Goal: Task Accomplishment & Management: Use online tool/utility

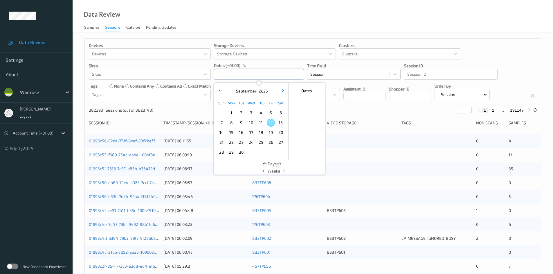
click at [234, 75] on input "text" at bounding box center [259, 74] width 90 height 11
click at [260, 125] on span "11" at bounding box center [261, 123] width 8 height 8
type input "11/09/2025 00:00 -> 11/09/2025 23:59"
click at [274, 25] on div "Data Review Samples Sessions Catalog Pending Updates" at bounding box center [313, 16] width 481 height 33
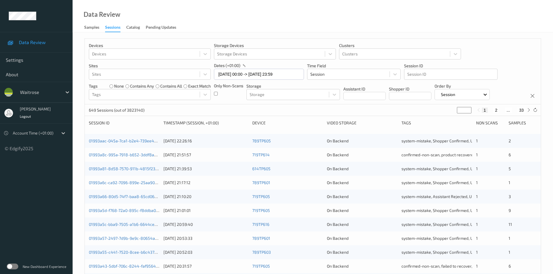
drag, startPoint x: 461, startPoint y: 111, endPoint x: 453, endPoint y: 116, distance: 9.9
click at [453, 116] on div "649 Sessions (out of 3823140) * 1 2 ... 33" at bounding box center [313, 111] width 456 height 12
type input "*"
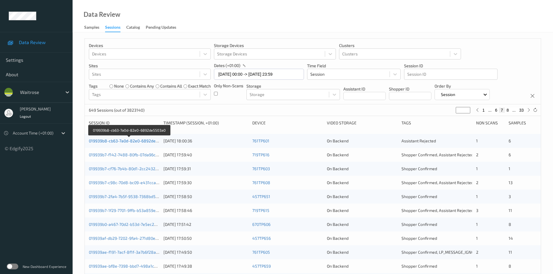
type input "*"
click at [113, 141] on link "019939b8-cb63-7a0d-82e0-6892de5503a0" at bounding box center [129, 141] width 81 height 5
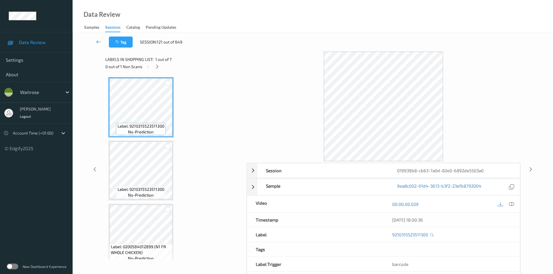
click at [98, 40] on icon at bounding box center [98, 42] width 5 height 6
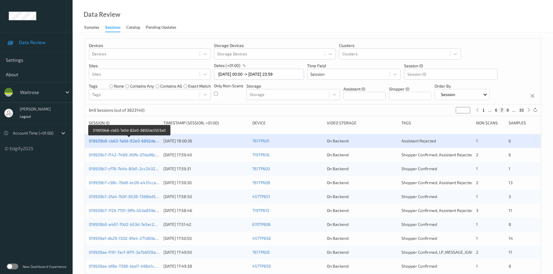
click at [133, 142] on link "019939b8-cb63-7a0d-82e0-6892de5503a0" at bounding box center [129, 141] width 81 height 5
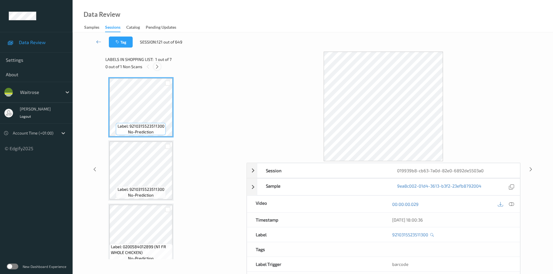
click at [157, 68] on icon at bounding box center [157, 66] width 5 height 5
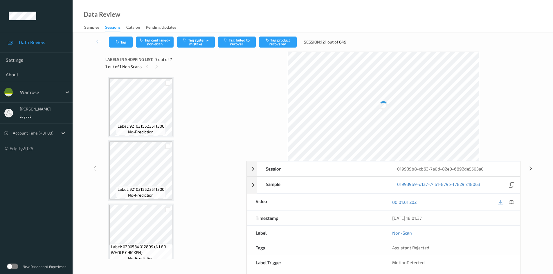
scroll to position [261, 0]
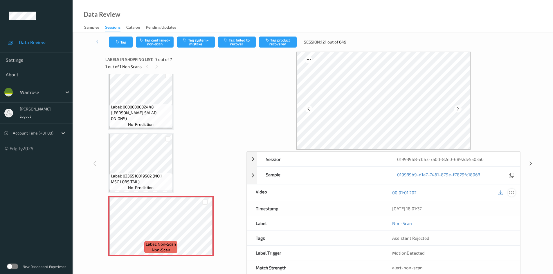
click at [515, 193] on div at bounding box center [512, 193] width 8 height 8
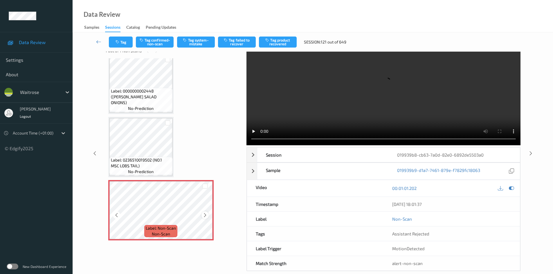
scroll to position [25, 0]
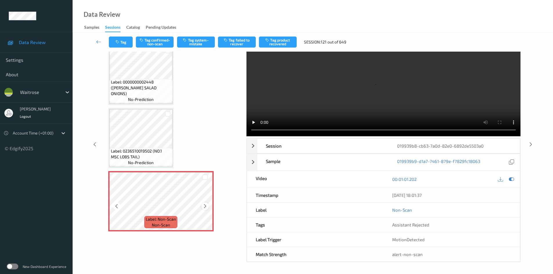
click at [207, 205] on icon at bounding box center [205, 206] width 5 height 5
click at [205, 205] on icon at bounding box center [205, 206] width 5 height 5
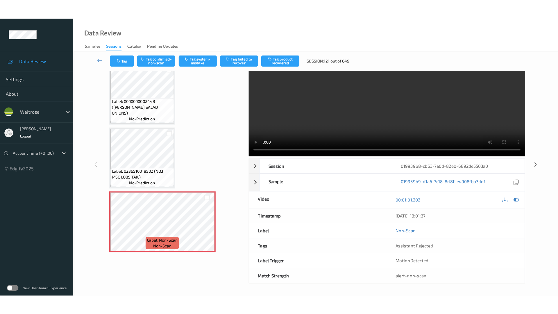
scroll to position [0, 0]
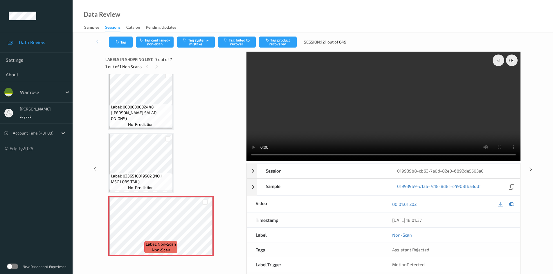
click at [338, 105] on video at bounding box center [384, 107] width 274 height 110
click at [498, 60] on div "x 1" at bounding box center [499, 61] width 12 height 12
click at [366, 120] on video at bounding box center [384, 107] width 274 height 110
click at [337, 125] on video at bounding box center [384, 107] width 274 height 110
click at [358, 122] on video at bounding box center [384, 107] width 274 height 110
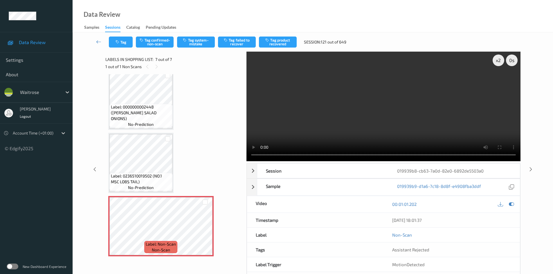
click at [342, 115] on video at bounding box center [384, 107] width 274 height 110
click at [370, 116] on video at bounding box center [384, 107] width 274 height 110
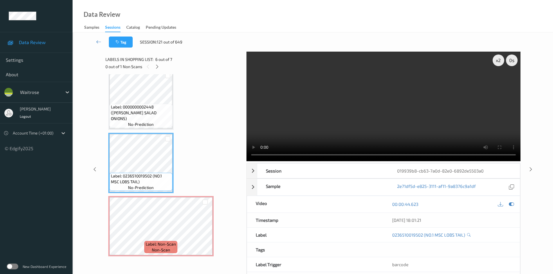
click at [319, 127] on video at bounding box center [384, 107] width 274 height 110
click at [331, 125] on video at bounding box center [384, 107] width 274 height 110
click at [339, 121] on video at bounding box center [384, 107] width 274 height 110
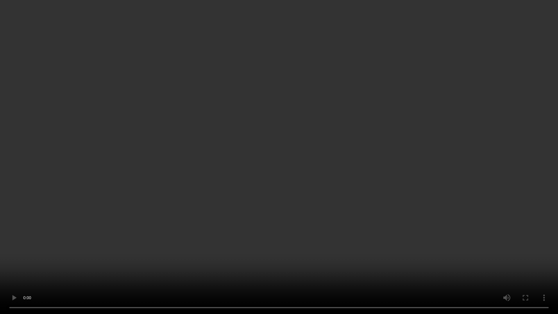
drag, startPoint x: 334, startPoint y: 205, endPoint x: 376, endPoint y: 209, distance: 42.6
click at [334, 205] on video at bounding box center [279, 157] width 558 height 314
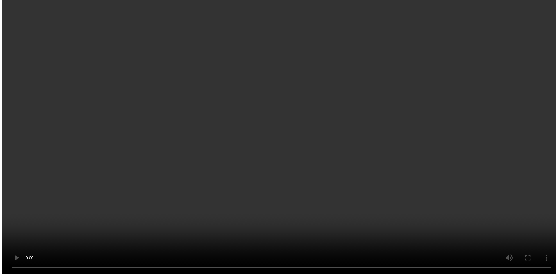
scroll to position [261, 0]
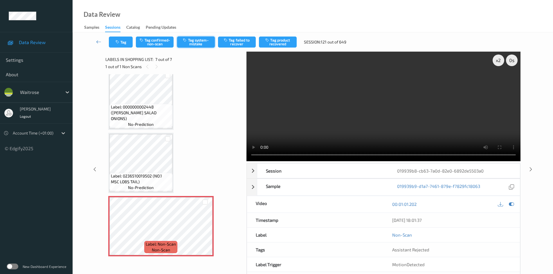
click at [199, 41] on button "Tag system-mistake" at bounding box center [196, 42] width 38 height 11
click at [202, 42] on button "Tag system-mistake" at bounding box center [196, 42] width 38 height 11
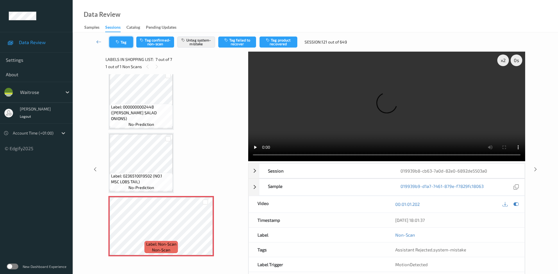
click at [122, 42] on button "Tag" at bounding box center [121, 42] width 24 height 11
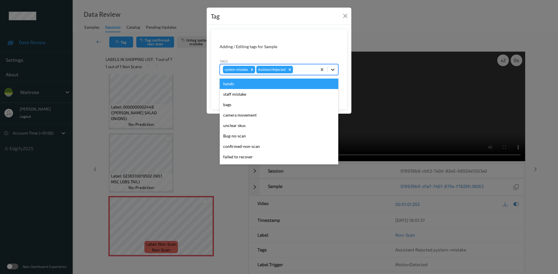
click at [334, 69] on icon at bounding box center [332, 70] width 3 height 2
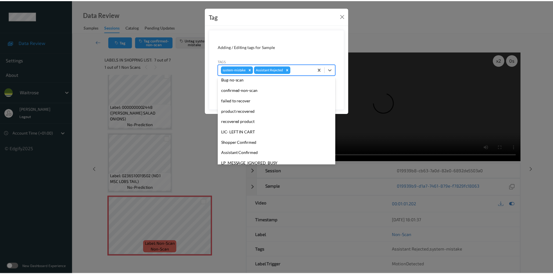
scroll to position [135, 0]
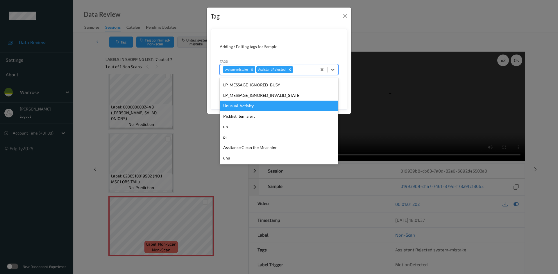
click at [247, 107] on div "Unusual-Activity" at bounding box center [279, 106] width 118 height 10
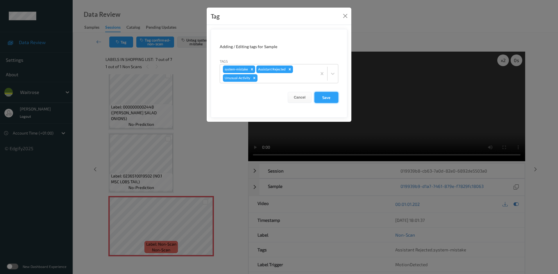
click at [325, 94] on button "Save" at bounding box center [326, 97] width 24 height 11
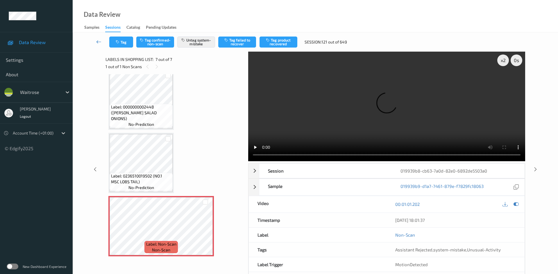
click at [98, 39] on link at bounding box center [99, 42] width 21 height 11
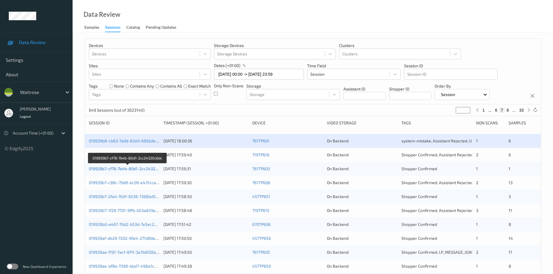
click at [110, 170] on link "019939b7-cf76-7b4b-80d1-2cc24320c6dc" at bounding box center [128, 168] width 78 height 5
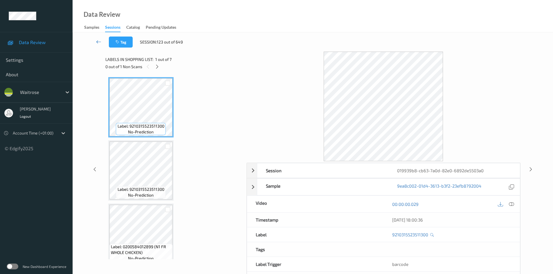
click at [94, 38] on link at bounding box center [99, 42] width 20 height 11
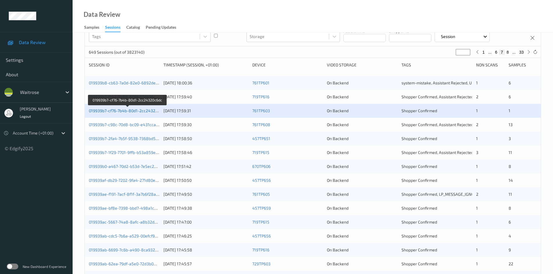
click at [123, 111] on link "019939b7-cf76-7b4b-80d1-2cc24320c6dc" at bounding box center [128, 110] width 78 height 5
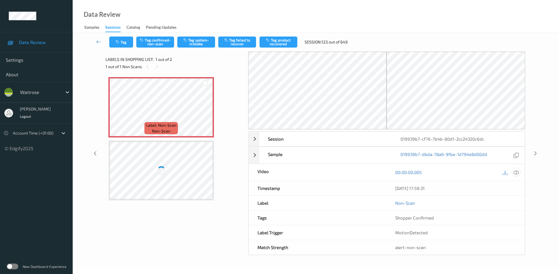
click at [518, 172] on icon at bounding box center [515, 172] width 5 height 5
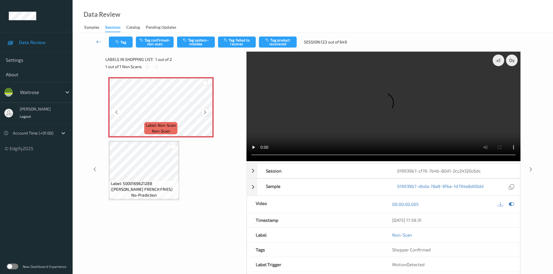
click at [208, 112] on div at bounding box center [205, 112] width 7 height 7
click at [499, 59] on div "x 1" at bounding box center [499, 61] width 12 height 12
drag, startPoint x: 498, startPoint y: 60, endPoint x: 494, endPoint y: 82, distance: 23.1
click at [498, 60] on div "x 2" at bounding box center [499, 61] width 12 height 12
click at [296, 129] on video at bounding box center [384, 107] width 274 height 110
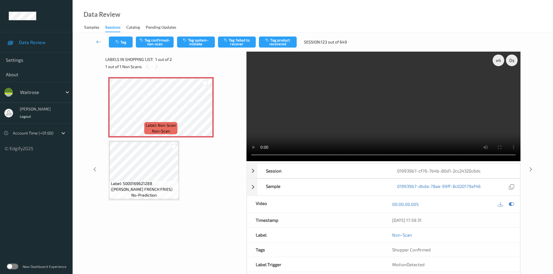
click at [418, 78] on video at bounding box center [384, 107] width 274 height 110
drag, startPoint x: 339, startPoint y: 119, endPoint x: 345, endPoint y: 125, distance: 8.6
click at [340, 119] on video at bounding box center [384, 107] width 274 height 110
click at [202, 39] on button "Tag system-mistake" at bounding box center [196, 42] width 38 height 11
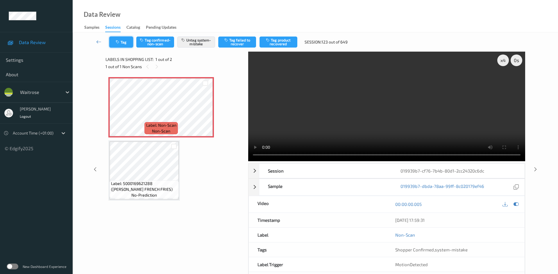
click at [125, 43] on button "Tag" at bounding box center [121, 42] width 24 height 11
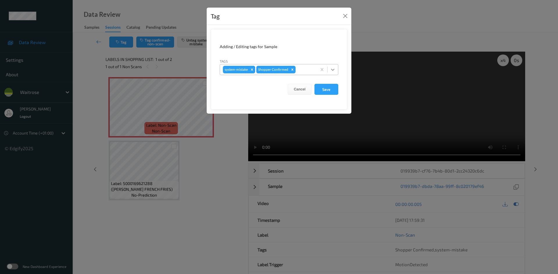
click at [333, 68] on icon at bounding box center [333, 70] width 6 height 6
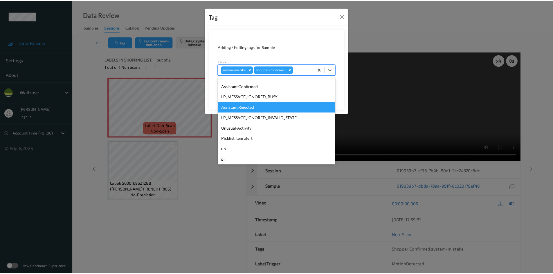
scroll to position [116, 0]
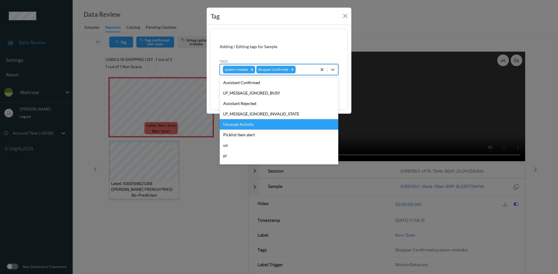
drag, startPoint x: 239, startPoint y: 125, endPoint x: 308, endPoint y: 105, distance: 72.4
click at [242, 124] on div "Unusual-Activity" at bounding box center [279, 124] width 118 height 10
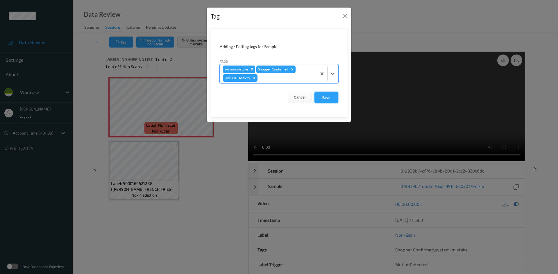
click at [332, 97] on button "Save" at bounding box center [326, 97] width 24 height 11
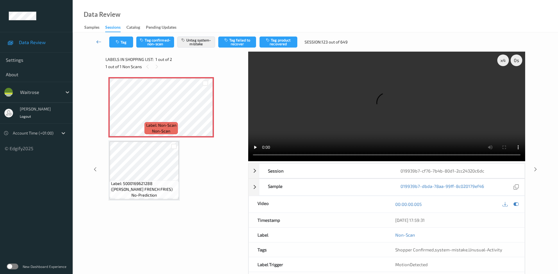
click at [98, 39] on icon at bounding box center [98, 42] width 5 height 6
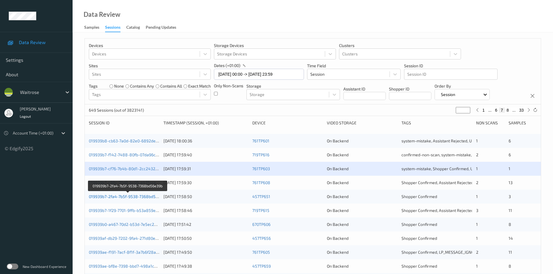
click at [113, 198] on link "019939b7-2fa4-7b5f-9538-7368bd56e39b" at bounding box center [128, 196] width 78 height 5
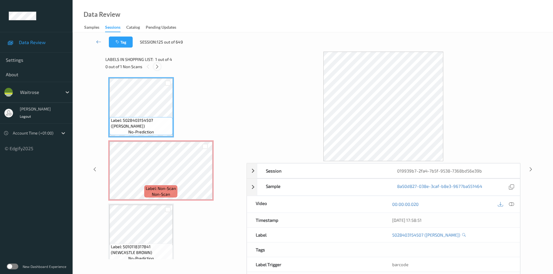
click at [157, 67] on icon at bounding box center [157, 66] width 5 height 5
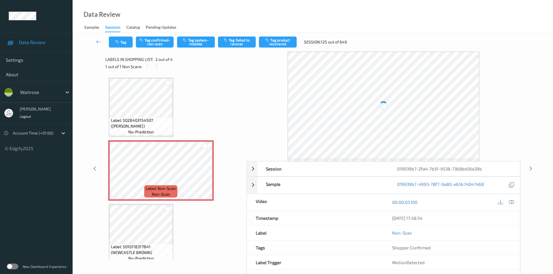
scroll to position [3, 0]
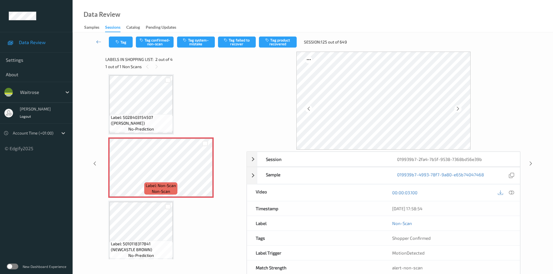
drag, startPoint x: 513, startPoint y: 194, endPoint x: 485, endPoint y: 182, distance: 30.9
click at [514, 194] on icon at bounding box center [511, 192] width 5 height 5
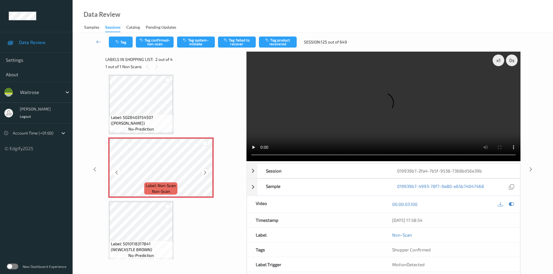
click at [206, 174] on icon at bounding box center [205, 172] width 5 height 5
click at [204, 173] on icon at bounding box center [205, 172] width 5 height 5
click at [497, 60] on div "x 1" at bounding box center [499, 61] width 12 height 12
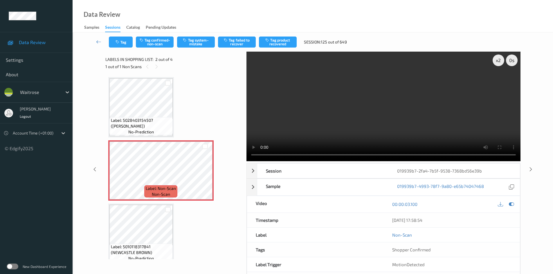
click at [365, 127] on video at bounding box center [384, 107] width 274 height 110
click at [345, 110] on video at bounding box center [384, 107] width 274 height 110
click at [355, 119] on video at bounding box center [384, 107] width 274 height 110
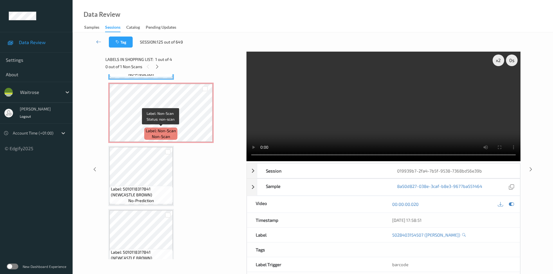
scroll to position [58, 0]
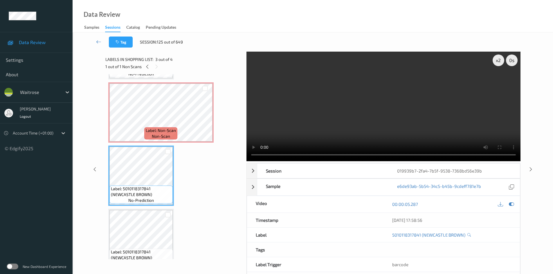
click at [317, 126] on video at bounding box center [384, 107] width 274 height 110
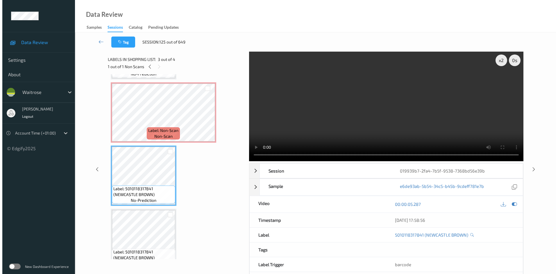
scroll to position [71, 0]
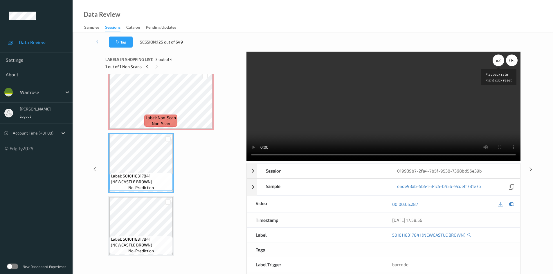
click at [496, 60] on div "x 2" at bounding box center [499, 61] width 12 height 12
click at [402, 119] on video at bounding box center [384, 107] width 274 height 110
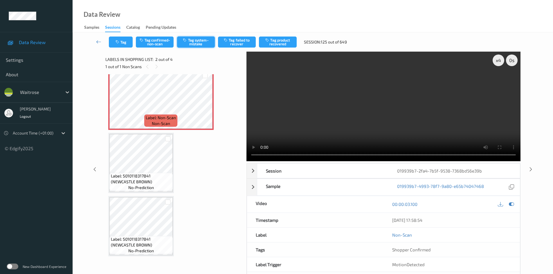
click at [200, 39] on button "Tag system-mistake" at bounding box center [196, 42] width 38 height 11
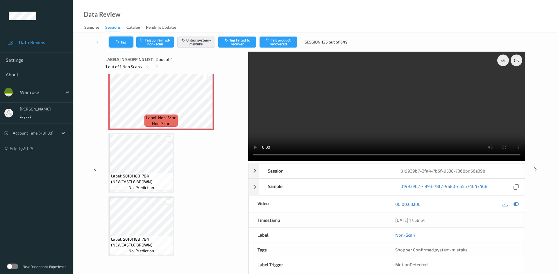
click at [122, 42] on button "Tag" at bounding box center [121, 42] width 24 height 11
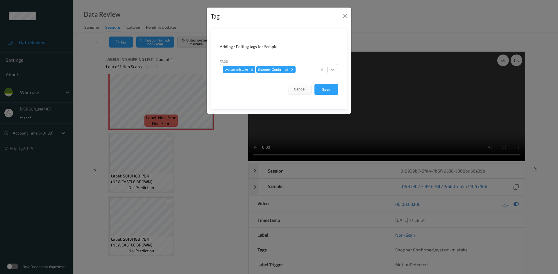
click at [332, 70] on icon at bounding box center [332, 70] width 3 height 2
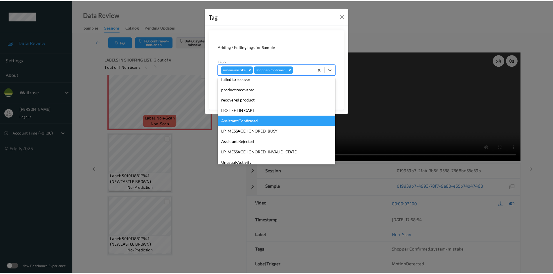
scroll to position [87, 0]
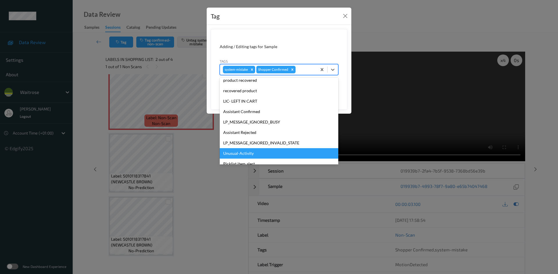
click at [231, 154] on div "Unusual-Activity" at bounding box center [279, 153] width 118 height 10
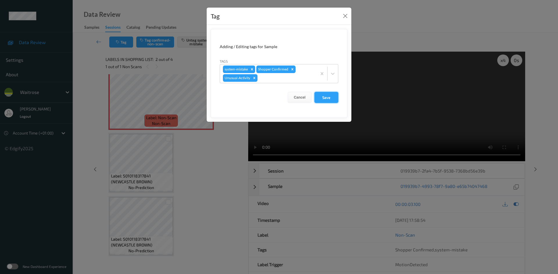
click at [321, 100] on button "Save" at bounding box center [326, 97] width 24 height 11
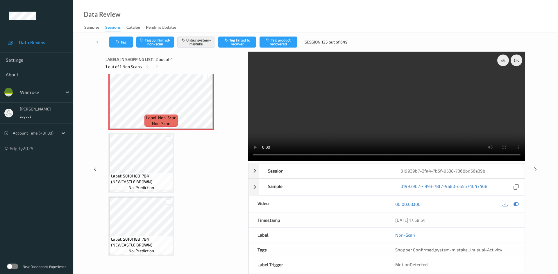
click at [97, 37] on link at bounding box center [99, 42] width 21 height 11
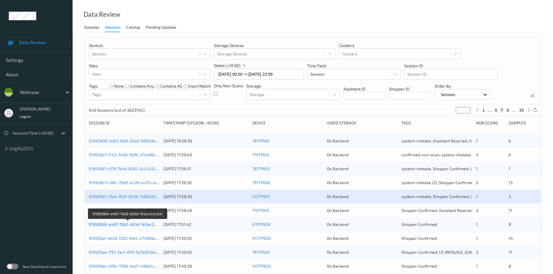
click at [113, 224] on link "019939b0-a467-70d2-b53d-7e5ec2c4c2a1" at bounding box center [128, 224] width 78 height 5
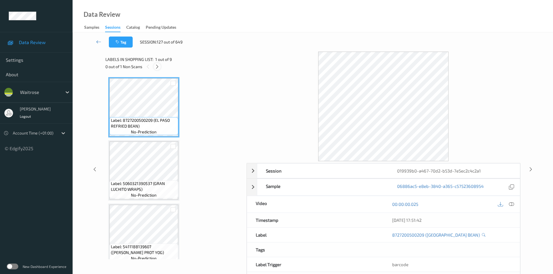
click at [157, 66] on icon at bounding box center [157, 66] width 5 height 5
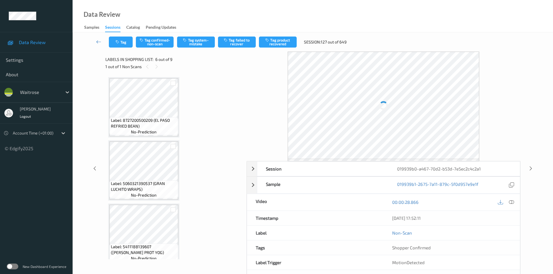
scroll to position [256, 0]
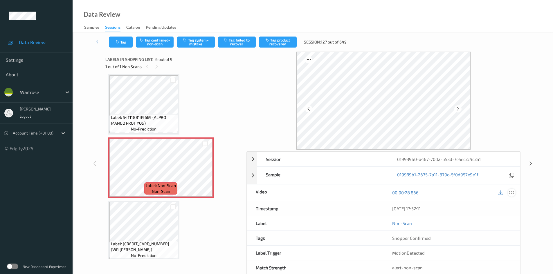
click at [513, 191] on icon at bounding box center [511, 192] width 5 height 5
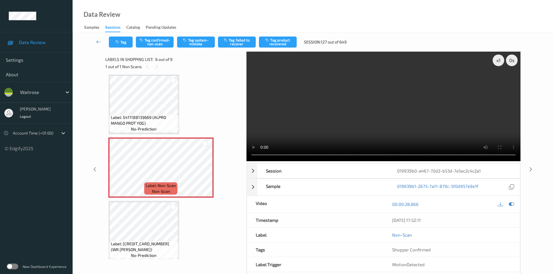
click at [306, 132] on video at bounding box center [384, 107] width 274 height 110
click at [500, 62] on div "x 1" at bounding box center [499, 61] width 12 height 12
click at [373, 114] on video at bounding box center [384, 107] width 274 height 110
click at [358, 131] on video at bounding box center [384, 107] width 274 height 110
click at [360, 130] on video at bounding box center [384, 107] width 274 height 110
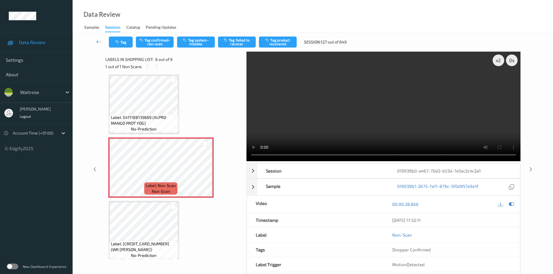
click at [384, 112] on video at bounding box center [384, 107] width 274 height 110
click at [376, 105] on video at bounding box center [384, 107] width 274 height 110
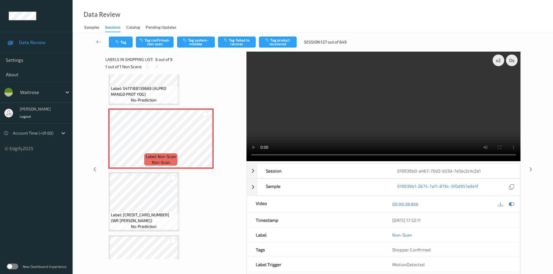
click at [332, 116] on video at bounding box center [384, 107] width 274 height 110
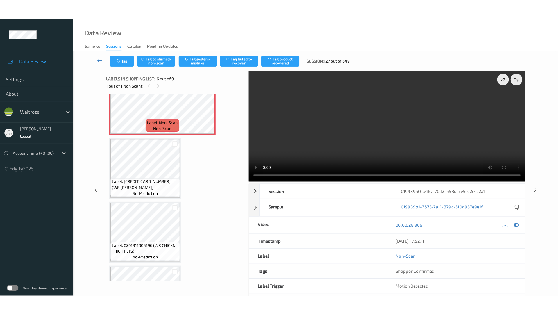
scroll to position [372, 0]
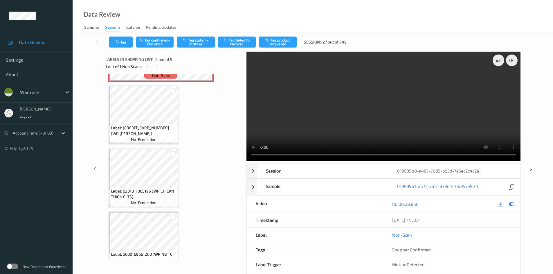
click at [349, 123] on video at bounding box center [384, 107] width 274 height 110
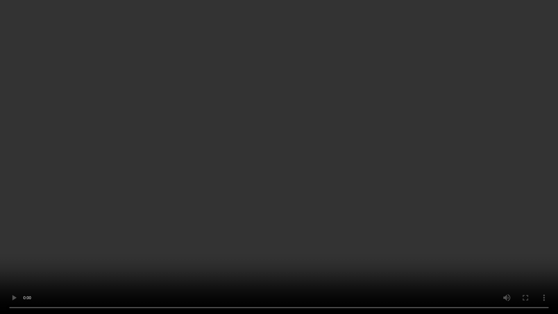
click at [387, 182] on video at bounding box center [279, 157] width 558 height 314
click at [436, 247] on video at bounding box center [279, 157] width 558 height 314
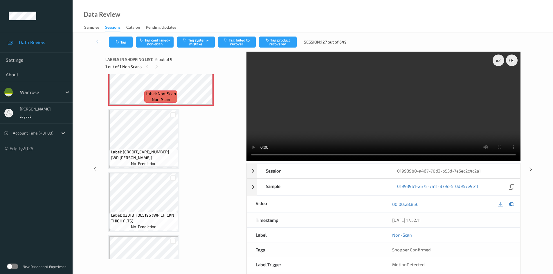
click at [379, 118] on video at bounding box center [384, 107] width 274 height 110
click at [380, 116] on video at bounding box center [384, 107] width 274 height 110
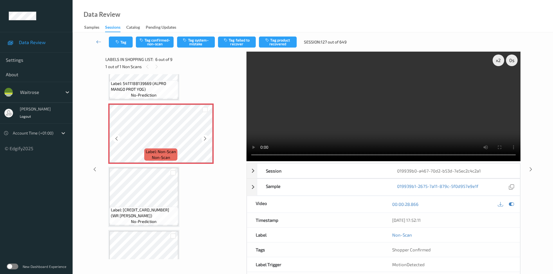
scroll to position [319, 0]
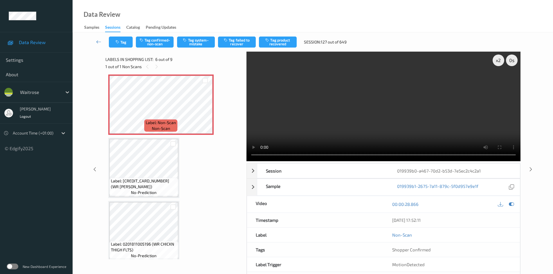
click at [364, 116] on video at bounding box center [384, 107] width 274 height 110
click at [380, 106] on video at bounding box center [384, 107] width 274 height 110
click at [383, 130] on video at bounding box center [384, 107] width 274 height 110
click at [370, 112] on video at bounding box center [384, 107] width 274 height 110
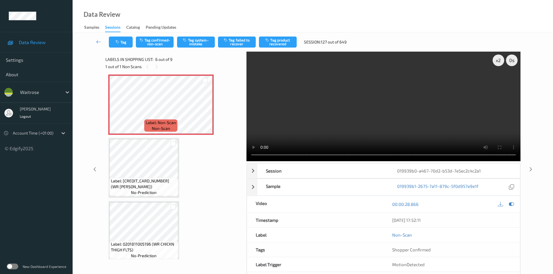
click at [378, 126] on video at bounding box center [384, 107] width 274 height 110
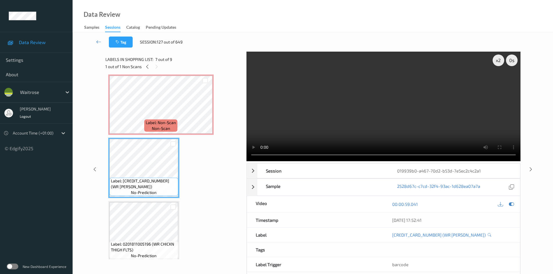
click at [340, 111] on video at bounding box center [384, 107] width 274 height 110
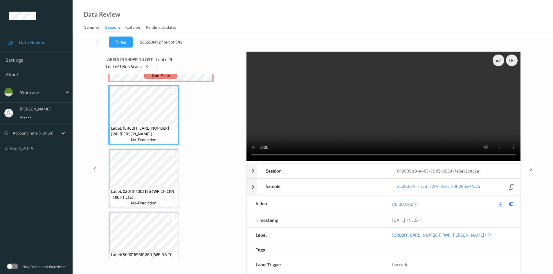
scroll to position [387, 0]
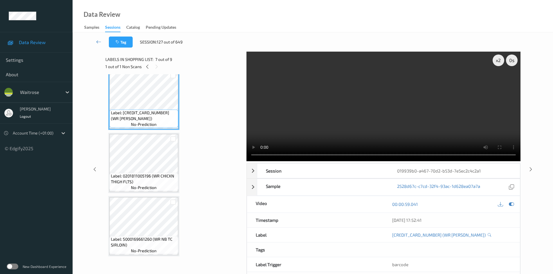
drag, startPoint x: 396, startPoint y: 123, endPoint x: 385, endPoint y: 126, distance: 11.4
click at [395, 123] on video at bounding box center [384, 107] width 274 height 110
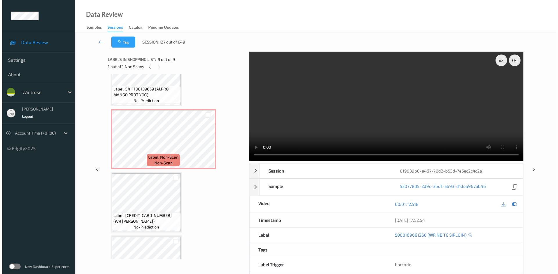
scroll to position [271, 0]
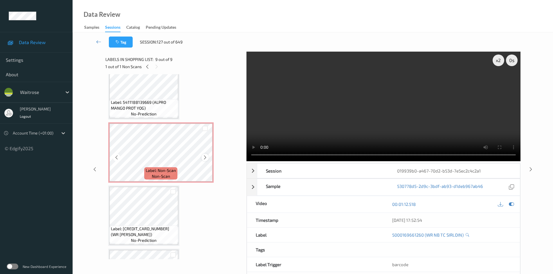
click at [208, 158] on div at bounding box center [205, 157] width 7 height 7
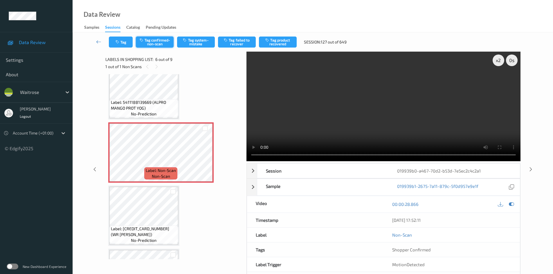
click at [167, 41] on button "Tag confirmed-non-scan" at bounding box center [155, 42] width 38 height 11
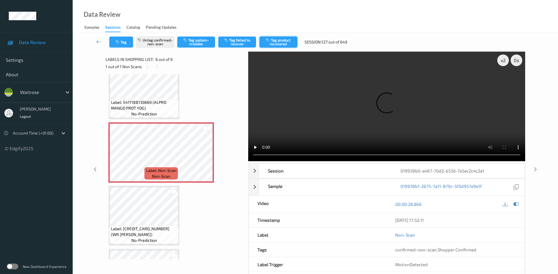
click at [282, 40] on button "Tag product recovered" at bounding box center [278, 42] width 38 height 11
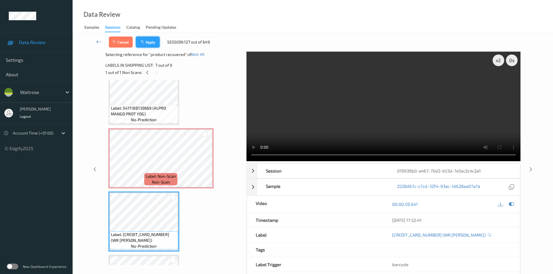
click at [146, 40] on icon "button" at bounding box center [143, 42] width 5 height 4
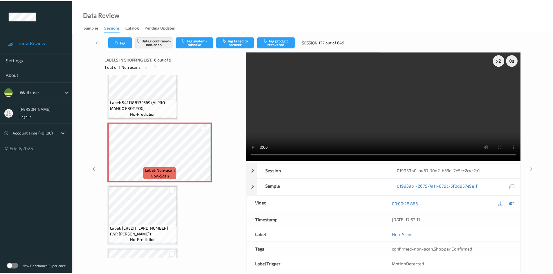
scroll to position [256, 0]
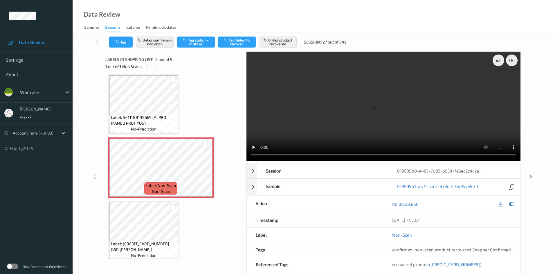
click at [96, 37] on link at bounding box center [99, 42] width 20 height 11
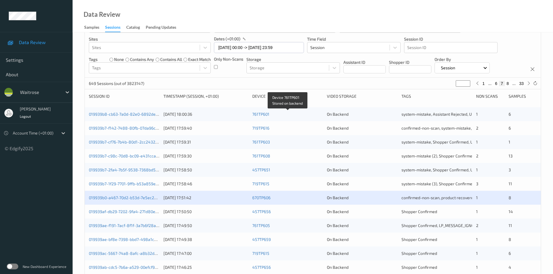
scroll to position [87, 0]
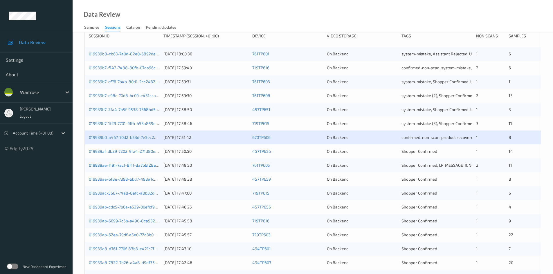
click at [119, 165] on link "019939ae-f191-7acf-8f1f-3a7b6f28a7ba" at bounding box center [126, 165] width 74 height 5
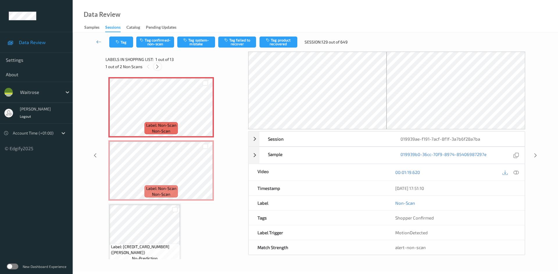
click at [159, 67] on icon at bounding box center [157, 66] width 5 height 5
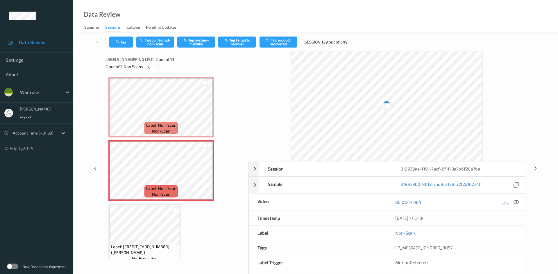
scroll to position [3, 0]
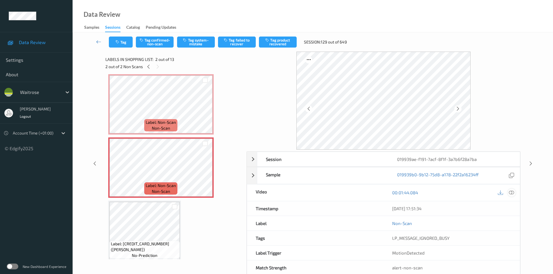
click at [511, 191] on icon at bounding box center [511, 192] width 5 height 5
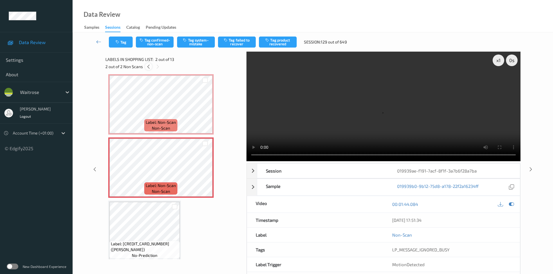
click at [148, 67] on icon at bounding box center [148, 66] width 5 height 5
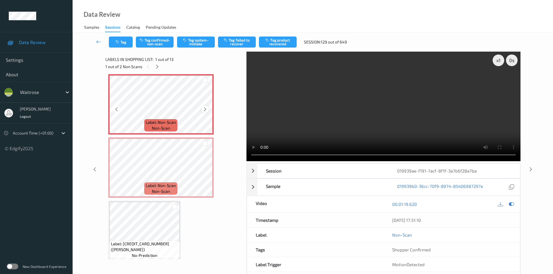
click at [204, 109] on icon at bounding box center [205, 109] width 5 height 5
click at [204, 173] on icon at bounding box center [205, 172] width 5 height 5
click at [498, 58] on div "x 1" at bounding box center [499, 61] width 12 height 12
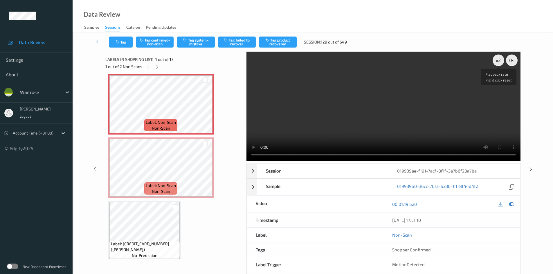
drag, startPoint x: 500, startPoint y: 60, endPoint x: 493, endPoint y: 79, distance: 20.1
click at [500, 62] on div "x 2" at bounding box center [499, 61] width 12 height 12
click at [389, 109] on video at bounding box center [384, 107] width 274 height 110
click at [304, 107] on video at bounding box center [384, 107] width 274 height 110
click at [403, 125] on video at bounding box center [384, 107] width 274 height 110
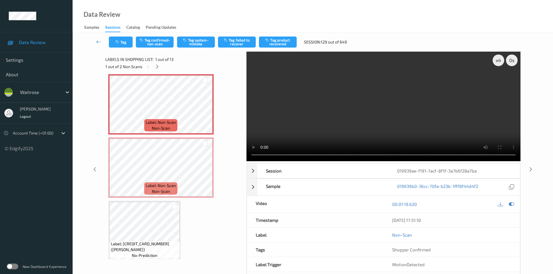
click at [284, 131] on video at bounding box center [384, 107] width 274 height 110
click at [294, 114] on video at bounding box center [384, 107] width 274 height 110
click at [308, 109] on video at bounding box center [384, 107] width 274 height 110
click at [306, 108] on video at bounding box center [384, 107] width 274 height 110
click at [198, 40] on button "Tag system-mistake" at bounding box center [196, 42] width 38 height 11
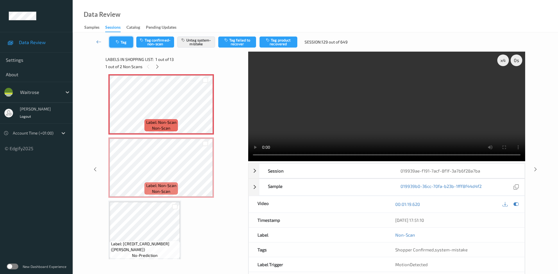
click at [125, 42] on button "Tag" at bounding box center [121, 42] width 24 height 11
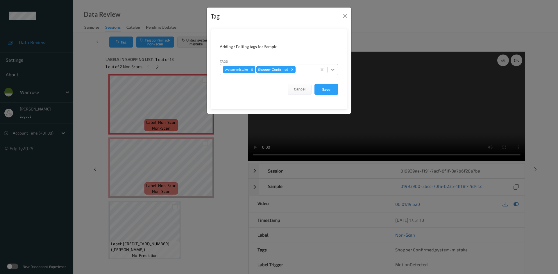
click at [337, 71] on div at bounding box center [332, 69] width 10 height 10
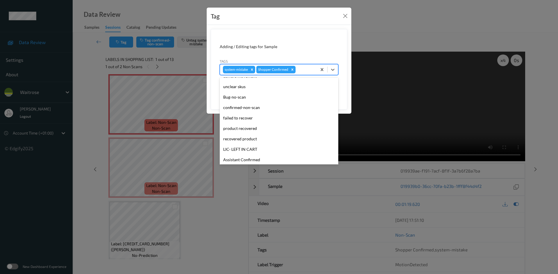
scroll to position [116, 0]
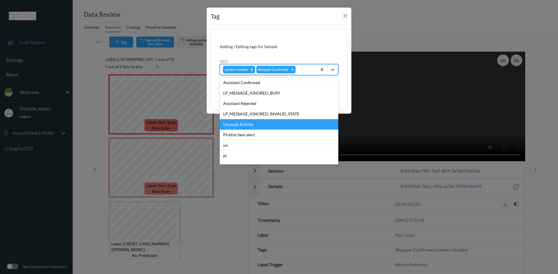
click at [247, 125] on div "Unusual-Activity" at bounding box center [279, 124] width 118 height 10
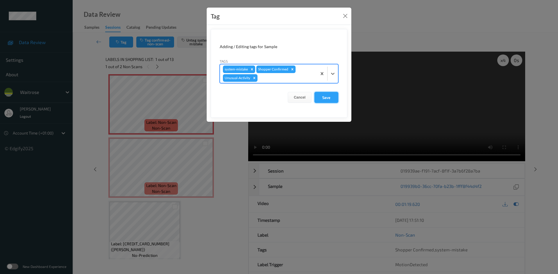
click at [326, 98] on button "Save" at bounding box center [326, 97] width 24 height 11
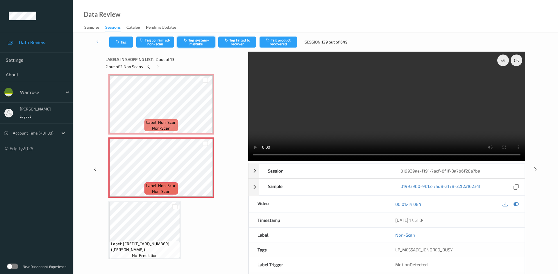
click at [202, 44] on button "Tag system-mistake" at bounding box center [196, 42] width 38 height 11
click at [126, 40] on button "Tag" at bounding box center [121, 42] width 24 height 11
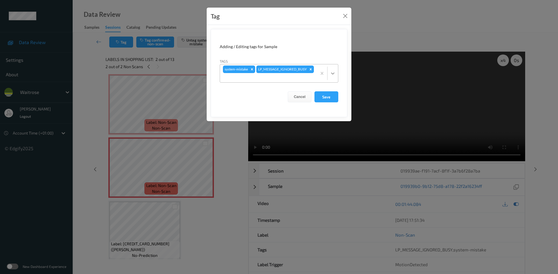
click at [333, 73] on icon at bounding box center [333, 74] width 6 height 6
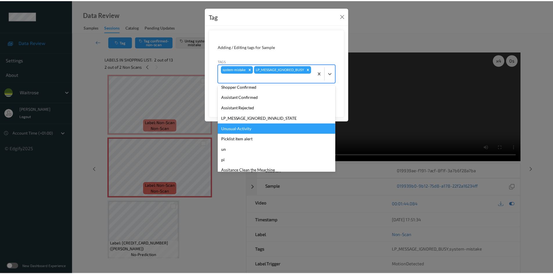
scroll to position [135, 0]
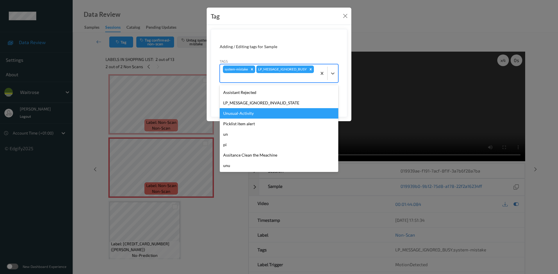
click at [250, 110] on div "Unusual-Activity" at bounding box center [279, 113] width 118 height 10
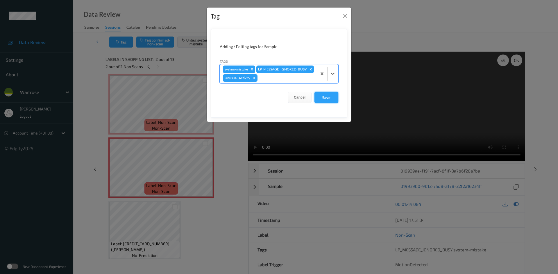
click at [327, 103] on button "Save" at bounding box center [326, 97] width 24 height 11
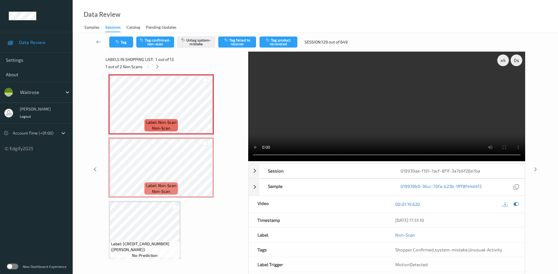
click at [96, 38] on link at bounding box center [99, 42] width 21 height 11
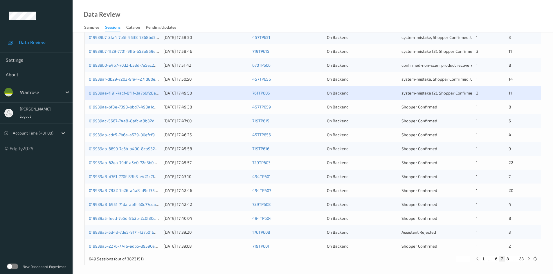
scroll to position [163, 0]
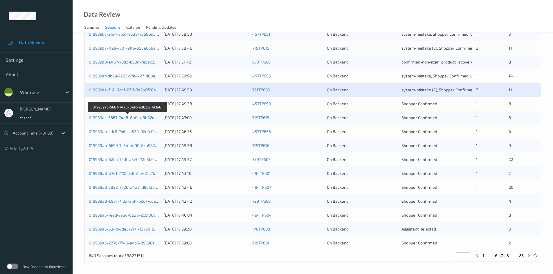
click at [115, 117] on link "019939ac-5667-74a8-8afc-a8b32d7d3a61" at bounding box center [128, 117] width 79 height 5
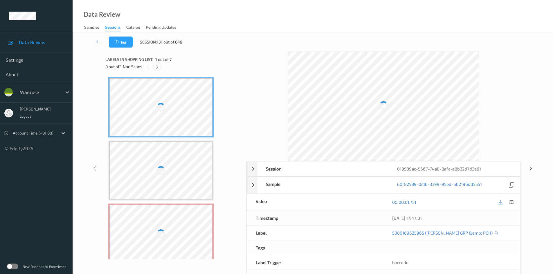
click at [157, 68] on icon at bounding box center [157, 66] width 5 height 5
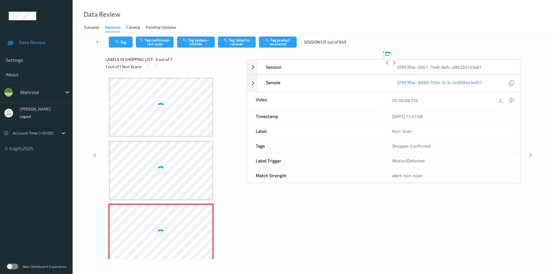
scroll to position [66, 0]
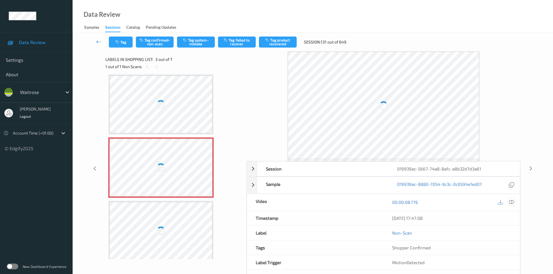
click at [512, 201] on icon at bounding box center [511, 202] width 5 height 5
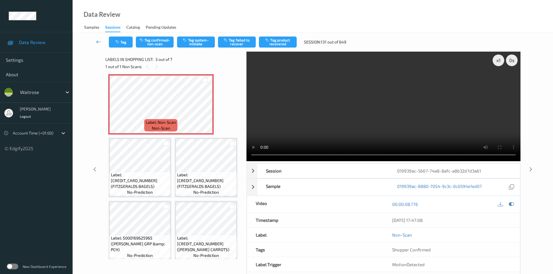
click at [95, 40] on link at bounding box center [99, 42] width 20 height 11
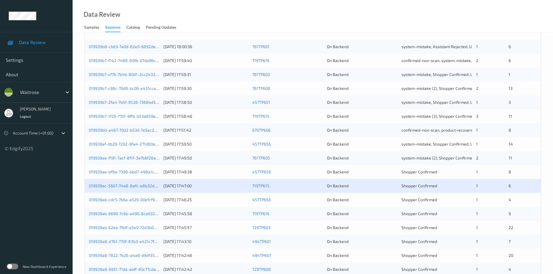
scroll to position [116, 0]
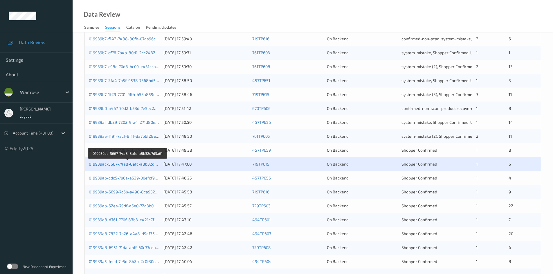
click at [112, 164] on link "019939ac-5667-74a8-8afc-a8b32d7d3a61" at bounding box center [128, 164] width 79 height 5
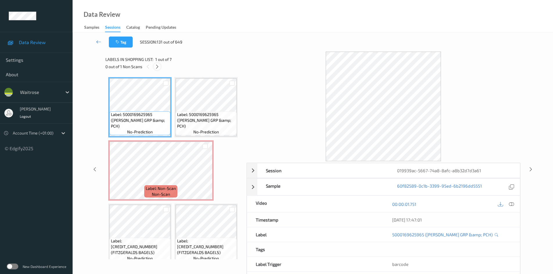
click at [160, 67] on icon at bounding box center [157, 66] width 5 height 5
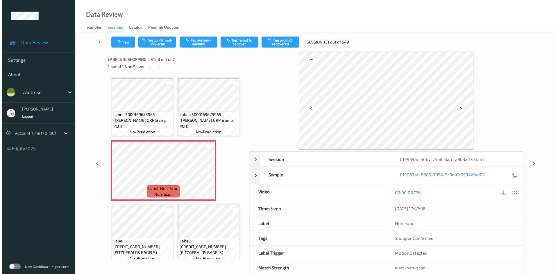
scroll to position [66, 0]
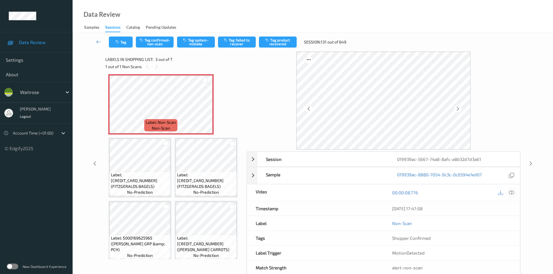
click at [512, 191] on icon at bounding box center [511, 192] width 5 height 5
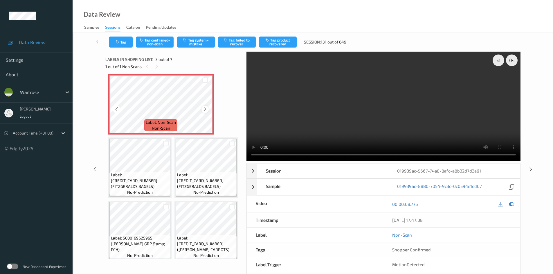
click at [206, 112] on icon at bounding box center [205, 109] width 5 height 5
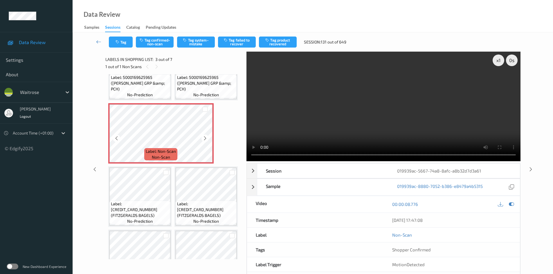
scroll to position [0, 0]
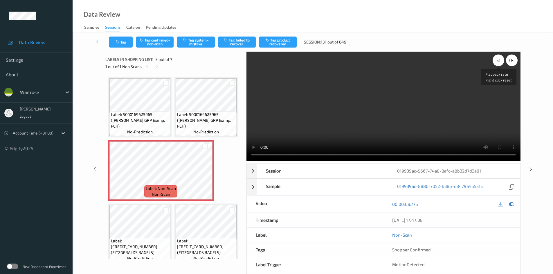
click at [499, 60] on div "x 1" at bounding box center [499, 61] width 12 height 12
click at [387, 121] on video at bounding box center [384, 107] width 274 height 110
click at [358, 122] on video at bounding box center [384, 107] width 274 height 110
click at [345, 115] on video at bounding box center [384, 107] width 274 height 110
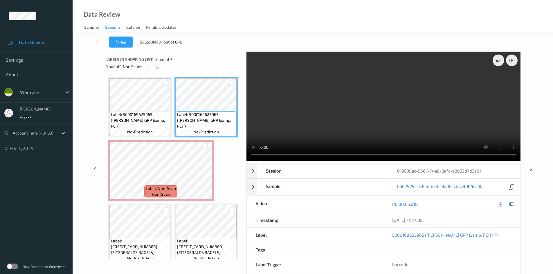
click at [361, 113] on video at bounding box center [384, 107] width 274 height 110
click at [350, 116] on video at bounding box center [384, 107] width 274 height 110
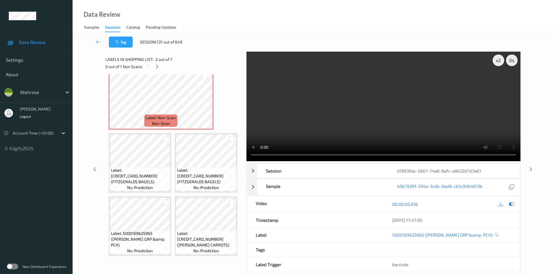
scroll to position [116, 0]
click at [349, 118] on video at bounding box center [384, 107] width 274 height 110
click at [347, 121] on video at bounding box center [384, 107] width 274 height 110
click at [322, 114] on video at bounding box center [384, 107] width 274 height 110
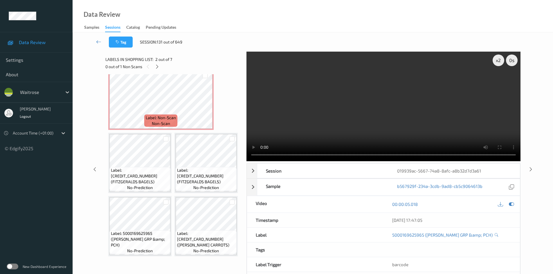
scroll to position [145, 0]
click at [362, 120] on video at bounding box center [384, 107] width 274 height 110
click at [371, 105] on video at bounding box center [384, 107] width 274 height 110
click at [368, 105] on video at bounding box center [384, 107] width 274 height 110
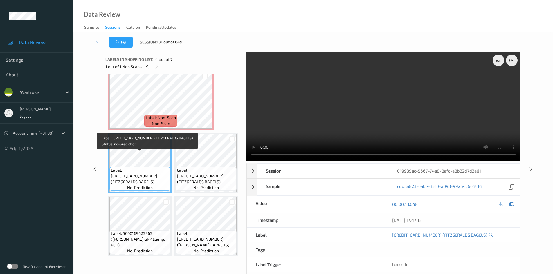
scroll to position [261, 0]
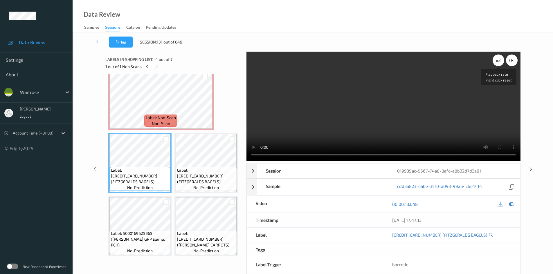
click at [497, 60] on div "x 2" at bounding box center [499, 61] width 12 height 12
click at [493, 60] on div "x 4" at bounding box center [499, 61] width 12 height 12
click at [375, 103] on video at bounding box center [384, 107] width 274 height 110
click at [347, 121] on video at bounding box center [384, 107] width 274 height 110
click at [349, 118] on video at bounding box center [384, 107] width 274 height 110
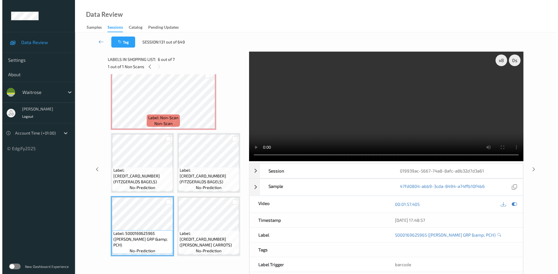
scroll to position [145, 0]
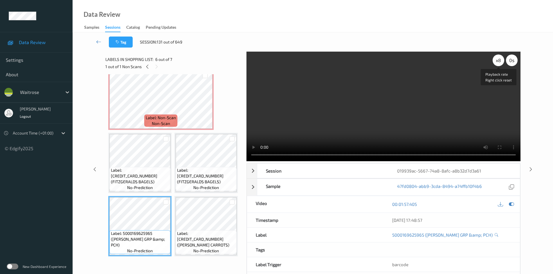
click at [499, 62] on div "x 8" at bounding box center [499, 61] width 12 height 12
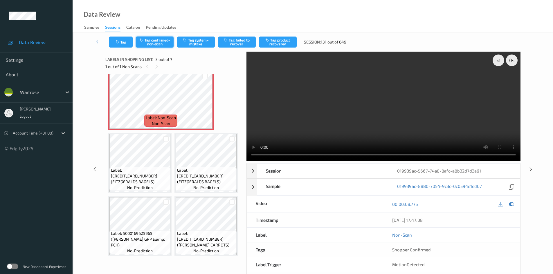
click at [157, 42] on button "Tag confirmed-non-scan" at bounding box center [155, 42] width 38 height 11
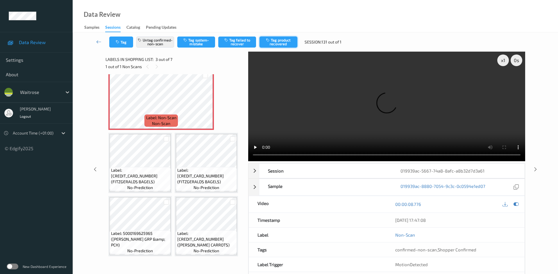
click at [280, 40] on button "Tag product recovered" at bounding box center [278, 42] width 38 height 11
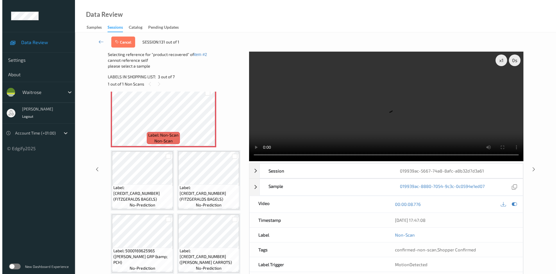
scroll to position [261, 0]
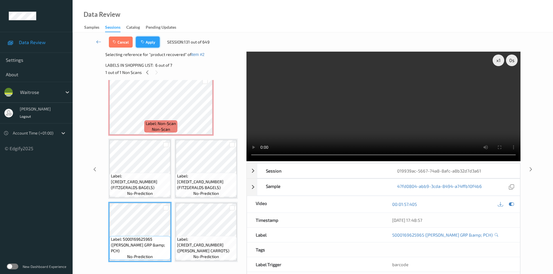
click at [153, 39] on button "Apply" at bounding box center [148, 42] width 24 height 11
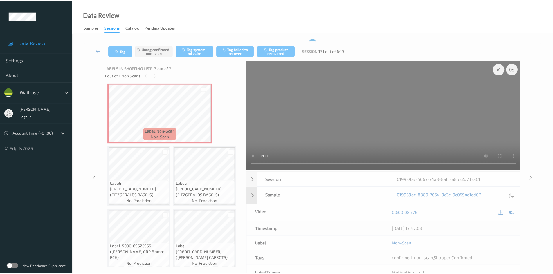
scroll to position [3, 0]
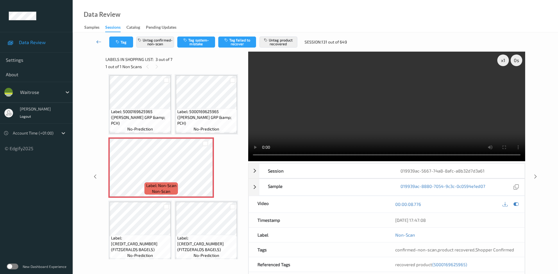
click at [94, 39] on link at bounding box center [99, 42] width 21 height 11
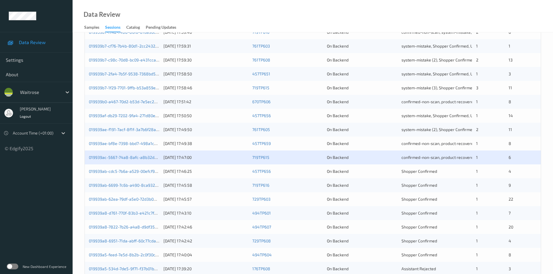
scroll to position [163, 0]
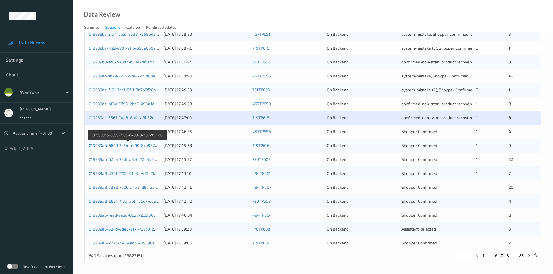
click at [111, 146] on link "019939ab-6699-7c6b-a490-8ca932f9f7d5" at bounding box center [128, 145] width 78 height 5
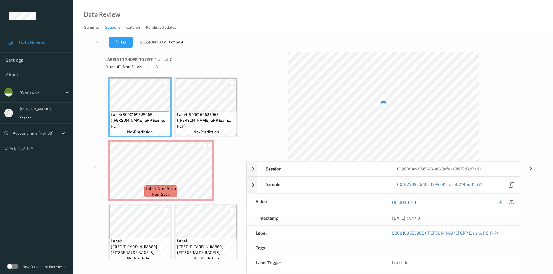
click at [97, 38] on link at bounding box center [99, 42] width 20 height 11
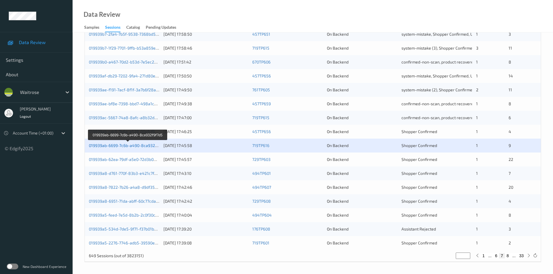
click at [113, 146] on link "019939ab-6699-7c6b-a490-8ca932f9f7d5" at bounding box center [128, 145] width 78 height 5
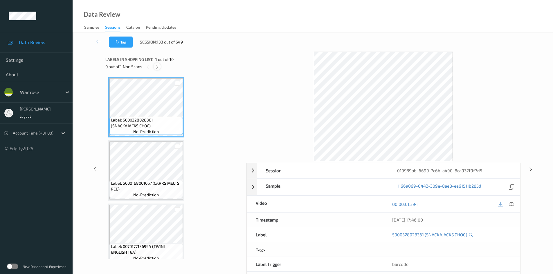
click at [158, 67] on icon at bounding box center [157, 66] width 5 height 5
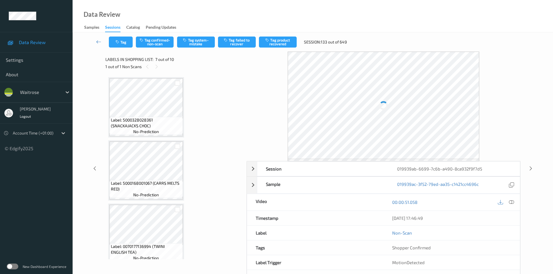
scroll to position [319, 0]
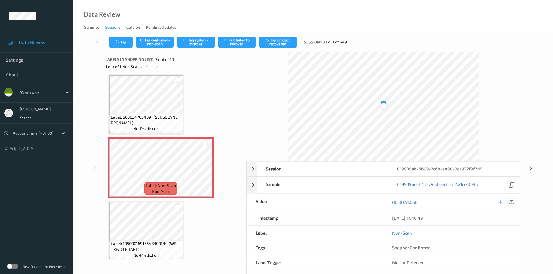
click at [511, 203] on icon at bounding box center [511, 202] width 5 height 5
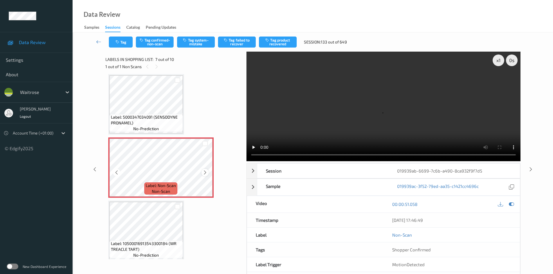
click at [205, 175] on icon at bounding box center [205, 172] width 5 height 5
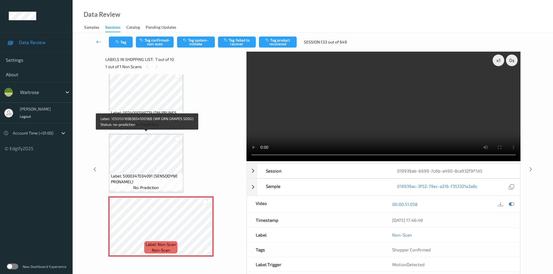
scroll to position [261, 0]
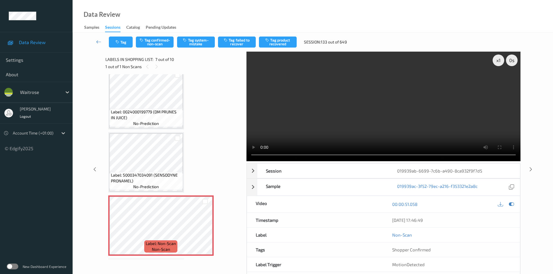
click at [384, 121] on video at bounding box center [384, 107] width 274 height 110
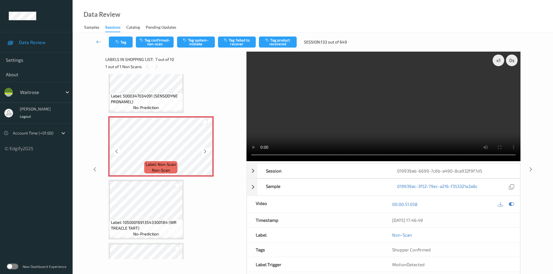
scroll to position [349, 0]
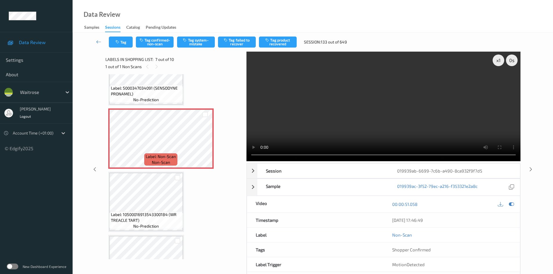
click at [438, 116] on video at bounding box center [384, 107] width 274 height 110
click at [379, 119] on video at bounding box center [384, 107] width 274 height 110
click at [498, 58] on div "x 1" at bounding box center [499, 61] width 12 height 12
click at [369, 107] on video at bounding box center [384, 107] width 274 height 110
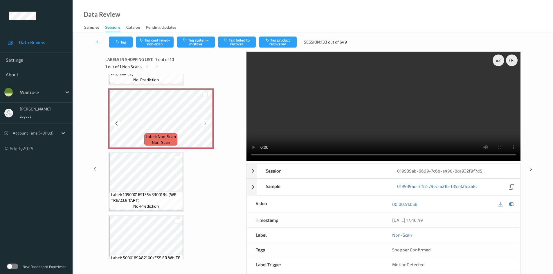
scroll to position [378, 0]
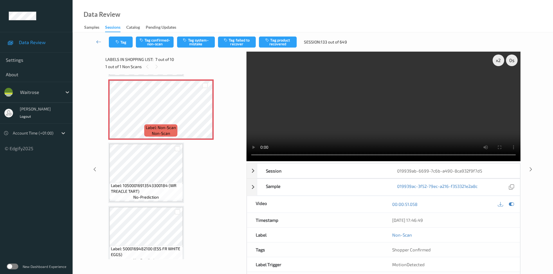
click at [346, 118] on video at bounding box center [384, 107] width 274 height 110
click at [502, 60] on div "x 2" at bounding box center [499, 61] width 12 height 12
click at [206, 114] on icon at bounding box center [205, 114] width 5 height 5
click at [444, 139] on video at bounding box center [384, 107] width 274 height 110
click at [392, 130] on video at bounding box center [384, 107] width 274 height 110
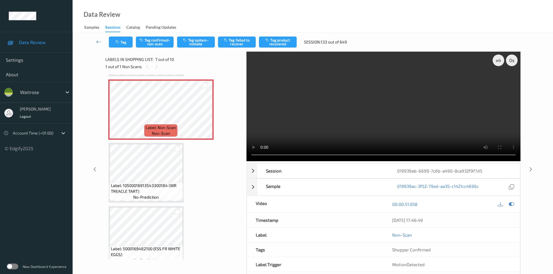
click at [416, 131] on video at bounding box center [384, 107] width 274 height 110
click at [365, 108] on video at bounding box center [384, 107] width 274 height 110
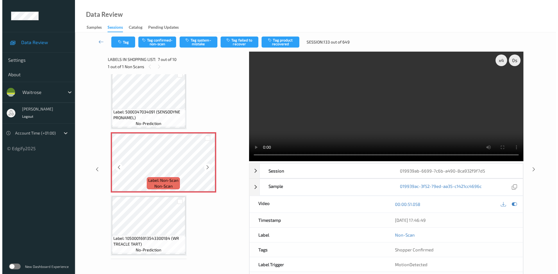
scroll to position [319, 0]
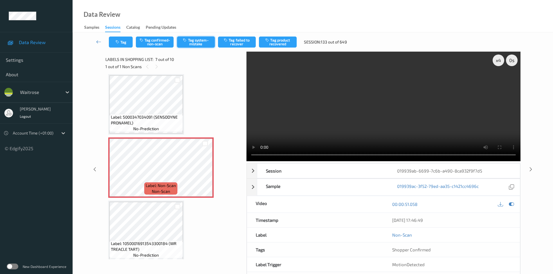
click at [200, 42] on button "Tag system-mistake" at bounding box center [196, 42] width 38 height 11
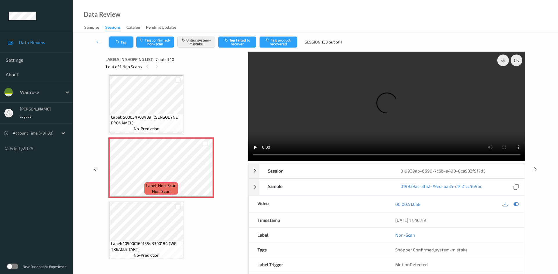
click at [126, 42] on button "Tag" at bounding box center [121, 42] width 24 height 11
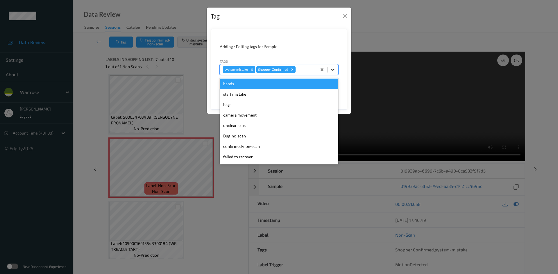
click at [334, 73] on div at bounding box center [332, 69] width 10 height 10
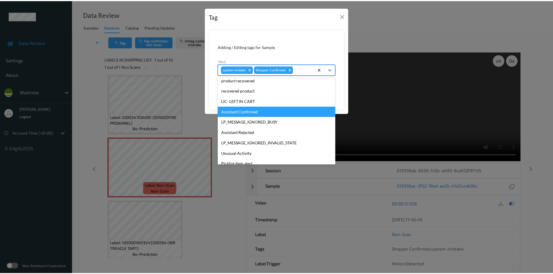
scroll to position [135, 0]
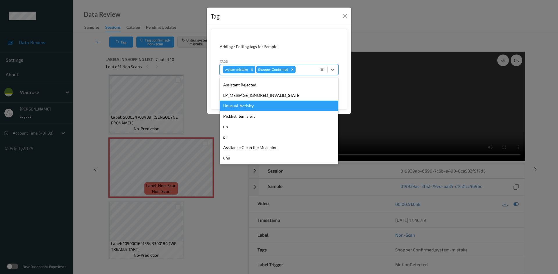
click at [243, 104] on div "Unusual-Activity" at bounding box center [279, 106] width 118 height 10
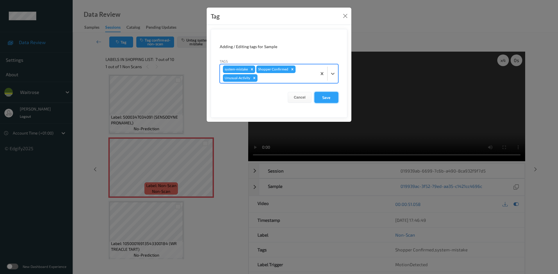
click at [331, 98] on button "Save" at bounding box center [326, 97] width 24 height 11
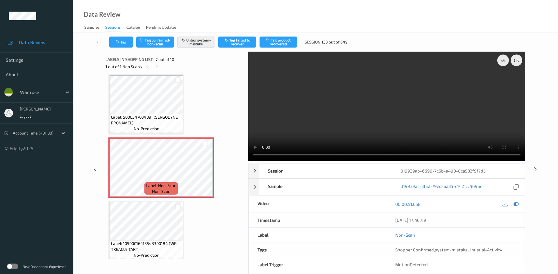
click at [98, 37] on link at bounding box center [99, 42] width 21 height 11
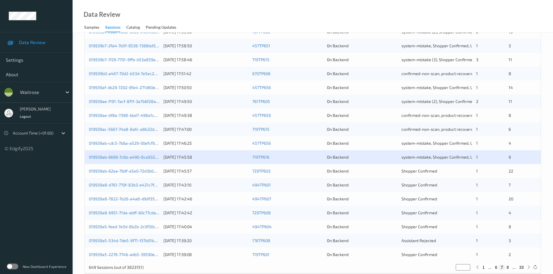
scroll to position [163, 0]
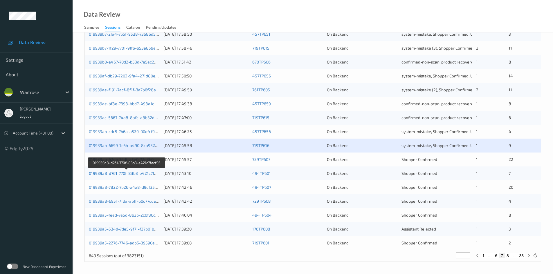
click at [114, 174] on link "019939a8-d761-770f-83b3-e421c7fecf95" at bounding box center [127, 173] width 76 height 5
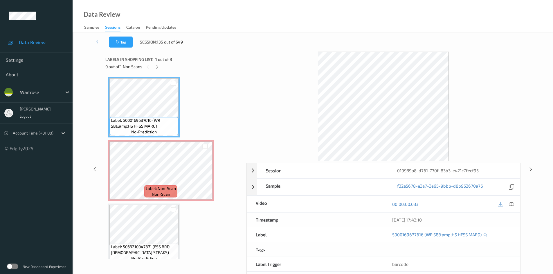
drag, startPoint x: 157, startPoint y: 65, endPoint x: 167, endPoint y: 71, distance: 11.9
click at [157, 65] on icon at bounding box center [157, 66] width 5 height 5
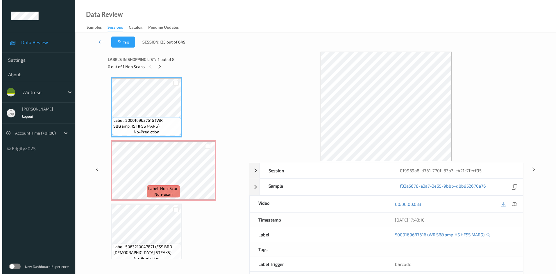
scroll to position [3, 0]
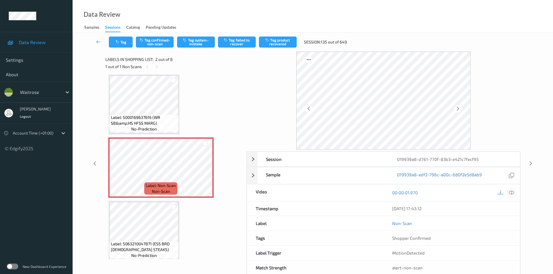
click at [514, 193] on icon at bounding box center [511, 192] width 5 height 5
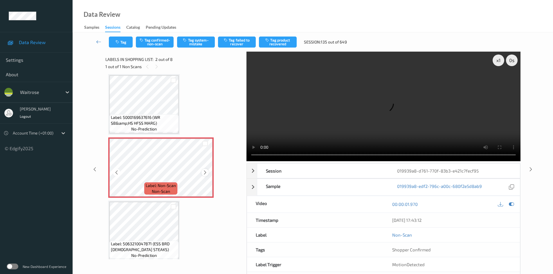
click at [206, 173] on icon at bounding box center [205, 172] width 5 height 5
click at [498, 62] on div "x 1" at bounding box center [499, 61] width 12 height 12
click at [497, 60] on div "x 2" at bounding box center [499, 61] width 12 height 12
click at [356, 97] on video at bounding box center [384, 107] width 274 height 110
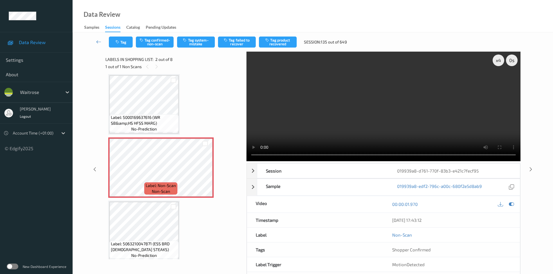
drag, startPoint x: 288, startPoint y: 127, endPoint x: 293, endPoint y: 128, distance: 5.0
click at [289, 127] on video at bounding box center [384, 107] width 274 height 110
click at [317, 130] on video at bounding box center [384, 107] width 274 height 110
click at [194, 41] on button "Tag system-mistake" at bounding box center [196, 42] width 38 height 11
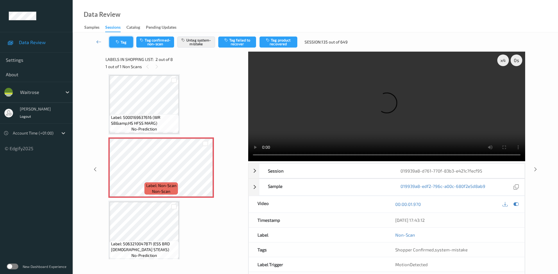
click at [120, 40] on button "Tag" at bounding box center [121, 42] width 24 height 11
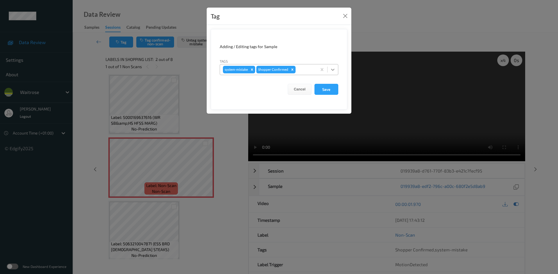
click at [331, 69] on icon at bounding box center [333, 70] width 6 height 6
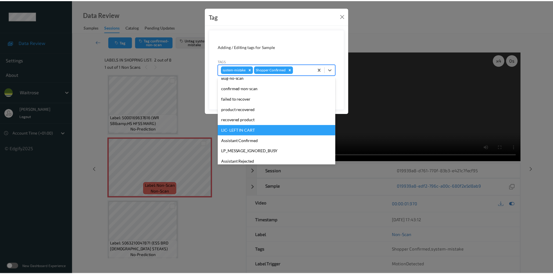
scroll to position [87, 0]
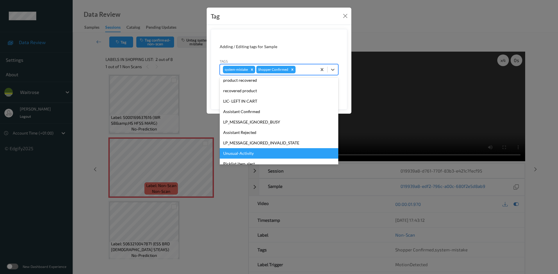
click at [236, 152] on div "Unusual-Activity" at bounding box center [279, 153] width 118 height 10
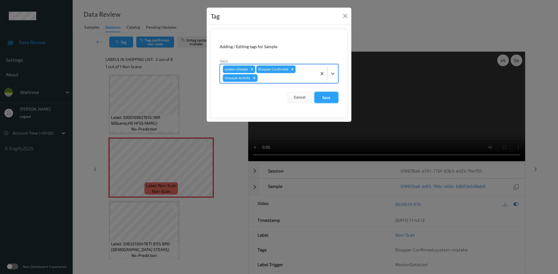
click at [324, 96] on button "Save" at bounding box center [326, 97] width 24 height 11
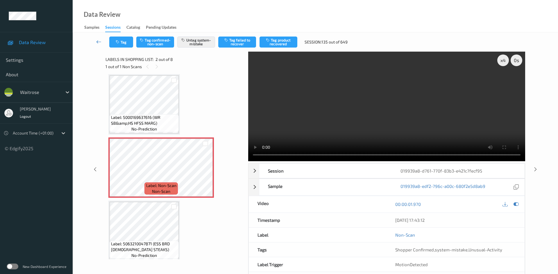
click at [98, 39] on link at bounding box center [99, 42] width 21 height 11
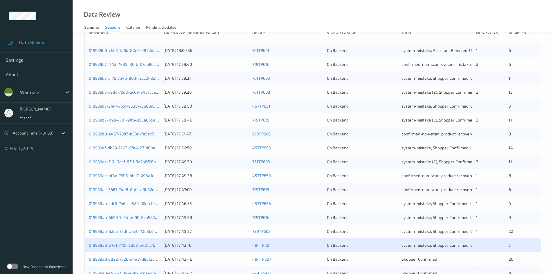
scroll to position [163, 0]
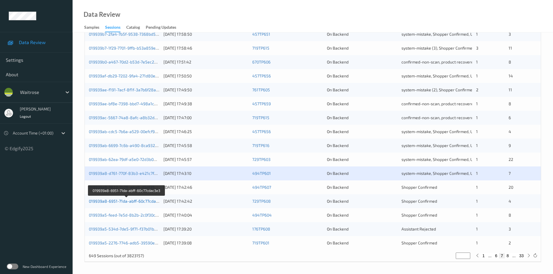
click at [117, 202] on link "019939a8-6951-71da-abff-60c77cdac3e3" at bounding box center [127, 201] width 76 height 5
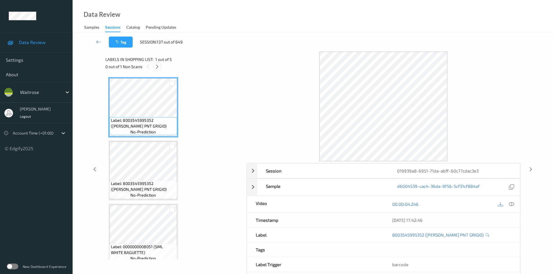
click at [158, 67] on icon at bounding box center [157, 66] width 5 height 5
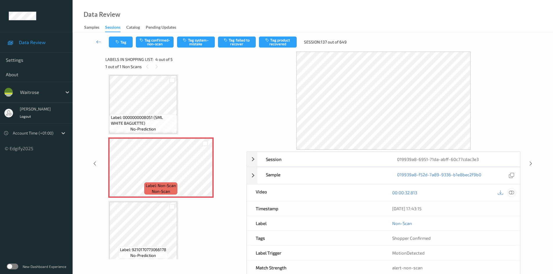
click at [510, 193] on icon at bounding box center [511, 192] width 5 height 5
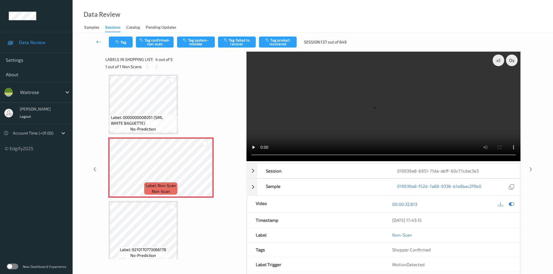
click at [303, 135] on video at bounding box center [384, 107] width 274 height 110
click at [280, 134] on video at bounding box center [384, 107] width 274 height 110
click at [330, 127] on video at bounding box center [384, 107] width 274 height 110
click at [501, 59] on div "x 1" at bounding box center [499, 61] width 12 height 12
click at [501, 59] on div "x 2" at bounding box center [499, 61] width 12 height 12
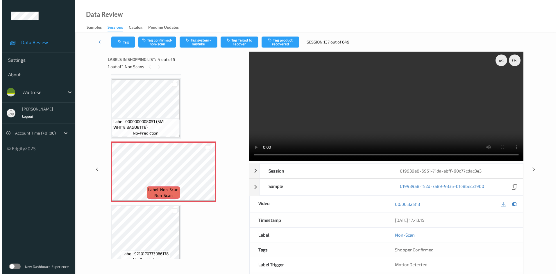
scroll to position [134, 0]
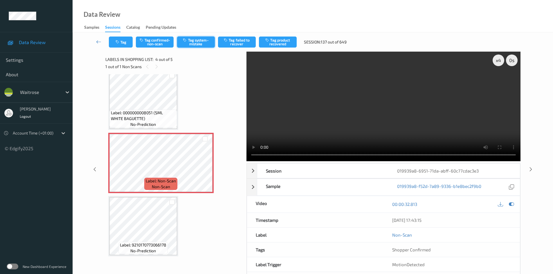
click at [194, 44] on button "Tag system-mistake" at bounding box center [196, 42] width 38 height 11
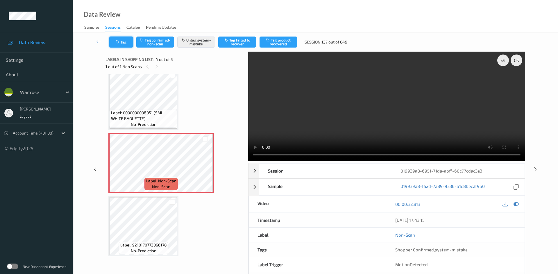
click at [121, 40] on button "Tag" at bounding box center [121, 42] width 24 height 11
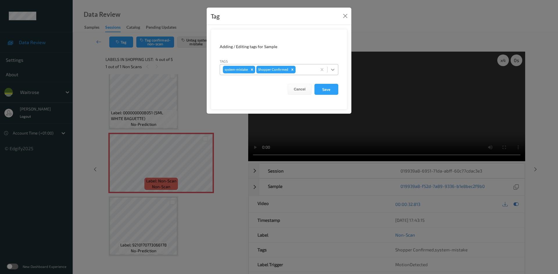
click at [330, 66] on div at bounding box center [332, 69] width 10 height 10
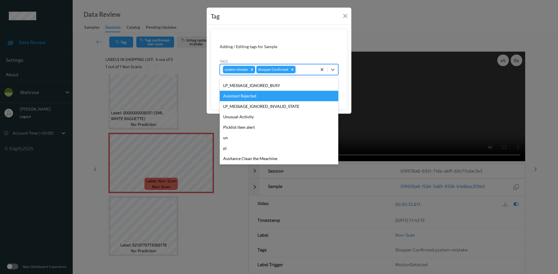
scroll to position [135, 0]
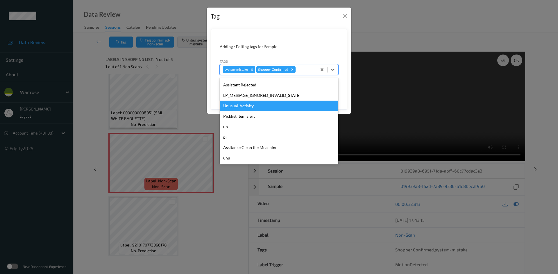
drag, startPoint x: 244, startPoint y: 109, endPoint x: 289, endPoint y: 98, distance: 46.7
click at [244, 109] on div "Unusual-Activity" at bounding box center [279, 106] width 118 height 10
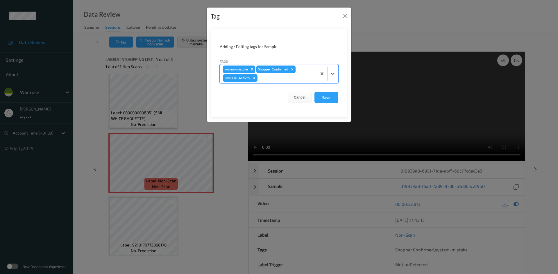
click at [336, 79] on div at bounding box center [327, 73] width 21 height 19
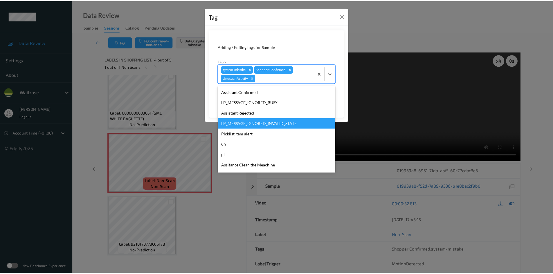
scroll to position [116, 0]
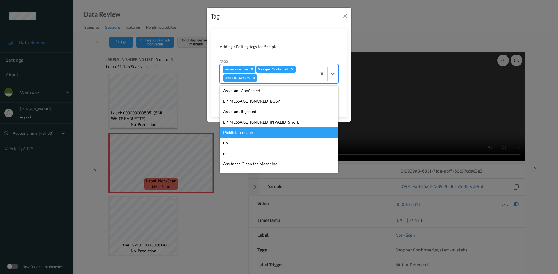
click at [247, 133] on div "Picklist item alert" at bounding box center [279, 132] width 118 height 10
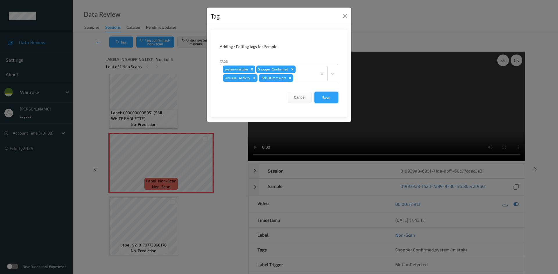
click at [330, 100] on button "Save" at bounding box center [326, 97] width 24 height 11
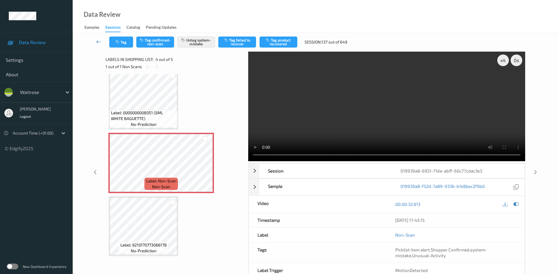
click at [97, 38] on link at bounding box center [99, 42] width 21 height 11
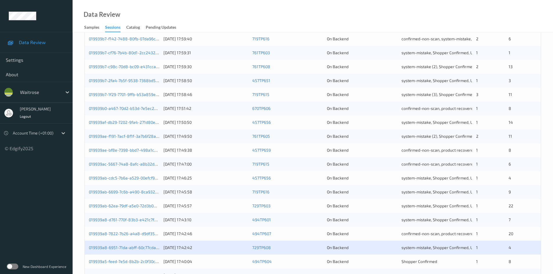
scroll to position [163, 0]
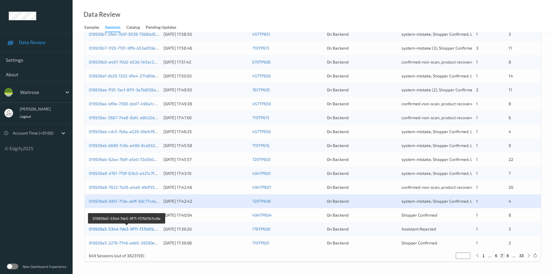
click at [113, 231] on link "019939a5-534d-7de5-9f71-f37b01b7cc6e" at bounding box center [127, 229] width 76 height 5
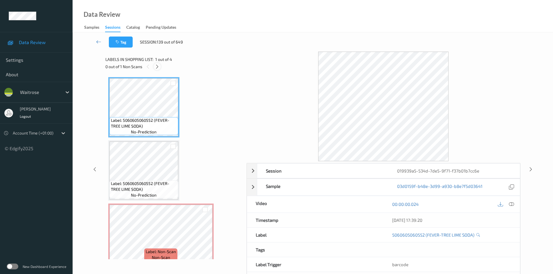
drag, startPoint x: 157, startPoint y: 68, endPoint x: 256, endPoint y: 101, distance: 104.1
click at [158, 69] on icon at bounding box center [157, 66] width 5 height 5
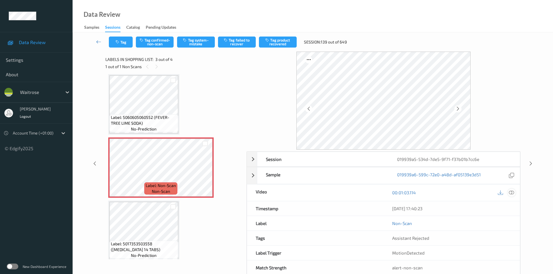
click at [513, 194] on icon at bounding box center [511, 192] width 5 height 5
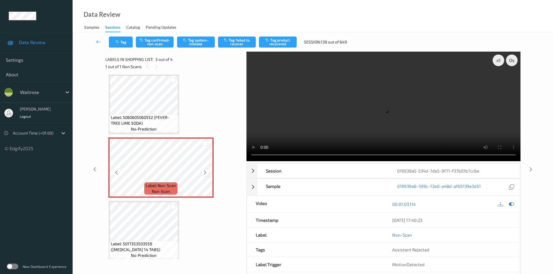
click at [207, 173] on icon at bounding box center [205, 172] width 5 height 5
click at [497, 62] on div "x 1" at bounding box center [499, 61] width 12 height 12
click at [497, 62] on div "x 2" at bounding box center [499, 61] width 12 height 12
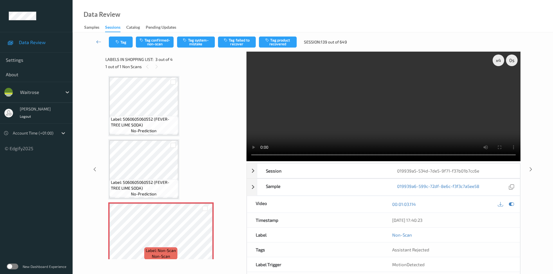
scroll to position [0, 0]
click at [329, 114] on video at bounding box center [384, 107] width 274 height 110
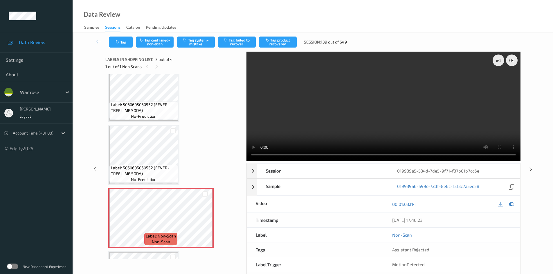
scroll to position [29, 0]
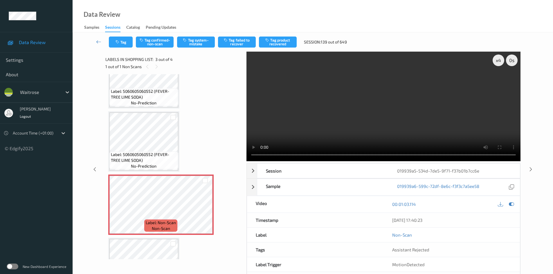
click at [305, 123] on video at bounding box center [384, 107] width 274 height 110
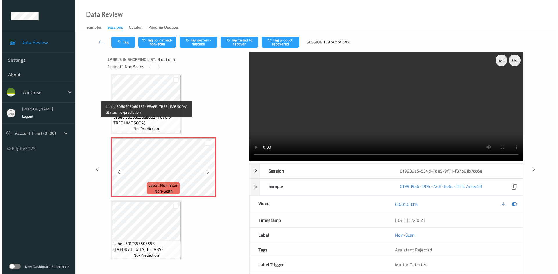
scroll to position [71, 0]
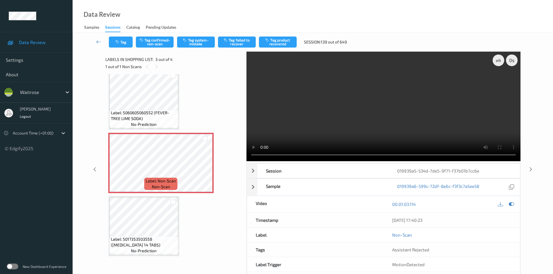
click at [379, 129] on video at bounding box center [384, 107] width 274 height 110
click at [197, 38] on button "Tag system-mistake" at bounding box center [196, 42] width 38 height 11
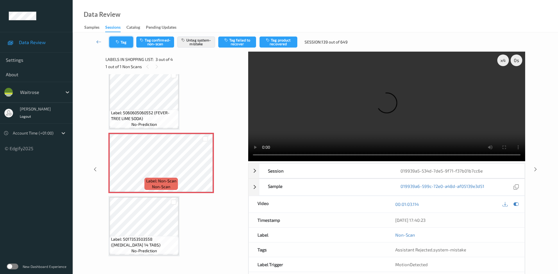
click at [122, 40] on button "Tag" at bounding box center [121, 42] width 24 height 11
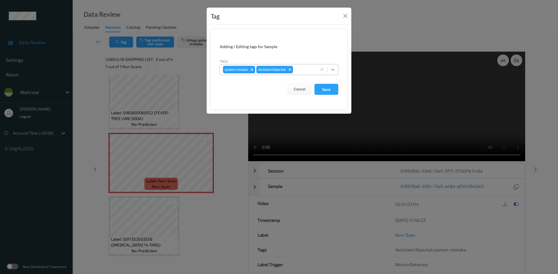
click at [330, 71] on icon at bounding box center [333, 70] width 6 height 6
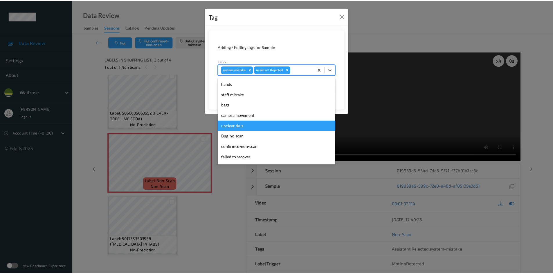
scroll to position [116, 0]
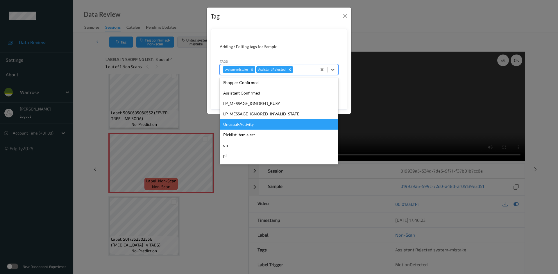
click at [243, 123] on div "Unusual-Activity" at bounding box center [279, 124] width 118 height 10
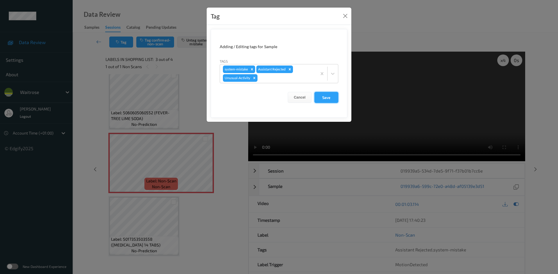
click at [328, 97] on button "Save" at bounding box center [326, 97] width 24 height 11
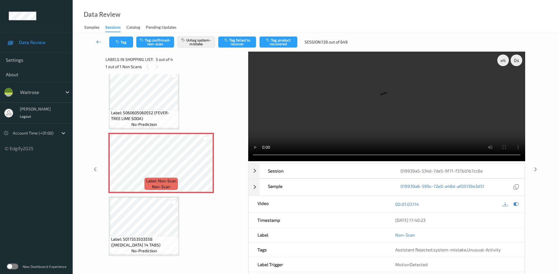
click at [96, 39] on link at bounding box center [99, 42] width 21 height 11
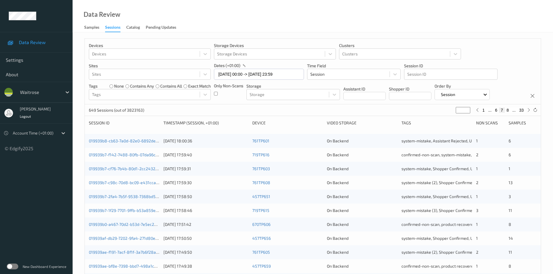
drag, startPoint x: 463, startPoint y: 109, endPoint x: 428, endPoint y: 121, distance: 36.3
click at [430, 120] on div "Devices Devices Storage Devices Storage Devices Clusters Clusters Sites Sites d…" at bounding box center [313, 231] width 457 height 387
type input "*"
type input "**"
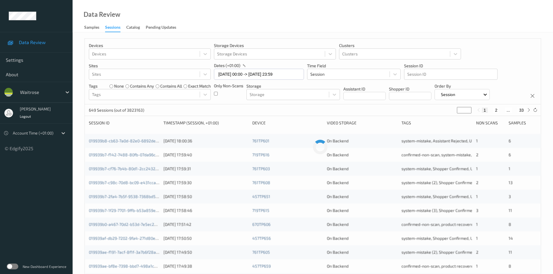
type input "**"
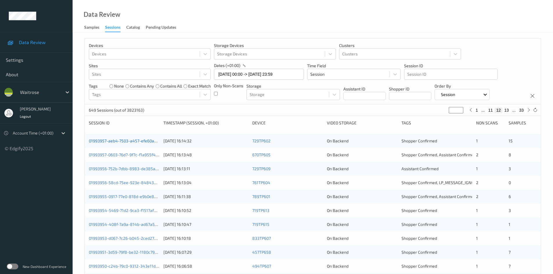
type input "**"
click at [118, 142] on link "01993957-aeb4-7503-a457-efe60a0ae113" at bounding box center [128, 141] width 78 height 5
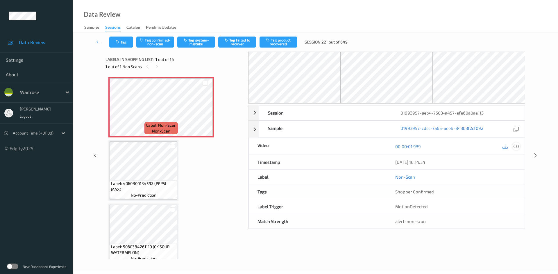
click at [516, 146] on icon at bounding box center [515, 146] width 5 height 5
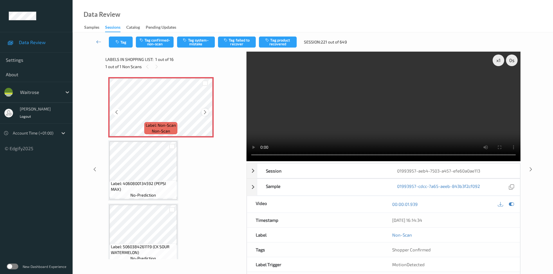
click at [205, 112] on icon at bounding box center [205, 112] width 5 height 5
click at [203, 111] on icon at bounding box center [205, 112] width 5 height 5
click at [498, 62] on div "x 1" at bounding box center [499, 61] width 12 height 12
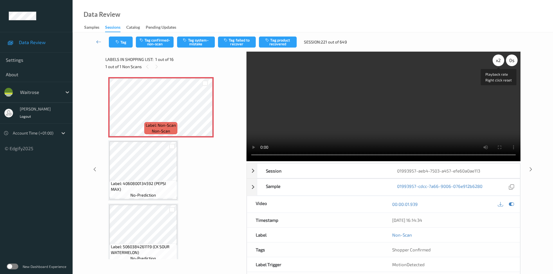
click at [498, 62] on div "x 2" at bounding box center [499, 61] width 12 height 12
click at [499, 135] on video at bounding box center [384, 107] width 274 height 110
click at [294, 125] on video at bounding box center [384, 107] width 274 height 110
click at [199, 40] on button "Tag system-mistake" at bounding box center [196, 42] width 38 height 11
click at [198, 42] on button "Tag system-mistake" at bounding box center [196, 42] width 38 height 11
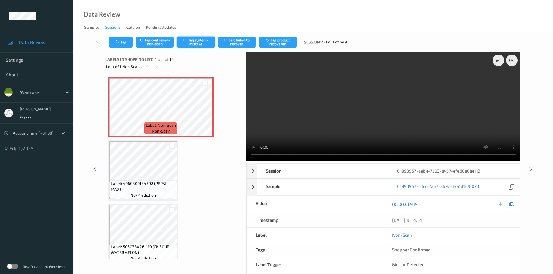
click at [193, 43] on button "Tag system-mistake" at bounding box center [196, 42] width 38 height 11
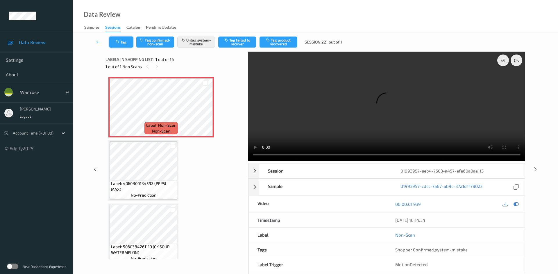
click at [122, 40] on button "Tag" at bounding box center [121, 42] width 24 height 11
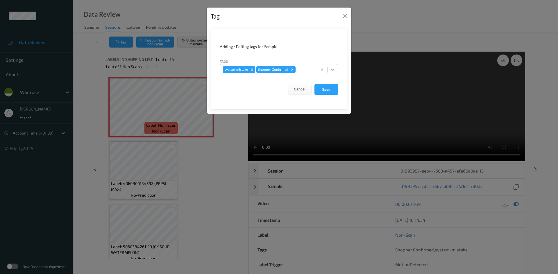
click at [332, 68] on icon at bounding box center [333, 70] width 6 height 6
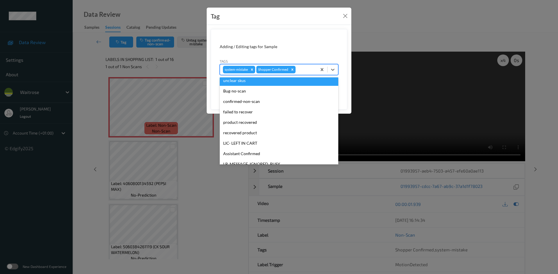
scroll to position [116, 0]
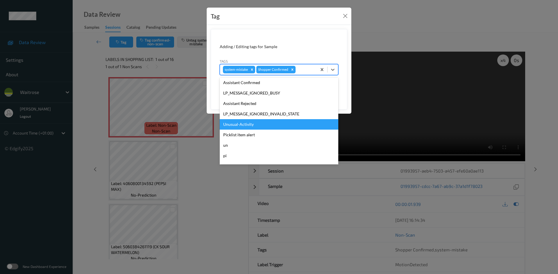
click at [250, 125] on div "Unusual-Activity" at bounding box center [279, 124] width 118 height 10
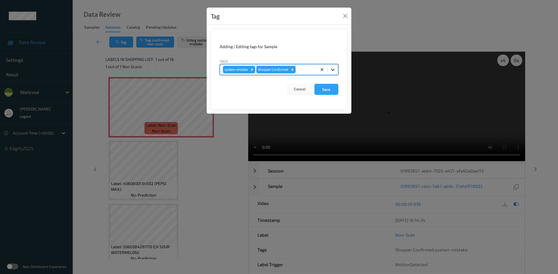
click at [333, 68] on icon at bounding box center [333, 70] width 6 height 6
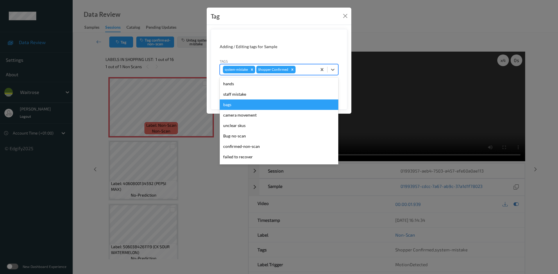
click at [227, 104] on div "bags" at bounding box center [279, 105] width 118 height 10
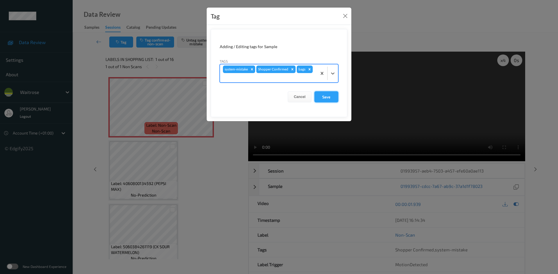
click at [326, 97] on button "Save" at bounding box center [326, 96] width 24 height 11
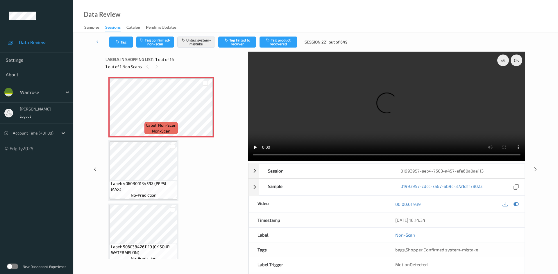
click at [97, 38] on link at bounding box center [99, 42] width 21 height 11
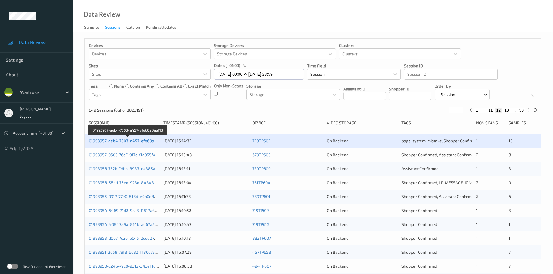
click at [126, 143] on link "01993957-aeb4-7503-a457-efe60a0ae113" at bounding box center [128, 141] width 78 height 5
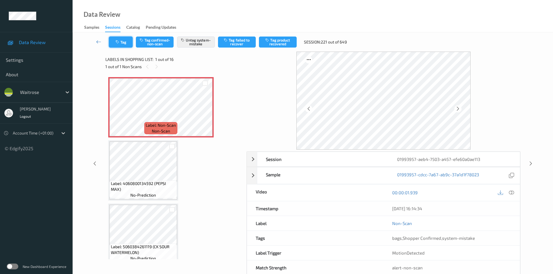
click at [125, 42] on button "Tag" at bounding box center [121, 42] width 24 height 11
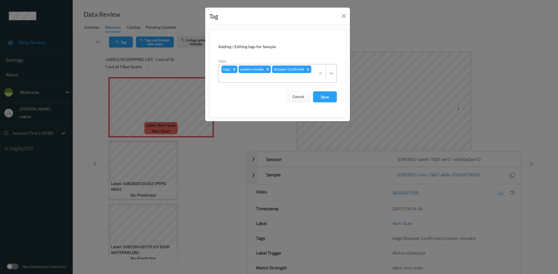
click at [331, 73] on icon at bounding box center [331, 74] width 6 height 6
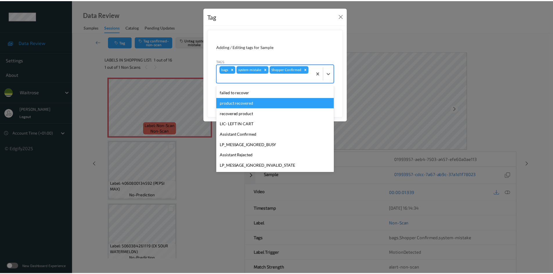
scroll to position [124, 0]
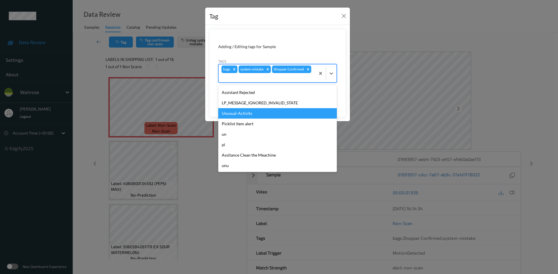
drag, startPoint x: 253, startPoint y: 112, endPoint x: 276, endPoint y: 109, distance: 23.5
click at [254, 112] on div "Unusual-Activity" at bounding box center [277, 113] width 118 height 10
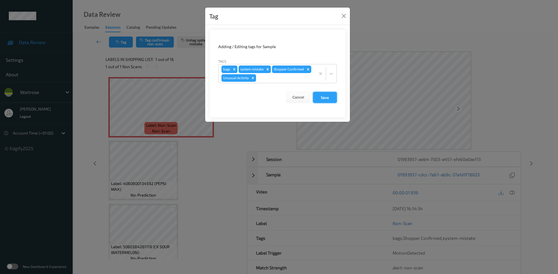
click at [328, 98] on button "Save" at bounding box center [325, 97] width 24 height 11
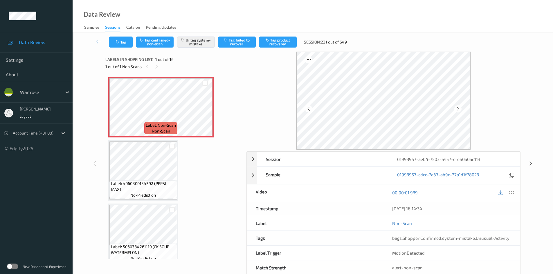
click at [97, 38] on link at bounding box center [99, 42] width 20 height 11
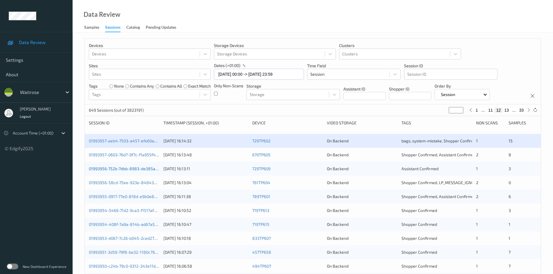
click at [111, 168] on link "01993956-752b-7dbb-8983-de385a88bc30" at bounding box center [129, 168] width 81 height 5
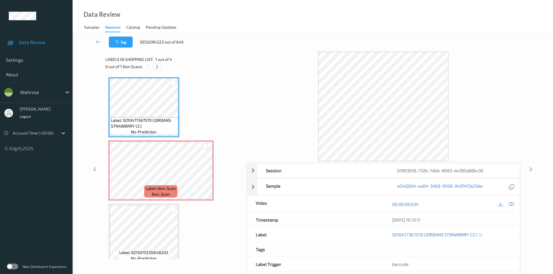
drag, startPoint x: 157, startPoint y: 67, endPoint x: 269, endPoint y: 102, distance: 117.8
click at [157, 67] on icon at bounding box center [157, 66] width 5 height 5
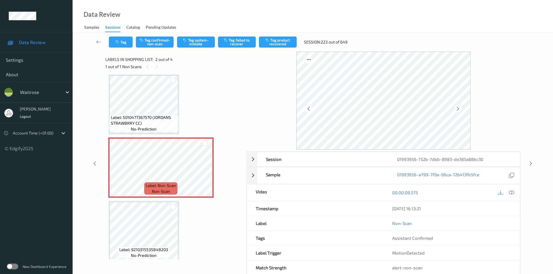
click at [511, 193] on icon at bounding box center [511, 192] width 5 height 5
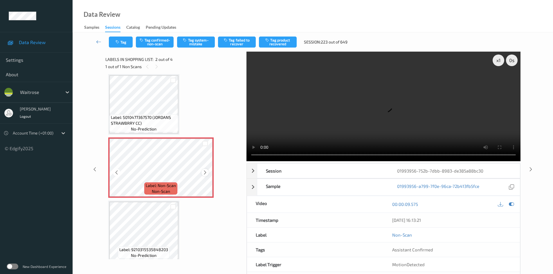
click at [205, 173] on icon at bounding box center [205, 172] width 5 height 5
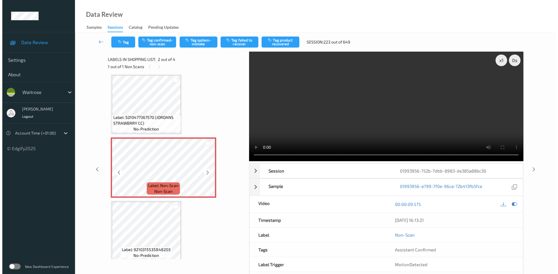
scroll to position [0, 0]
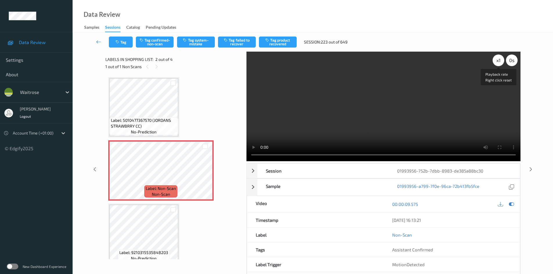
click at [500, 61] on div "x 1" at bounding box center [499, 61] width 12 height 12
click at [500, 61] on div "x 2" at bounding box center [499, 61] width 12 height 12
click at [324, 110] on video at bounding box center [384, 107] width 274 height 110
click at [192, 109] on div "Label: 5010477367570 (JORDANS STRAWBRRY CC) no-prediction Label: Non-Scan non-s…" at bounding box center [173, 202] width 131 height 250
click at [205, 38] on button "Tag system-mistake" at bounding box center [196, 42] width 38 height 11
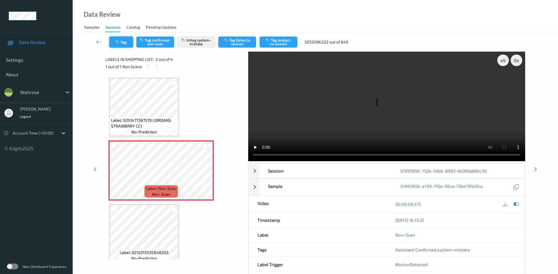
click at [124, 42] on button "Tag" at bounding box center [121, 42] width 24 height 11
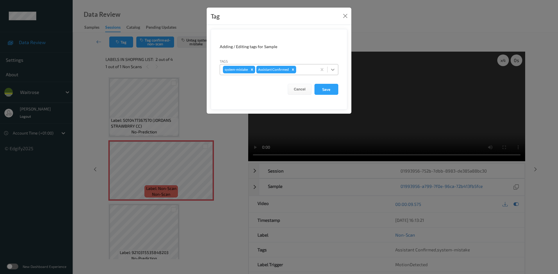
click at [333, 69] on icon at bounding box center [333, 70] width 6 height 6
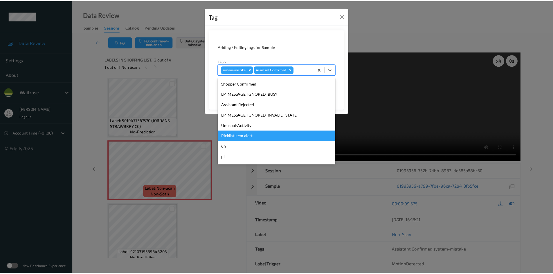
scroll to position [116, 0]
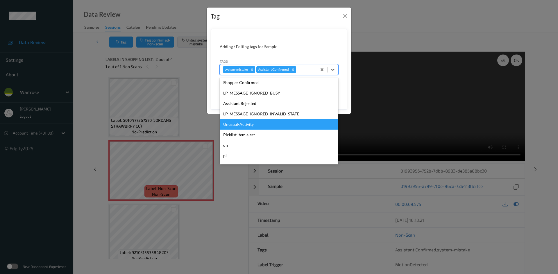
click at [243, 126] on div "Unusual-Activity" at bounding box center [279, 124] width 118 height 10
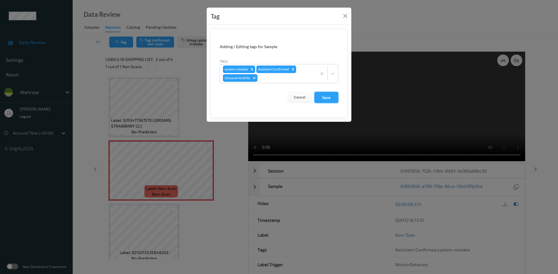
click at [329, 99] on button "Save" at bounding box center [326, 97] width 24 height 11
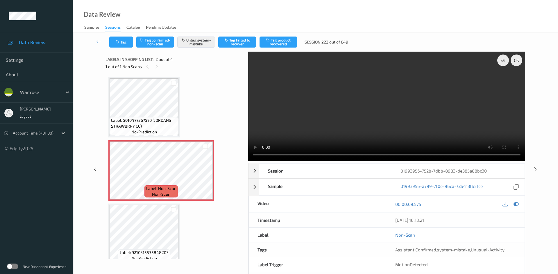
click at [98, 38] on link at bounding box center [99, 42] width 21 height 11
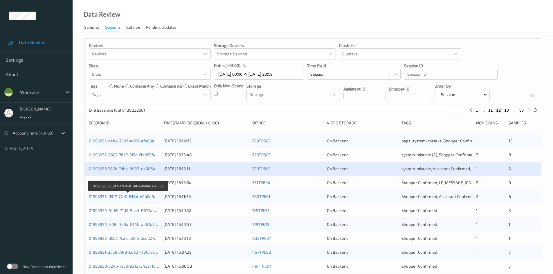
click at [114, 197] on link "01993955-0917-77e0-818d-e9b0e8e7d55b" at bounding box center [128, 196] width 79 height 5
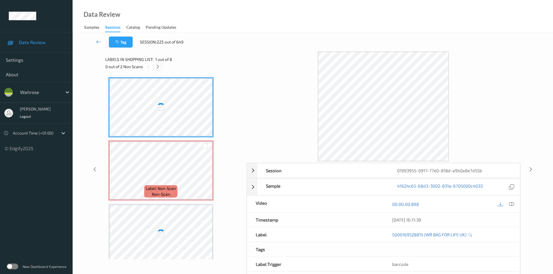
drag, startPoint x: 159, startPoint y: 67, endPoint x: 164, endPoint y: 68, distance: 4.5
click at [159, 67] on icon at bounding box center [157, 66] width 5 height 5
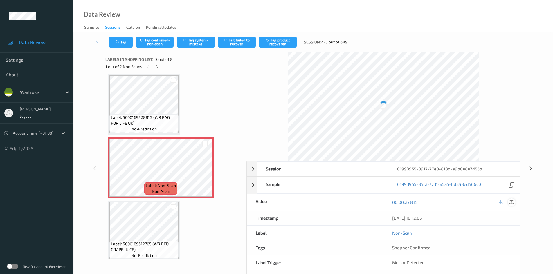
click at [513, 202] on icon at bounding box center [511, 202] width 5 height 5
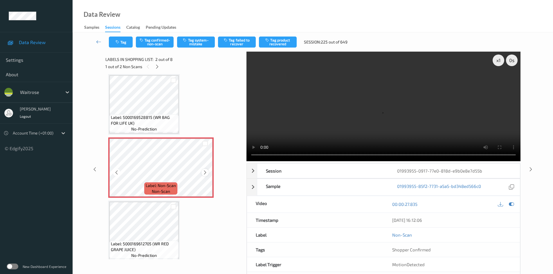
click at [207, 173] on icon at bounding box center [205, 172] width 5 height 5
click at [283, 130] on video at bounding box center [384, 107] width 274 height 110
click at [498, 59] on div "x 1" at bounding box center [499, 61] width 12 height 12
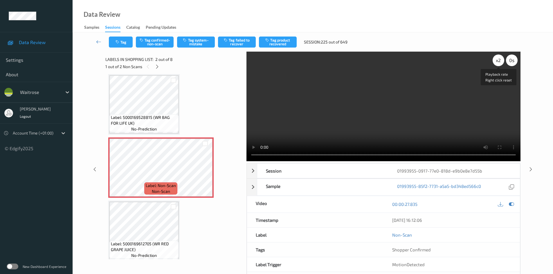
click at [497, 60] on div "x 2" at bounding box center [499, 61] width 12 height 12
click at [401, 102] on video at bounding box center [384, 107] width 274 height 110
click at [355, 116] on video at bounding box center [384, 107] width 274 height 110
click at [366, 119] on video at bounding box center [384, 107] width 274 height 110
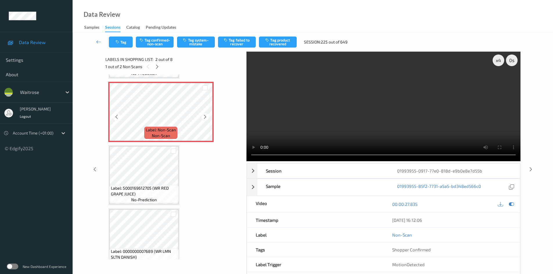
scroll to position [61, 0]
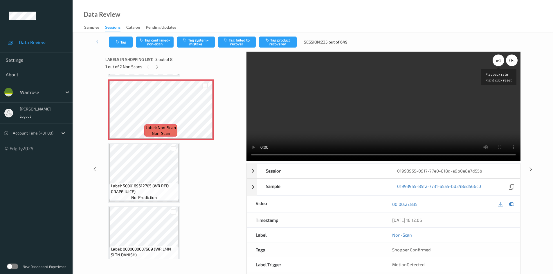
click at [501, 57] on div "x 4" at bounding box center [499, 61] width 12 height 12
click at [358, 126] on video at bounding box center [384, 107] width 274 height 110
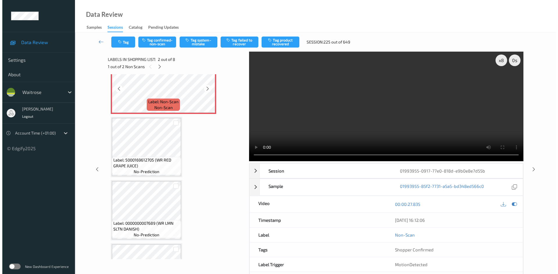
scroll to position [87, 0]
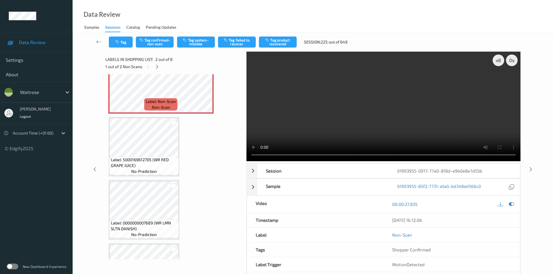
click at [409, 119] on video at bounding box center [384, 107] width 274 height 110
click at [367, 121] on video at bounding box center [384, 107] width 274 height 110
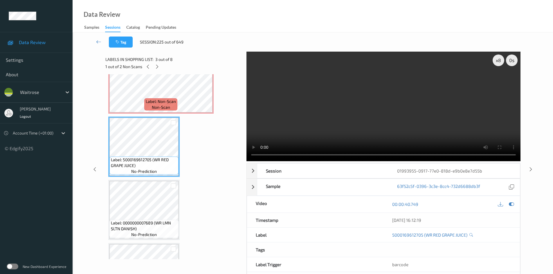
click at [329, 106] on video at bounding box center [384, 107] width 274 height 110
click at [332, 126] on video at bounding box center [384, 107] width 274 height 110
click at [365, 126] on video at bounding box center [384, 107] width 274 height 110
click at [496, 59] on div "x 8" at bounding box center [499, 61] width 12 height 12
click at [496, 59] on div "x 1" at bounding box center [499, 61] width 12 height 12
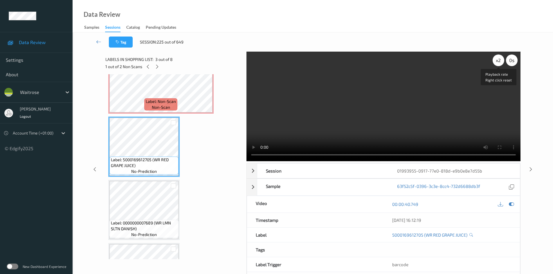
click at [496, 59] on div "x 2" at bounding box center [499, 61] width 12 height 12
click at [314, 132] on video at bounding box center [384, 107] width 274 height 110
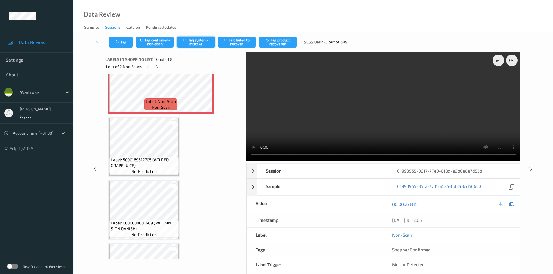
click at [195, 40] on button "Tag system-mistake" at bounding box center [196, 42] width 38 height 11
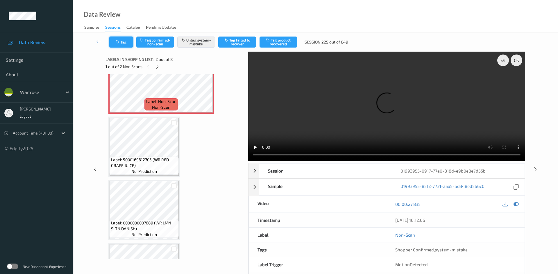
click at [126, 44] on button "Tag" at bounding box center [121, 42] width 24 height 11
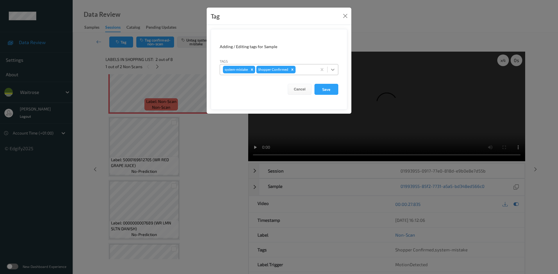
drag, startPoint x: 333, startPoint y: 69, endPoint x: 329, endPoint y: 71, distance: 4.3
click at [333, 69] on icon at bounding box center [333, 70] width 6 height 6
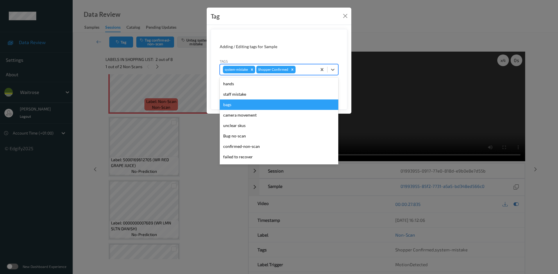
drag, startPoint x: 238, startPoint y: 108, endPoint x: 243, endPoint y: 107, distance: 5.4
click at [239, 108] on div "bags" at bounding box center [279, 105] width 118 height 10
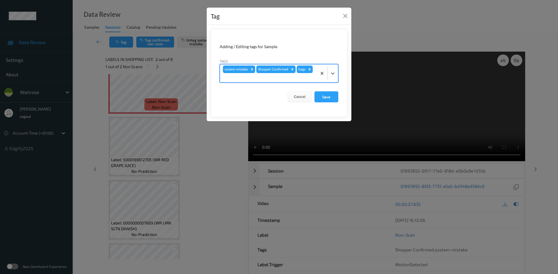
click at [334, 79] on div at bounding box center [327, 73] width 21 height 18
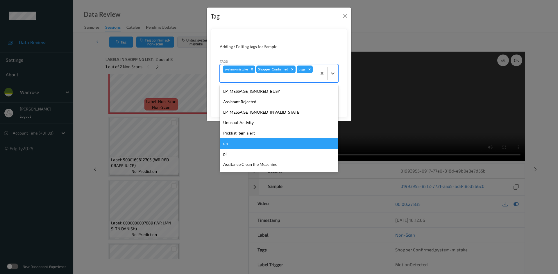
scroll to position [124, 0]
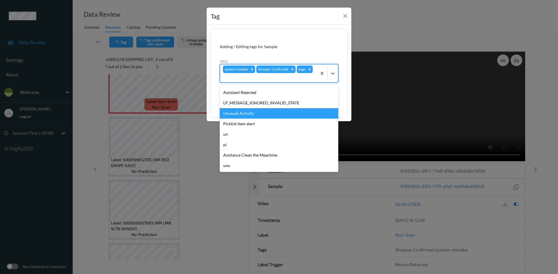
click at [251, 116] on div "Unusual-Activity" at bounding box center [279, 113] width 118 height 10
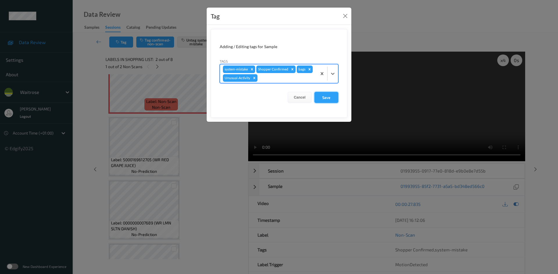
click at [331, 97] on button "Save" at bounding box center [326, 97] width 24 height 11
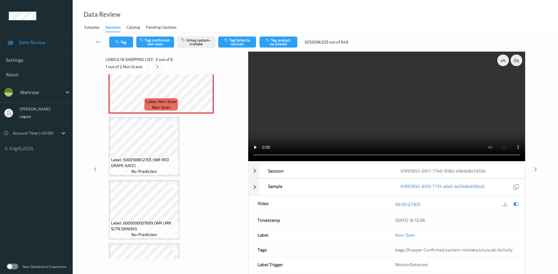
click at [158, 67] on icon at bounding box center [157, 66] width 5 height 5
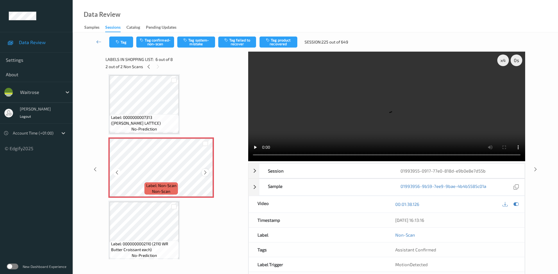
click at [206, 173] on icon at bounding box center [205, 172] width 5 height 5
click at [207, 173] on icon at bounding box center [205, 172] width 5 height 5
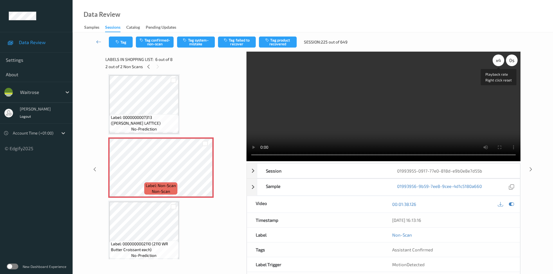
click at [498, 61] on div "x 4" at bounding box center [499, 61] width 12 height 12
click at [498, 61] on div "x 8" at bounding box center [499, 61] width 12 height 12
click at [498, 61] on div "x 1" at bounding box center [499, 61] width 12 height 12
click at [498, 61] on div "x 2" at bounding box center [499, 61] width 12 height 12
click at [400, 105] on video at bounding box center [384, 107] width 274 height 110
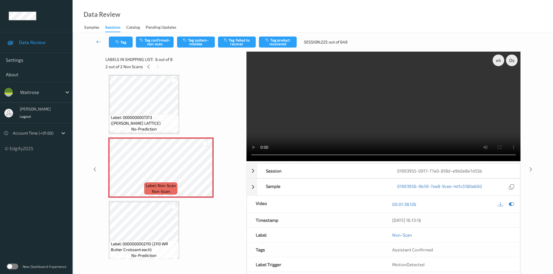
click at [372, 135] on video at bounding box center [384, 107] width 274 height 110
click at [405, 107] on video at bounding box center [384, 107] width 274 height 110
click at [197, 39] on button "Tag system-mistake" at bounding box center [196, 42] width 38 height 11
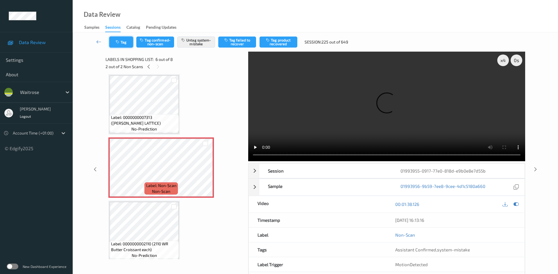
click at [123, 40] on button "Tag" at bounding box center [121, 42] width 24 height 11
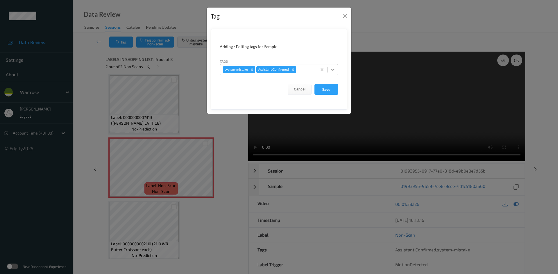
click at [334, 69] on icon at bounding box center [332, 70] width 3 height 2
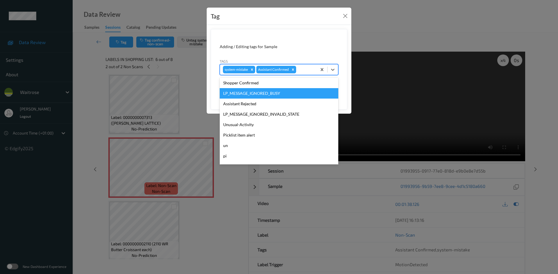
scroll to position [116, 0]
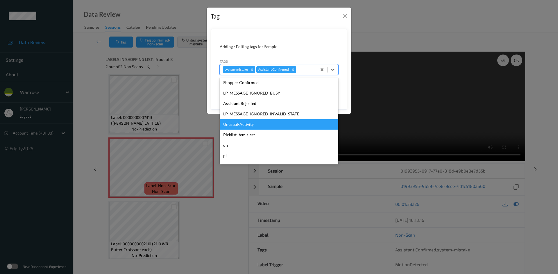
click at [243, 121] on div "Unusual-Activity" at bounding box center [279, 124] width 118 height 10
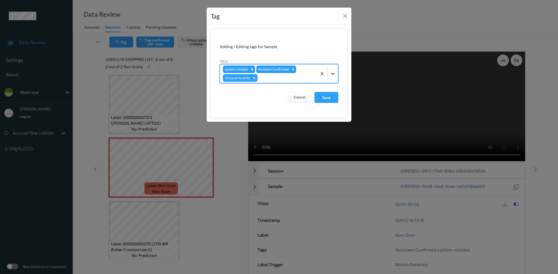
click at [334, 70] on div at bounding box center [332, 74] width 10 height 10
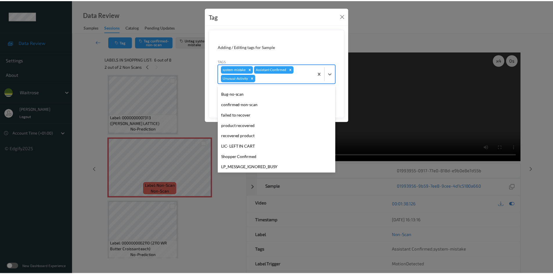
scroll to position [124, 0]
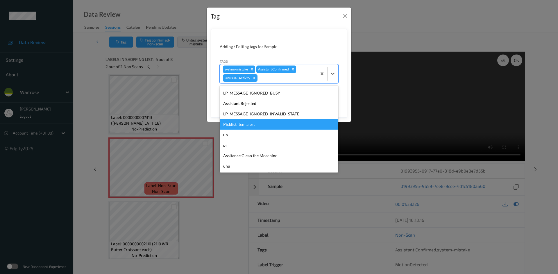
click at [258, 123] on div "Picklist item alert" at bounding box center [279, 124] width 118 height 10
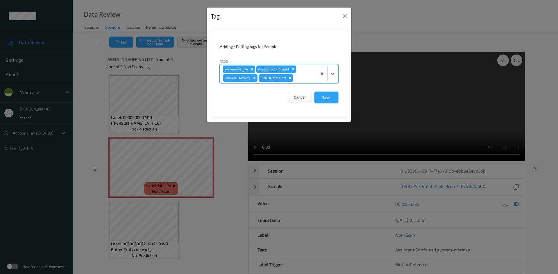
click at [330, 99] on button "Save" at bounding box center [326, 97] width 24 height 11
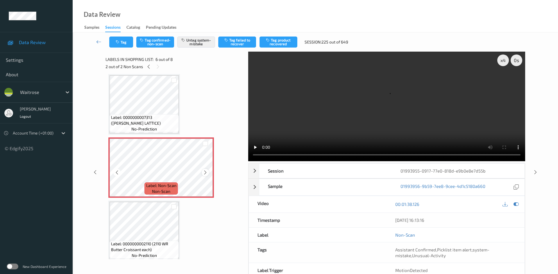
click at [209, 173] on div at bounding box center [205, 172] width 7 height 7
click at [97, 38] on link at bounding box center [99, 42] width 21 height 11
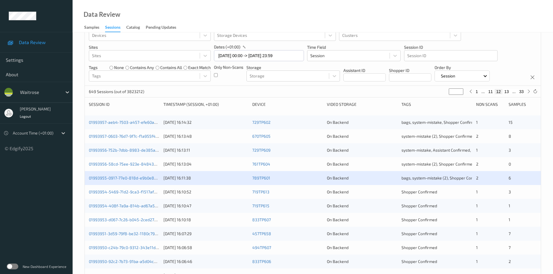
scroll to position [29, 0]
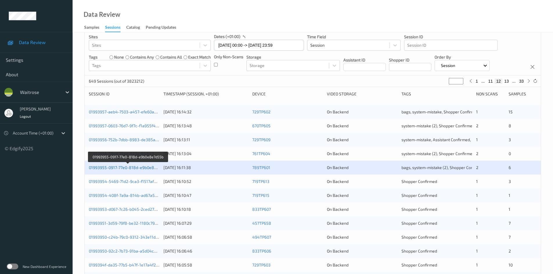
click at [137, 167] on link "01993955-0917-77e0-818d-e9b0e8e7d55b" at bounding box center [128, 167] width 79 height 5
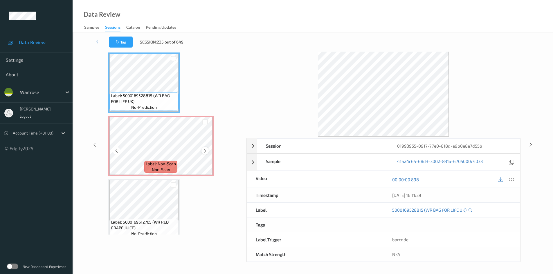
click at [205, 150] on icon at bounding box center [205, 150] width 5 height 5
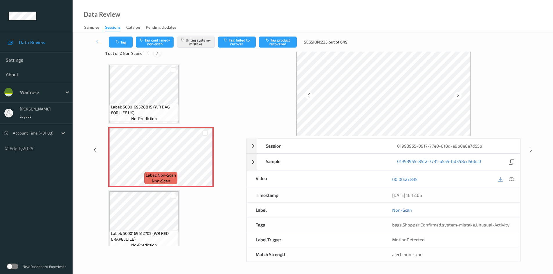
click at [158, 55] on icon at bounding box center [157, 53] width 5 height 5
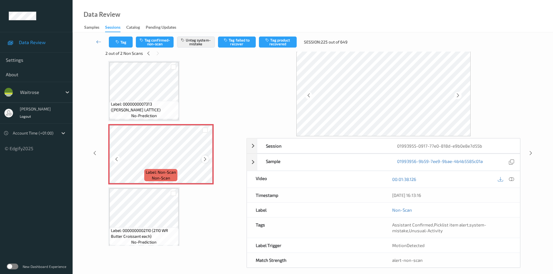
click at [202, 159] on div at bounding box center [205, 159] width 7 height 7
click at [99, 38] on link at bounding box center [99, 42] width 20 height 11
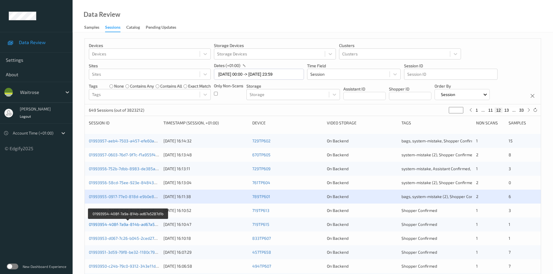
click at [114, 224] on link "01993954-408f-7a9a-814b-ad67a5287d1b" at bounding box center [128, 224] width 79 height 5
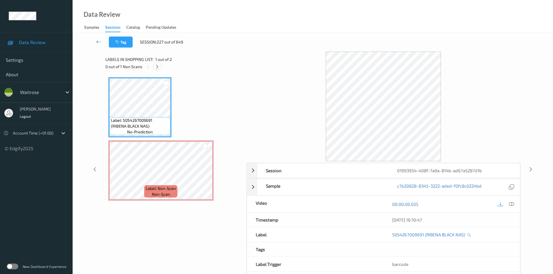
click at [155, 68] on icon at bounding box center [157, 66] width 5 height 5
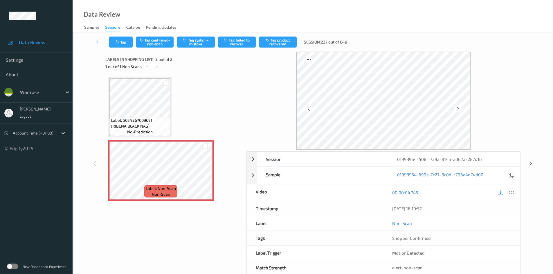
click at [514, 192] on icon at bounding box center [511, 192] width 5 height 5
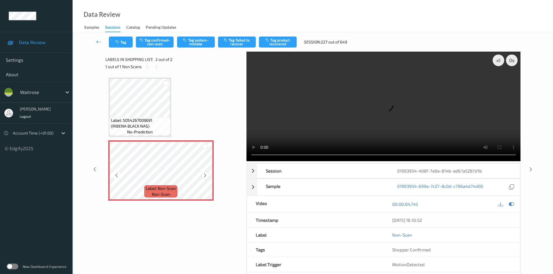
click at [206, 174] on icon at bounding box center [205, 175] width 5 height 5
click at [306, 132] on video at bounding box center [384, 107] width 274 height 110
click at [503, 61] on div "x 1" at bounding box center [499, 61] width 12 height 12
click at [503, 61] on div "x 2" at bounding box center [499, 61] width 12 height 12
click at [292, 121] on video at bounding box center [384, 107] width 274 height 110
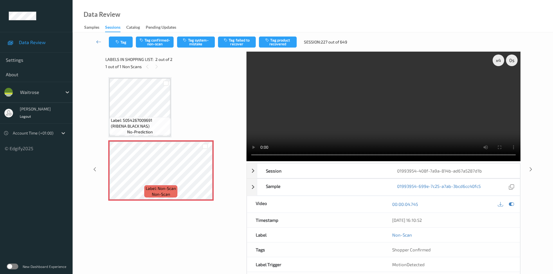
click at [338, 118] on video at bounding box center [384, 107] width 274 height 110
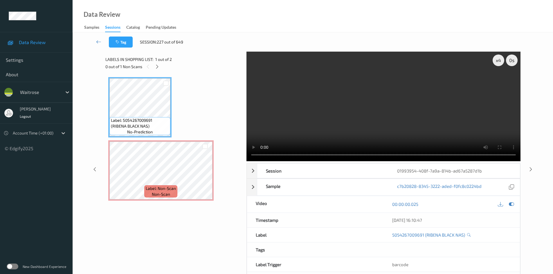
click at [318, 127] on video at bounding box center [384, 107] width 274 height 110
click at [324, 103] on video at bounding box center [384, 107] width 274 height 110
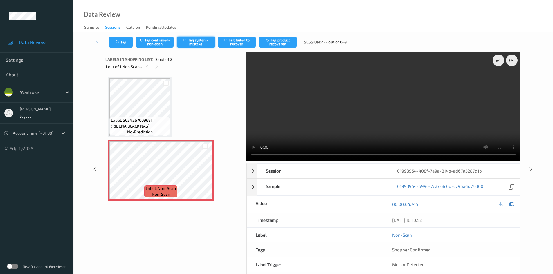
click at [195, 40] on button "Tag system-mistake" at bounding box center [196, 42] width 38 height 11
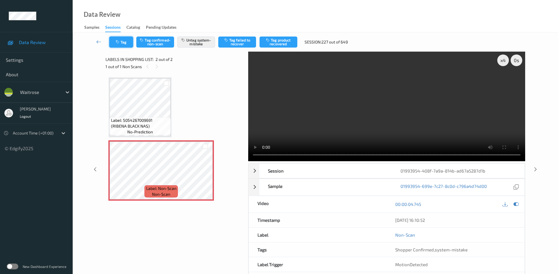
click at [120, 39] on button "Tag" at bounding box center [121, 42] width 24 height 11
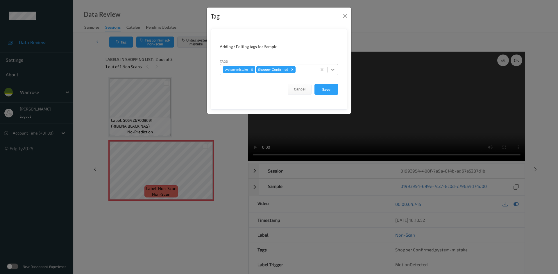
click at [335, 71] on icon at bounding box center [333, 70] width 6 height 6
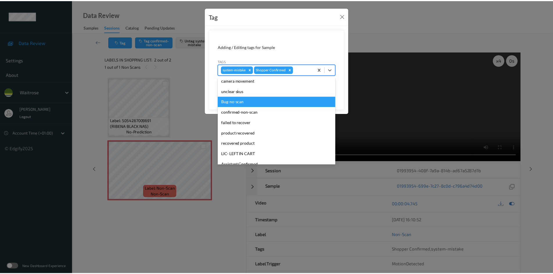
scroll to position [116, 0]
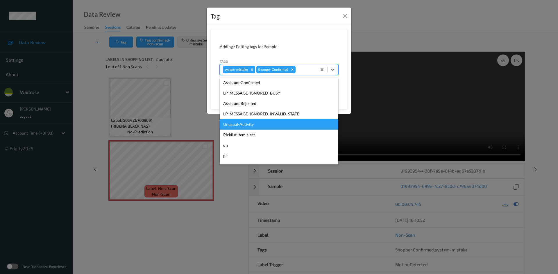
click at [245, 124] on div "Unusual-Activity" at bounding box center [279, 124] width 118 height 10
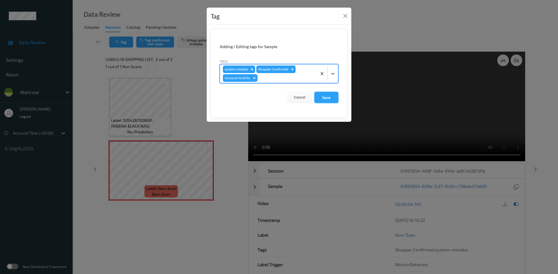
click at [326, 98] on button "Save" at bounding box center [326, 97] width 24 height 11
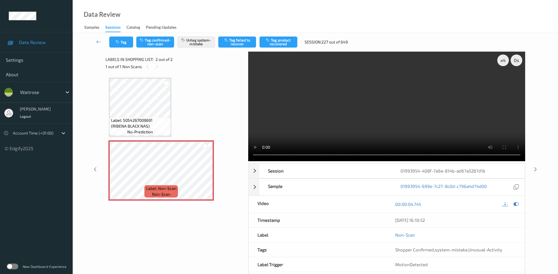
drag, startPoint x: 95, startPoint y: 37, endPoint x: 101, endPoint y: 37, distance: 5.5
click at [95, 37] on link at bounding box center [99, 42] width 21 height 11
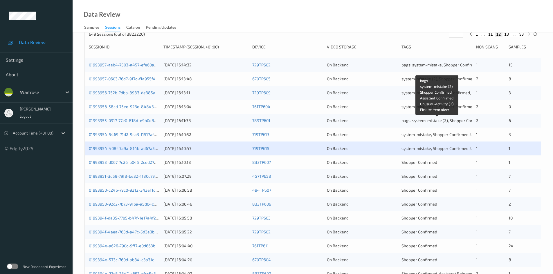
scroll to position [87, 0]
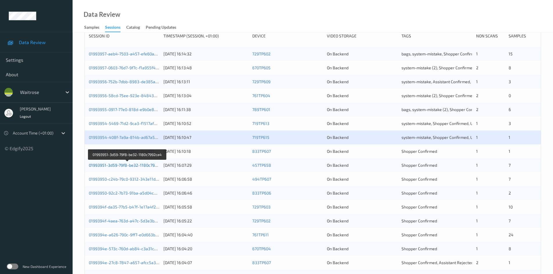
click at [121, 166] on link "01993951-3d59-79f8-be32-1180c7992ca4" at bounding box center [128, 165] width 78 height 5
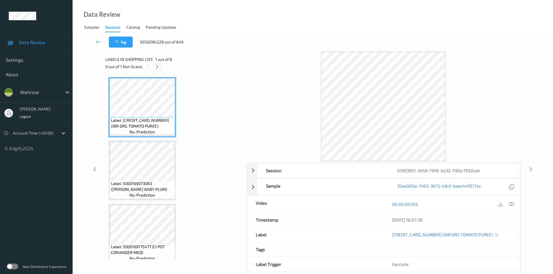
click at [157, 66] on icon at bounding box center [157, 66] width 5 height 5
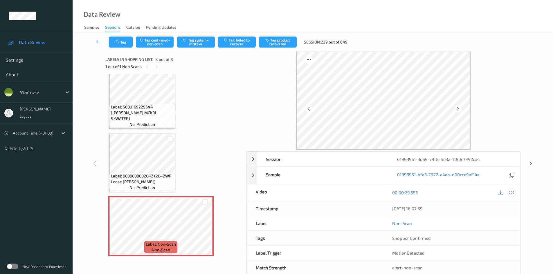
click at [513, 193] on icon at bounding box center [511, 192] width 5 height 5
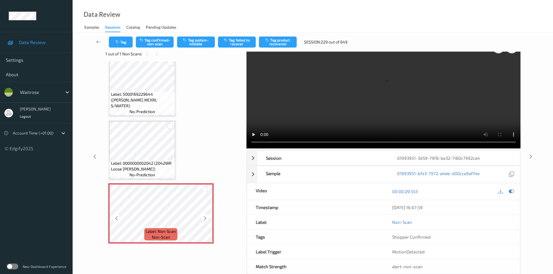
scroll to position [25, 0]
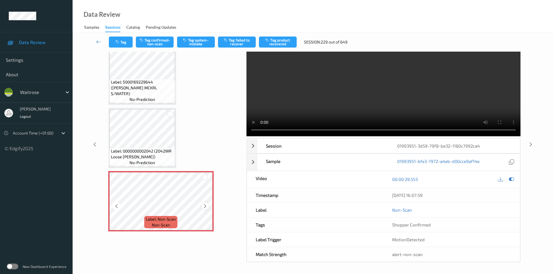
click at [206, 209] on div at bounding box center [205, 206] width 7 height 7
click at [206, 206] on icon at bounding box center [205, 206] width 5 height 5
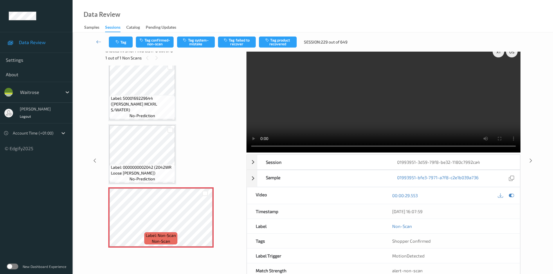
scroll to position [0, 0]
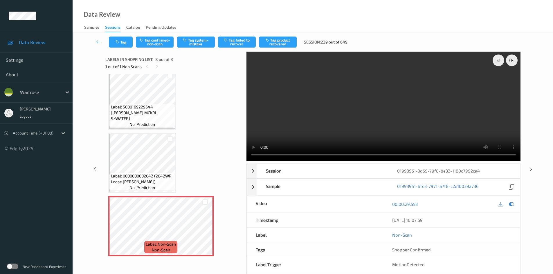
click at [389, 140] on video at bounding box center [384, 107] width 274 height 110
click at [495, 60] on div "x 1" at bounding box center [499, 61] width 12 height 12
click at [495, 60] on div "x 2" at bounding box center [499, 61] width 12 height 12
click at [326, 111] on video at bounding box center [384, 107] width 274 height 110
drag, startPoint x: 347, startPoint y: 97, endPoint x: 350, endPoint y: 98, distance: 3.6
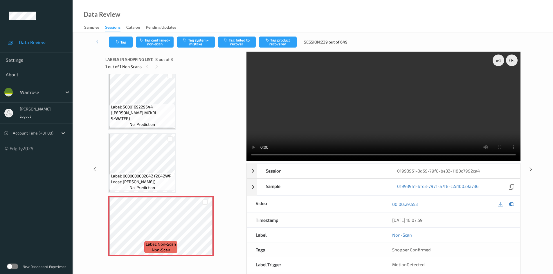
click at [348, 98] on video at bounding box center [384, 107] width 274 height 110
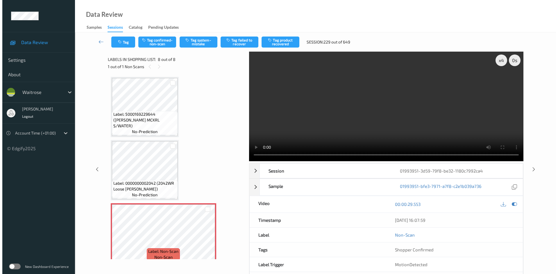
scroll to position [324, 0]
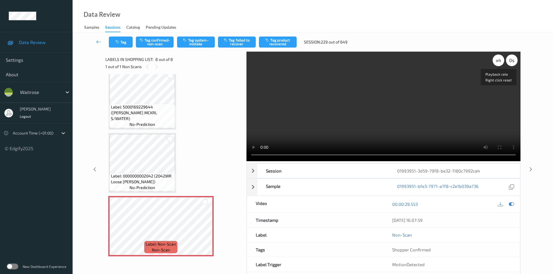
click at [499, 59] on div "x 4" at bounding box center [499, 61] width 12 height 12
click at [336, 106] on video at bounding box center [384, 107] width 274 height 110
click at [405, 123] on video at bounding box center [384, 107] width 274 height 110
click at [380, 112] on video at bounding box center [384, 107] width 274 height 110
click at [198, 42] on button "Tag system-mistake" at bounding box center [196, 42] width 38 height 11
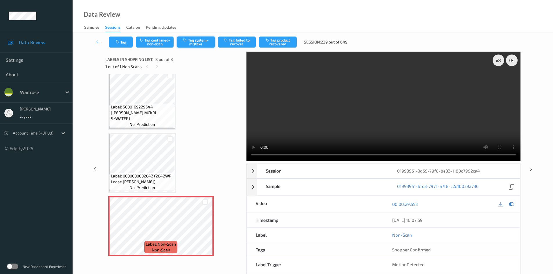
click at [198, 42] on button "Tag system-mistake" at bounding box center [196, 42] width 38 height 11
click at [194, 43] on button "Tag system-mistake" at bounding box center [196, 42] width 38 height 11
click at [210, 40] on button "Tag system-mistake" at bounding box center [196, 42] width 38 height 11
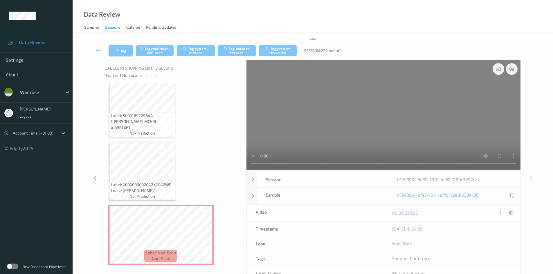
click at [124, 46] on button "Tag" at bounding box center [121, 50] width 24 height 11
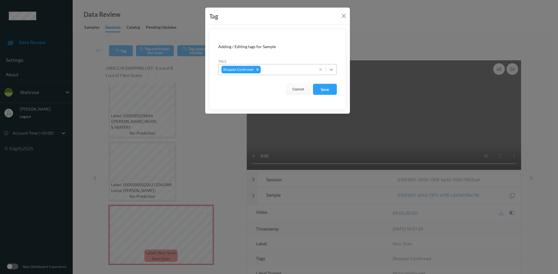
click at [331, 69] on icon at bounding box center [331, 70] width 6 height 6
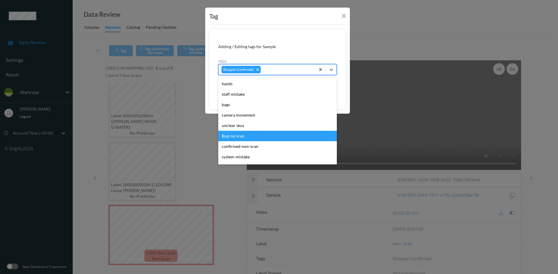
scroll to position [145, 0]
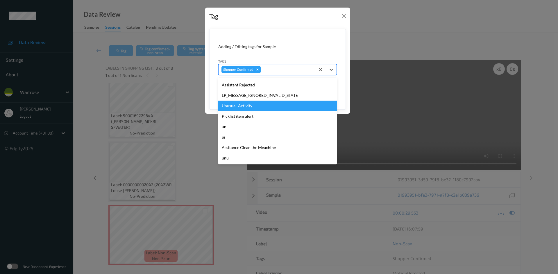
click at [237, 105] on div "Unusual-Activity" at bounding box center [277, 106] width 118 height 10
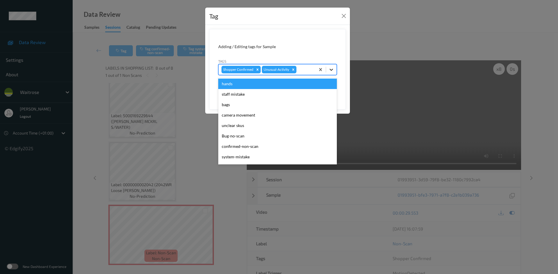
click at [332, 69] on icon at bounding box center [331, 70] width 6 height 6
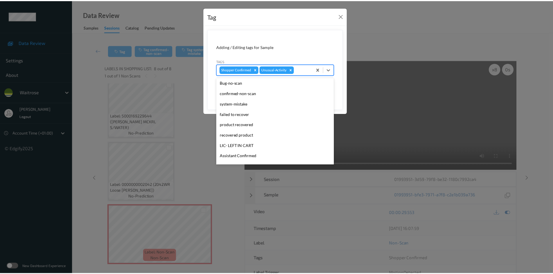
scroll to position [135, 0]
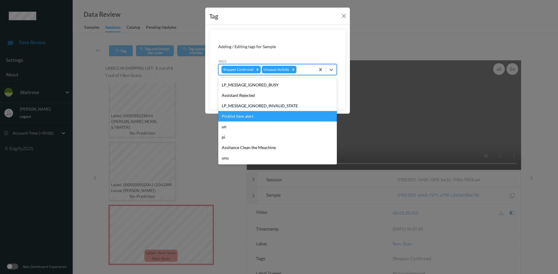
click at [244, 117] on div "Picklist item alert" at bounding box center [277, 116] width 118 height 10
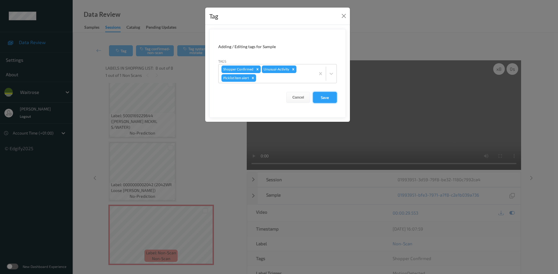
click at [322, 96] on button "Save" at bounding box center [325, 97] width 24 height 11
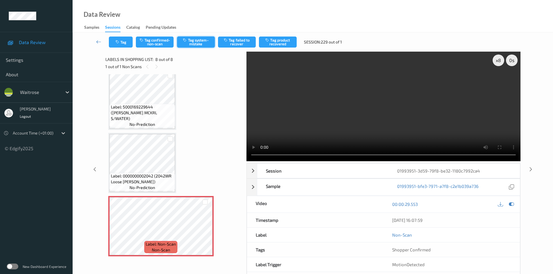
click at [201, 39] on button "Tag system-mistake" at bounding box center [196, 42] width 38 height 11
click at [207, 46] on button "Tag system-mistake" at bounding box center [196, 42] width 38 height 11
click at [207, 38] on button "Tag system-mistake" at bounding box center [196, 42] width 38 height 11
click at [201, 39] on div "Tag Tag confirmed-non-scan Tag system-mistake Tag failed to recover Tag product…" at bounding box center [313, 160] width 457 height 255
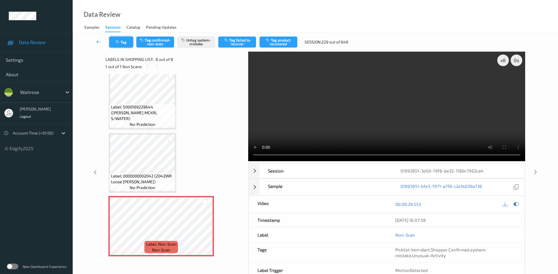
click at [127, 41] on button "Tag" at bounding box center [121, 42] width 24 height 11
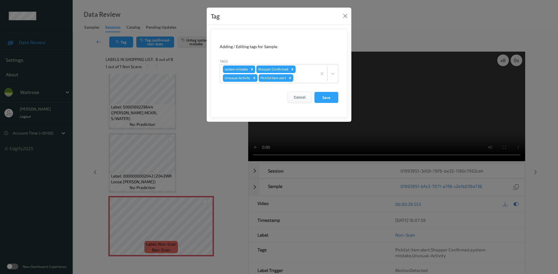
click at [306, 97] on button "Cancel" at bounding box center [300, 97] width 24 height 11
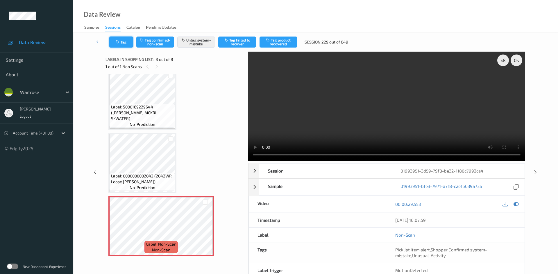
click at [121, 41] on icon "button" at bounding box center [118, 42] width 5 height 4
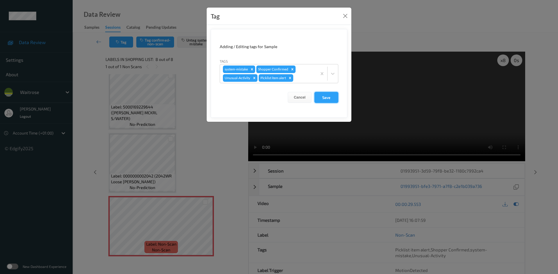
click at [326, 97] on button "Save" at bounding box center [326, 97] width 24 height 11
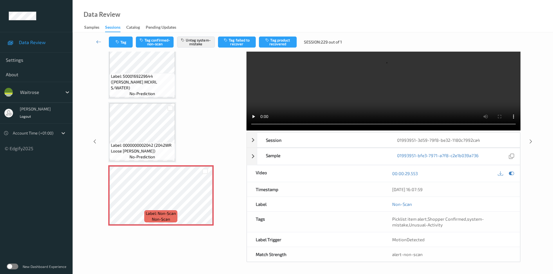
scroll to position [0, 0]
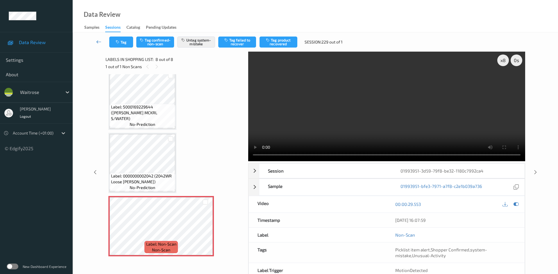
click at [96, 39] on icon at bounding box center [98, 42] width 5 height 6
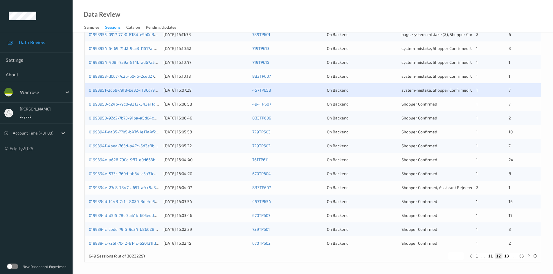
scroll to position [163, 0]
click at [117, 118] on link "01993950-92c2-7b73-91ba-a5d04cb35683" at bounding box center [128, 117] width 79 height 5
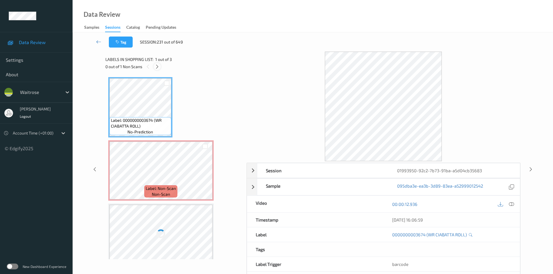
click at [158, 65] on icon at bounding box center [157, 66] width 5 height 5
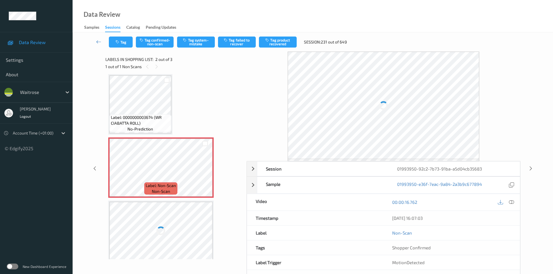
click at [511, 200] on div at bounding box center [512, 203] width 8 height 8
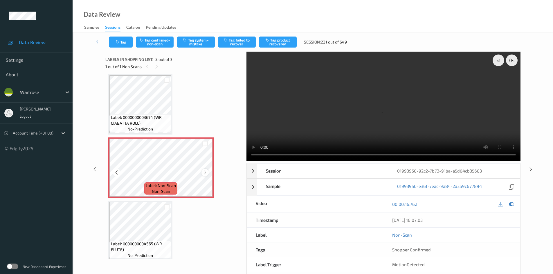
click at [203, 173] on icon at bounding box center [205, 172] width 5 height 5
click at [203, 174] on icon at bounding box center [205, 172] width 5 height 5
click at [501, 57] on div "x 1" at bounding box center [499, 61] width 12 height 12
drag, startPoint x: 501, startPoint y: 57, endPoint x: 496, endPoint y: 73, distance: 17.2
click at [501, 57] on div "x 2" at bounding box center [499, 61] width 12 height 12
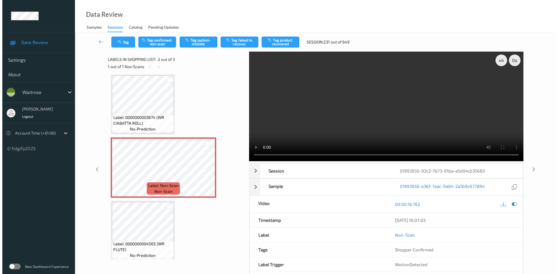
scroll to position [0, 0]
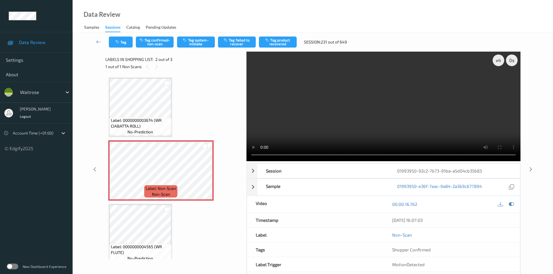
click at [338, 117] on video at bounding box center [384, 107] width 274 height 110
click at [200, 42] on button "Tag system-mistake" at bounding box center [196, 42] width 38 height 11
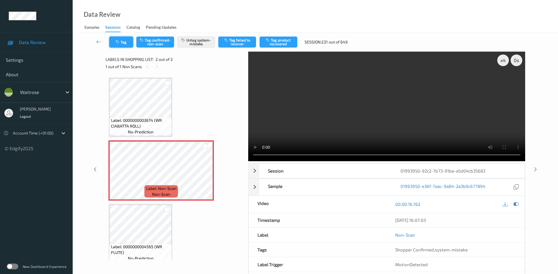
click at [123, 42] on button "Tag" at bounding box center [121, 42] width 24 height 11
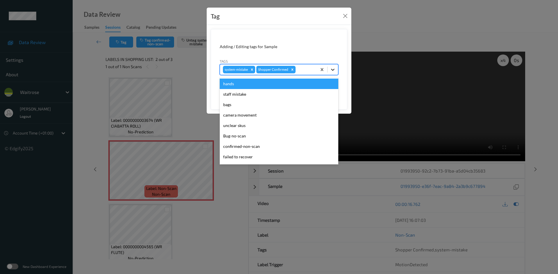
click at [331, 71] on icon at bounding box center [333, 70] width 6 height 6
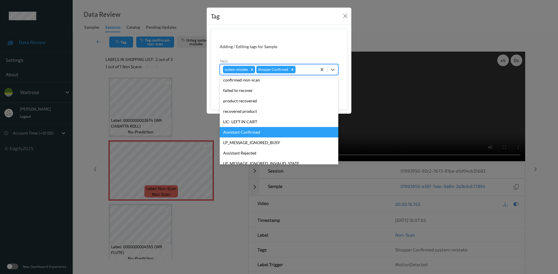
scroll to position [116, 0]
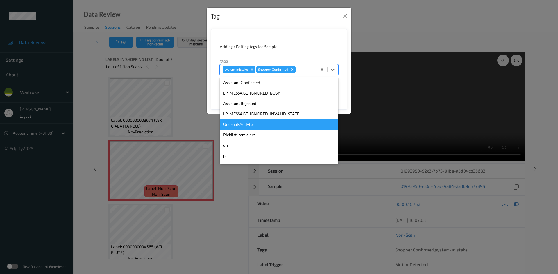
click at [236, 124] on div "Unusual-Activity" at bounding box center [279, 124] width 118 height 10
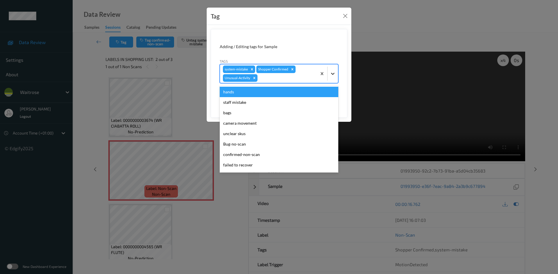
click at [333, 75] on icon at bounding box center [333, 74] width 6 height 6
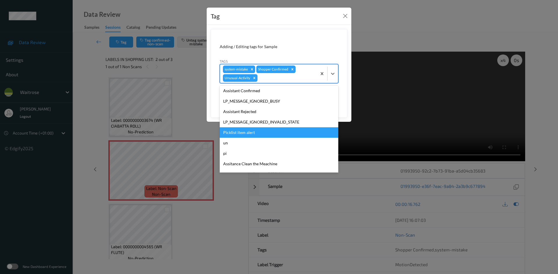
click at [237, 131] on div "Picklist item alert" at bounding box center [279, 132] width 118 height 10
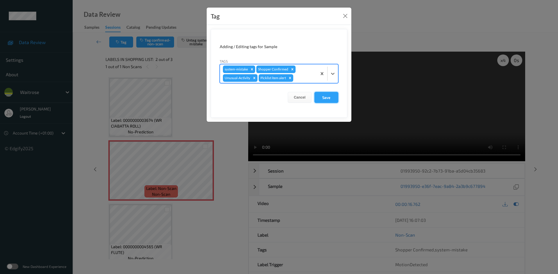
click at [321, 101] on button "Save" at bounding box center [326, 97] width 24 height 11
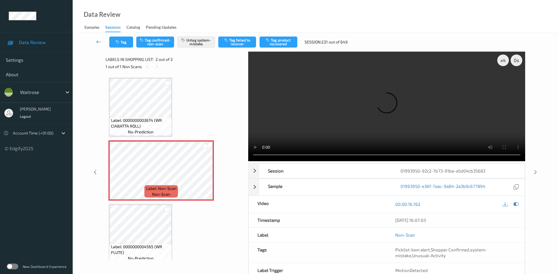
click at [98, 39] on icon at bounding box center [98, 42] width 5 height 6
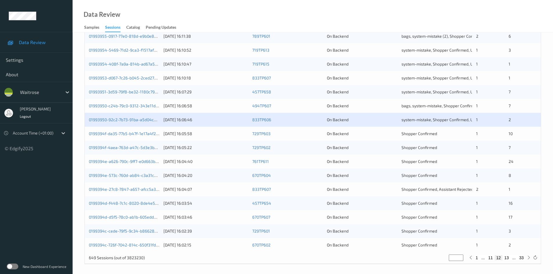
scroll to position [163, 0]
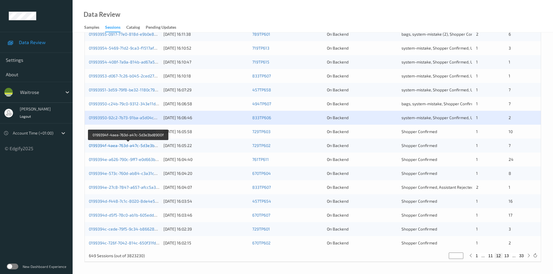
click at [119, 145] on link "0199394f-4aea-763d-a47c-5d3e3bd8900f" at bounding box center [128, 145] width 79 height 5
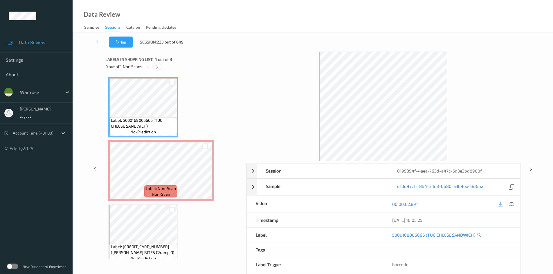
click at [158, 67] on icon at bounding box center [157, 66] width 5 height 5
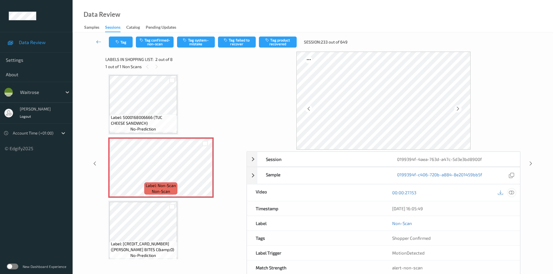
click at [509, 193] on icon at bounding box center [511, 192] width 5 height 5
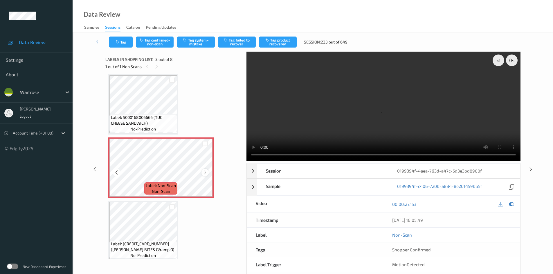
click at [205, 171] on icon at bounding box center [205, 172] width 5 height 5
click at [206, 171] on icon at bounding box center [205, 172] width 5 height 5
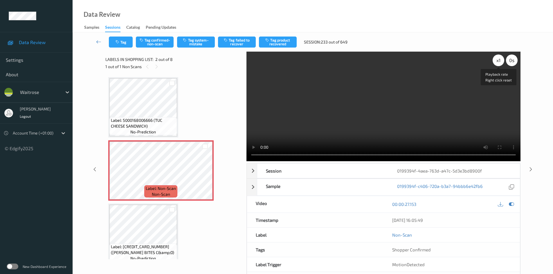
click at [500, 60] on div "x 1" at bounding box center [499, 61] width 12 height 12
click at [500, 60] on div "x 2" at bounding box center [499, 61] width 12 height 12
click at [386, 128] on video at bounding box center [384, 107] width 274 height 110
click at [356, 123] on video at bounding box center [384, 107] width 274 height 110
click at [345, 117] on video at bounding box center [384, 107] width 274 height 110
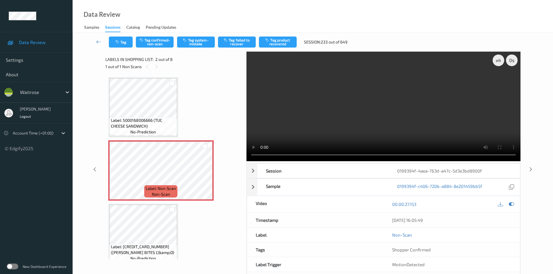
click at [278, 133] on video at bounding box center [384, 107] width 274 height 110
click at [324, 129] on video at bounding box center [384, 107] width 274 height 110
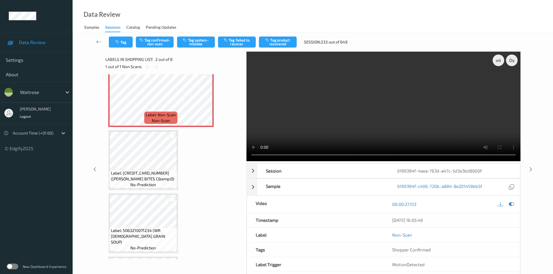
scroll to position [87, 0]
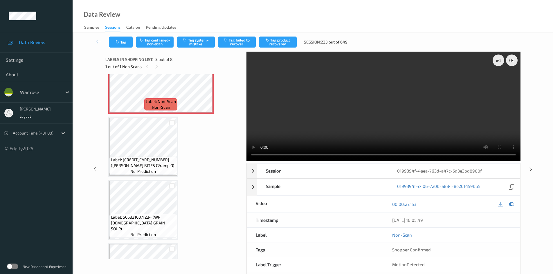
click at [304, 118] on video at bounding box center [384, 107] width 274 height 110
click at [331, 128] on video at bounding box center [384, 107] width 274 height 110
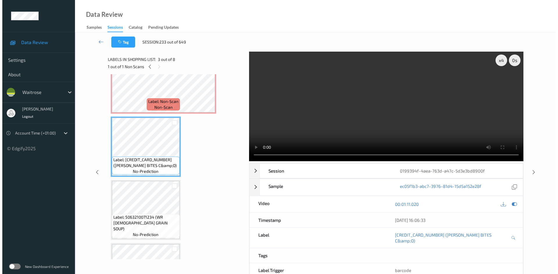
scroll to position [58, 0]
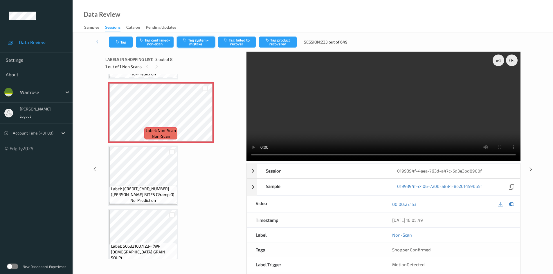
click at [200, 40] on button "Tag system-mistake" at bounding box center [196, 42] width 38 height 11
click at [204, 42] on button "Tag system-mistake" at bounding box center [196, 42] width 38 height 11
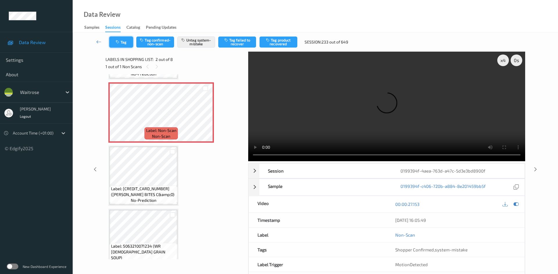
click at [129, 40] on button "Tag" at bounding box center [121, 42] width 24 height 11
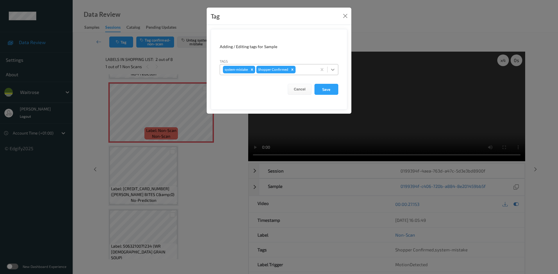
click at [332, 71] on icon at bounding box center [333, 70] width 6 height 6
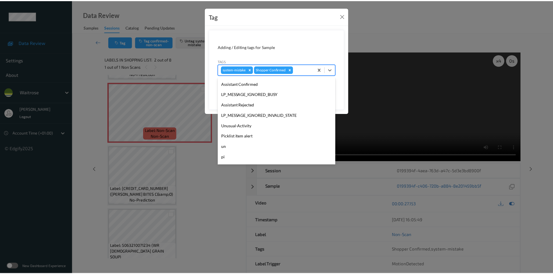
scroll to position [116, 0]
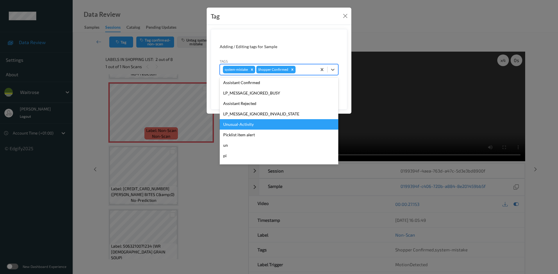
click at [239, 122] on div "Unusual-Activity" at bounding box center [279, 124] width 118 height 10
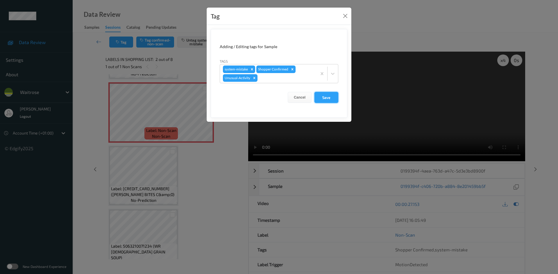
click at [324, 102] on button "Save" at bounding box center [326, 97] width 24 height 11
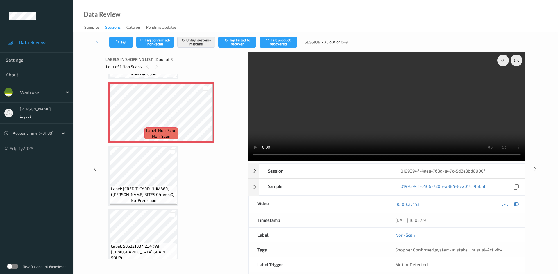
click at [96, 38] on link at bounding box center [99, 42] width 21 height 11
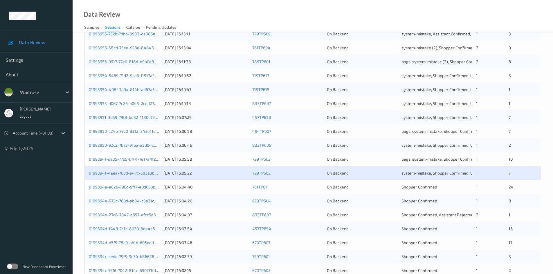
scroll to position [163, 0]
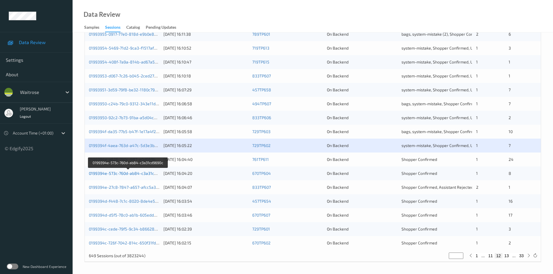
click at [113, 174] on link "0199394e-573c-760d-ab84-c3a31cd9690c" at bounding box center [128, 173] width 79 height 5
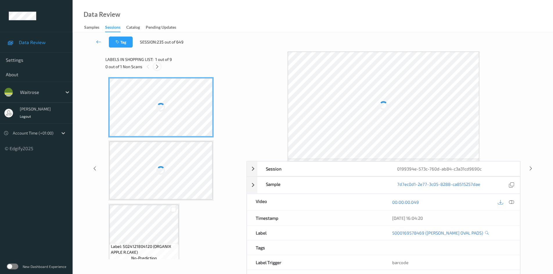
click at [157, 66] on icon at bounding box center [157, 66] width 5 height 5
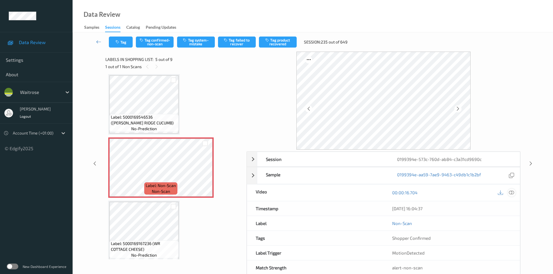
click at [512, 193] on icon at bounding box center [511, 192] width 5 height 5
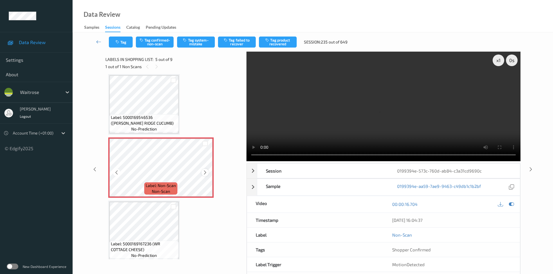
click at [204, 173] on icon at bounding box center [205, 172] width 5 height 5
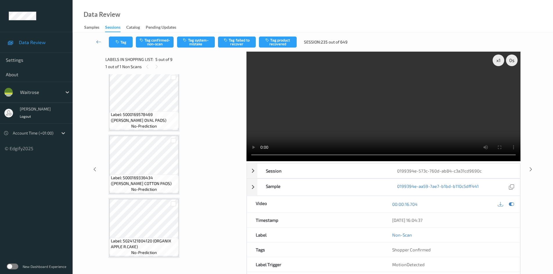
scroll to position [0, 0]
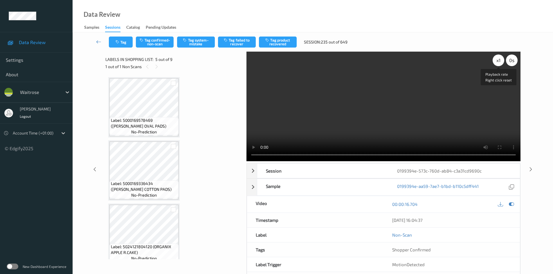
click at [499, 60] on div "x 1" at bounding box center [499, 61] width 12 height 12
click at [385, 134] on video at bounding box center [384, 107] width 274 height 110
click at [282, 123] on video at bounding box center [384, 107] width 274 height 110
click at [289, 124] on video at bounding box center [384, 107] width 274 height 110
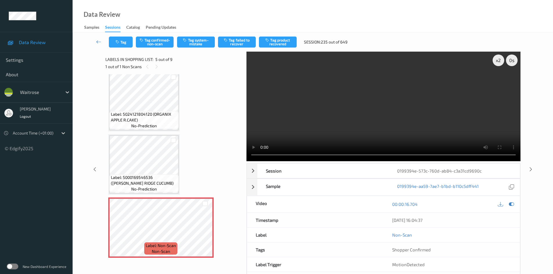
scroll to position [145, 0]
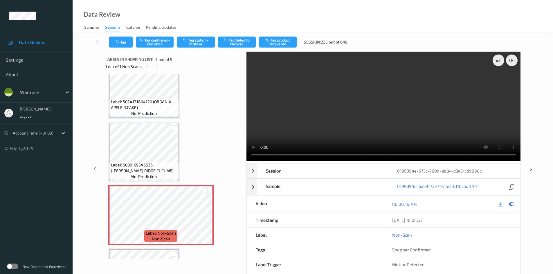
click at [319, 111] on video at bounding box center [384, 107] width 274 height 110
click at [314, 102] on video at bounding box center [384, 107] width 274 height 110
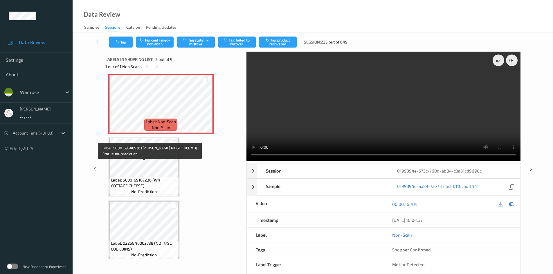
scroll to position [261, 0]
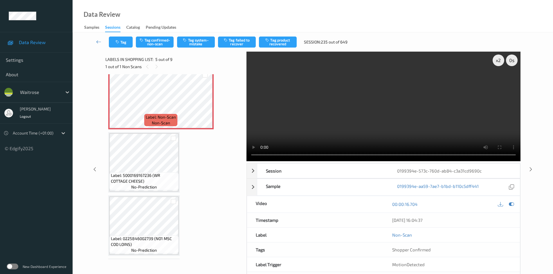
click at [314, 123] on video at bounding box center [384, 107] width 274 height 110
click at [316, 107] on video at bounding box center [384, 107] width 274 height 110
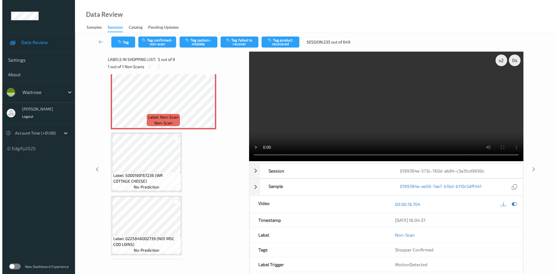
scroll to position [290, 0]
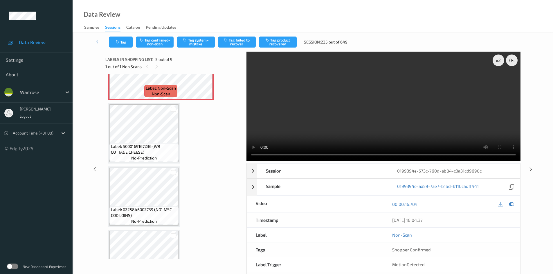
click at [331, 129] on video at bounding box center [384, 107] width 274 height 110
click at [351, 119] on video at bounding box center [384, 107] width 274 height 110
click at [334, 118] on video at bounding box center [384, 107] width 274 height 110
click at [323, 133] on video at bounding box center [384, 107] width 274 height 110
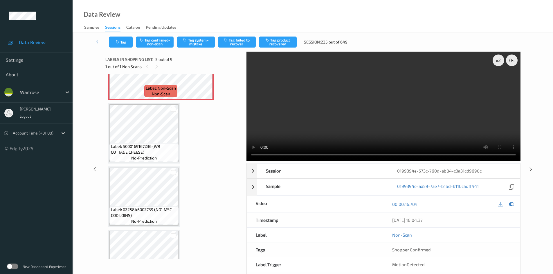
click at [350, 124] on video at bounding box center [384, 107] width 274 height 110
click at [324, 135] on video at bounding box center [384, 107] width 274 height 110
click at [353, 112] on video at bounding box center [384, 107] width 274 height 110
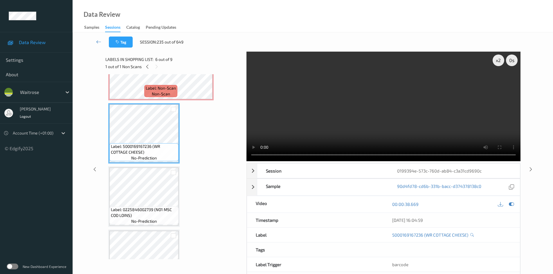
click at [319, 136] on video at bounding box center [384, 107] width 274 height 110
click at [311, 118] on video at bounding box center [384, 107] width 274 height 110
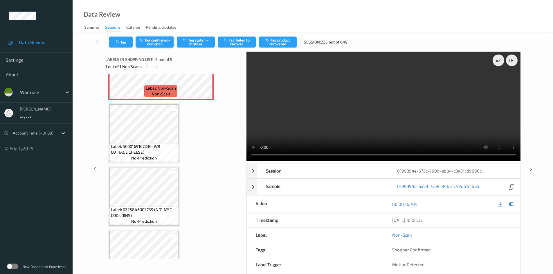
click at [155, 39] on button "Tag confirmed-non-scan" at bounding box center [155, 42] width 38 height 11
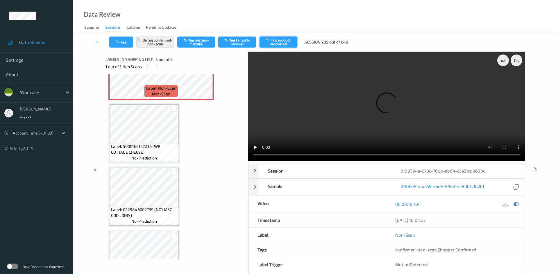
click at [288, 42] on button "Tag product recovered" at bounding box center [278, 42] width 38 height 11
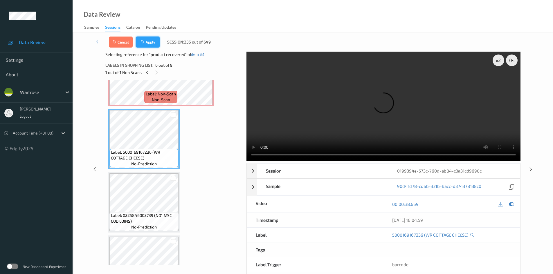
click at [146, 41] on icon "button" at bounding box center [143, 42] width 5 height 4
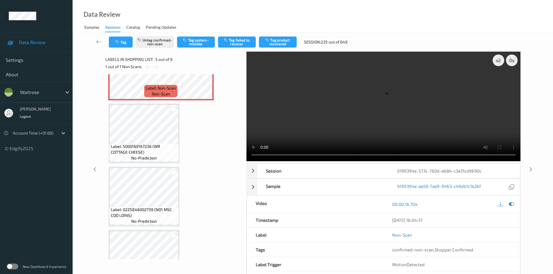
scroll to position [193, 0]
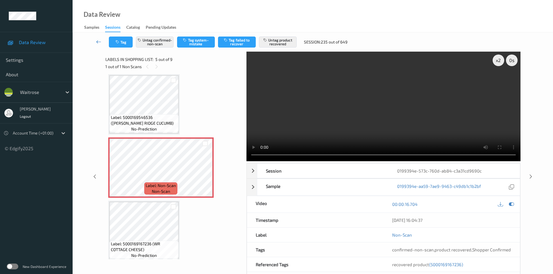
click at [98, 39] on link at bounding box center [99, 42] width 20 height 11
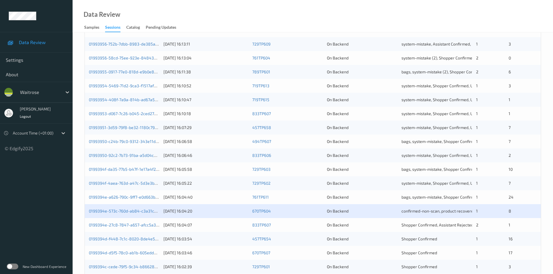
scroll to position [163, 0]
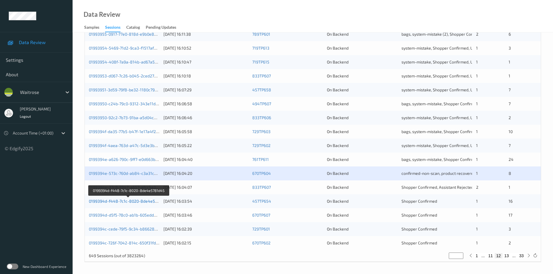
click at [111, 202] on link "0199394d-f448-7c1c-8020-8de4e5781d45" at bounding box center [129, 201] width 80 height 5
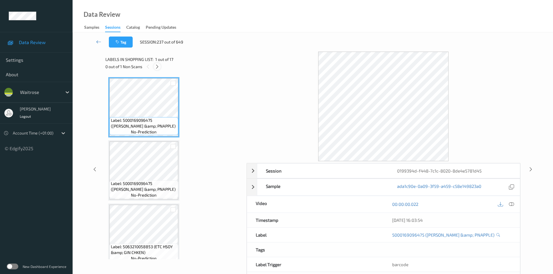
click at [156, 66] on icon at bounding box center [157, 66] width 5 height 5
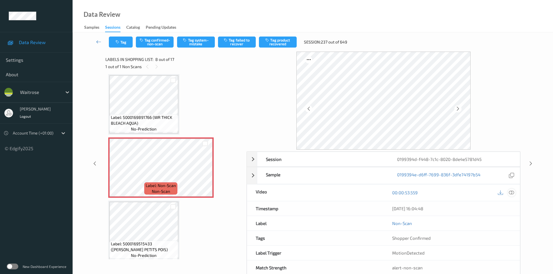
click at [511, 193] on icon at bounding box center [511, 192] width 5 height 5
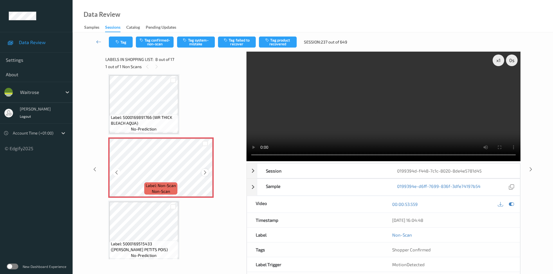
click at [205, 173] on icon at bounding box center [205, 172] width 5 height 5
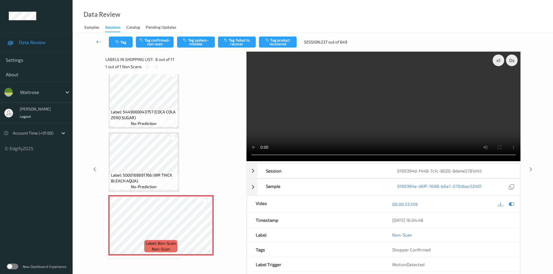
scroll to position [325, 0]
click at [321, 134] on video at bounding box center [384, 107] width 274 height 110
click at [498, 62] on div "x 1" at bounding box center [499, 61] width 12 height 12
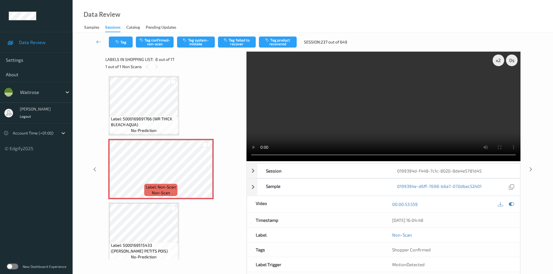
scroll to position [383, 0]
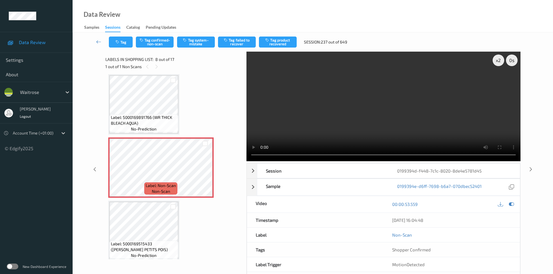
click at [330, 126] on video at bounding box center [384, 107] width 274 height 110
click at [360, 121] on video at bounding box center [384, 107] width 274 height 110
click at [502, 57] on div "x 2" at bounding box center [499, 61] width 12 height 12
click at [355, 105] on video at bounding box center [384, 107] width 274 height 110
click at [202, 43] on button "Tag system-mistake" at bounding box center [196, 42] width 38 height 11
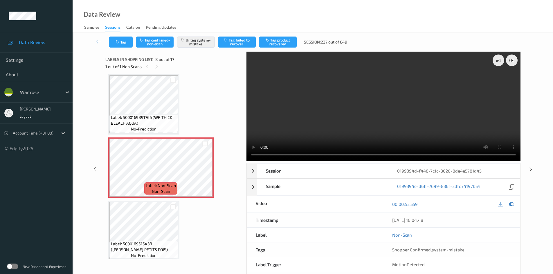
click at [95, 37] on link at bounding box center [99, 42] width 20 height 11
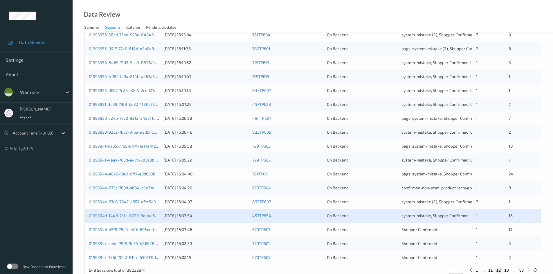
scroll to position [163, 0]
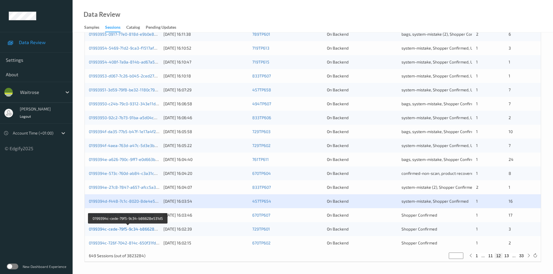
click at [115, 230] on link "0199394c-cede-79f5-9c34-b86628e531d5" at bounding box center [128, 229] width 79 height 5
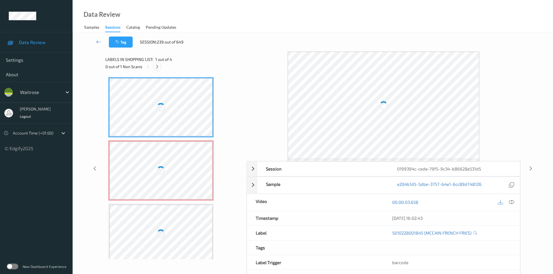
click at [155, 66] on icon at bounding box center [157, 66] width 5 height 5
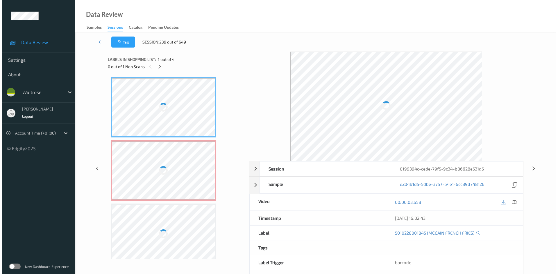
scroll to position [3, 0]
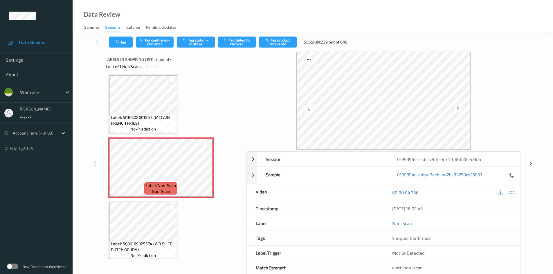
click at [509, 192] on icon at bounding box center [511, 192] width 5 height 5
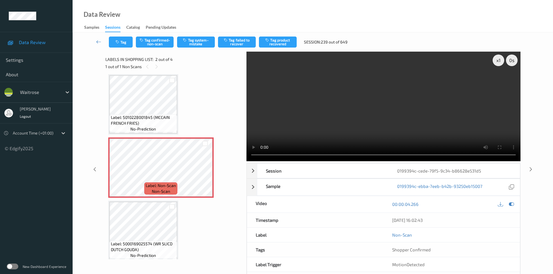
click at [436, 102] on video at bounding box center [384, 107] width 274 height 110
click at [370, 116] on video at bounding box center [384, 107] width 274 height 110
click at [401, 108] on video at bounding box center [384, 107] width 274 height 110
click at [434, 101] on video at bounding box center [384, 107] width 274 height 110
click at [359, 102] on video at bounding box center [384, 107] width 274 height 110
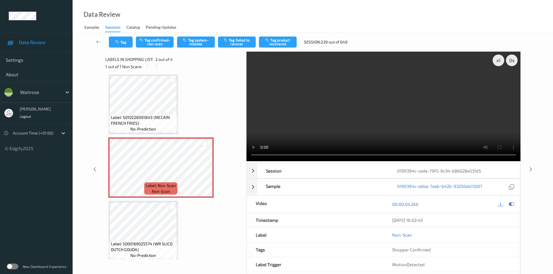
click at [389, 100] on video at bounding box center [384, 107] width 274 height 110
click at [500, 62] on div "x 1" at bounding box center [499, 61] width 12 height 12
click at [498, 62] on div "x 2" at bounding box center [499, 61] width 12 height 12
click at [503, 60] on div "x 4" at bounding box center [499, 61] width 12 height 12
click at [197, 46] on button "Tag system-mistake" at bounding box center [196, 42] width 38 height 11
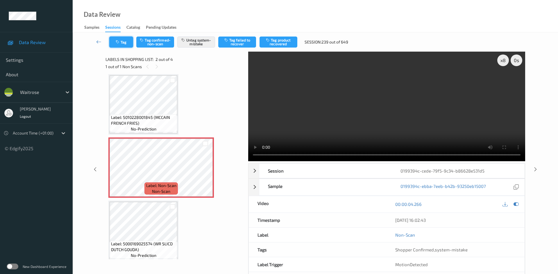
click at [122, 41] on button "Tag" at bounding box center [121, 42] width 24 height 11
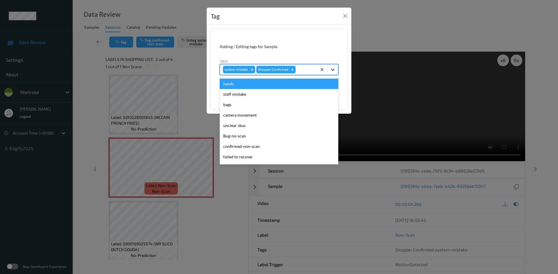
click at [333, 70] on icon at bounding box center [333, 70] width 6 height 6
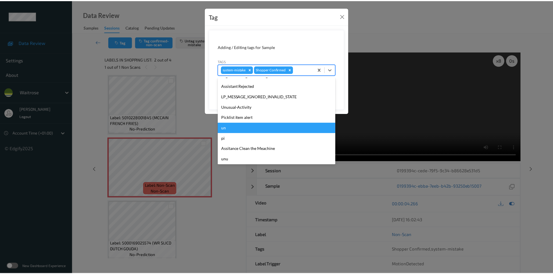
scroll to position [135, 0]
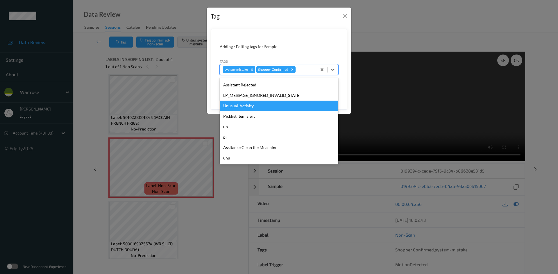
click at [231, 103] on div "Unusual-Activity" at bounding box center [279, 106] width 118 height 10
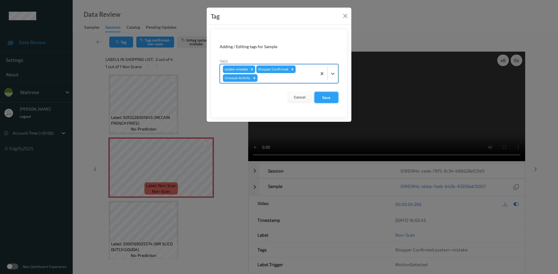
click at [326, 96] on button "Save" at bounding box center [326, 97] width 24 height 11
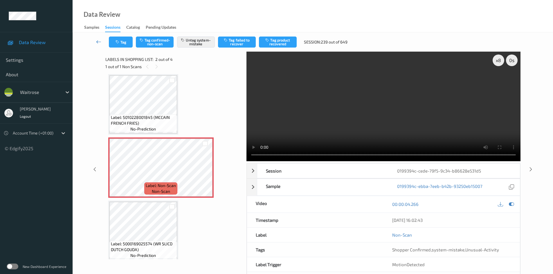
click at [97, 39] on icon at bounding box center [98, 42] width 5 height 6
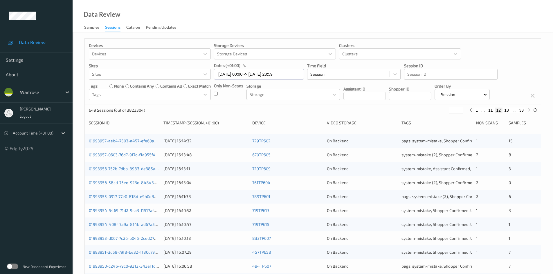
drag, startPoint x: 456, startPoint y: 110, endPoint x: 427, endPoint y: 123, distance: 32.5
click at [435, 123] on div "Devices Devices Storage Devices Storage Devices Clusters Clusters Sites Sites d…" at bounding box center [313, 231] width 457 height 387
type input "*"
type input "**"
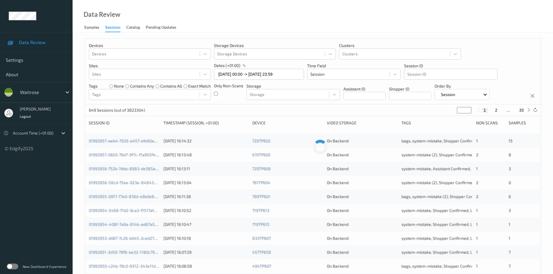
type input "**"
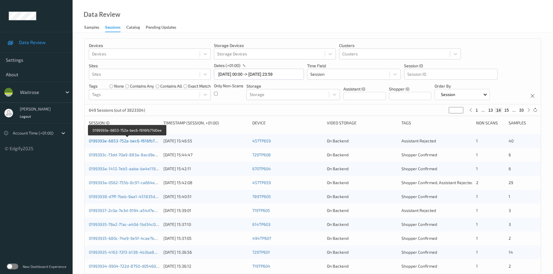
click at [132, 142] on link "0199393e-6853-752a-bec6-f616fb77d0ee" at bounding box center [127, 141] width 77 height 5
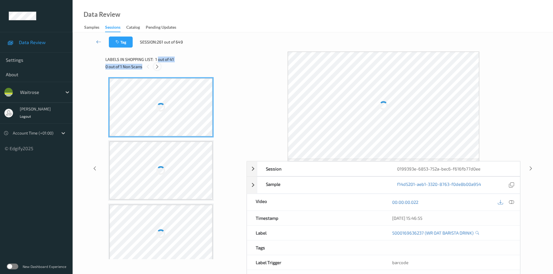
click at [158, 64] on div "Labels in shopping list: 1 out of 41 0 out of 1 Non Scans" at bounding box center [173, 63] width 137 height 23
click at [157, 65] on icon at bounding box center [157, 66] width 5 height 5
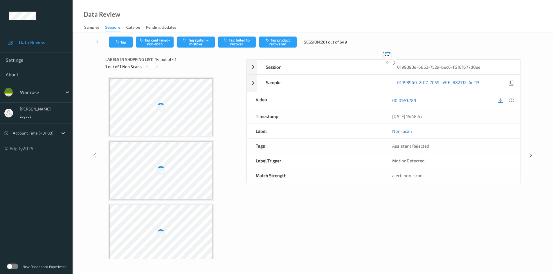
scroll to position [763, 0]
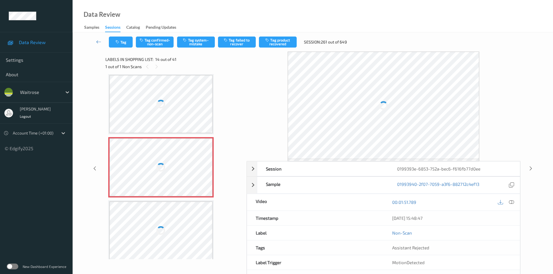
click at [511, 201] on icon at bounding box center [511, 202] width 5 height 5
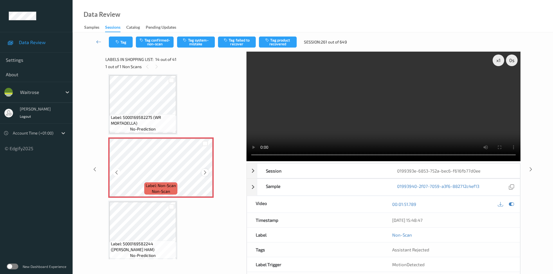
click at [205, 173] on icon at bounding box center [205, 172] width 5 height 5
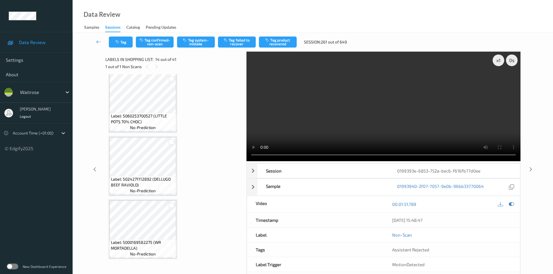
scroll to position [617, 0]
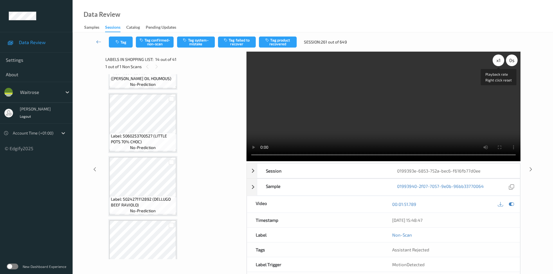
click at [500, 62] on div "x 1" at bounding box center [499, 61] width 12 height 12
click at [429, 107] on video at bounding box center [384, 107] width 274 height 110
click at [365, 105] on video at bounding box center [384, 107] width 274 height 110
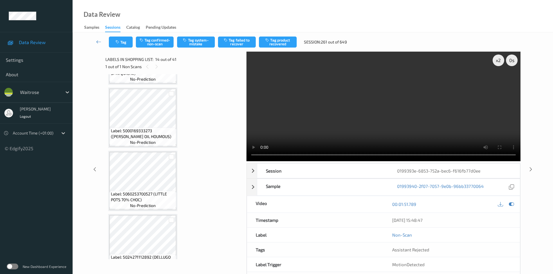
scroll to position [588, 0]
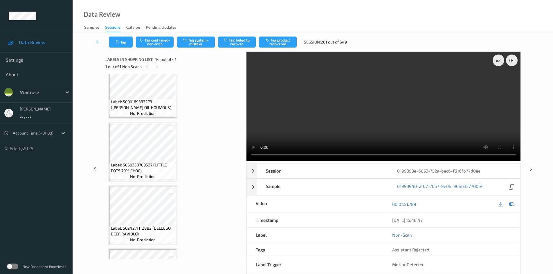
click at [390, 120] on video at bounding box center [384, 107] width 274 height 110
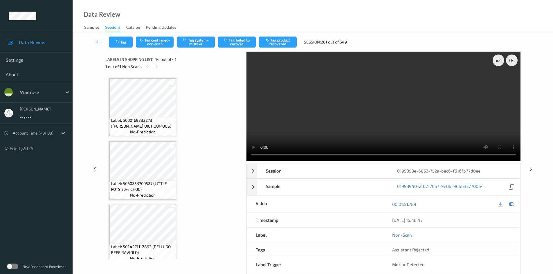
scroll to position [559, 0]
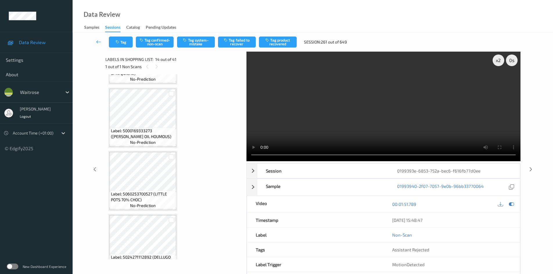
click at [406, 119] on video at bounding box center [384, 107] width 274 height 110
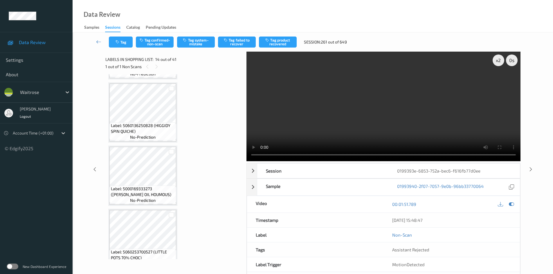
scroll to position [530, 0]
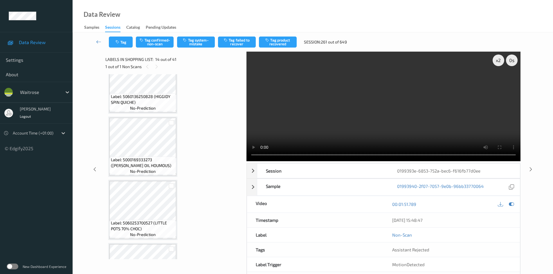
click at [368, 107] on video at bounding box center [384, 107] width 274 height 110
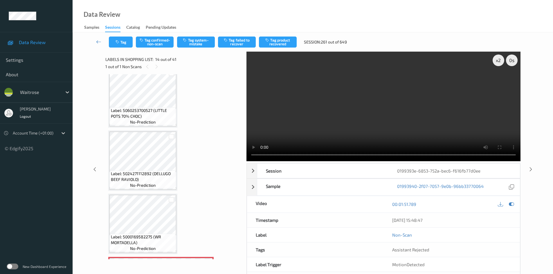
scroll to position [647, 0]
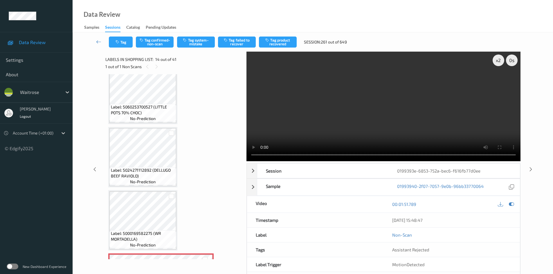
click at [354, 114] on video at bounding box center [384, 107] width 274 height 110
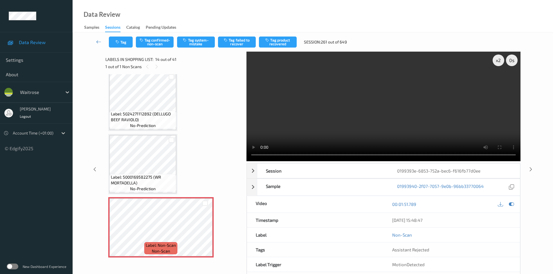
scroll to position [705, 0]
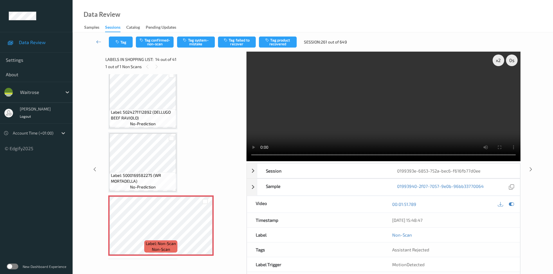
click at [352, 120] on video at bounding box center [384, 107] width 274 height 110
click at [334, 108] on video at bounding box center [384, 107] width 274 height 110
click at [396, 110] on video at bounding box center [384, 107] width 274 height 110
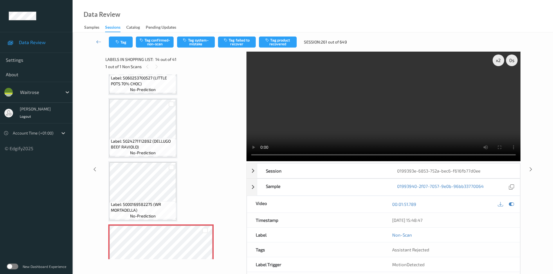
click at [336, 107] on video at bounding box center [384, 107] width 274 height 110
click at [334, 112] on video at bounding box center [384, 107] width 274 height 110
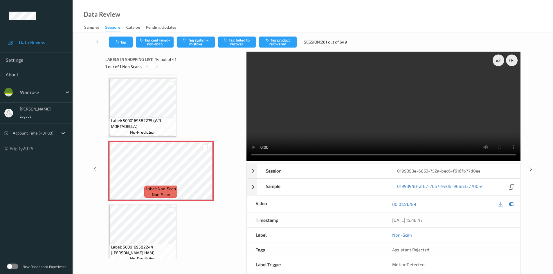
scroll to position [763, 0]
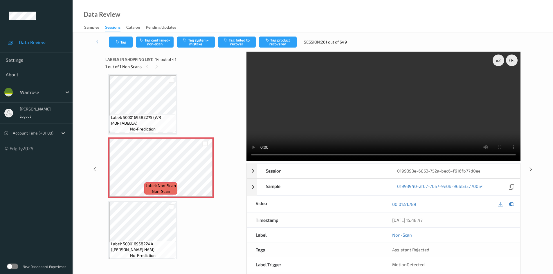
click at [329, 119] on video at bounding box center [384, 107] width 274 height 110
click at [369, 121] on video at bounding box center [384, 107] width 274 height 110
click at [344, 114] on video at bounding box center [384, 107] width 274 height 110
click at [356, 114] on video at bounding box center [384, 107] width 274 height 110
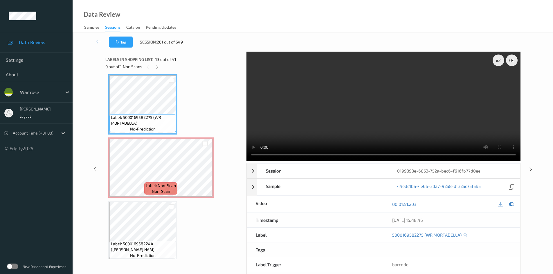
click at [385, 126] on video at bounding box center [384, 107] width 274 height 110
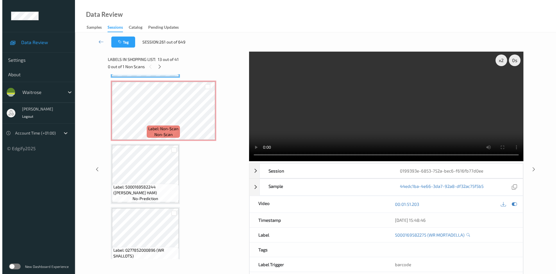
scroll to position [821, 0]
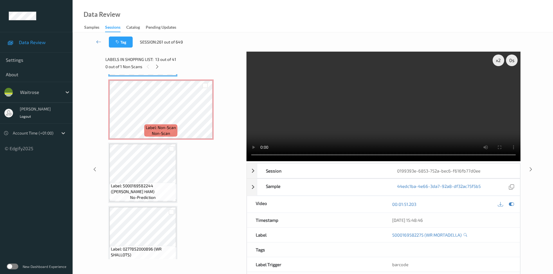
click at [376, 120] on video at bounding box center [384, 107] width 274 height 110
click at [373, 121] on video at bounding box center [384, 107] width 274 height 110
click at [338, 124] on video at bounding box center [384, 107] width 274 height 110
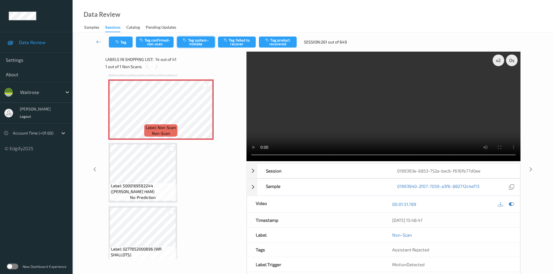
click at [202, 45] on button "Tag system-mistake" at bounding box center [196, 42] width 38 height 11
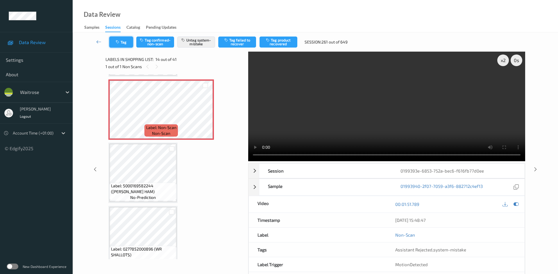
click at [122, 41] on button "Tag" at bounding box center [121, 42] width 24 height 11
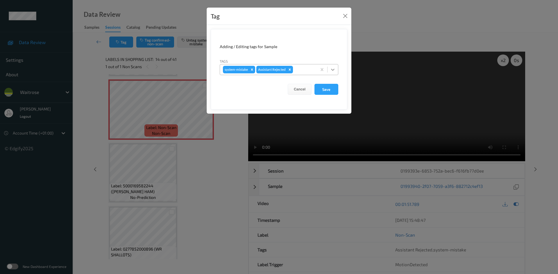
click at [337, 69] on div at bounding box center [332, 69] width 10 height 10
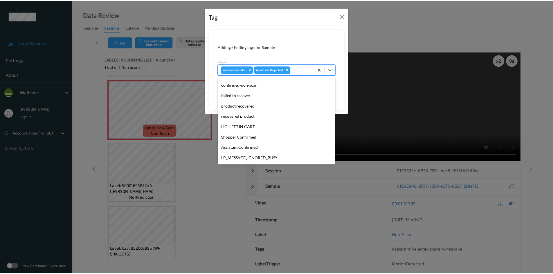
scroll to position [135, 0]
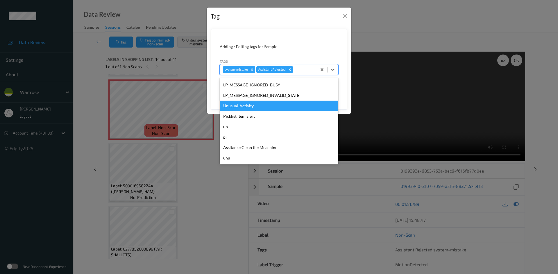
click at [260, 110] on div "Unusual-Activity" at bounding box center [279, 106] width 118 height 10
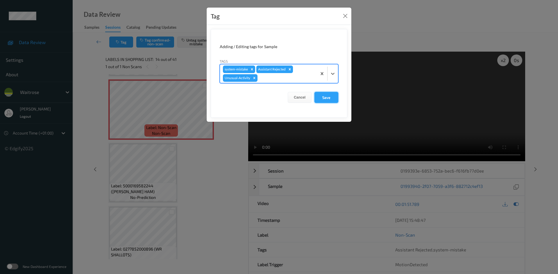
click at [330, 101] on button "Save" at bounding box center [326, 97] width 24 height 11
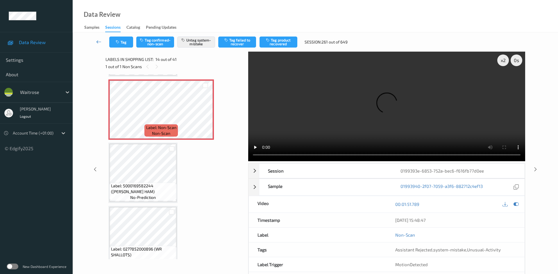
click at [97, 39] on icon at bounding box center [98, 42] width 5 height 6
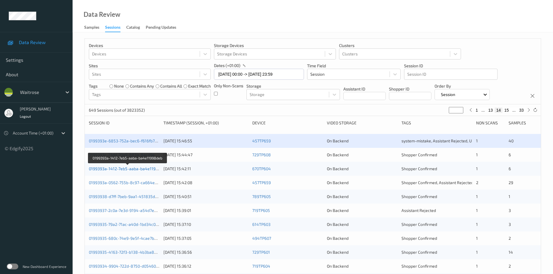
click at [117, 170] on link "0199393a-1412-7eb5-aaba-ba4e11998deb" at bounding box center [128, 168] width 79 height 5
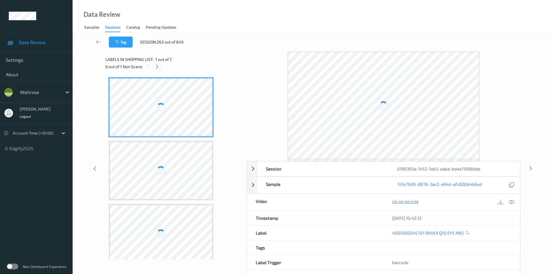
click at [157, 69] on icon at bounding box center [157, 66] width 5 height 5
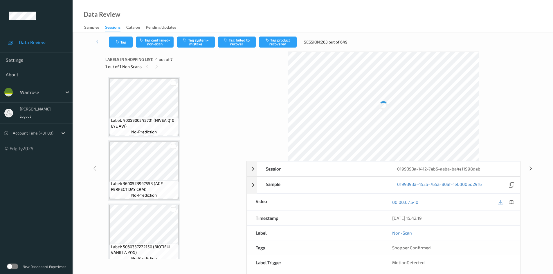
scroll to position [130, 0]
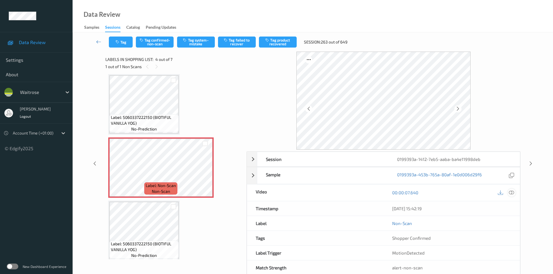
click at [513, 193] on icon at bounding box center [511, 192] width 5 height 5
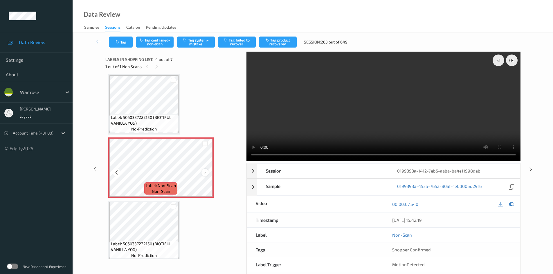
click at [204, 173] on icon at bounding box center [205, 172] width 5 height 5
click at [205, 172] on icon at bounding box center [205, 172] width 5 height 5
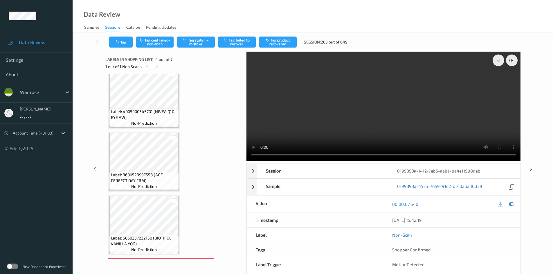
scroll to position [0, 0]
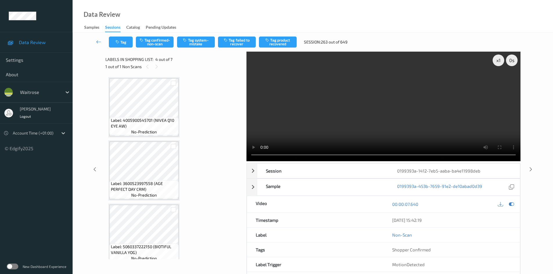
click at [364, 108] on video at bounding box center [384, 107] width 274 height 110
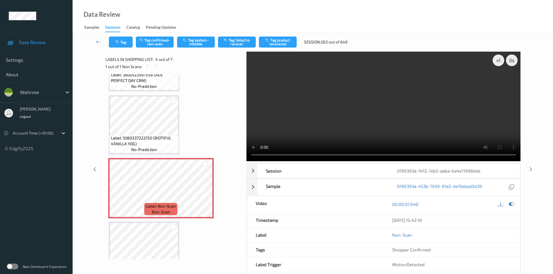
scroll to position [116, 0]
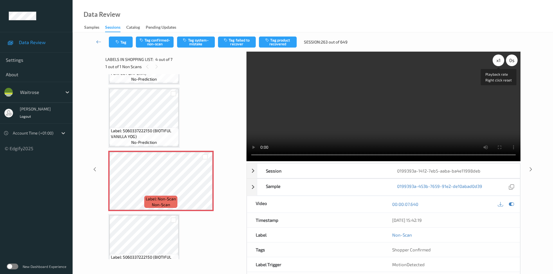
click at [501, 58] on div "x 1" at bounding box center [499, 61] width 12 height 12
click at [459, 92] on video at bounding box center [384, 107] width 274 height 110
click at [404, 114] on video at bounding box center [384, 107] width 274 height 110
click at [326, 119] on video at bounding box center [384, 107] width 274 height 110
click at [362, 110] on video at bounding box center [384, 107] width 274 height 110
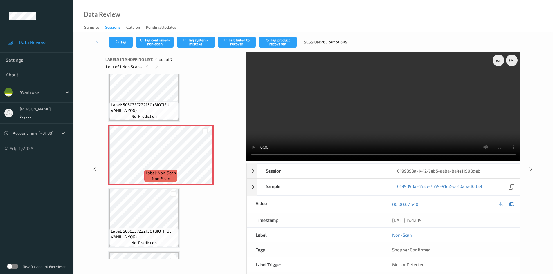
scroll to position [145, 0]
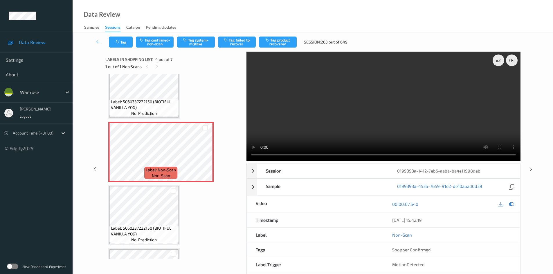
click at [319, 100] on video at bounding box center [384, 107] width 274 height 110
click at [361, 108] on video at bounding box center [384, 107] width 274 height 110
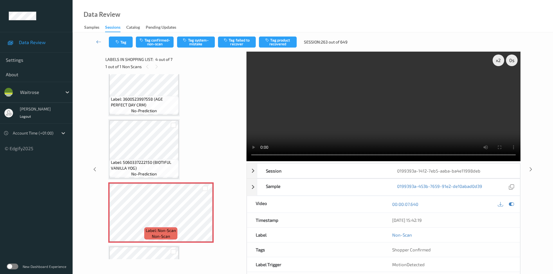
scroll to position [87, 0]
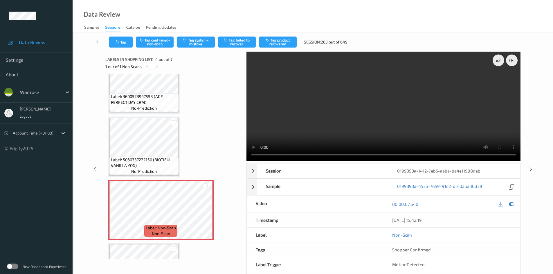
click at [323, 125] on video at bounding box center [384, 107] width 274 height 110
click at [328, 123] on video at bounding box center [384, 107] width 274 height 110
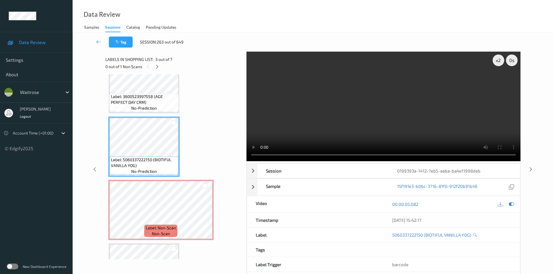
click at [297, 126] on video at bounding box center [384, 107] width 274 height 110
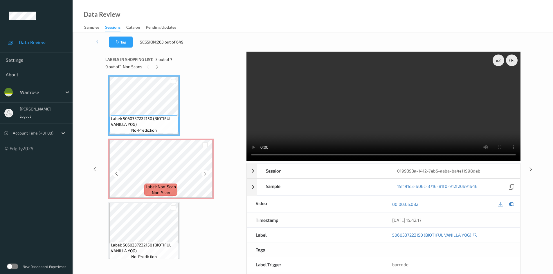
scroll to position [145, 0]
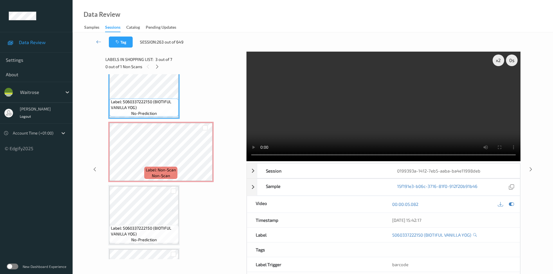
click at [328, 115] on video at bounding box center [384, 107] width 274 height 110
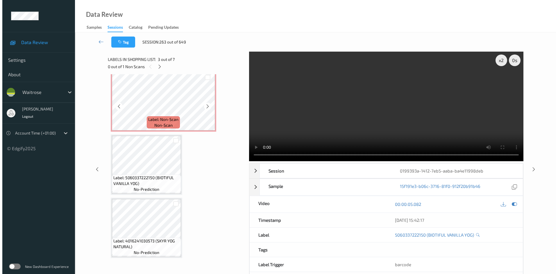
scroll to position [203, 0]
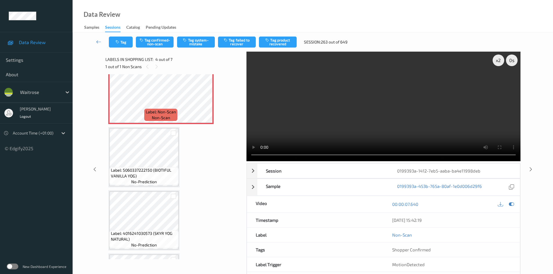
click at [353, 124] on video at bounding box center [384, 107] width 274 height 110
click at [499, 56] on div "x 2" at bounding box center [499, 61] width 12 height 12
click at [370, 109] on video at bounding box center [384, 107] width 274 height 110
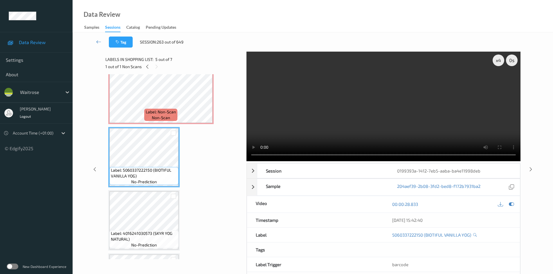
click at [389, 128] on video at bounding box center [384, 107] width 274 height 110
click at [360, 104] on video at bounding box center [384, 107] width 274 height 110
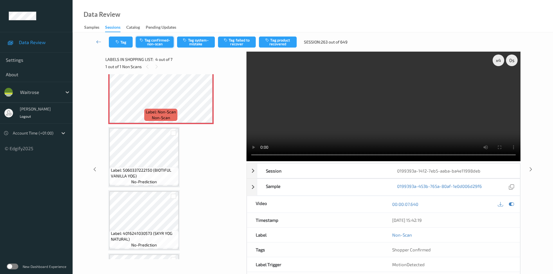
click at [160, 40] on button "Tag confirmed-non-scan" at bounding box center [155, 42] width 38 height 11
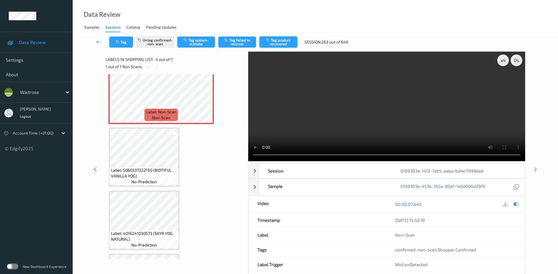
click at [275, 41] on button "Tag product recovered" at bounding box center [278, 42] width 38 height 11
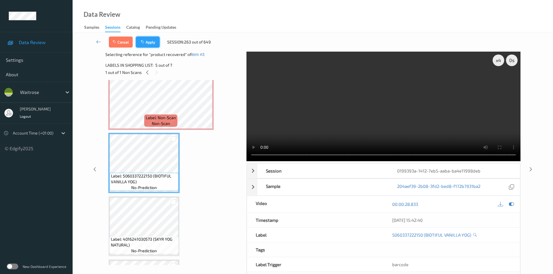
click at [152, 44] on button "Apply" at bounding box center [148, 42] width 24 height 11
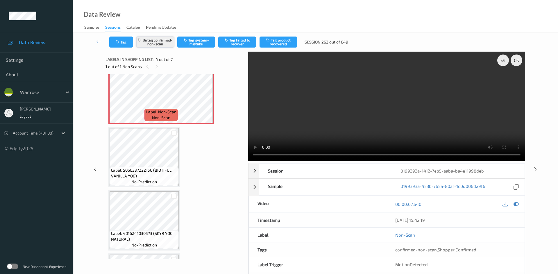
scroll to position [130, 0]
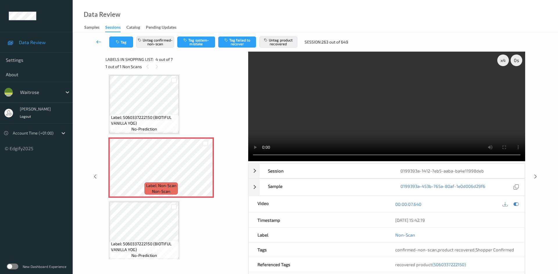
click at [98, 39] on icon at bounding box center [98, 42] width 5 height 6
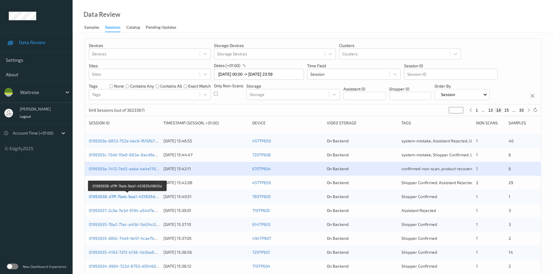
click at [113, 196] on link "01993938-d7ff-7beb-9aa1-451835d1800a" at bounding box center [128, 196] width 78 height 5
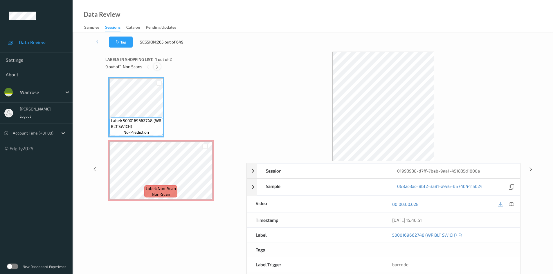
click at [158, 65] on icon at bounding box center [157, 66] width 5 height 5
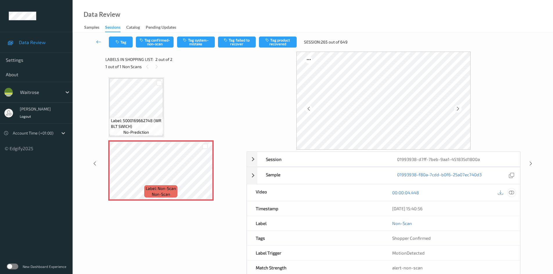
click at [512, 193] on icon at bounding box center [511, 192] width 5 height 5
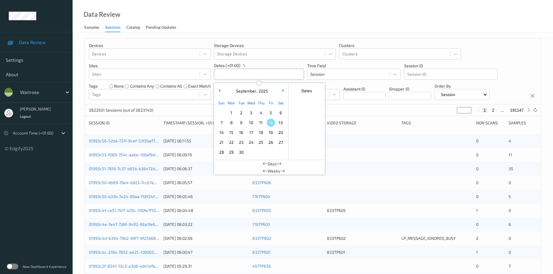
drag, startPoint x: 240, startPoint y: 72, endPoint x: 247, endPoint y: 80, distance: 10.9
click at [240, 72] on input "text" at bounding box center [259, 74] width 90 height 11
click at [262, 123] on span "11" at bounding box center [261, 123] width 8 height 8
type input "[DATE] 00:00 -> [DATE] 23:59"
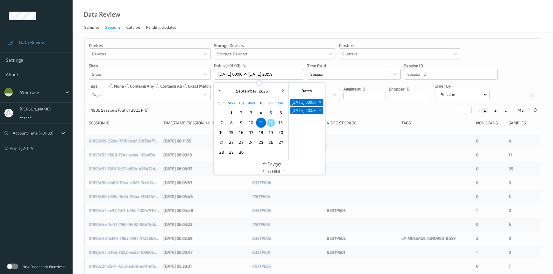
click at [263, 24] on div "Data Review Samples Sessions Catalog Pending Updates" at bounding box center [313, 16] width 481 height 33
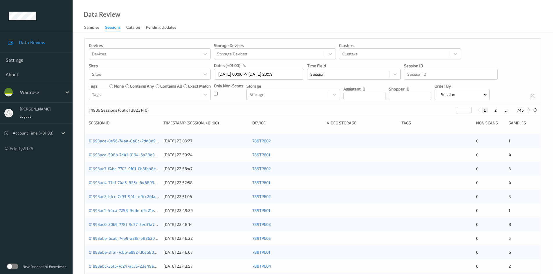
click at [220, 94] on div "Only Non-Scans" at bounding box center [228, 91] width 29 height 17
drag, startPoint x: 461, startPoint y: 110, endPoint x: 436, endPoint y: 122, distance: 27.8
click at [437, 121] on div "Devices Devices Storage Devices Storage Devices Clusters Clusters Sites Sites d…" at bounding box center [313, 231] width 457 height 387
type input "*"
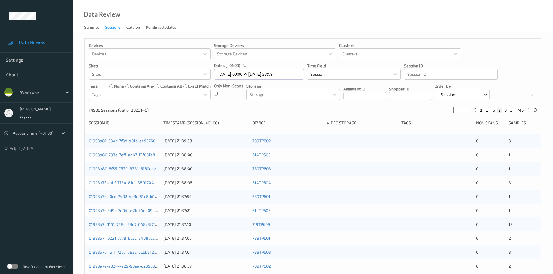
type input "*"
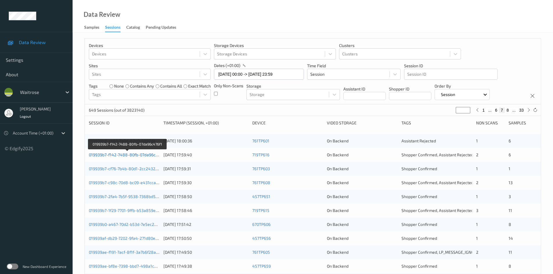
click at [119, 155] on link "019939b7-f142-7488-80fb-07da96c476f1" at bounding box center [127, 154] width 77 height 5
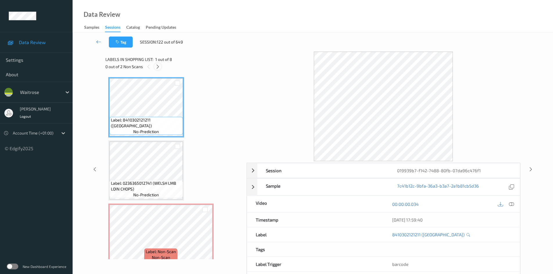
click at [159, 67] on icon at bounding box center [157, 66] width 5 height 5
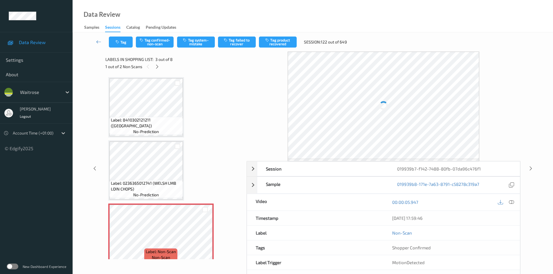
scroll to position [66, 0]
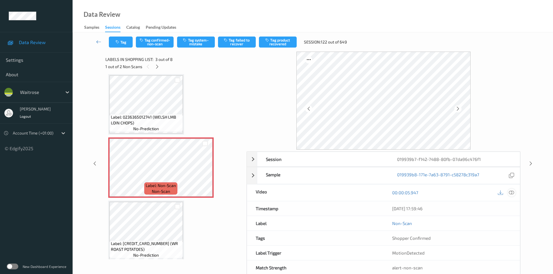
click at [511, 191] on icon at bounding box center [511, 192] width 5 height 5
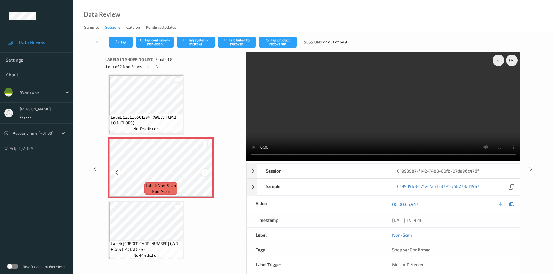
click at [206, 173] on icon at bounding box center [205, 172] width 5 height 5
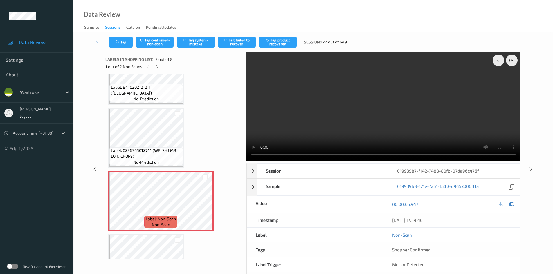
scroll to position [0, 0]
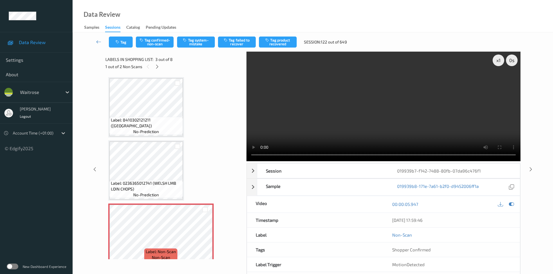
click at [305, 107] on video at bounding box center [384, 107] width 274 height 110
click at [391, 128] on video at bounding box center [384, 107] width 274 height 110
click at [362, 118] on video at bounding box center [384, 107] width 274 height 110
drag, startPoint x: 497, startPoint y: 59, endPoint x: 483, endPoint y: 65, distance: 15.2
click at [497, 60] on div "x 1" at bounding box center [499, 61] width 12 height 12
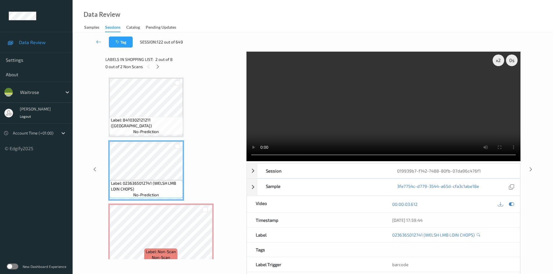
click at [315, 125] on video at bounding box center [384, 107] width 274 height 110
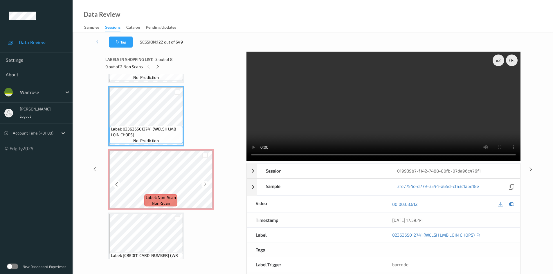
scroll to position [58, 0]
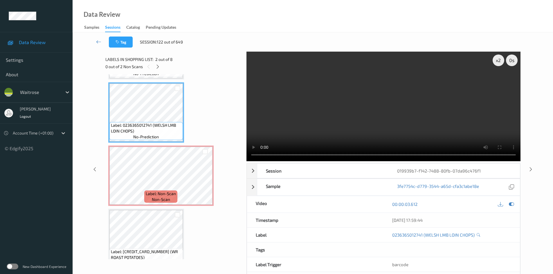
click at [302, 119] on video at bounding box center [384, 107] width 274 height 110
click at [205, 153] on div at bounding box center [205, 152] width 6 height 6
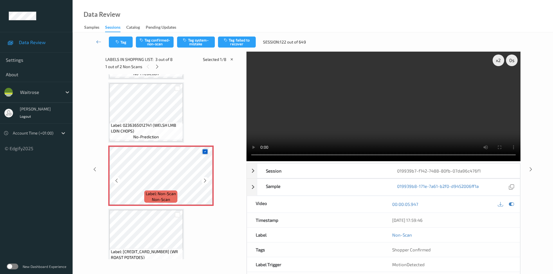
click at [206, 152] on icon at bounding box center [205, 152] width 4 height 4
click at [206, 153] on div at bounding box center [205, 152] width 6 height 6
click at [206, 153] on icon at bounding box center [205, 152] width 4 height 4
click at [443, 130] on video at bounding box center [384, 107] width 274 height 110
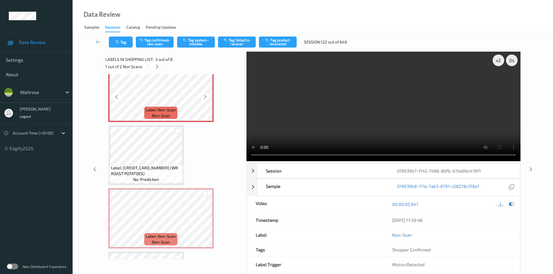
scroll to position [145, 0]
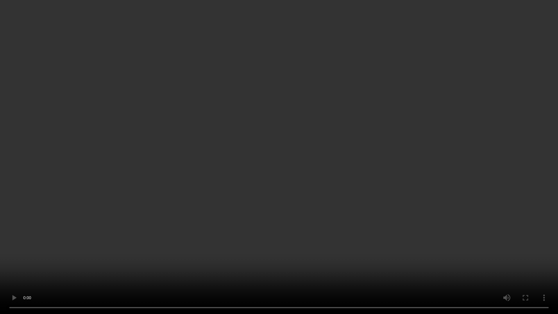
click at [225, 208] on video at bounding box center [279, 157] width 558 height 314
click at [281, 218] on video at bounding box center [279, 157] width 558 height 314
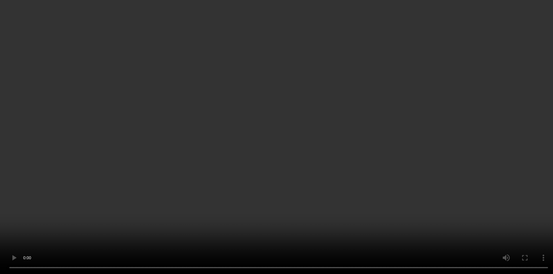
scroll to position [87, 0]
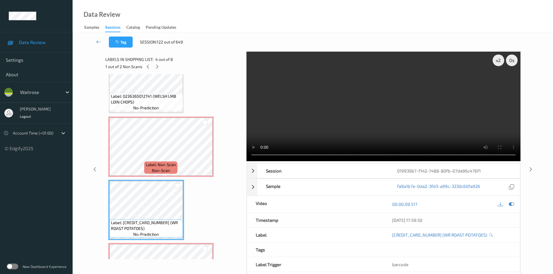
click at [321, 130] on video at bounding box center [384, 107] width 274 height 110
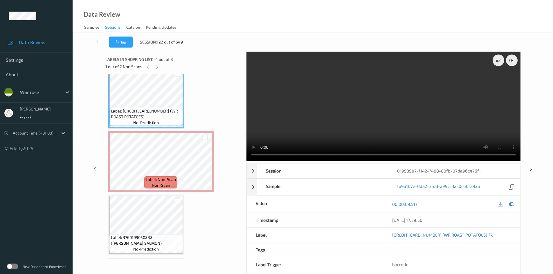
scroll to position [261, 0]
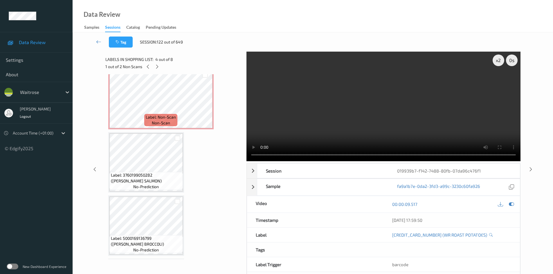
click at [363, 110] on video at bounding box center [384, 107] width 274 height 110
click at [363, 112] on video at bounding box center [384, 107] width 274 height 110
click at [372, 125] on video at bounding box center [384, 107] width 274 height 110
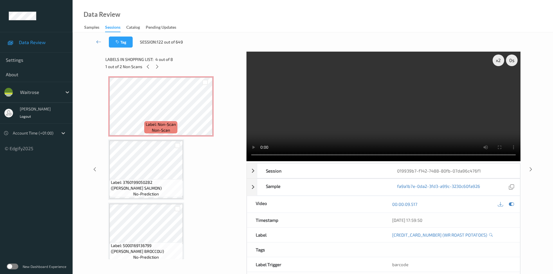
scroll to position [290, 0]
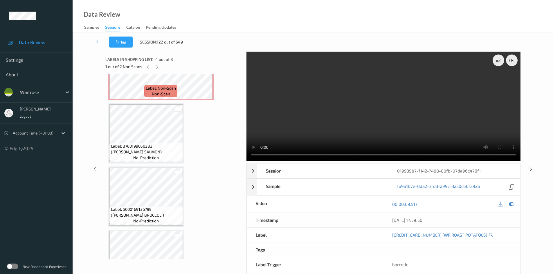
click at [325, 118] on video at bounding box center [384, 107] width 274 height 110
click at [501, 62] on div "x 2" at bounding box center [499, 61] width 12 height 12
click at [389, 97] on video at bounding box center [384, 107] width 274 height 110
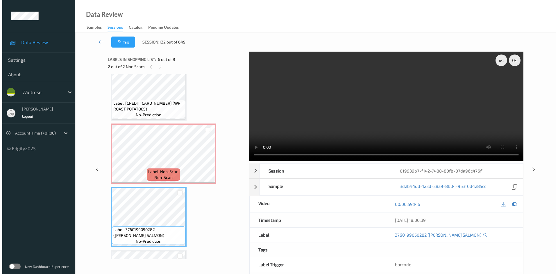
scroll to position [203, 0]
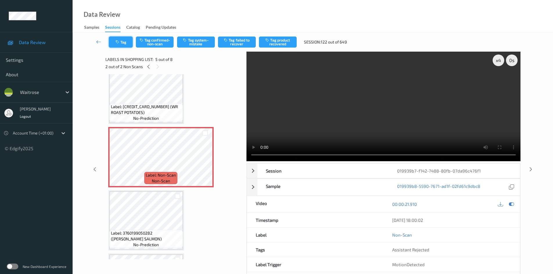
click at [120, 41] on icon "button" at bounding box center [118, 42] width 5 height 4
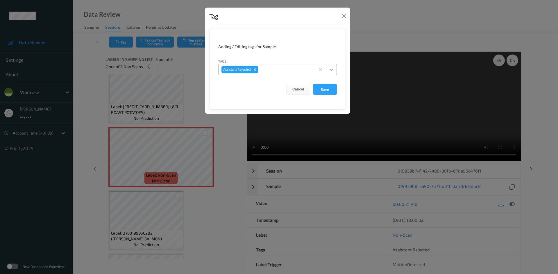
click at [329, 70] on icon at bounding box center [331, 70] width 6 height 6
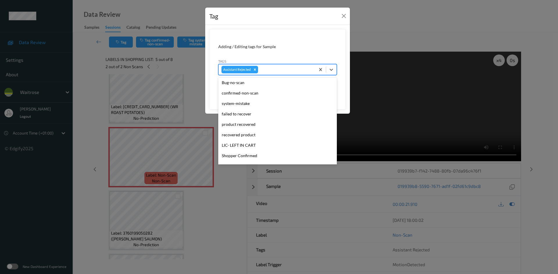
scroll to position [58, 0]
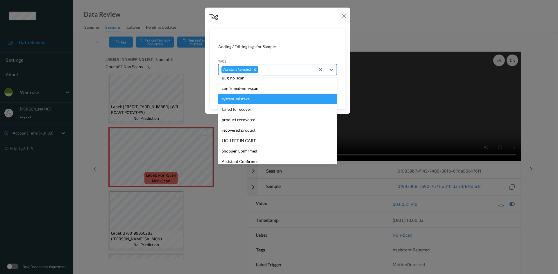
click at [243, 97] on div "system-mistake" at bounding box center [277, 99] width 118 height 10
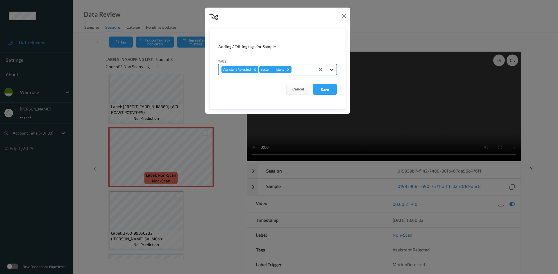
click at [330, 69] on icon at bounding box center [331, 70] width 6 height 6
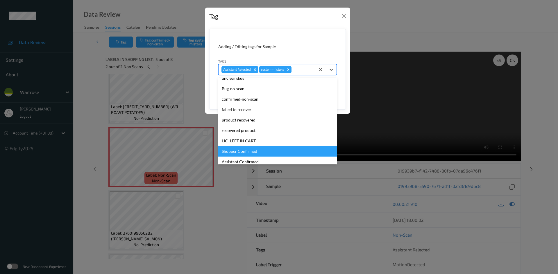
scroll to position [135, 0]
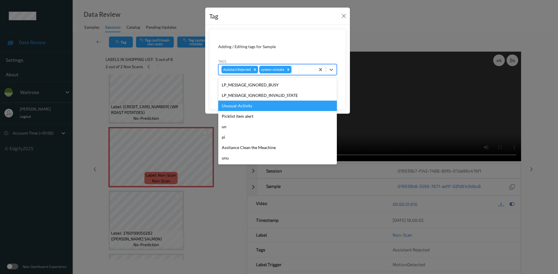
drag, startPoint x: 251, startPoint y: 107, endPoint x: 268, endPoint y: 100, distance: 18.4
click at [251, 107] on div "Unusual-Activity" at bounding box center [277, 106] width 118 height 10
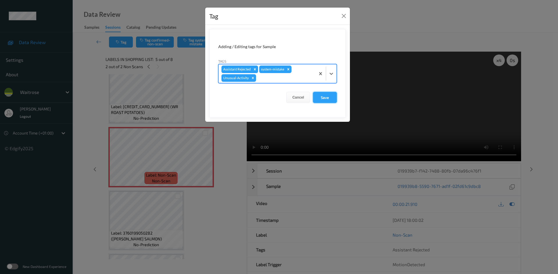
click at [328, 96] on button "Save" at bounding box center [325, 97] width 24 height 11
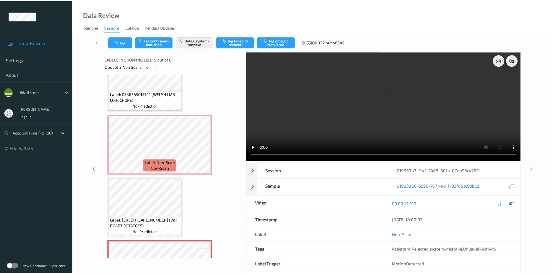
scroll to position [87, 0]
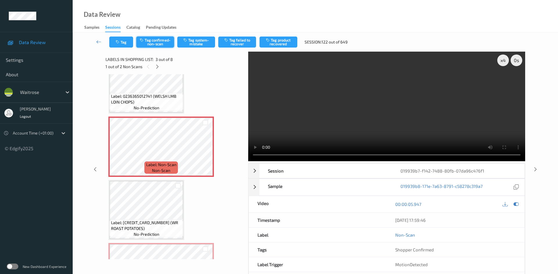
click at [159, 39] on button "Tag confirmed-non-scan" at bounding box center [155, 42] width 38 height 11
click at [283, 46] on button "Tag product recovered" at bounding box center [278, 42] width 38 height 11
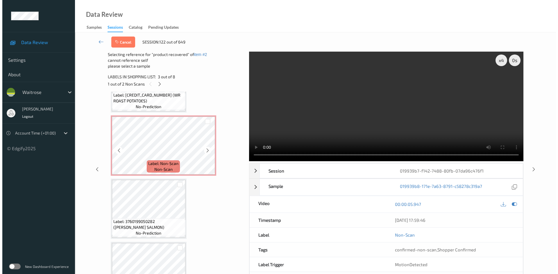
scroll to position [261, 0]
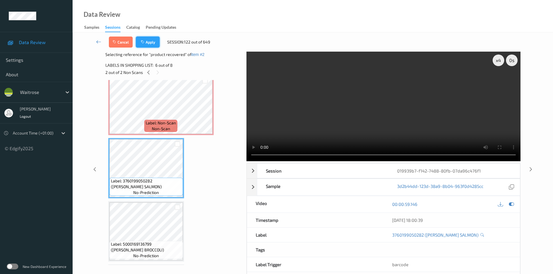
click at [155, 43] on button "Apply" at bounding box center [148, 42] width 24 height 11
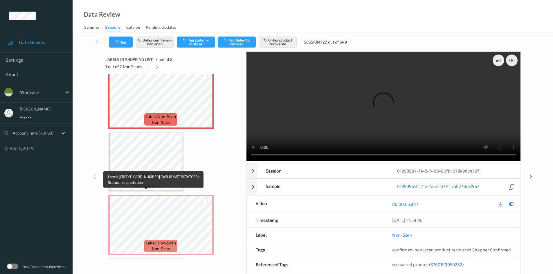
scroll to position [145, 0]
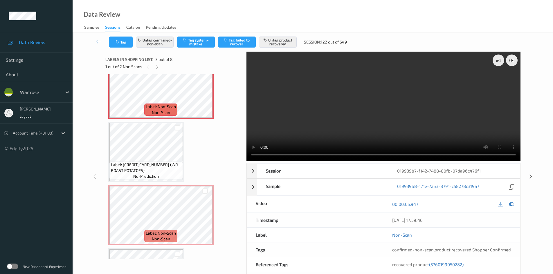
click at [96, 38] on link at bounding box center [99, 42] width 20 height 11
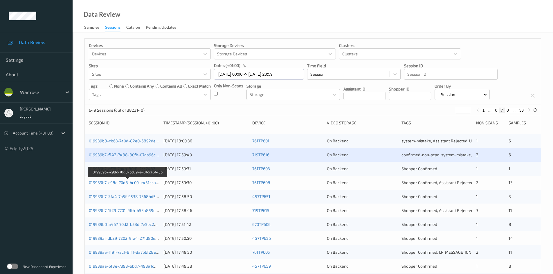
click at [112, 183] on link "019939b7-c98c-70d8-bc09-e431ccabf45b" at bounding box center [128, 182] width 78 height 5
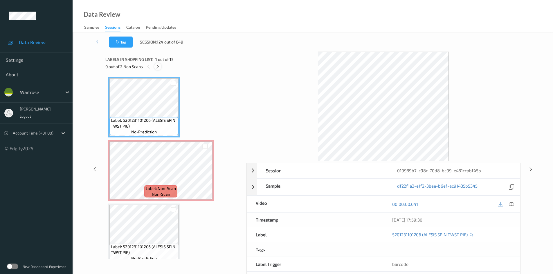
click at [160, 66] on icon at bounding box center [157, 66] width 5 height 5
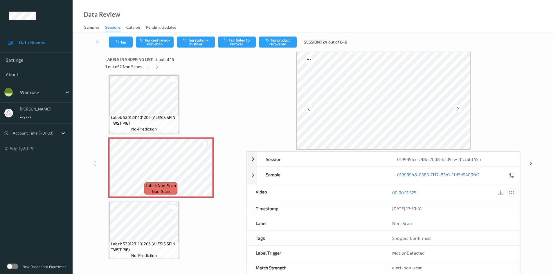
click at [511, 192] on icon at bounding box center [511, 192] width 5 height 5
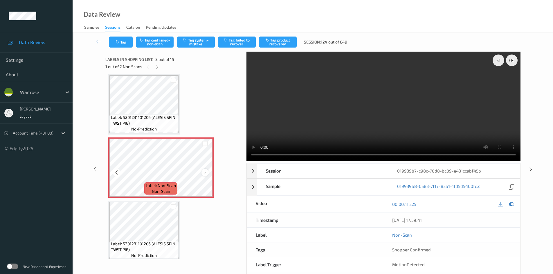
click at [205, 174] on icon at bounding box center [205, 172] width 5 height 5
click at [499, 60] on div "x 1" at bounding box center [499, 61] width 12 height 12
click at [499, 60] on div "x 2" at bounding box center [499, 61] width 12 height 12
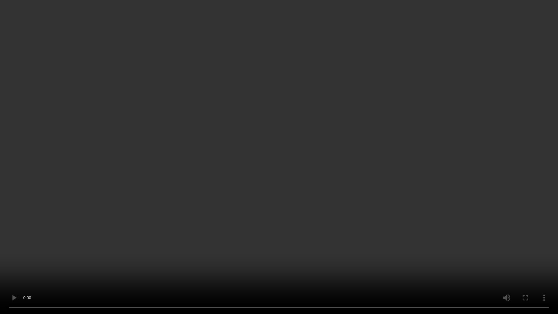
click at [495, 274] on video at bounding box center [279, 157] width 558 height 314
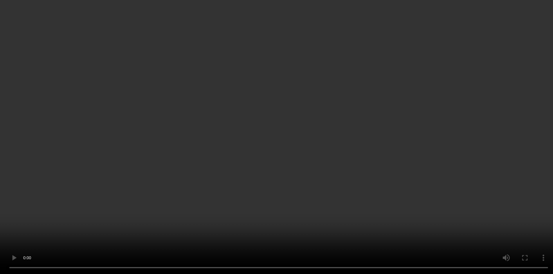
scroll to position [0, 0]
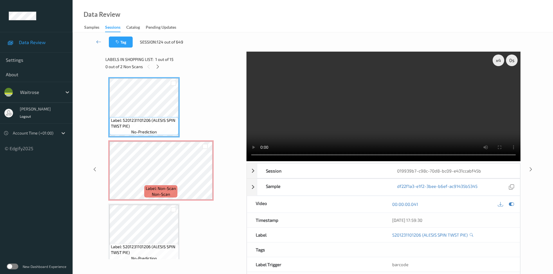
click at [350, 102] on video at bounding box center [384, 107] width 274 height 110
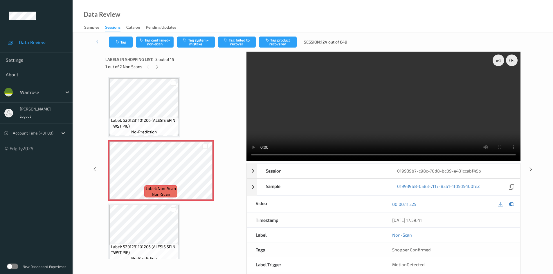
click at [335, 130] on video at bounding box center [384, 107] width 274 height 110
click at [333, 127] on video at bounding box center [384, 107] width 274 height 110
click at [352, 129] on video at bounding box center [384, 107] width 274 height 110
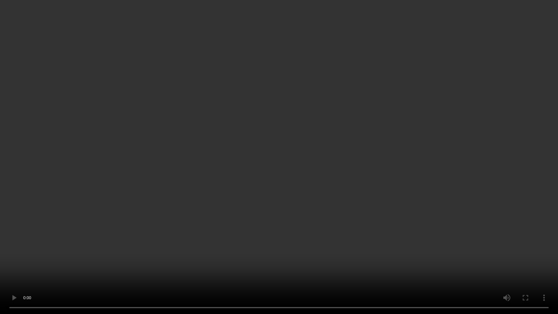
click at [390, 186] on video at bounding box center [279, 157] width 558 height 314
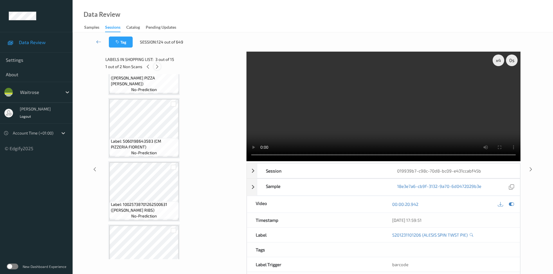
click at [161, 68] on div at bounding box center [157, 66] width 7 height 7
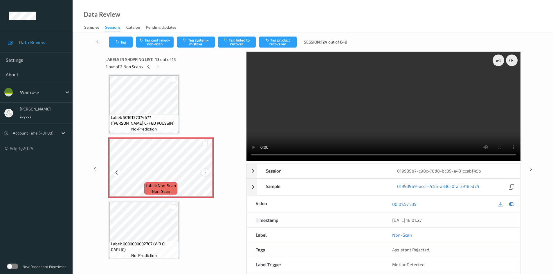
click at [206, 173] on icon at bounding box center [205, 172] width 5 height 5
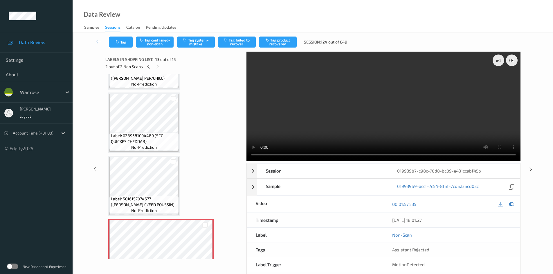
scroll to position [612, 0]
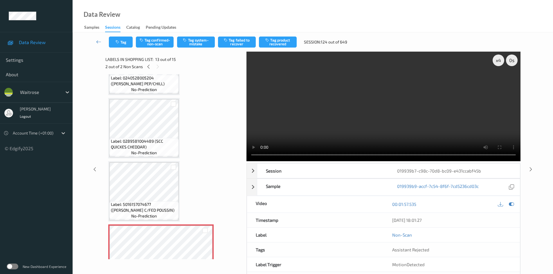
click at [351, 106] on video at bounding box center [384, 107] width 274 height 110
click at [498, 59] on div "x 4" at bounding box center [499, 61] width 12 height 12
click at [497, 60] on div "x 8" at bounding box center [499, 61] width 12 height 12
click at [498, 59] on div "x 1" at bounding box center [499, 61] width 12 height 12
click at [380, 127] on video at bounding box center [384, 107] width 274 height 110
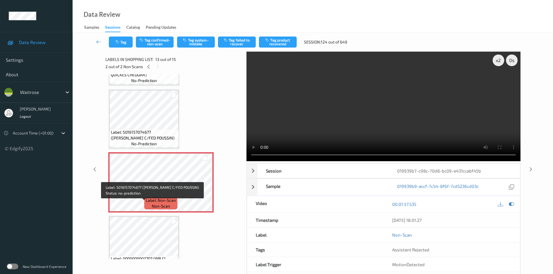
scroll to position [728, 0]
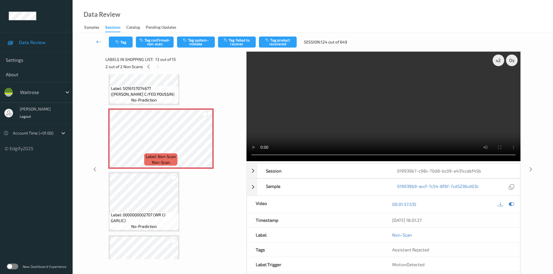
click at [416, 118] on video at bounding box center [384, 107] width 274 height 110
click at [417, 121] on video at bounding box center [384, 107] width 274 height 110
click at [428, 124] on video at bounding box center [384, 107] width 274 height 110
click at [423, 117] on video at bounding box center [384, 107] width 274 height 110
click at [373, 137] on video at bounding box center [384, 107] width 274 height 110
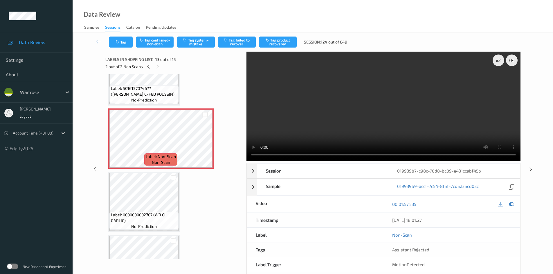
click at [372, 136] on video at bounding box center [384, 107] width 274 height 110
click at [384, 129] on video at bounding box center [384, 107] width 274 height 110
click at [372, 129] on video at bounding box center [384, 107] width 274 height 110
click at [382, 137] on video at bounding box center [384, 107] width 274 height 110
click at [378, 127] on video at bounding box center [384, 107] width 274 height 110
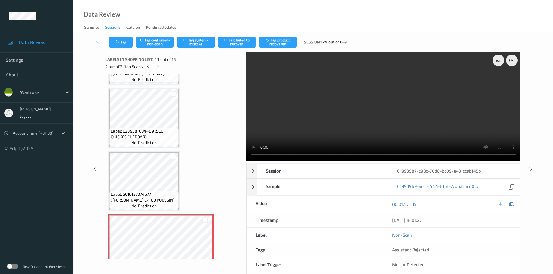
scroll to position [612, 0]
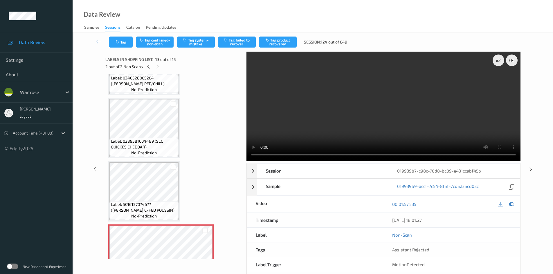
click at [360, 138] on video at bounding box center [384, 107] width 274 height 110
click at [351, 116] on video at bounding box center [384, 107] width 274 height 110
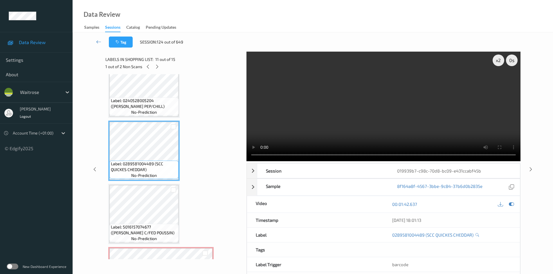
scroll to position [670, 0]
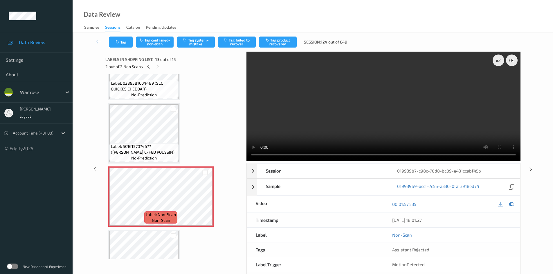
click at [372, 138] on video at bounding box center [384, 107] width 274 height 110
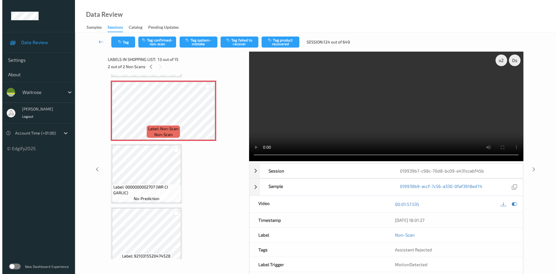
scroll to position [757, 0]
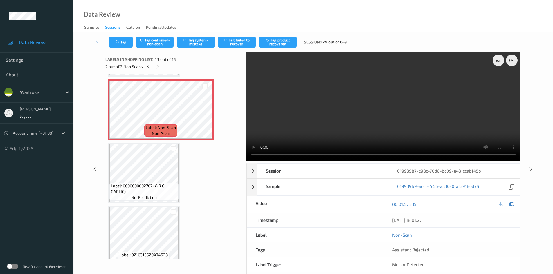
click at [350, 122] on video at bounding box center [384, 107] width 274 height 110
click at [191, 41] on button "Tag system-mistake" at bounding box center [196, 42] width 38 height 11
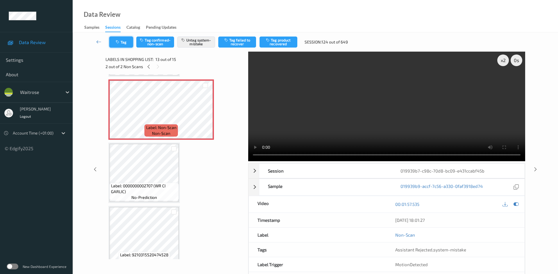
click at [127, 39] on button "Tag" at bounding box center [121, 42] width 24 height 11
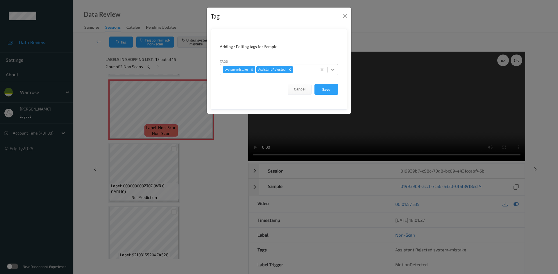
click at [336, 71] on div at bounding box center [332, 69] width 10 height 10
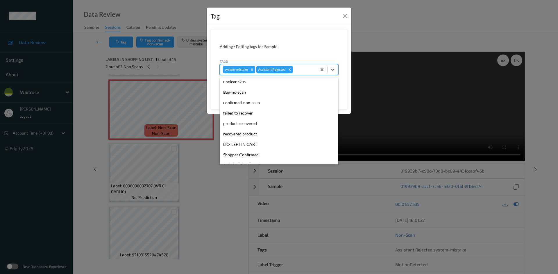
scroll to position [116, 0]
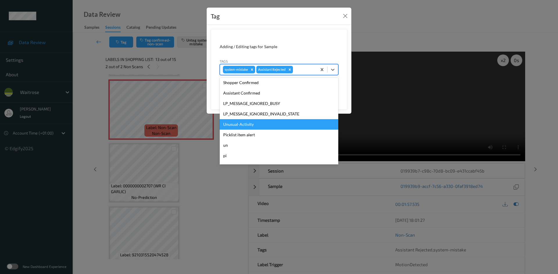
click at [239, 124] on div "Unusual-Activity" at bounding box center [279, 124] width 118 height 10
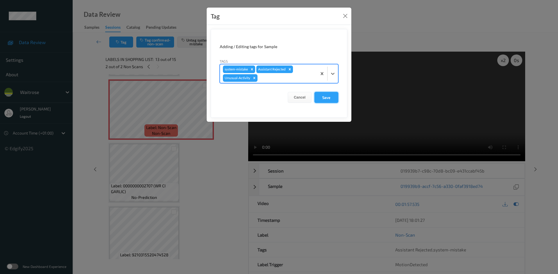
click at [329, 100] on button "Save" at bounding box center [326, 97] width 24 height 11
click at [329, 95] on button "Save" at bounding box center [326, 97] width 24 height 11
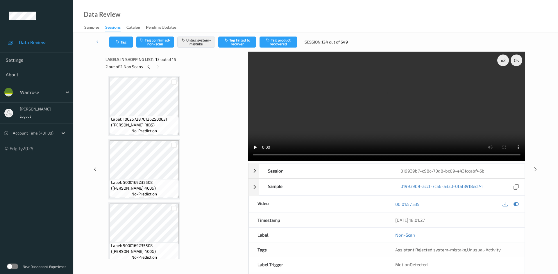
scroll to position [0, 0]
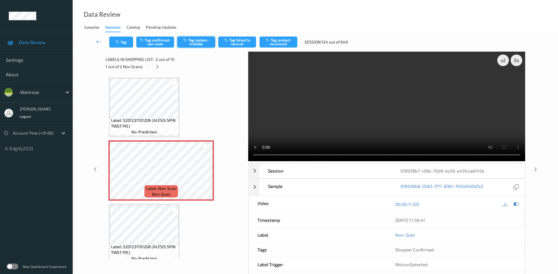
click at [197, 45] on button "Tag system-mistake" at bounding box center [196, 42] width 38 height 11
click at [127, 41] on button "Tag" at bounding box center [121, 42] width 24 height 11
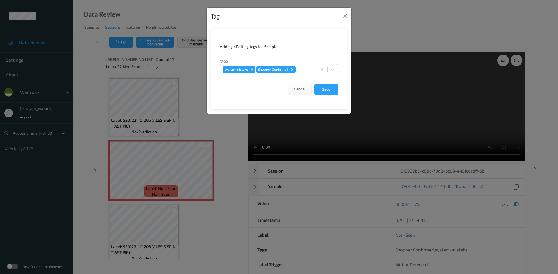
click at [338, 72] on div "system-mistake Shopper Confirmed" at bounding box center [279, 69] width 118 height 11
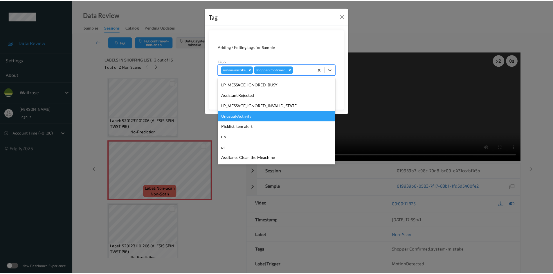
scroll to position [135, 0]
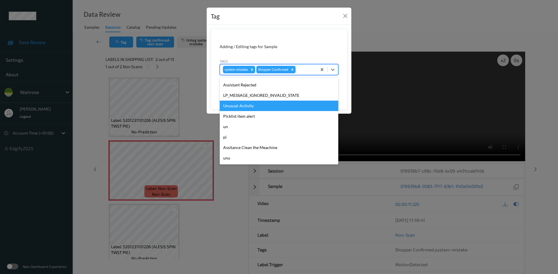
drag, startPoint x: 265, startPoint y: 107, endPoint x: 326, endPoint y: 91, distance: 62.7
click at [265, 107] on div "Unusual-Activity" at bounding box center [279, 106] width 118 height 10
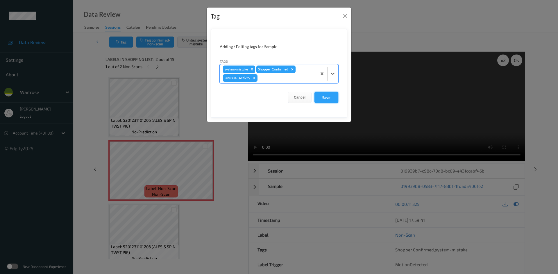
click at [322, 99] on button "Save" at bounding box center [326, 97] width 24 height 11
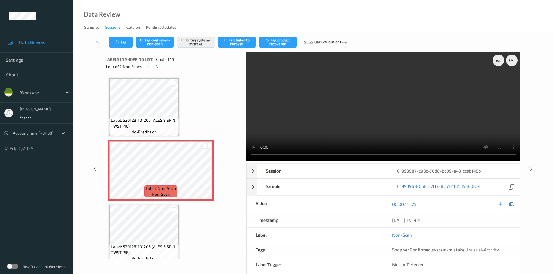
click at [97, 38] on link at bounding box center [99, 42] width 20 height 11
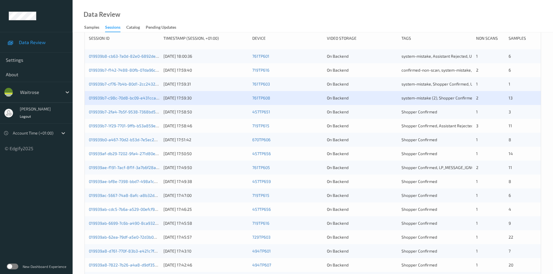
scroll to position [87, 0]
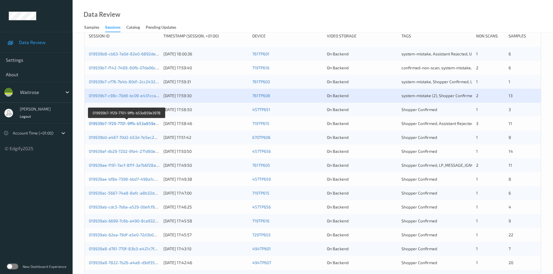
click at [109, 124] on link "019939b7-1f29-7701-9ffb-b53a859e3978" at bounding box center [127, 123] width 76 height 5
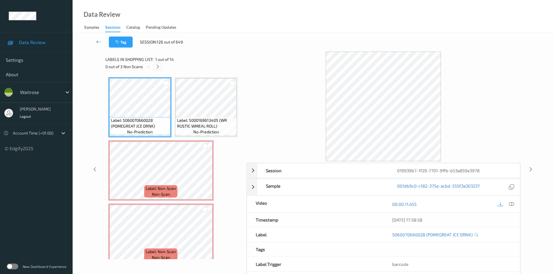
click at [156, 67] on icon at bounding box center [157, 66] width 5 height 5
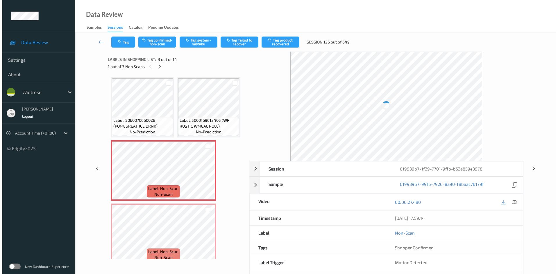
scroll to position [66, 0]
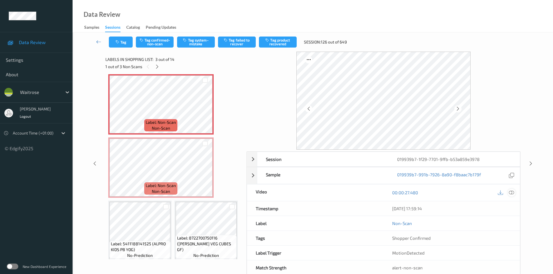
click at [513, 194] on icon at bounding box center [511, 192] width 5 height 5
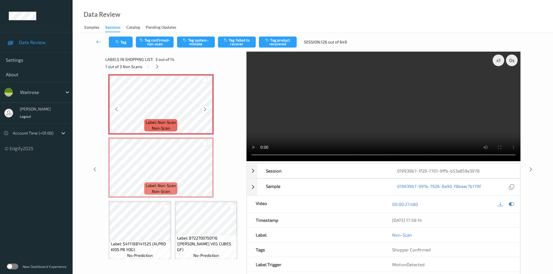
click at [207, 112] on icon at bounding box center [205, 109] width 5 height 5
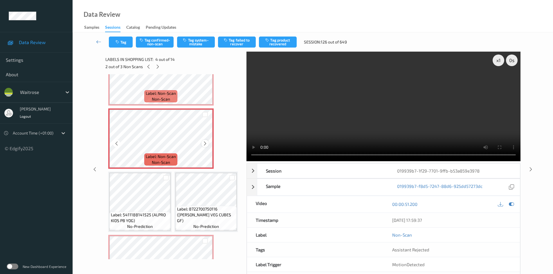
click at [205, 146] on icon at bounding box center [205, 143] width 5 height 5
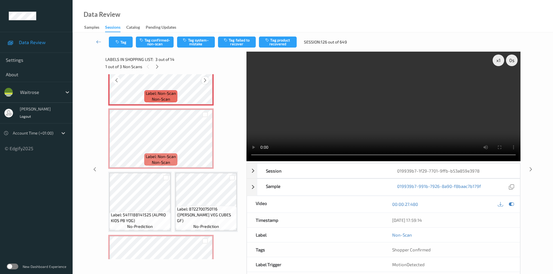
click at [209, 84] on div at bounding box center [205, 80] width 7 height 7
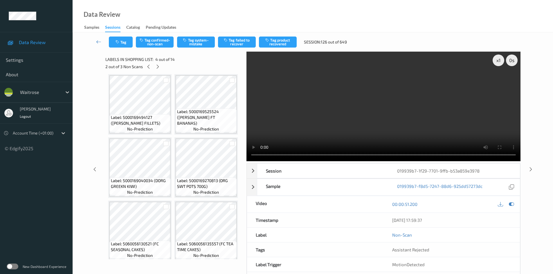
scroll to position [349, 0]
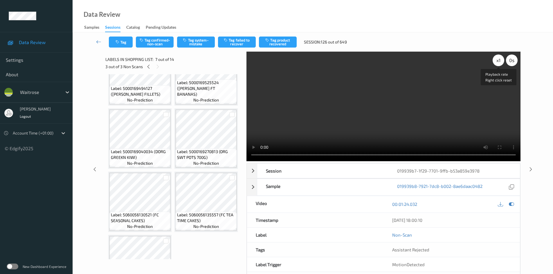
click at [500, 58] on div "x 1" at bounding box center [499, 61] width 12 height 12
click at [402, 116] on video at bounding box center [384, 107] width 274 height 110
click at [501, 62] on div "x 2" at bounding box center [499, 61] width 12 height 12
click at [319, 135] on video at bounding box center [384, 107] width 274 height 110
click at [331, 119] on video at bounding box center [384, 107] width 274 height 110
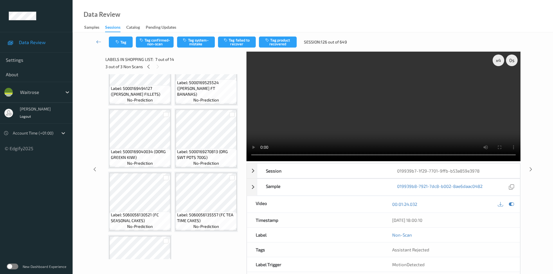
click at [355, 116] on video at bounding box center [384, 107] width 274 height 110
click at [354, 116] on video at bounding box center [384, 107] width 274 height 110
click at [332, 131] on video at bounding box center [384, 107] width 274 height 110
click at [206, 20] on icon at bounding box center [205, 17] width 5 height 5
click at [372, 138] on video at bounding box center [384, 107] width 274 height 110
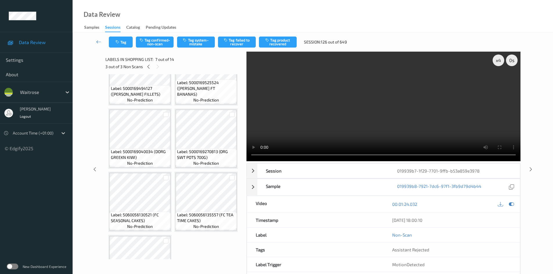
click at [355, 116] on video at bounding box center [384, 107] width 274 height 110
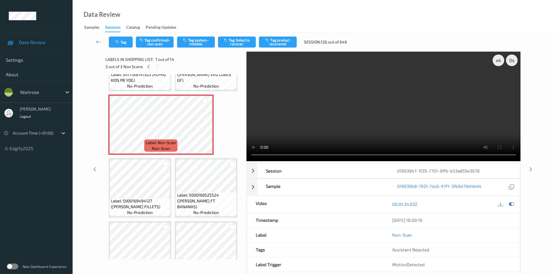
scroll to position [232, 0]
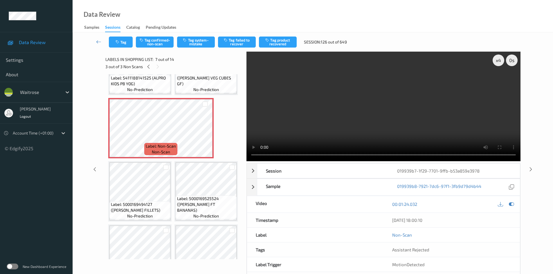
click at [372, 115] on video at bounding box center [384, 107] width 274 height 110
click at [366, 125] on video at bounding box center [384, 107] width 274 height 110
click at [353, 123] on video at bounding box center [384, 107] width 274 height 110
click at [384, 106] on video at bounding box center [384, 107] width 274 height 110
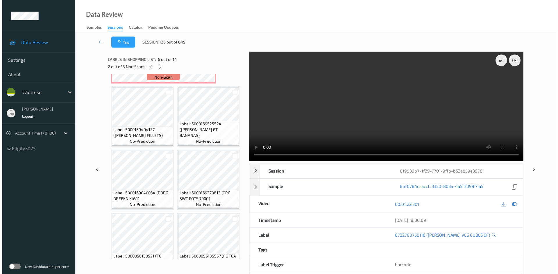
scroll to position [319, 0]
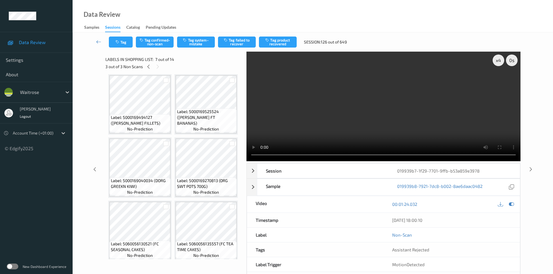
click at [340, 114] on video at bounding box center [384, 107] width 274 height 110
click at [461, 88] on video at bounding box center [384, 107] width 274 height 110
click at [501, 62] on div "x 4" at bounding box center [499, 61] width 12 height 12
click at [501, 62] on div "x 8" at bounding box center [499, 61] width 12 height 12
click at [500, 62] on div "x 1" at bounding box center [499, 61] width 12 height 12
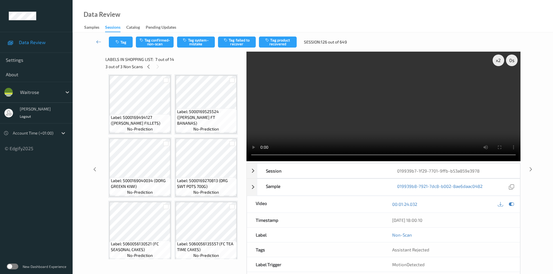
click at [462, 96] on video at bounding box center [384, 107] width 274 height 110
click at [359, 130] on video at bounding box center [384, 107] width 274 height 110
click at [197, 42] on button "Tag system-mistake" at bounding box center [196, 42] width 38 height 11
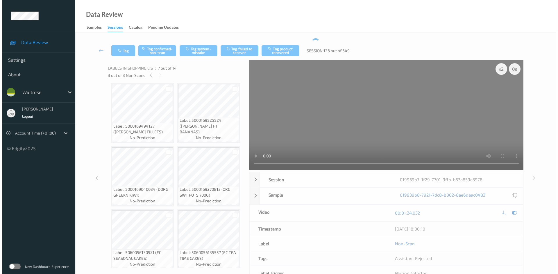
scroll to position [193, 0]
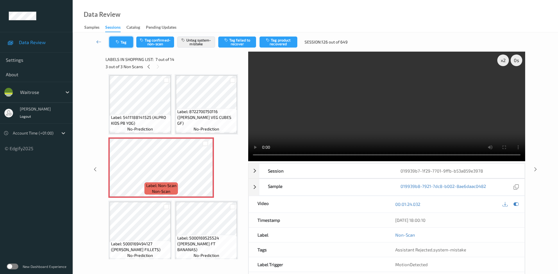
click at [122, 40] on button "Tag" at bounding box center [121, 42] width 24 height 11
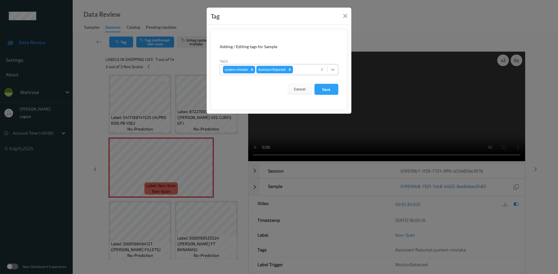
click at [332, 71] on icon at bounding box center [333, 70] width 6 height 6
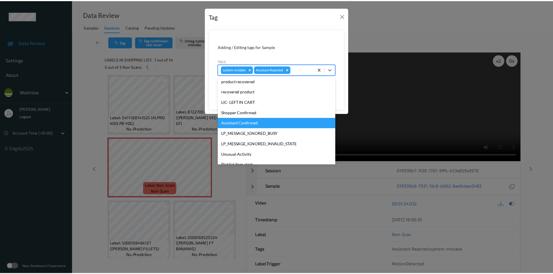
scroll to position [87, 0]
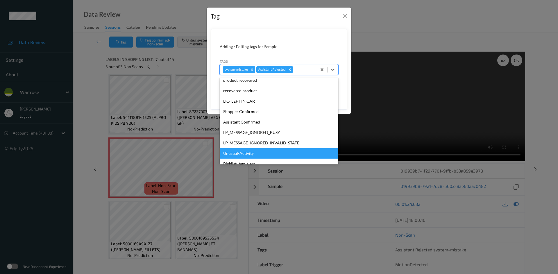
click at [244, 154] on div "Unusual-Activity" at bounding box center [279, 153] width 118 height 10
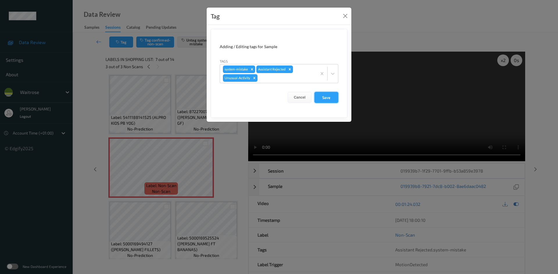
click at [330, 97] on button "Save" at bounding box center [326, 97] width 24 height 11
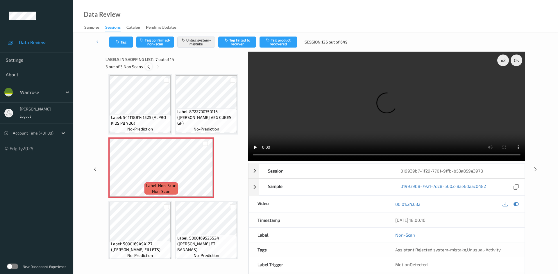
click at [148, 65] on icon at bounding box center [148, 66] width 5 height 5
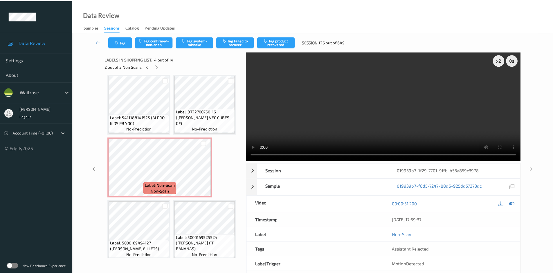
scroll to position [66, 0]
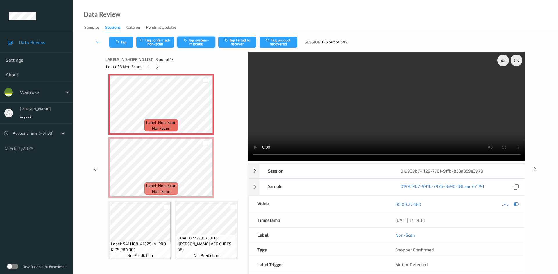
click at [197, 43] on button "Tag system-mistake" at bounding box center [196, 42] width 38 height 11
click at [124, 41] on button "Tag" at bounding box center [121, 42] width 24 height 11
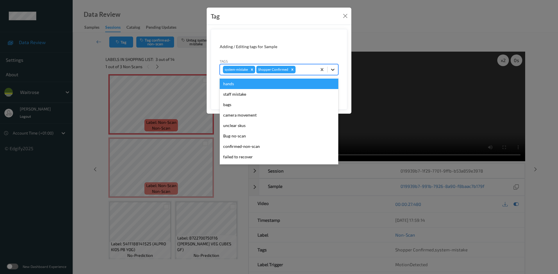
click at [331, 71] on icon at bounding box center [333, 70] width 6 height 6
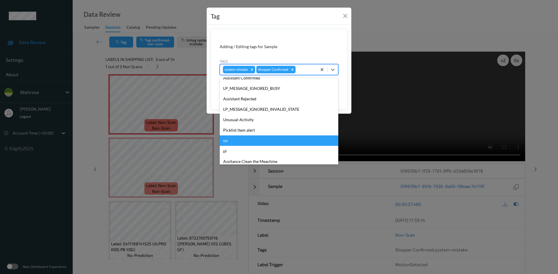
scroll to position [135, 0]
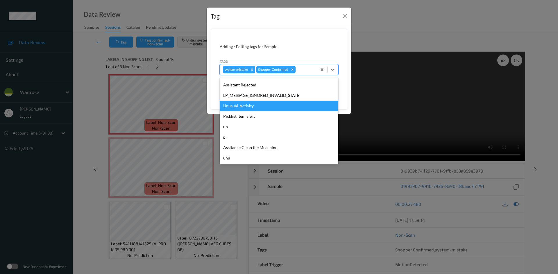
click at [250, 106] on div "Unusual-Activity" at bounding box center [279, 106] width 118 height 10
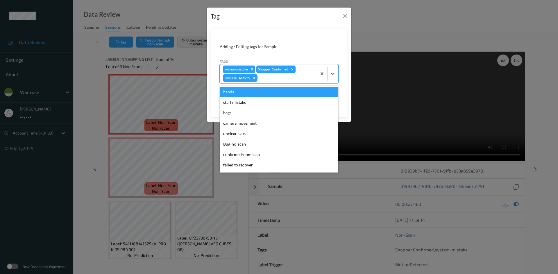
click at [335, 66] on div at bounding box center [327, 73] width 21 height 19
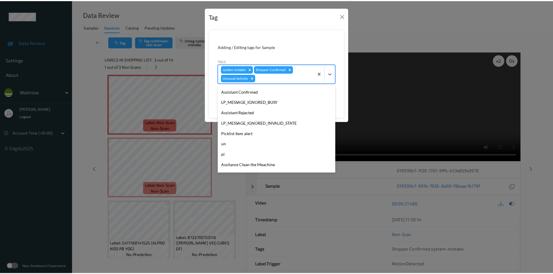
scroll to position [116, 0]
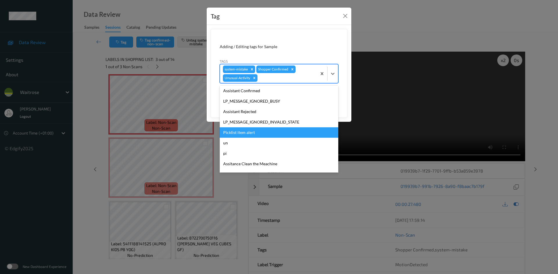
drag, startPoint x: 249, startPoint y: 132, endPoint x: 255, endPoint y: 130, distance: 5.4
click at [251, 131] on div "Picklist item alert" at bounding box center [279, 132] width 118 height 10
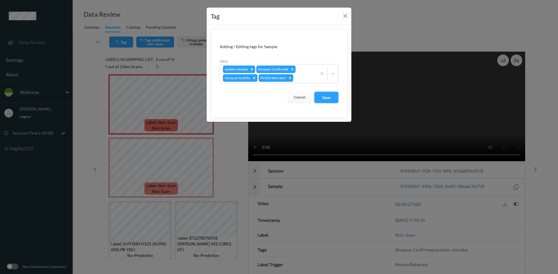
click at [324, 99] on button "Save" at bounding box center [326, 97] width 24 height 11
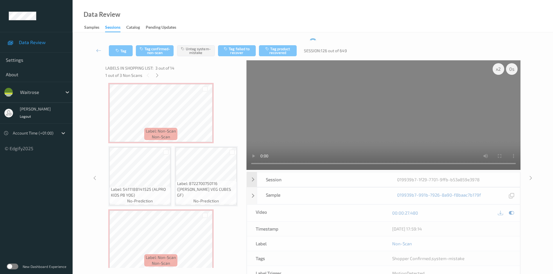
scroll to position [66, 0]
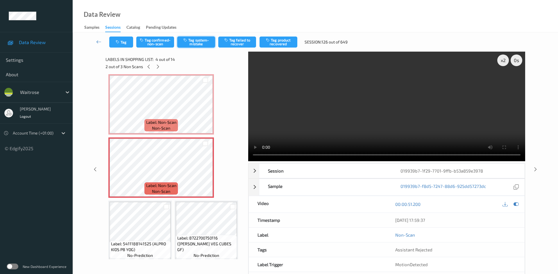
click at [198, 42] on button "Tag system-mistake" at bounding box center [196, 42] width 38 height 11
click at [123, 40] on button "Tag" at bounding box center [121, 42] width 24 height 11
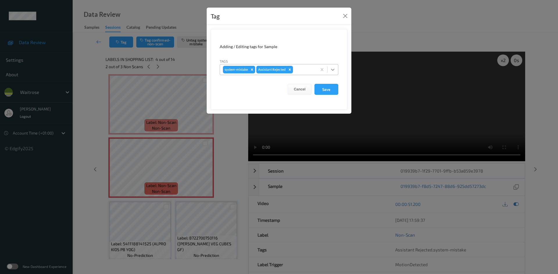
click at [330, 70] on icon at bounding box center [333, 70] width 6 height 6
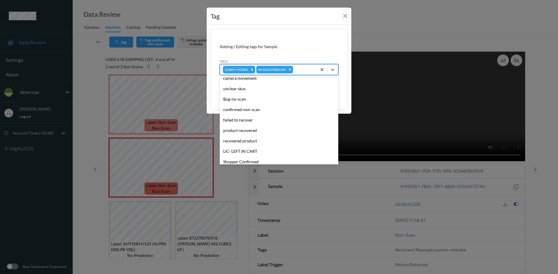
scroll to position [135, 0]
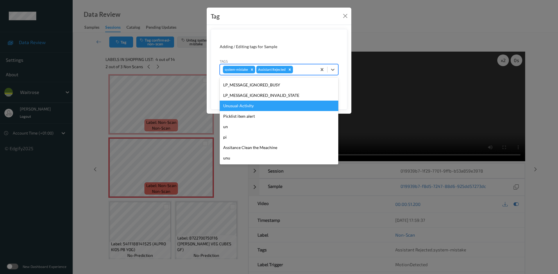
click at [260, 107] on div "Unusual-Activity" at bounding box center [279, 106] width 118 height 10
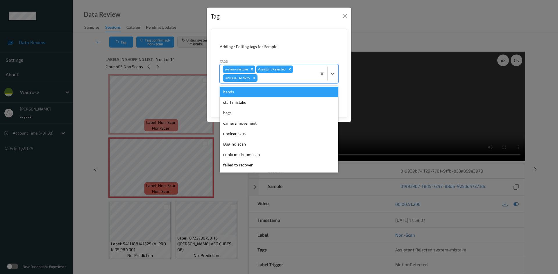
click at [334, 79] on div at bounding box center [327, 73] width 21 height 19
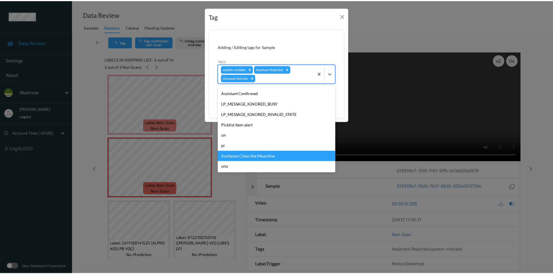
scroll to position [124, 0]
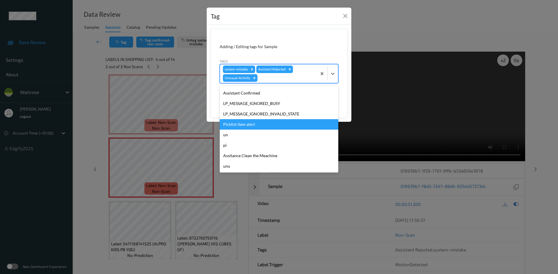
click at [266, 123] on div "Picklist item alert" at bounding box center [279, 124] width 118 height 10
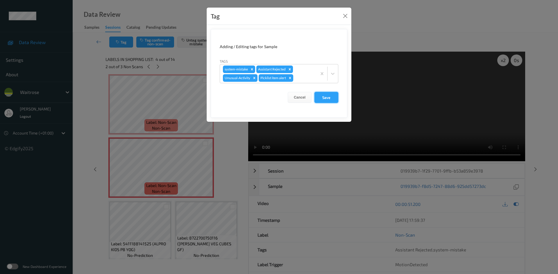
click at [323, 99] on button "Save" at bounding box center [326, 97] width 24 height 11
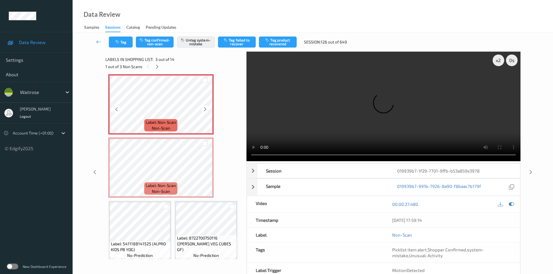
scroll to position [130, 0]
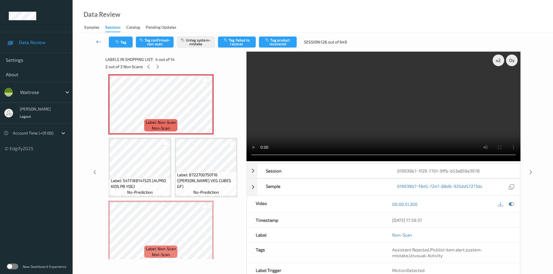
click at [97, 38] on link at bounding box center [99, 42] width 20 height 11
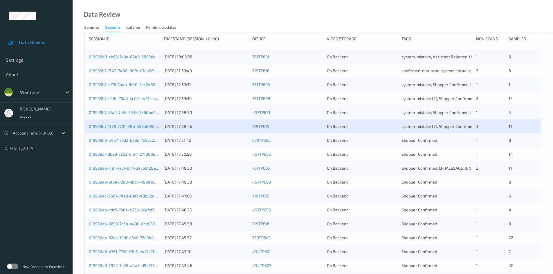
scroll to position [87, 0]
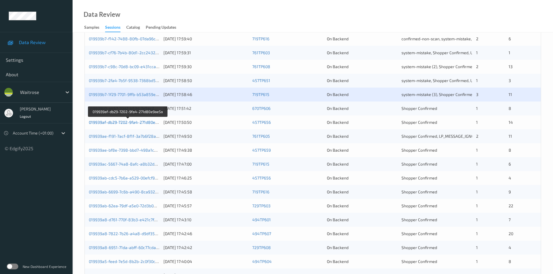
click at [115, 122] on link "019939af-db29-7202-9fa4-271d80e9ae5a" at bounding box center [128, 122] width 78 height 5
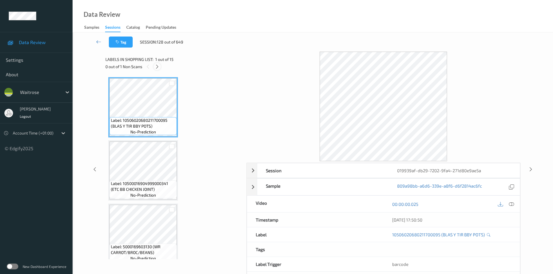
click at [157, 65] on icon at bounding box center [157, 66] width 5 height 5
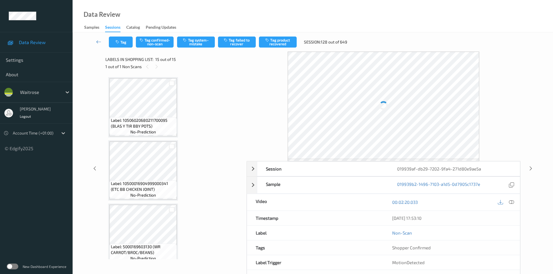
scroll to position [767, 0]
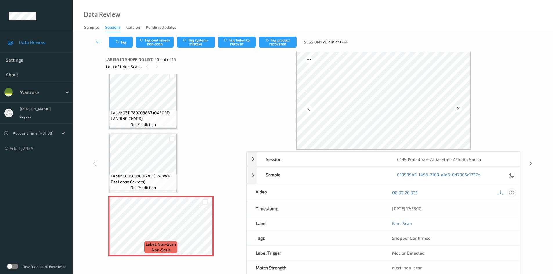
click at [509, 191] on icon at bounding box center [511, 192] width 5 height 5
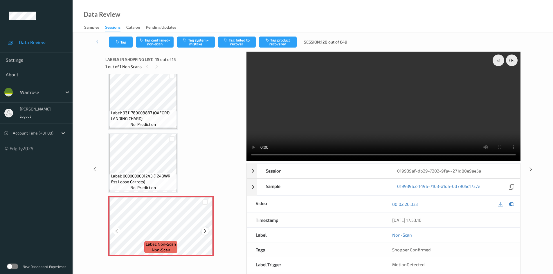
click at [204, 231] on icon at bounding box center [205, 231] width 5 height 5
click at [205, 231] on icon at bounding box center [205, 231] width 5 height 5
click at [455, 132] on video at bounding box center [384, 107] width 274 height 110
click at [495, 59] on div "x 1" at bounding box center [499, 61] width 12 height 12
click at [495, 59] on div "x 2" at bounding box center [499, 61] width 12 height 12
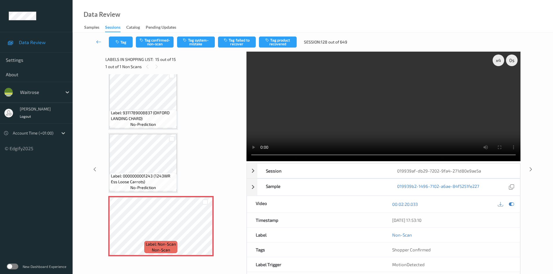
click at [349, 132] on video at bounding box center [384, 107] width 274 height 110
click at [359, 128] on video at bounding box center [384, 107] width 274 height 110
click at [375, 100] on video at bounding box center [384, 107] width 274 height 110
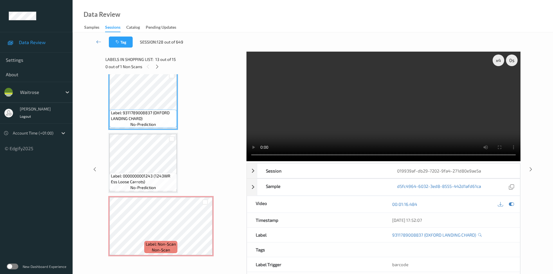
click at [388, 125] on video at bounding box center [384, 107] width 274 height 110
click at [377, 121] on video at bounding box center [384, 107] width 274 height 110
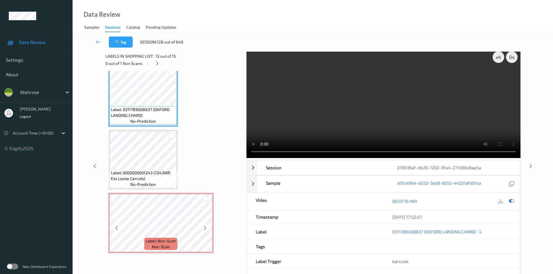
scroll to position [25, 0]
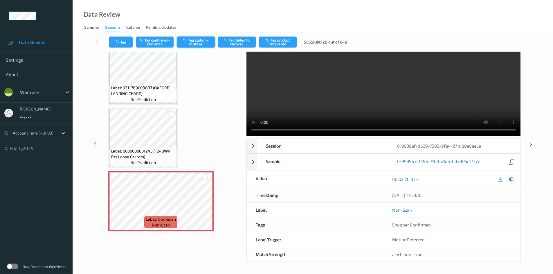
click at [206, 44] on button "Tag system-mistake" at bounding box center [196, 42] width 38 height 11
click at [201, 39] on button "Tag system-mistake" at bounding box center [196, 42] width 38 height 11
click at [200, 43] on button "Tag system-mistake" at bounding box center [196, 42] width 38 height 11
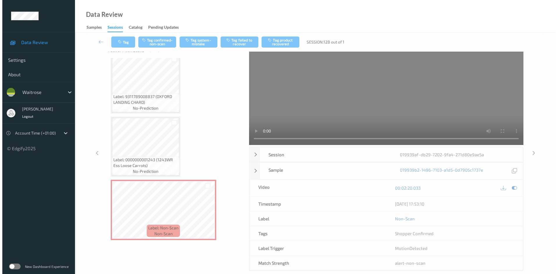
scroll to position [0, 0]
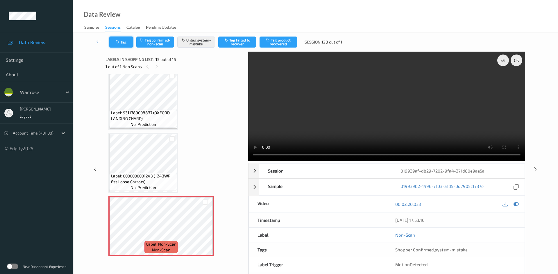
click at [114, 39] on button "Tag" at bounding box center [121, 42] width 24 height 11
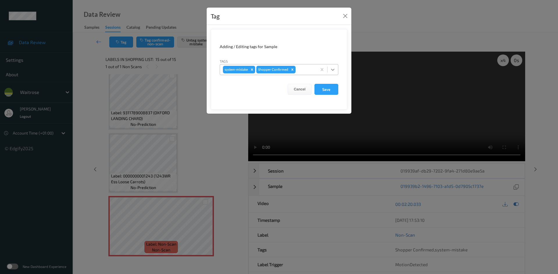
click at [331, 68] on icon at bounding box center [333, 70] width 6 height 6
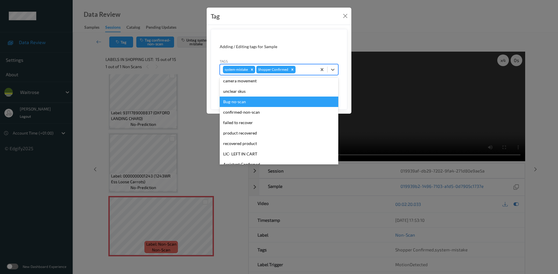
scroll to position [135, 0]
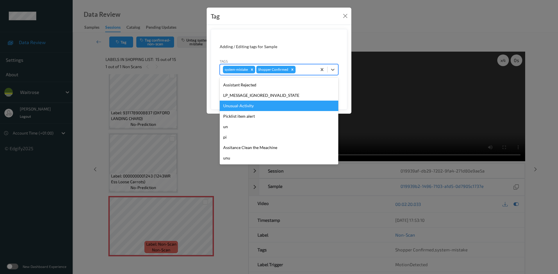
click at [249, 107] on div "Unusual-Activity" at bounding box center [279, 106] width 118 height 10
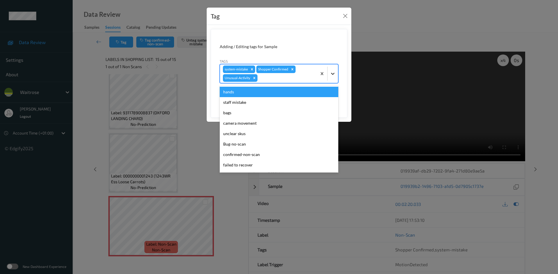
click at [335, 76] on div at bounding box center [332, 74] width 10 height 10
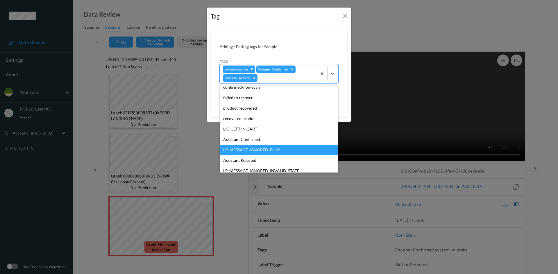
scroll to position [124, 0]
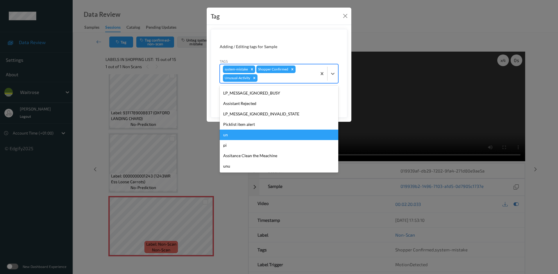
click at [217, 122] on div "Tag Adding / Editing tags for Sample Tags option Unusual-Activity, selected. op…" at bounding box center [278, 64] width 145 height 115
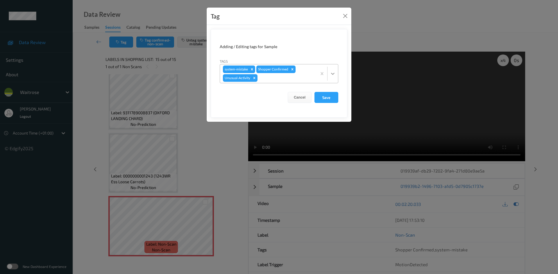
click at [333, 71] on icon at bounding box center [333, 74] width 6 height 6
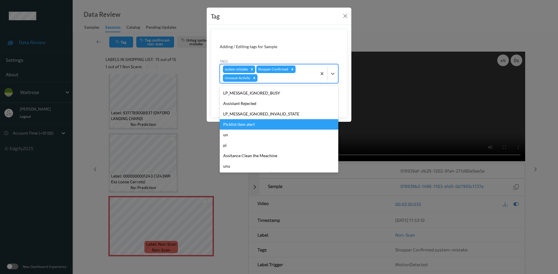
click at [232, 125] on div "Picklist item alert" at bounding box center [279, 124] width 118 height 10
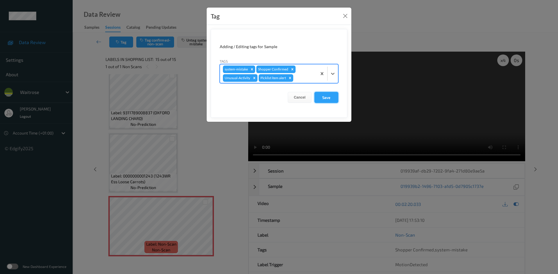
click at [331, 98] on button "Save" at bounding box center [326, 97] width 24 height 11
drag, startPoint x: 336, startPoint y: 100, endPoint x: 331, endPoint y: 99, distance: 5.7
click at [334, 101] on button "Save" at bounding box center [326, 97] width 24 height 11
click at [328, 99] on button "Save" at bounding box center [326, 97] width 24 height 11
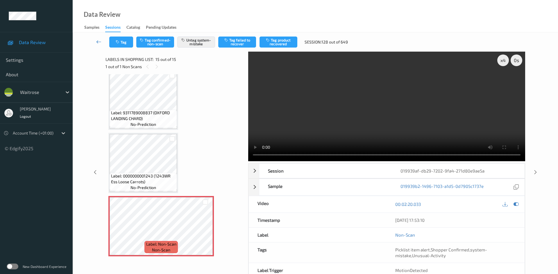
click at [97, 38] on link at bounding box center [99, 42] width 21 height 11
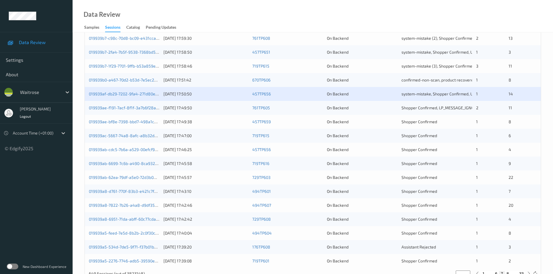
scroll to position [145, 0]
click at [112, 122] on link "019939ae-bf8e-7398-bbd7-498a1c84603e" at bounding box center [129, 121] width 80 height 5
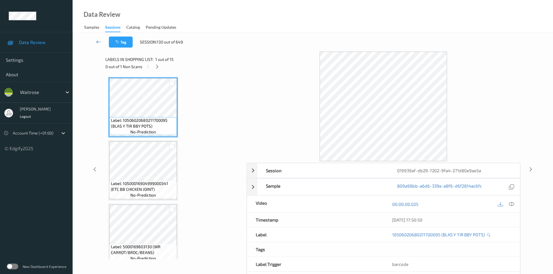
click at [98, 39] on link at bounding box center [99, 42] width 20 height 11
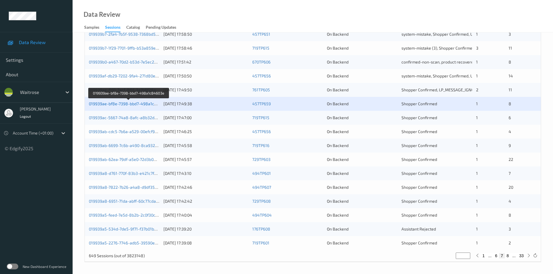
click at [128, 104] on link "019939ae-bf8e-7398-bbd7-498a1c84603e" at bounding box center [129, 103] width 80 height 5
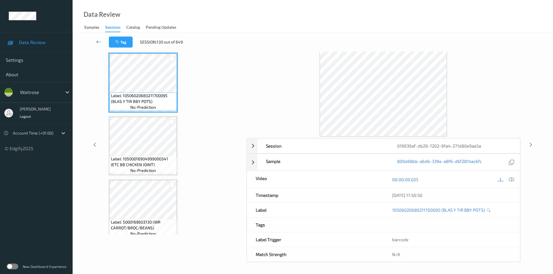
click at [99, 40] on icon at bounding box center [98, 42] width 5 height 6
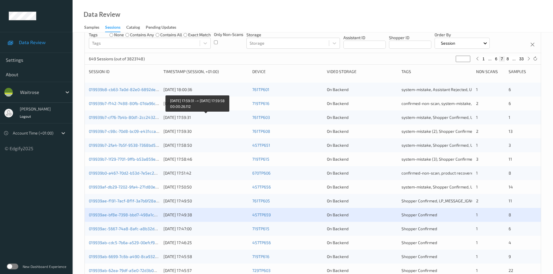
scroll to position [163, 0]
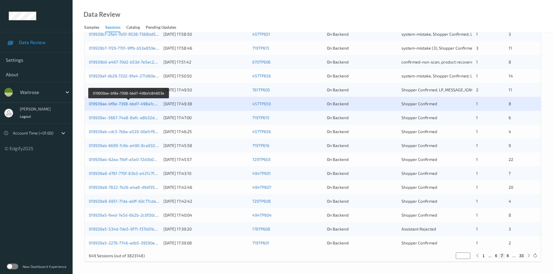
click at [112, 105] on link "019939ae-bf8e-7398-bbd7-498a1c84603e" at bounding box center [129, 103] width 80 height 5
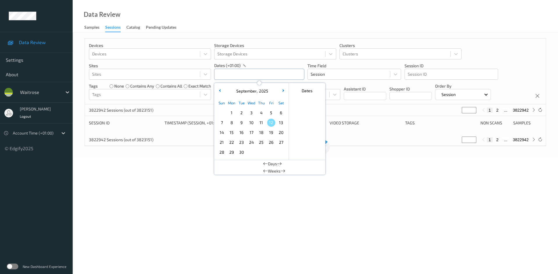
click at [235, 79] on input "text" at bounding box center [259, 74] width 90 height 11
click at [263, 123] on span "11" at bounding box center [261, 123] width 8 height 8
type input "[DATE] 00:00 -> [DATE] 23:59"
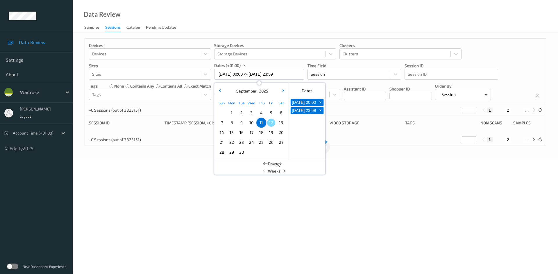
drag, startPoint x: 252, startPoint y: 21, endPoint x: 247, endPoint y: 33, distance: 13.1
click at [252, 22] on div "Data Review Samples Sessions Catalog Pending Updates" at bounding box center [315, 16] width 485 height 33
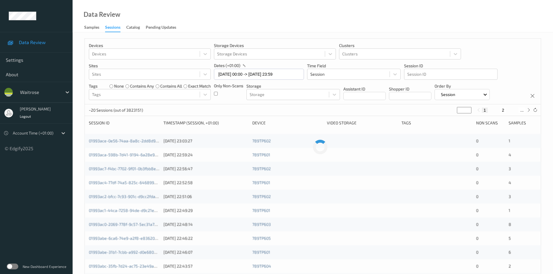
drag, startPoint x: 463, startPoint y: 110, endPoint x: 448, endPoint y: 115, distance: 15.9
click at [448, 115] on div "~20 Sessions (out of 3823151) * 1 2 ..." at bounding box center [313, 111] width 456 height 12
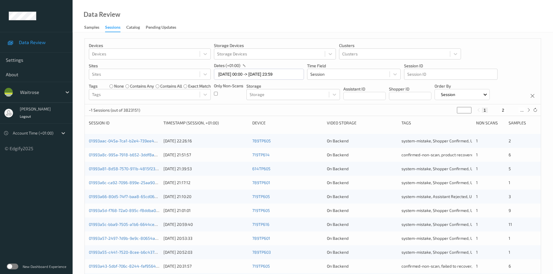
type input "*"
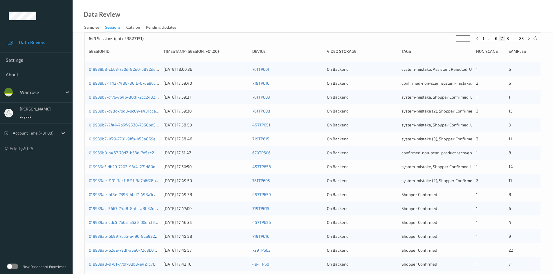
scroll to position [116, 0]
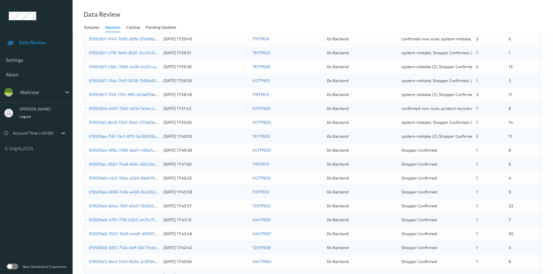
click at [217, 150] on div "[DATE] 17:49:38" at bounding box center [206, 151] width 85 height 6
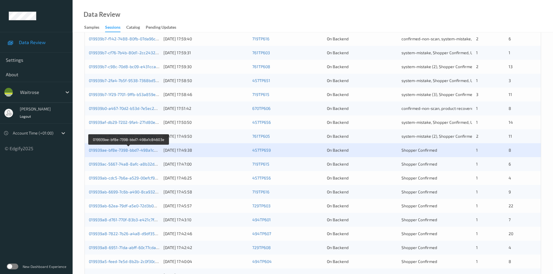
click at [112, 150] on link "019939ae-bf8e-7398-bbd7-498a1c84603e" at bounding box center [129, 150] width 80 height 5
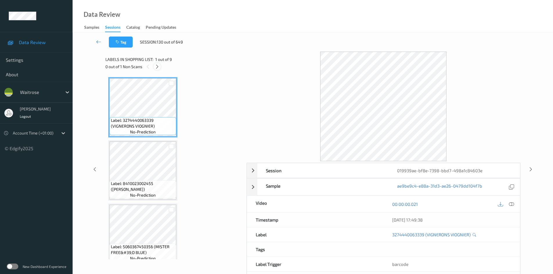
click at [157, 68] on icon at bounding box center [157, 66] width 5 height 5
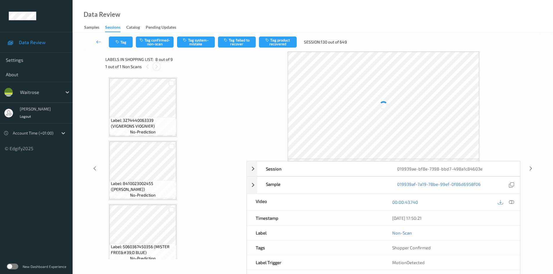
scroll to position [383, 0]
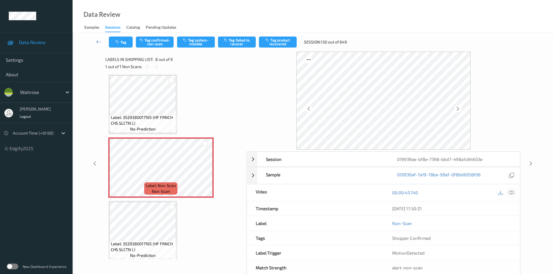
click at [511, 191] on icon at bounding box center [511, 192] width 5 height 5
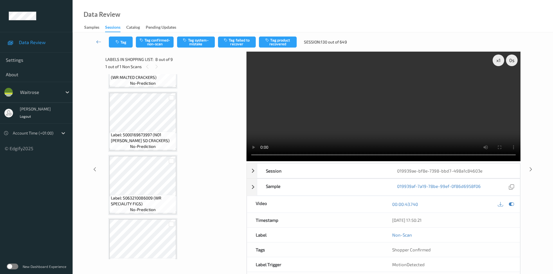
scroll to position [238, 0]
click at [337, 100] on video at bounding box center [384, 107] width 274 height 110
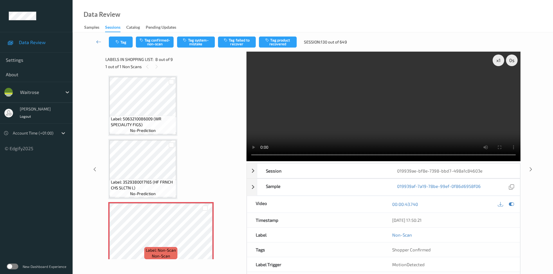
scroll to position [325, 0]
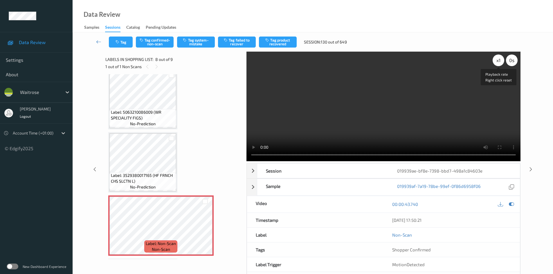
click at [496, 63] on div "x 1" at bounding box center [499, 61] width 12 height 12
click at [496, 63] on div "x 2" at bounding box center [499, 61] width 12 height 12
click at [497, 65] on div "x 4" at bounding box center [499, 61] width 12 height 12
click at [497, 65] on div "x 8" at bounding box center [499, 61] width 12 height 12
click at [497, 65] on div "x 1" at bounding box center [499, 61] width 12 height 12
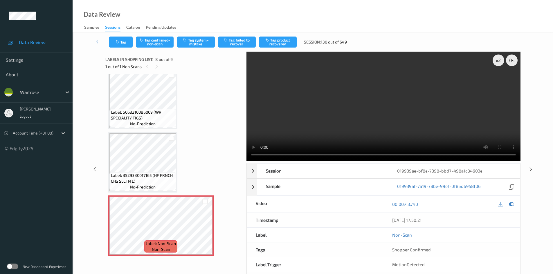
click at [377, 114] on video at bounding box center [384, 107] width 274 height 110
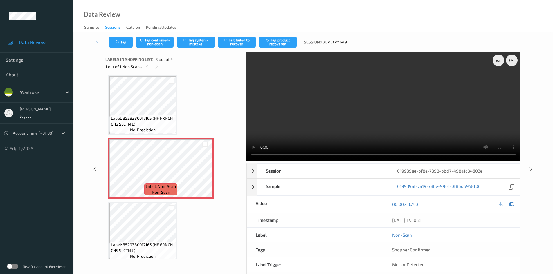
scroll to position [387, 0]
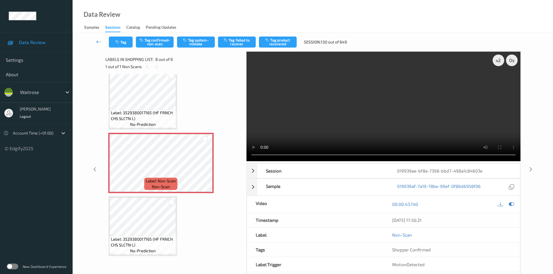
drag, startPoint x: 328, startPoint y: 114, endPoint x: 332, endPoint y: 115, distance: 4.2
click at [328, 114] on video at bounding box center [384, 107] width 274 height 110
click at [362, 123] on video at bounding box center [384, 107] width 274 height 110
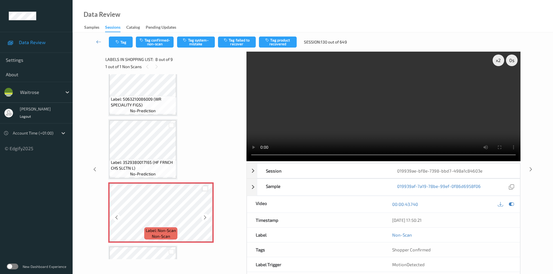
scroll to position [329, 0]
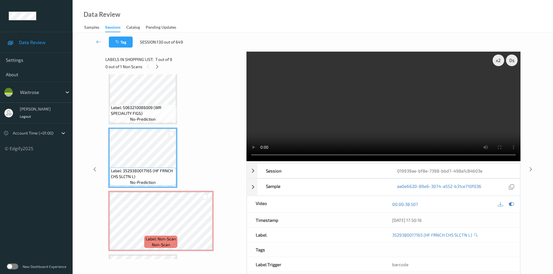
click at [384, 131] on video at bounding box center [384, 107] width 274 height 110
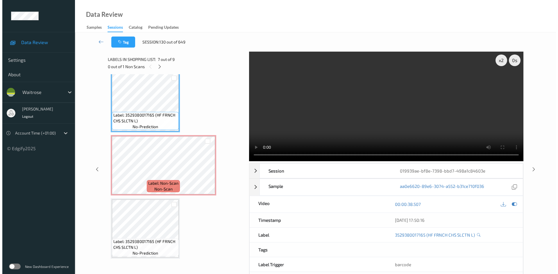
scroll to position [387, 0]
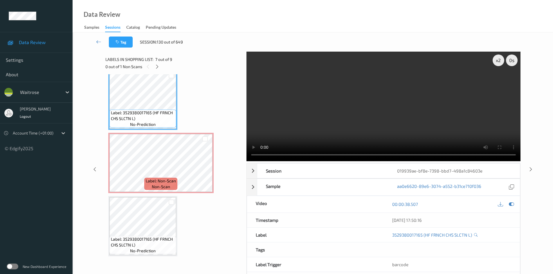
click at [498, 68] on video at bounding box center [384, 107] width 274 height 110
click at [501, 64] on div "x 2" at bounding box center [499, 61] width 12 height 12
click at [326, 108] on video at bounding box center [384, 107] width 274 height 110
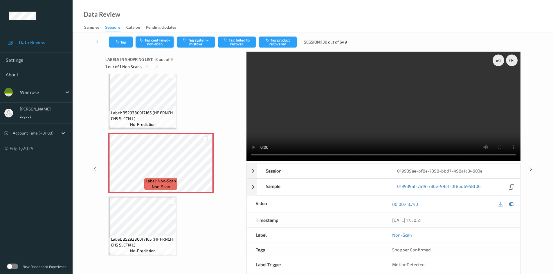
click at [157, 40] on button "Tag confirmed-non-scan" at bounding box center [155, 42] width 38 height 11
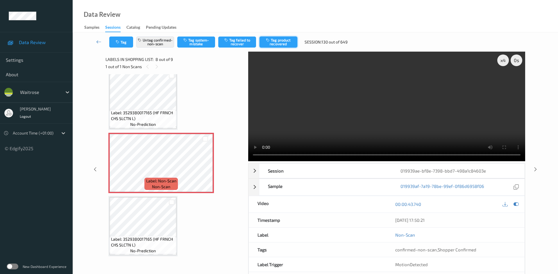
click at [287, 44] on button "Tag product recovered" at bounding box center [278, 42] width 38 height 11
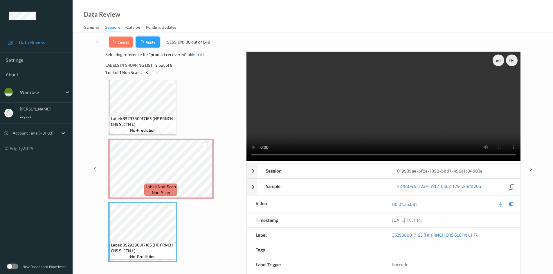
click at [158, 40] on button "Apply" at bounding box center [148, 42] width 24 height 11
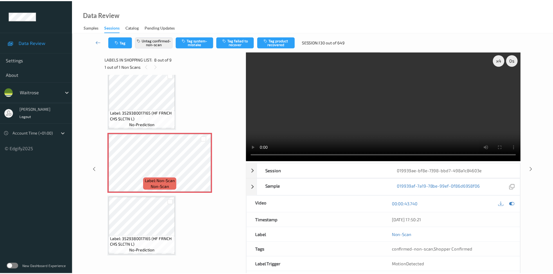
scroll to position [383, 0]
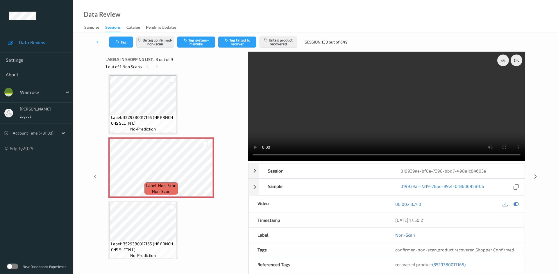
click at [96, 37] on link at bounding box center [99, 42] width 21 height 11
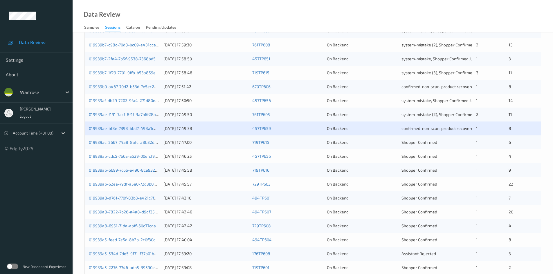
scroll to position [163, 0]
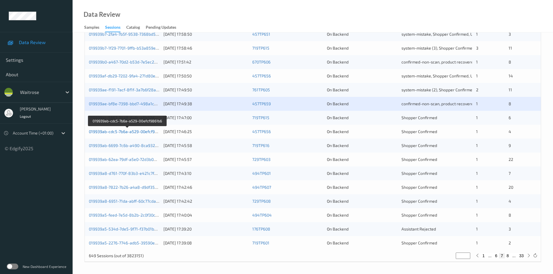
click at [117, 132] on link "019939ab-cdc5-7b6a-a529-00efcf9861b6" at bounding box center [127, 131] width 77 height 5
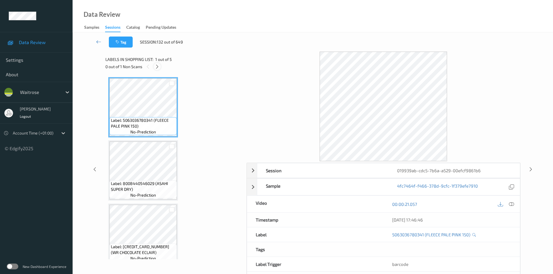
click at [158, 67] on icon at bounding box center [157, 66] width 5 height 5
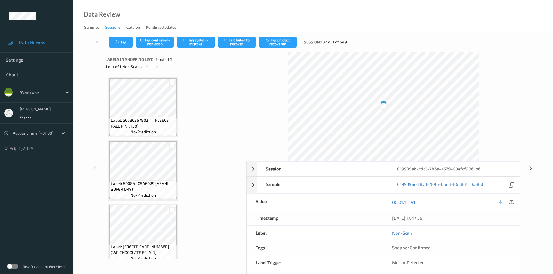
scroll to position [134, 0]
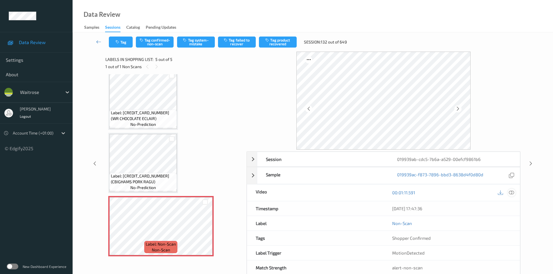
click at [512, 193] on icon at bounding box center [511, 192] width 5 height 5
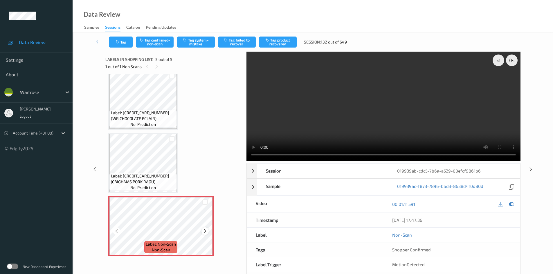
click at [204, 231] on icon at bounding box center [205, 231] width 5 height 5
click at [206, 231] on icon at bounding box center [205, 231] width 5 height 5
click at [207, 231] on icon at bounding box center [205, 231] width 5 height 5
click at [208, 230] on div at bounding box center [205, 231] width 7 height 7
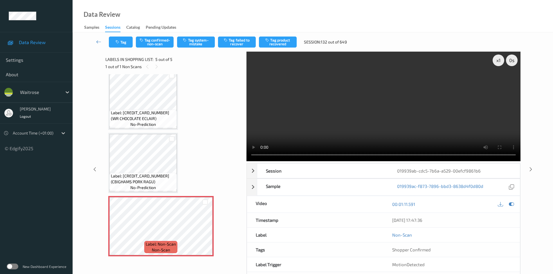
click at [355, 120] on video at bounding box center [384, 107] width 274 height 110
click at [499, 61] on div "x 1" at bounding box center [499, 61] width 12 height 12
click at [501, 61] on div "x 2" at bounding box center [499, 61] width 12 height 12
click at [371, 121] on video at bounding box center [384, 107] width 274 height 110
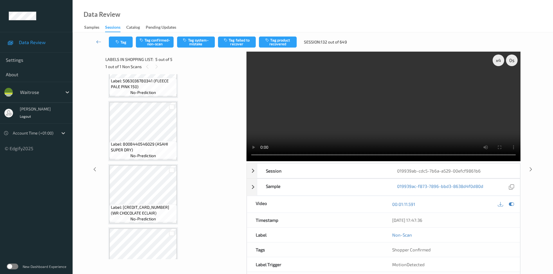
scroll to position [58, 0]
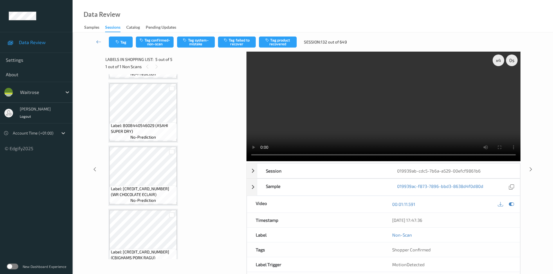
click at [375, 117] on video at bounding box center [384, 107] width 274 height 110
click at [372, 118] on video at bounding box center [384, 107] width 274 height 110
click at [496, 64] on div "x 4" at bounding box center [499, 61] width 12 height 12
click at [496, 64] on div "x 8" at bounding box center [499, 61] width 12 height 12
click at [501, 65] on div "x 1" at bounding box center [499, 61] width 12 height 12
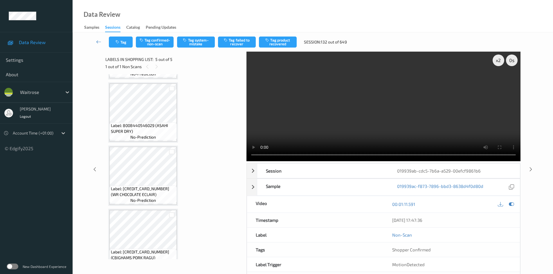
click at [435, 103] on video at bounding box center [384, 107] width 274 height 110
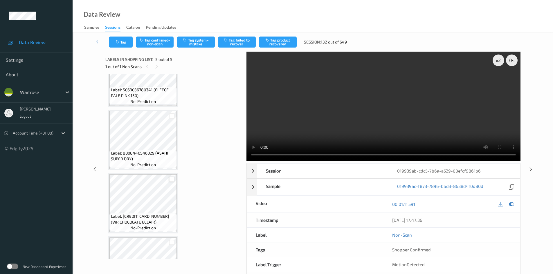
scroll to position [0, 0]
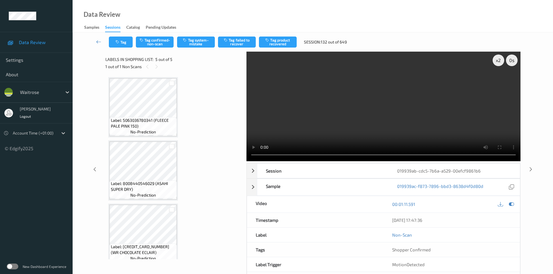
click at [322, 118] on video at bounding box center [384, 107] width 274 height 110
click at [358, 129] on video at bounding box center [384, 107] width 274 height 110
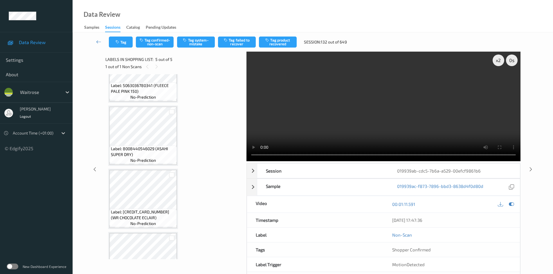
scroll to position [58, 0]
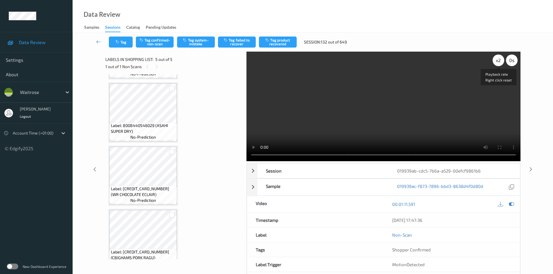
click at [501, 61] on div "x 2" at bounding box center [499, 61] width 12 height 12
click at [356, 125] on video at bounding box center [384, 107] width 274 height 110
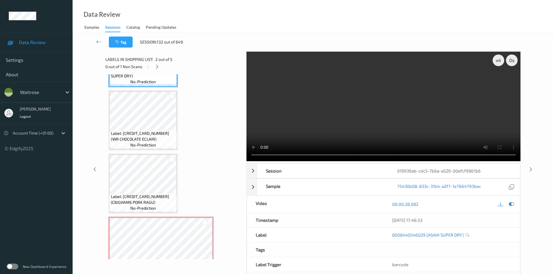
scroll to position [116, 0]
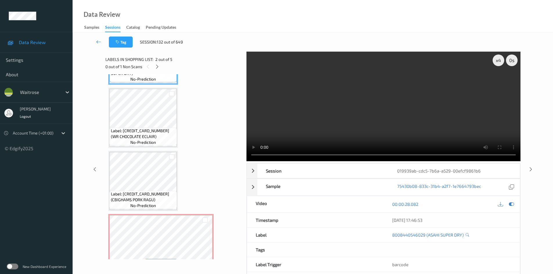
click at [318, 138] on video at bounding box center [384, 107] width 274 height 110
click at [317, 133] on video at bounding box center [384, 107] width 274 height 110
click at [353, 123] on video at bounding box center [384, 107] width 274 height 110
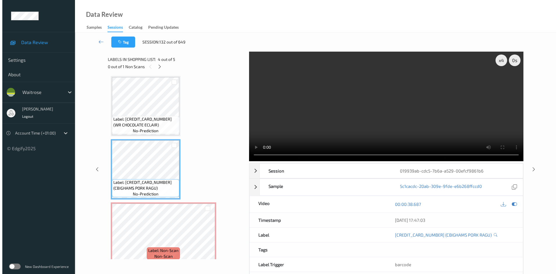
scroll to position [134, 0]
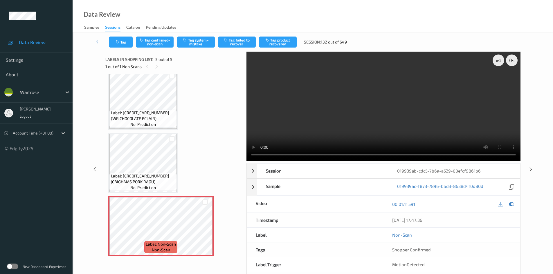
click at [305, 134] on video at bounding box center [384, 107] width 274 height 110
click at [196, 41] on button "Tag system-mistake" at bounding box center [196, 42] width 38 height 11
click at [206, 42] on button "Tag system-mistake" at bounding box center [196, 42] width 38 height 11
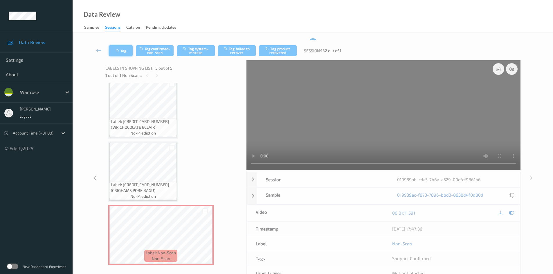
click at [128, 49] on button "Tag" at bounding box center [121, 50] width 24 height 11
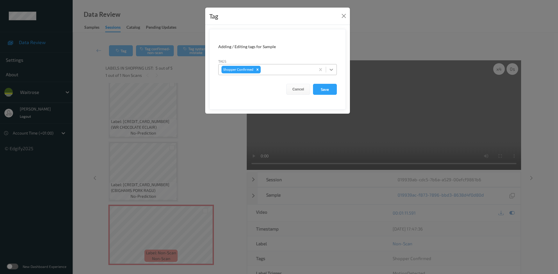
click at [332, 70] on icon at bounding box center [330, 70] width 3 height 2
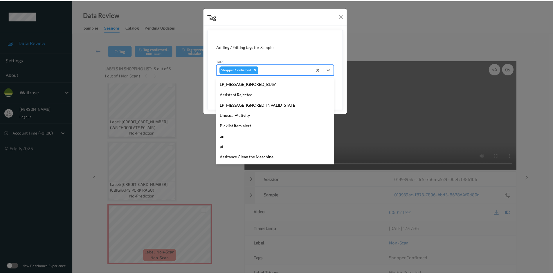
scroll to position [145, 0]
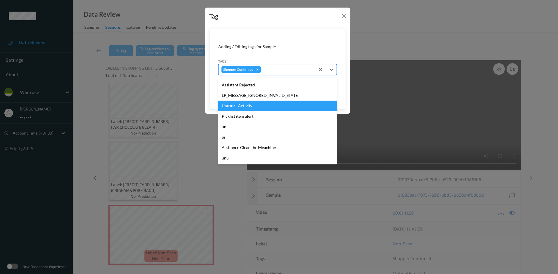
click at [245, 106] on div "Unusual-Activity" at bounding box center [277, 106] width 118 height 10
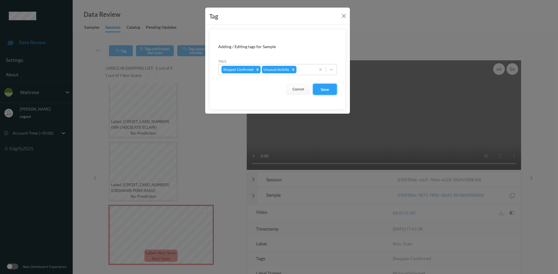
click at [332, 91] on button "Save" at bounding box center [325, 89] width 24 height 11
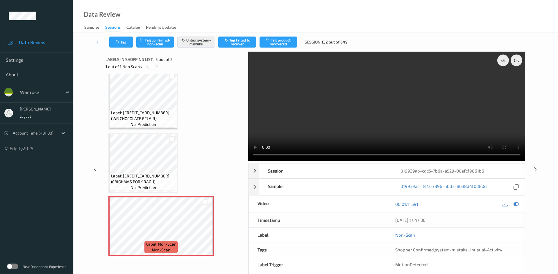
click at [98, 38] on link at bounding box center [99, 42] width 21 height 11
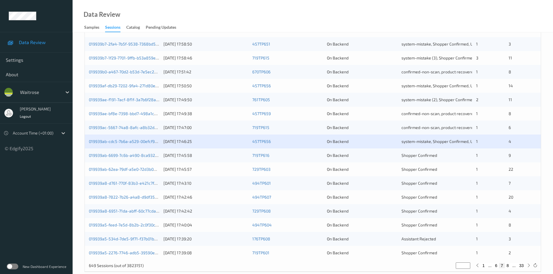
scroll to position [163, 0]
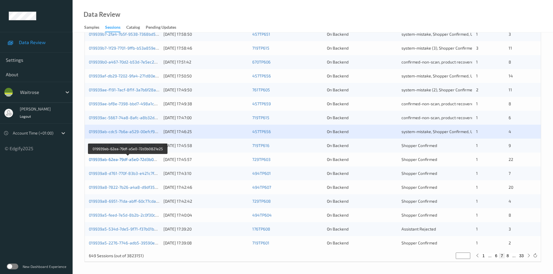
click at [118, 162] on link "019939ab-62ea-79df-a5e0-72d3b0821e25" at bounding box center [128, 159] width 78 height 5
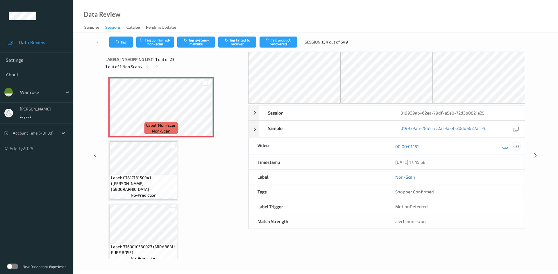
click at [514, 145] on icon at bounding box center [515, 146] width 5 height 5
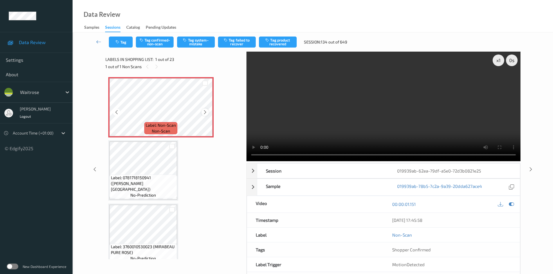
click at [205, 112] on icon at bounding box center [205, 112] width 5 height 5
click at [500, 60] on div "x 1" at bounding box center [499, 61] width 12 height 12
click at [502, 58] on div "x 2" at bounding box center [499, 61] width 12 height 12
click at [277, 126] on video at bounding box center [384, 107] width 274 height 110
click at [191, 42] on button "Tag system-mistake" at bounding box center [196, 42] width 38 height 11
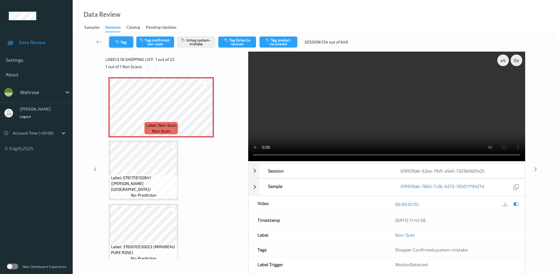
click at [123, 43] on button "Tag" at bounding box center [121, 42] width 24 height 11
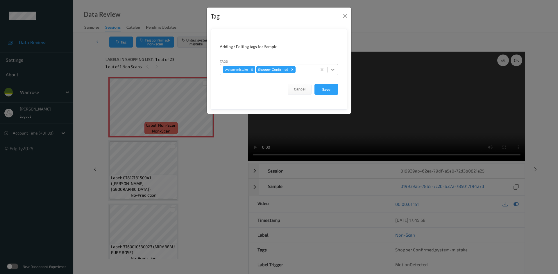
click at [335, 71] on icon at bounding box center [333, 70] width 6 height 6
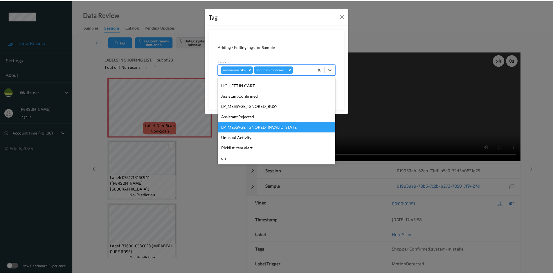
scroll to position [116, 0]
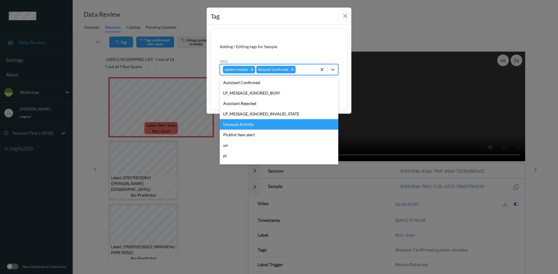
drag, startPoint x: 235, startPoint y: 125, endPoint x: 270, endPoint y: 117, distance: 35.9
click at [239, 125] on div "Unusual-Activity" at bounding box center [279, 124] width 118 height 10
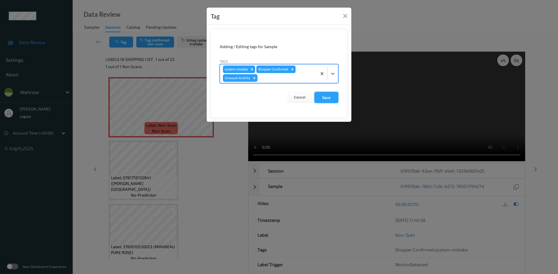
click at [328, 100] on button "Save" at bounding box center [326, 97] width 24 height 11
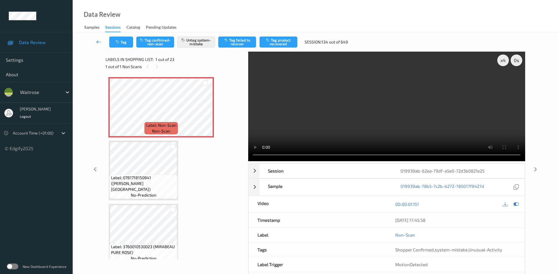
click at [97, 38] on link at bounding box center [99, 42] width 21 height 11
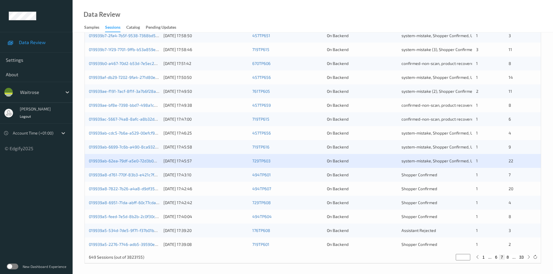
scroll to position [163, 0]
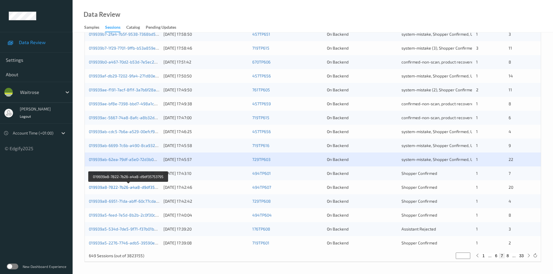
click at [114, 189] on link "019939a8-7822-7b26-a4a8-d9df35753795" at bounding box center [128, 187] width 79 height 5
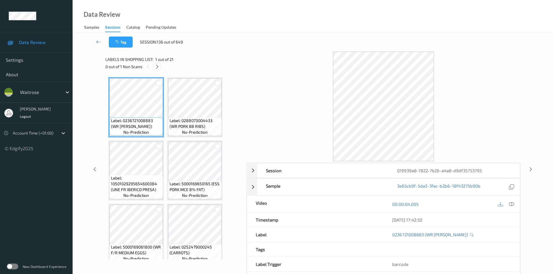
click at [157, 67] on icon at bounding box center [157, 66] width 5 height 5
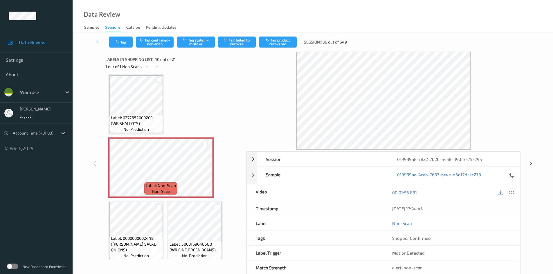
click at [512, 192] on icon at bounding box center [511, 192] width 5 height 5
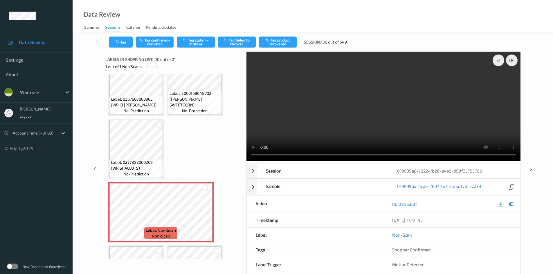
scroll to position [227, 0]
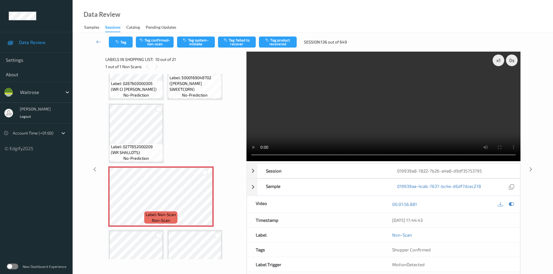
click at [377, 112] on video at bounding box center [384, 107] width 274 height 110
click at [381, 123] on video at bounding box center [384, 107] width 274 height 110
click at [321, 116] on video at bounding box center [384, 107] width 274 height 110
click at [384, 95] on video at bounding box center [384, 107] width 274 height 110
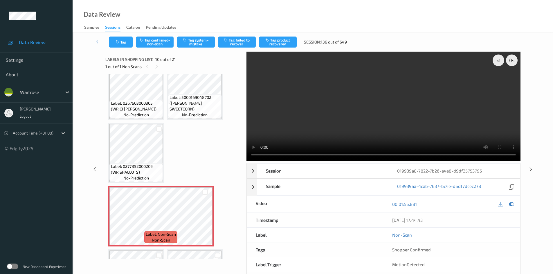
scroll to position [198, 0]
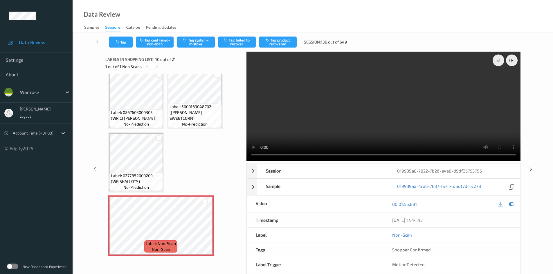
click at [351, 128] on video at bounding box center [384, 107] width 274 height 110
click at [344, 110] on video at bounding box center [384, 107] width 274 height 110
click at [360, 124] on video at bounding box center [384, 107] width 274 height 110
click at [496, 64] on div "x 1" at bounding box center [499, 61] width 12 height 12
click at [381, 109] on video at bounding box center [384, 107] width 274 height 110
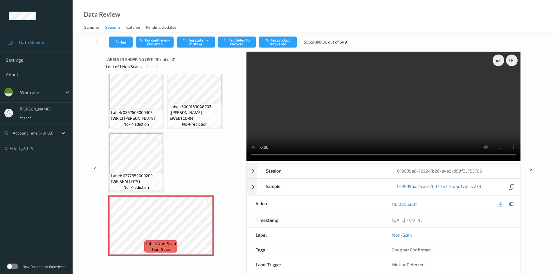
click at [338, 112] on video at bounding box center [384, 107] width 274 height 110
click at [357, 112] on video at bounding box center [384, 107] width 274 height 110
click at [347, 113] on video at bounding box center [384, 107] width 274 height 110
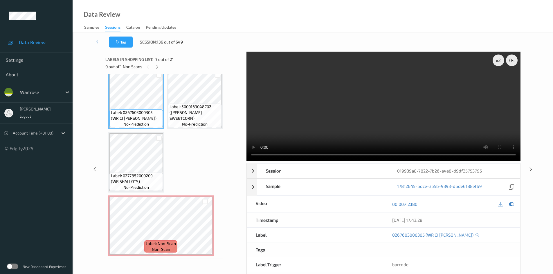
click at [312, 120] on video at bounding box center [384, 107] width 274 height 110
click at [359, 118] on video at bounding box center [384, 107] width 274 height 110
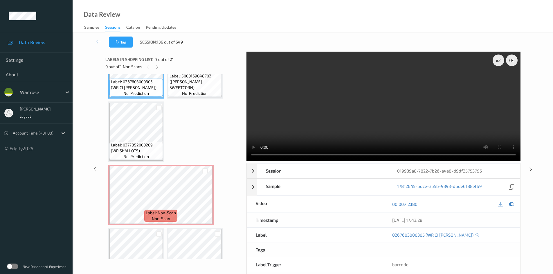
scroll to position [256, 0]
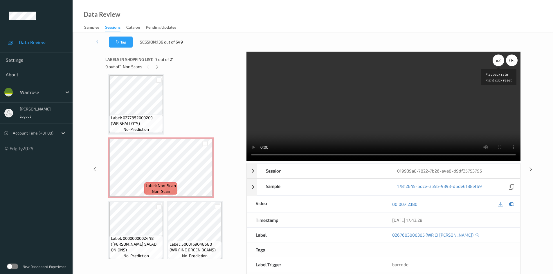
click at [501, 60] on div "x 2" at bounding box center [499, 61] width 12 height 12
click at [367, 120] on video at bounding box center [384, 107] width 274 height 110
click at [360, 124] on video at bounding box center [384, 107] width 274 height 110
click at [347, 112] on video at bounding box center [384, 107] width 274 height 110
click at [494, 63] on div "x 4" at bounding box center [499, 61] width 12 height 12
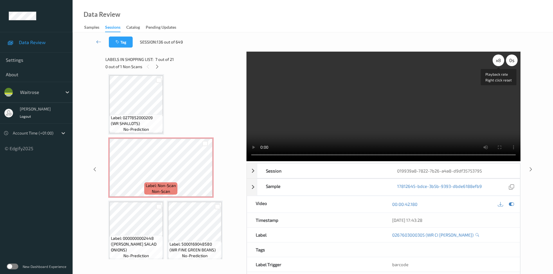
click at [498, 62] on div "x 8" at bounding box center [499, 61] width 12 height 12
click at [354, 132] on video at bounding box center [384, 107] width 274 height 110
click at [498, 60] on div "x 1" at bounding box center [499, 61] width 12 height 12
click at [384, 118] on video at bounding box center [384, 107] width 274 height 110
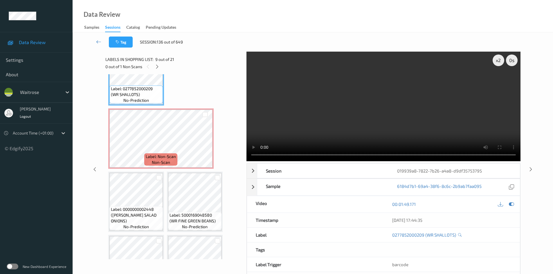
click at [301, 121] on video at bounding box center [384, 107] width 274 height 110
click at [328, 125] on video at bounding box center [384, 107] width 274 height 110
click at [338, 112] on video at bounding box center [384, 107] width 274 height 110
click at [371, 112] on video at bounding box center [384, 107] width 274 height 110
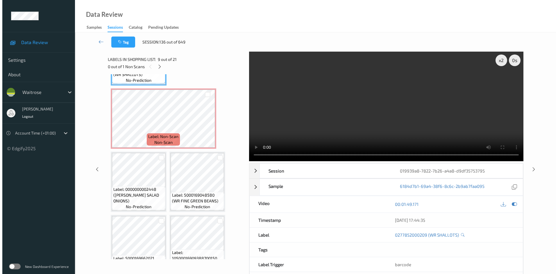
scroll to position [314, 0]
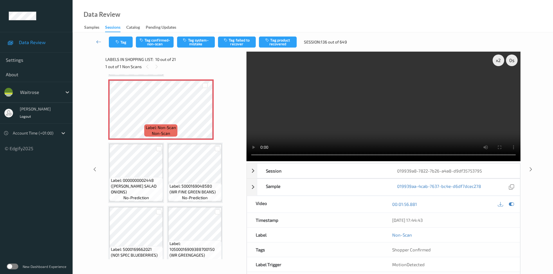
click at [369, 134] on video at bounding box center [384, 107] width 274 height 110
click at [338, 123] on video at bounding box center [384, 107] width 274 height 110
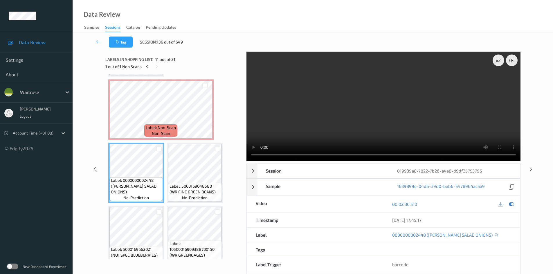
click at [354, 136] on video at bounding box center [384, 107] width 274 height 110
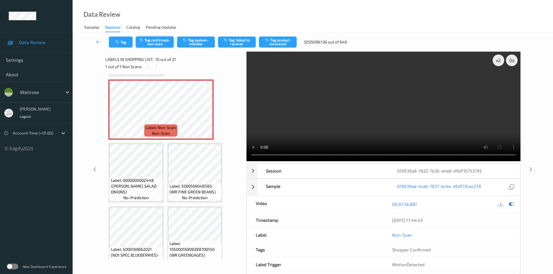
click at [161, 40] on button "Tag confirmed-non-scan" at bounding box center [155, 42] width 38 height 11
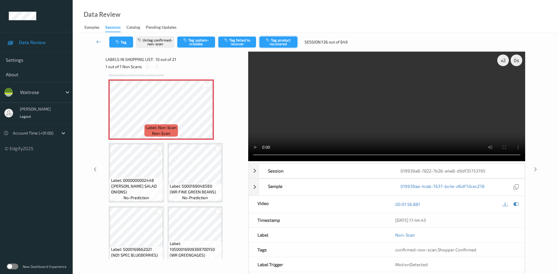
click at [283, 44] on button "Tag product recovered" at bounding box center [278, 42] width 38 height 11
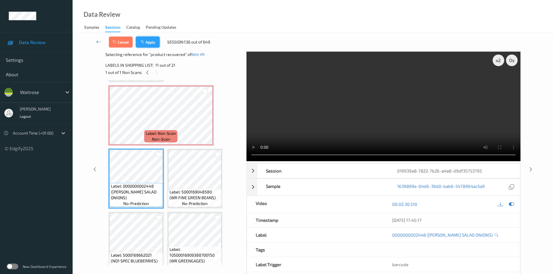
click at [154, 42] on button "Apply" at bounding box center [148, 42] width 24 height 11
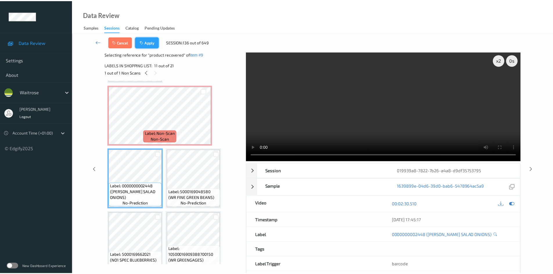
scroll to position [256, 0]
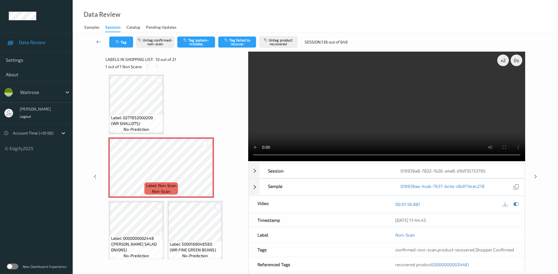
click at [96, 37] on link at bounding box center [99, 42] width 21 height 11
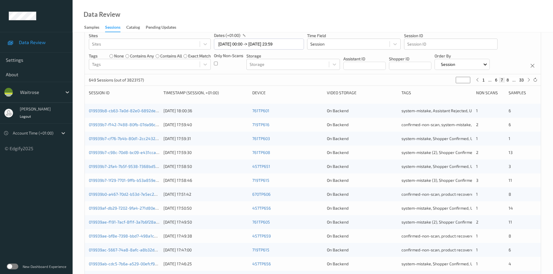
scroll to position [163, 0]
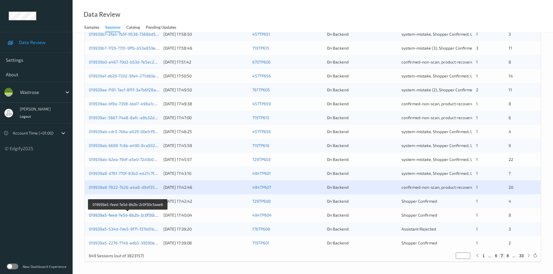
click at [109, 216] on link "019939a5-feed-7e5d-8b2b-2c0f30c5aae6" at bounding box center [128, 215] width 78 height 5
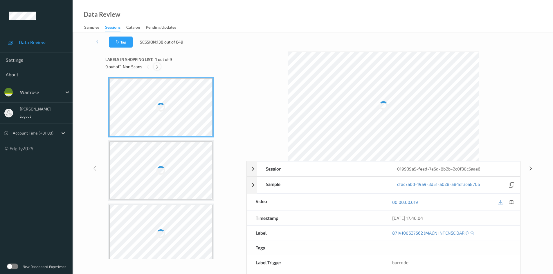
click at [157, 65] on icon at bounding box center [157, 66] width 5 height 5
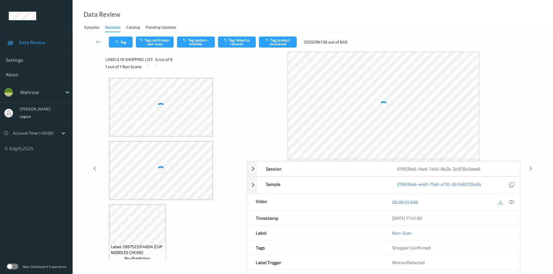
scroll to position [130, 0]
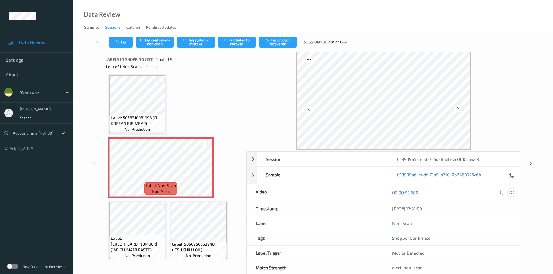
drag, startPoint x: 513, startPoint y: 193, endPoint x: 444, endPoint y: 165, distance: 73.5
click at [513, 192] on icon at bounding box center [511, 192] width 5 height 5
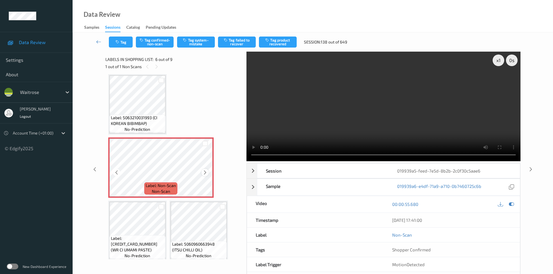
click at [207, 173] on icon at bounding box center [205, 172] width 5 height 5
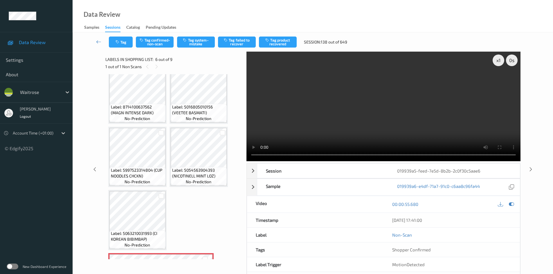
scroll to position [13, 0]
click at [321, 132] on video at bounding box center [384, 107] width 274 height 110
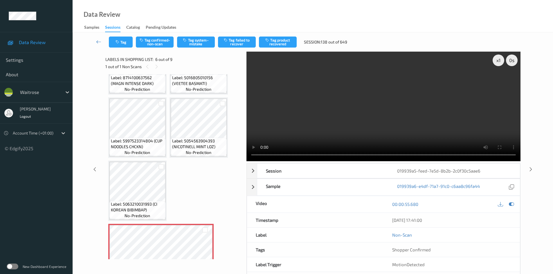
scroll to position [42, 0]
click at [501, 61] on div "x 1" at bounding box center [499, 61] width 12 height 12
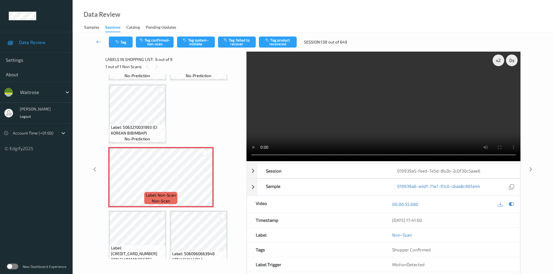
scroll to position [130, 0]
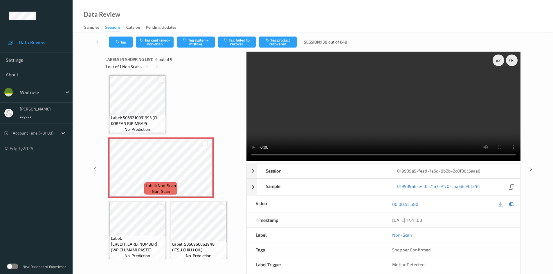
click at [358, 81] on video at bounding box center [384, 107] width 274 height 110
click at [345, 105] on video at bounding box center [384, 107] width 274 height 110
click at [355, 112] on video at bounding box center [384, 107] width 274 height 110
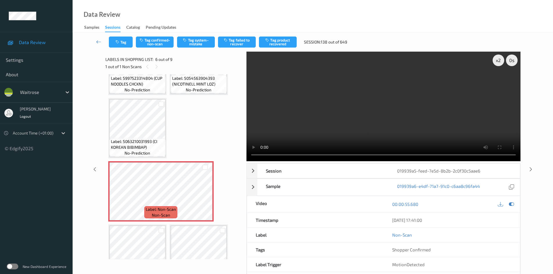
scroll to position [71, 0]
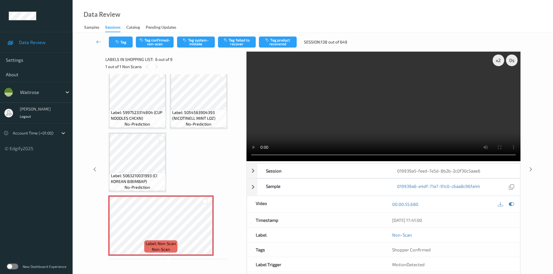
click at [358, 123] on video at bounding box center [384, 107] width 274 height 110
click at [376, 122] on video at bounding box center [384, 107] width 274 height 110
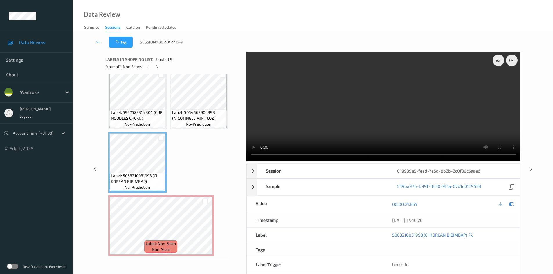
click at [313, 123] on video at bounding box center [384, 107] width 274 height 110
click at [365, 112] on video at bounding box center [384, 107] width 274 height 110
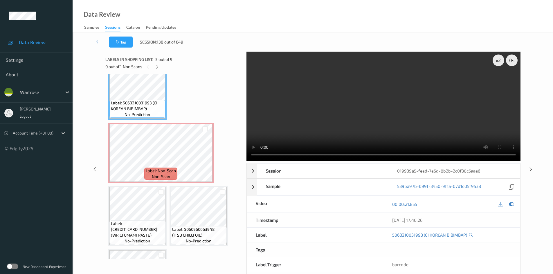
scroll to position [159, 0]
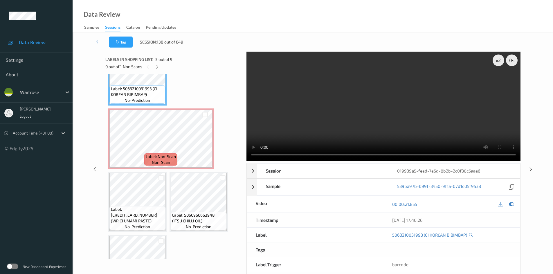
click at [405, 91] on video at bounding box center [384, 107] width 274 height 110
click at [385, 89] on video at bounding box center [384, 107] width 274 height 110
click at [362, 118] on video at bounding box center [384, 107] width 274 height 110
click at [375, 118] on video at bounding box center [384, 107] width 274 height 110
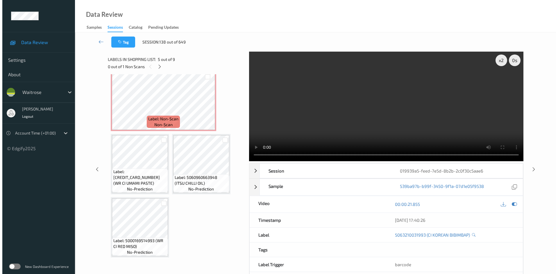
scroll to position [197, 0]
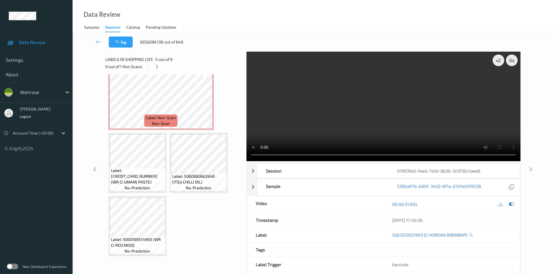
click at [368, 114] on video at bounding box center [384, 107] width 274 height 110
click at [343, 109] on video at bounding box center [384, 107] width 274 height 110
click at [338, 111] on video at bounding box center [384, 107] width 274 height 110
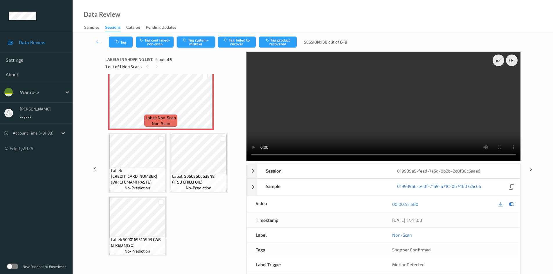
click at [196, 44] on button "Tag system-mistake" at bounding box center [196, 42] width 38 height 11
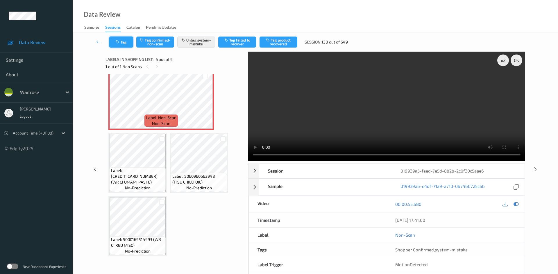
click at [127, 44] on button "Tag" at bounding box center [121, 42] width 24 height 11
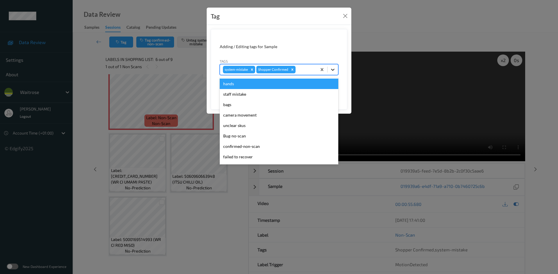
click at [334, 68] on icon at bounding box center [333, 70] width 6 height 6
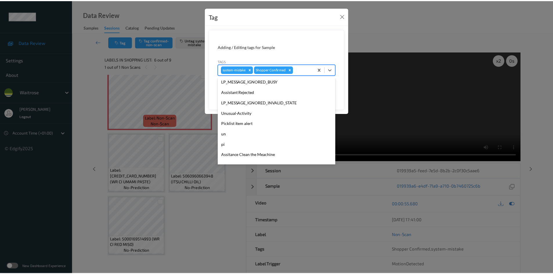
scroll to position [135, 0]
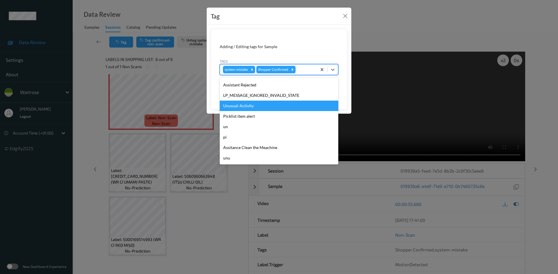
click at [250, 103] on div "Unusual-Activity" at bounding box center [279, 106] width 118 height 10
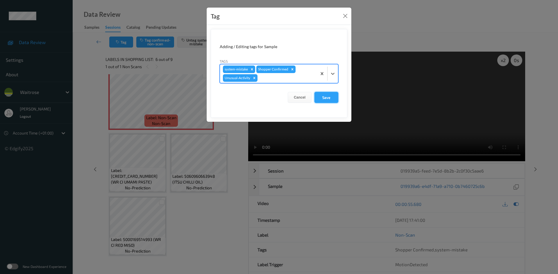
click at [326, 101] on button "Save" at bounding box center [326, 97] width 24 height 11
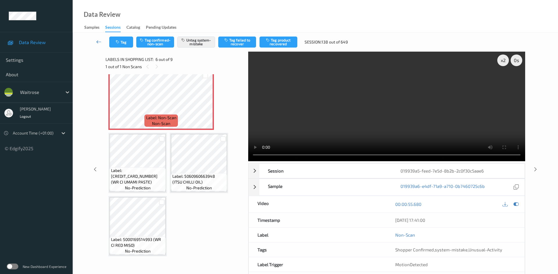
click at [96, 40] on icon at bounding box center [98, 42] width 5 height 6
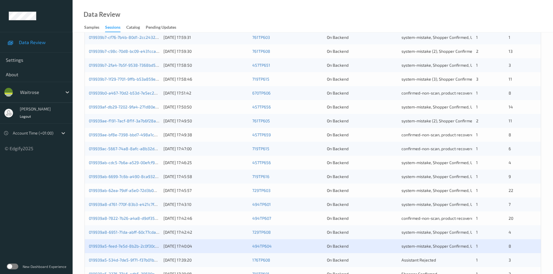
scroll to position [163, 0]
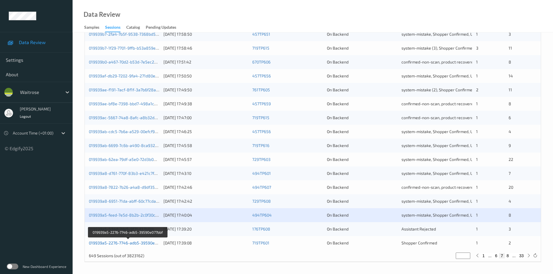
click at [121, 244] on link "019939a5-2276-7746-adb5-39590e077bbf" at bounding box center [128, 243] width 78 height 5
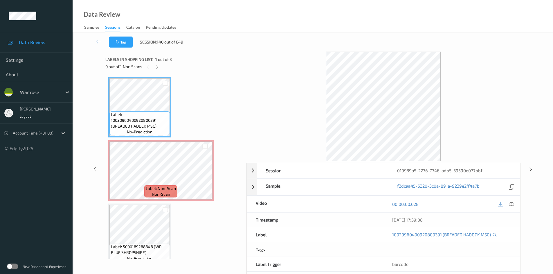
drag, startPoint x: 157, startPoint y: 67, endPoint x: 186, endPoint y: 77, distance: 31.2
click at [157, 67] on icon at bounding box center [157, 66] width 5 height 5
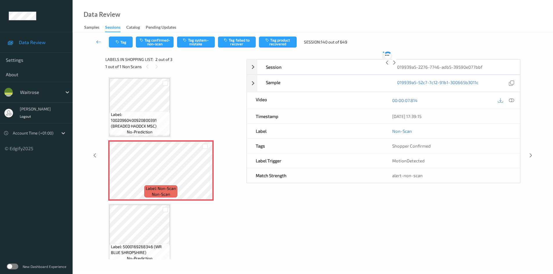
scroll to position [3, 0]
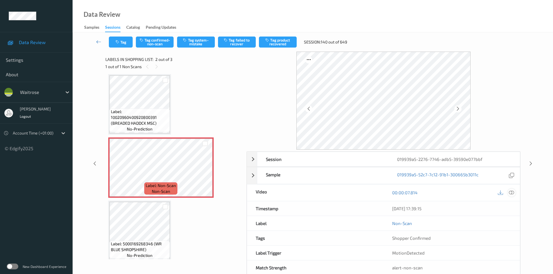
click at [512, 194] on icon at bounding box center [511, 192] width 5 height 5
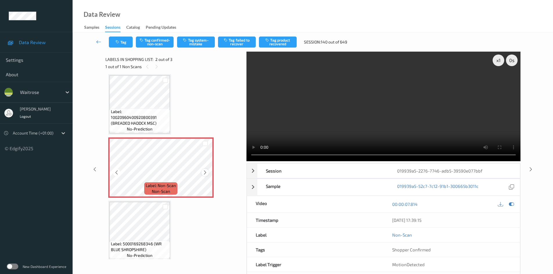
click at [206, 173] on icon at bounding box center [205, 172] width 5 height 5
click at [500, 61] on div "x 1" at bounding box center [499, 61] width 12 height 12
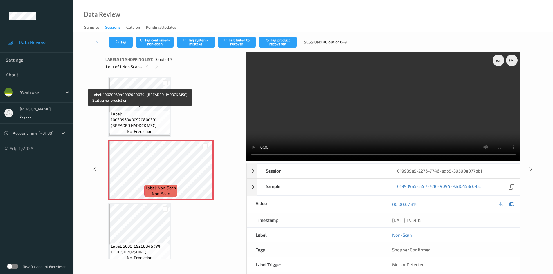
scroll to position [0, 0]
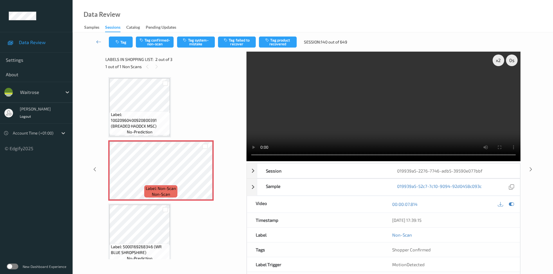
click at [283, 123] on video at bounding box center [384, 107] width 274 height 110
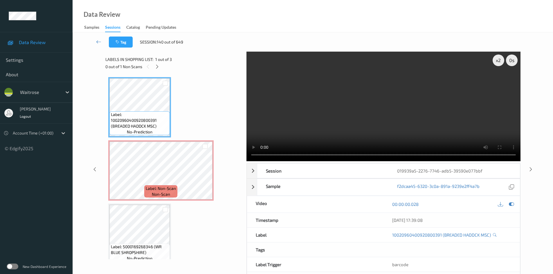
click at [324, 123] on video at bounding box center [384, 107] width 274 height 110
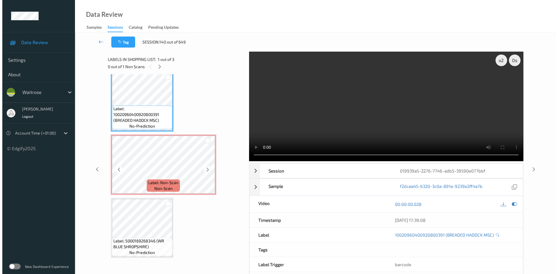
scroll to position [8, 0]
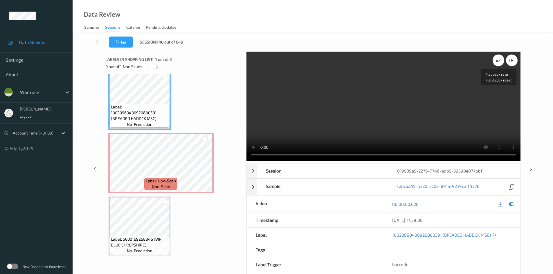
click at [496, 64] on div "x 2" at bounding box center [499, 61] width 12 height 12
click at [394, 108] on video at bounding box center [384, 107] width 274 height 110
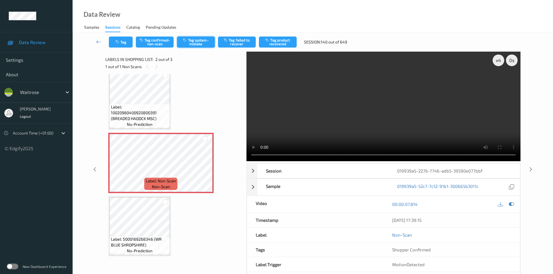
click at [204, 41] on button "Tag system-mistake" at bounding box center [196, 42] width 38 height 11
click at [204, 39] on button "Tag system-mistake" at bounding box center [196, 42] width 38 height 11
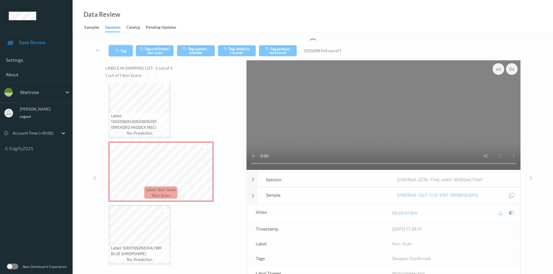
click at [125, 50] on button "Tag" at bounding box center [121, 50] width 24 height 11
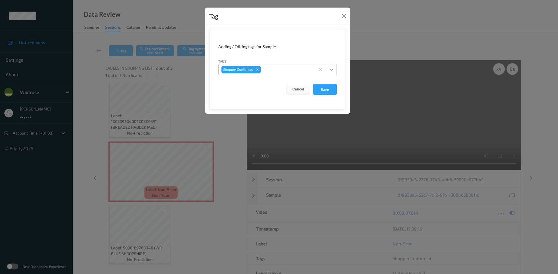
click at [333, 70] on icon at bounding box center [331, 70] width 6 height 6
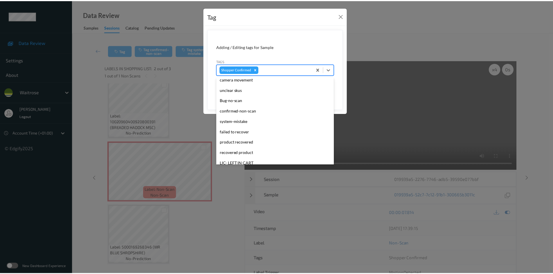
scroll to position [116, 0]
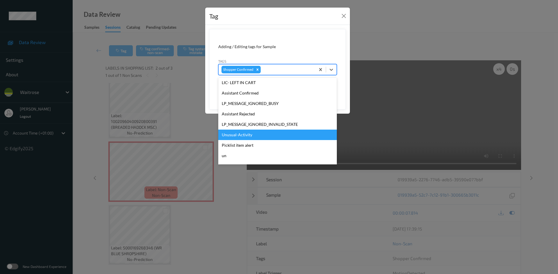
click at [249, 135] on div "Unusual-Activity" at bounding box center [277, 135] width 118 height 10
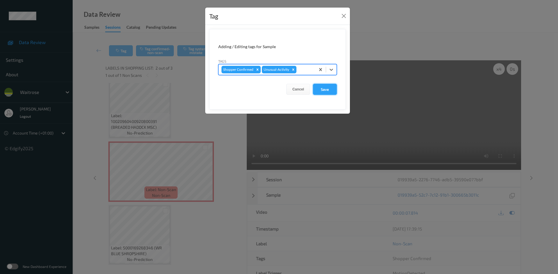
click at [326, 89] on button "Save" at bounding box center [325, 89] width 24 height 11
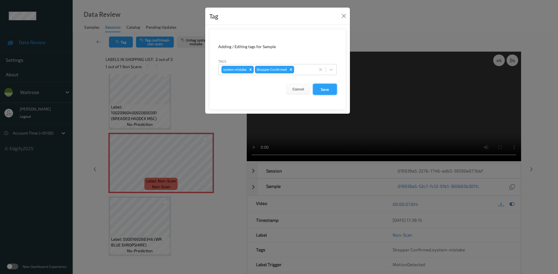
click at [321, 88] on button "Save" at bounding box center [325, 89] width 24 height 11
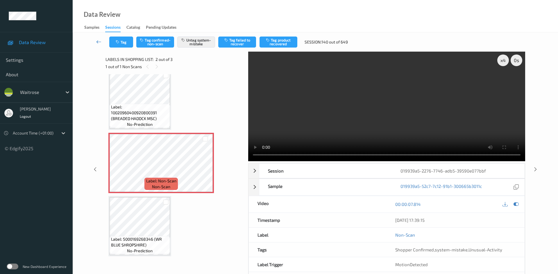
click at [98, 38] on link at bounding box center [99, 42] width 21 height 11
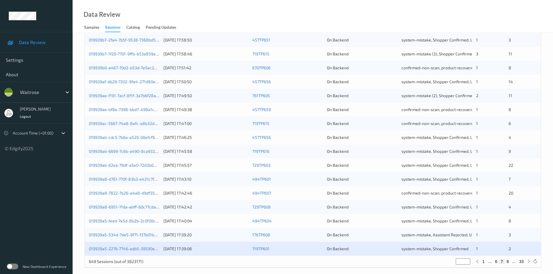
scroll to position [163, 0]
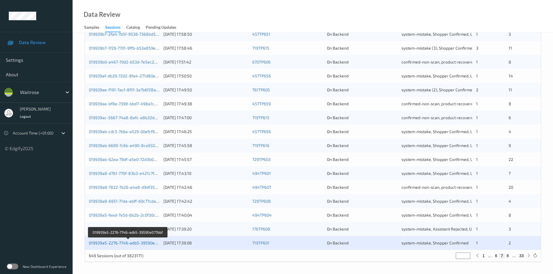
click at [139, 243] on link "019939a5-2276-7746-adb5-39590e077bbf" at bounding box center [128, 243] width 78 height 5
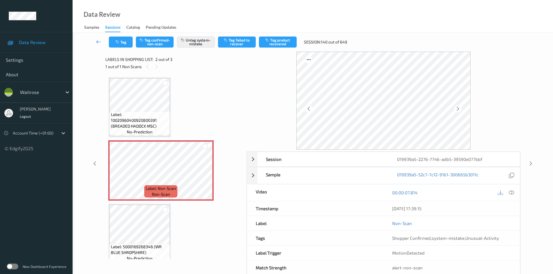
click at [97, 39] on icon at bounding box center [98, 42] width 5 height 6
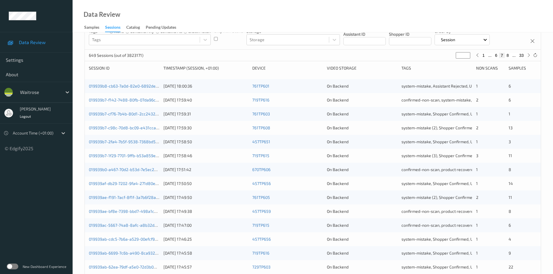
scroll to position [163, 0]
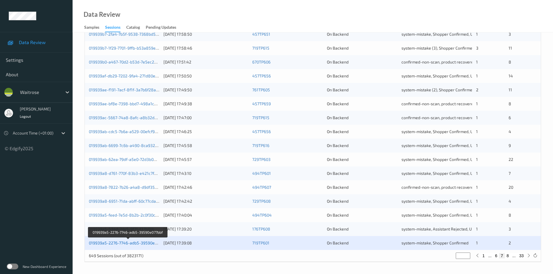
click at [132, 244] on link "019939a5-2276-7746-adb5-39590e077bbf" at bounding box center [128, 243] width 78 height 5
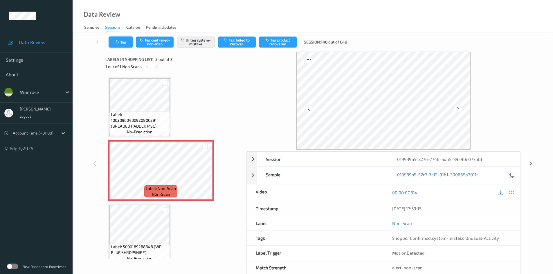
click at [124, 41] on button "Tag" at bounding box center [121, 42] width 24 height 11
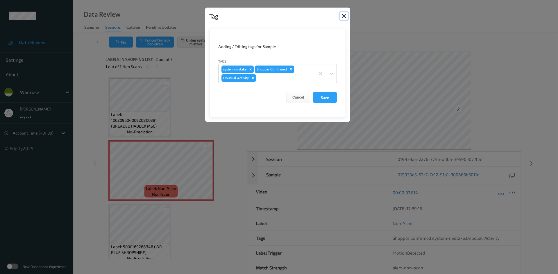
click at [342, 15] on button "Close" at bounding box center [344, 16] width 8 height 8
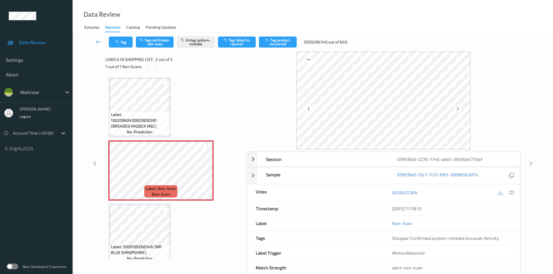
click at [96, 37] on link at bounding box center [99, 42] width 20 height 11
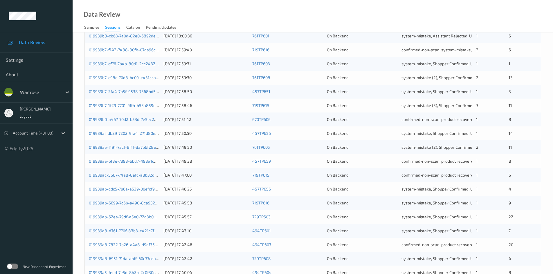
scroll to position [163, 0]
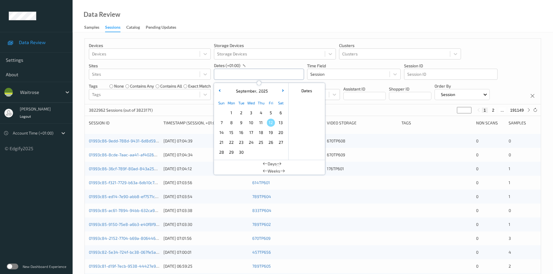
drag, startPoint x: 262, startPoint y: 75, endPoint x: 264, endPoint y: 79, distance: 3.9
click at [262, 75] on input "text" at bounding box center [259, 74] width 90 height 11
click at [261, 123] on span "11" at bounding box center [261, 123] width 8 height 8
type input "[DATE] 00:00 -> [DATE] 23:59"
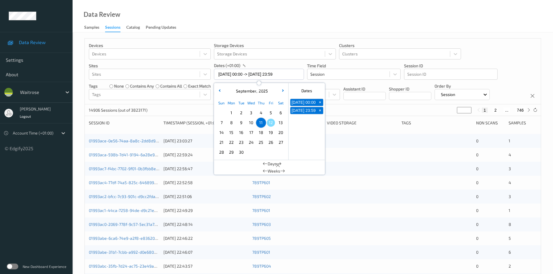
click at [289, 27] on div "Data Review Samples Sessions Catalog Pending Updates" at bounding box center [313, 16] width 481 height 33
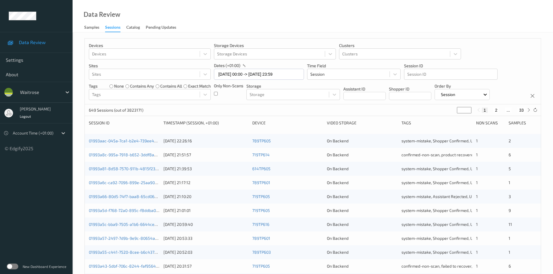
drag, startPoint x: 463, startPoint y: 109, endPoint x: 436, endPoint y: 118, distance: 28.4
click at [436, 118] on div "Devices Devices Storage Devices Storage Devices Clusters Clusters Sites Sites d…" at bounding box center [313, 231] width 457 height 387
type input "*"
drag, startPoint x: 460, startPoint y: 111, endPoint x: 428, endPoint y: 118, distance: 33.2
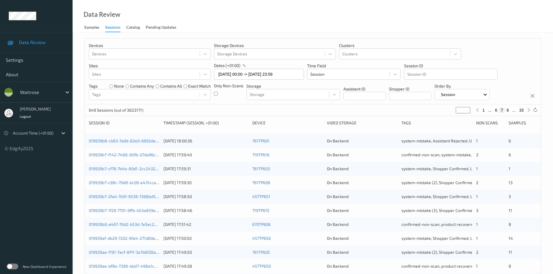
click at [431, 119] on div "Devices Devices Storage Devices Storage Devices Clusters Clusters Sites Sites d…" at bounding box center [313, 231] width 457 height 387
type input "*"
type input "**"
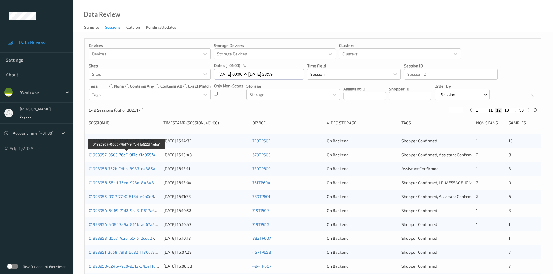
type input "**"
click at [114, 155] on link "01993957-0603-76d7-9f7c-f1a955f4eba1" at bounding box center [127, 154] width 76 height 5
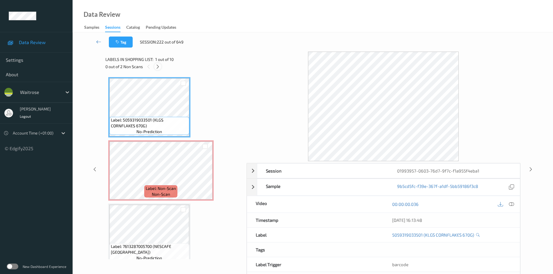
click at [159, 66] on icon at bounding box center [157, 66] width 5 height 5
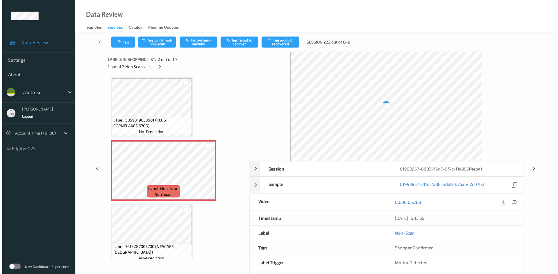
scroll to position [3, 0]
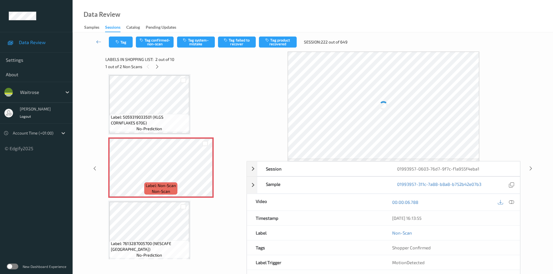
click at [513, 203] on icon at bounding box center [511, 202] width 5 height 5
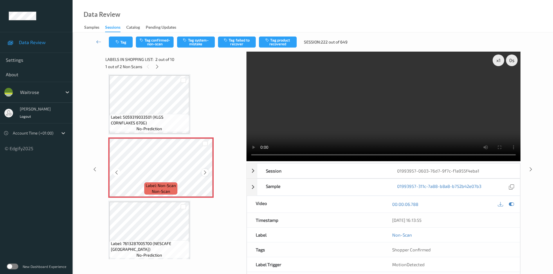
click at [206, 172] on icon at bounding box center [205, 172] width 5 height 5
click at [206, 173] on icon at bounding box center [205, 172] width 5 height 5
click at [500, 62] on div "x 1" at bounding box center [499, 61] width 12 height 12
click at [497, 64] on div "x 2" at bounding box center [499, 61] width 12 height 12
click at [297, 115] on video at bounding box center [384, 107] width 274 height 110
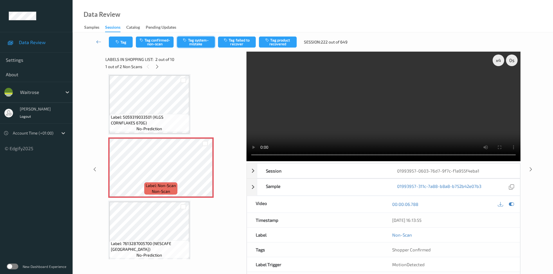
click at [194, 39] on button "Tag system-mistake" at bounding box center [196, 42] width 38 height 11
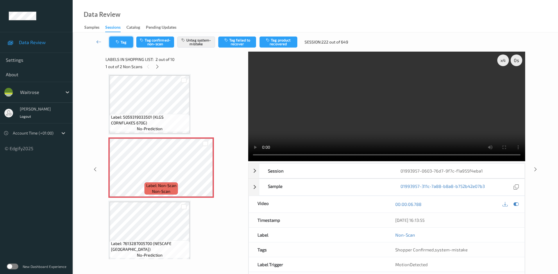
click at [122, 42] on button "Tag" at bounding box center [121, 42] width 24 height 11
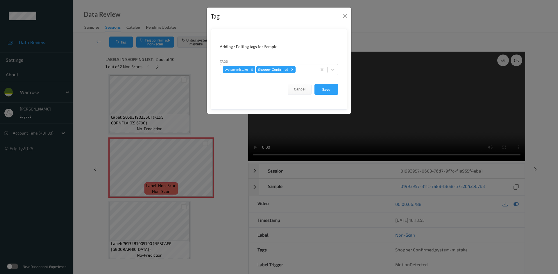
click at [338, 69] on form "Adding / Editing tags for Sample Tags system-mistake Shopper Confirmed Cancel S…" at bounding box center [279, 69] width 137 height 81
click at [338, 69] on div "system-mistake Shopper Confirmed" at bounding box center [279, 69] width 118 height 11
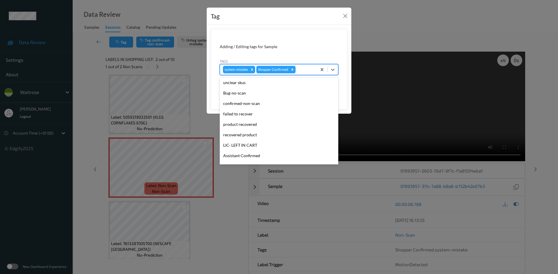
scroll to position [87, 0]
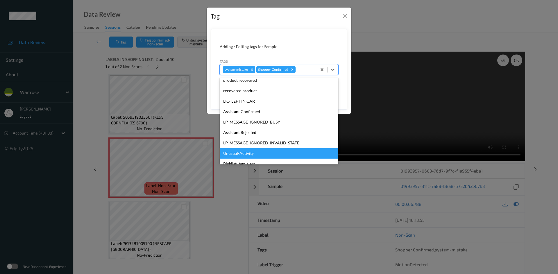
click at [245, 151] on div "Unusual-Activity" at bounding box center [279, 153] width 118 height 10
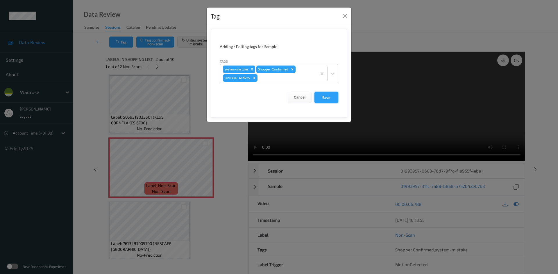
click at [326, 96] on button "Save" at bounding box center [326, 97] width 24 height 11
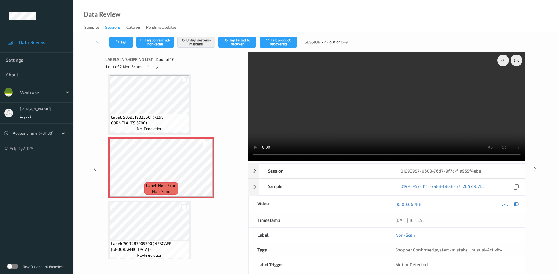
drag, startPoint x: 157, startPoint y: 65, endPoint x: 169, endPoint y: 71, distance: 13.6
click at [159, 66] on icon at bounding box center [157, 66] width 5 height 5
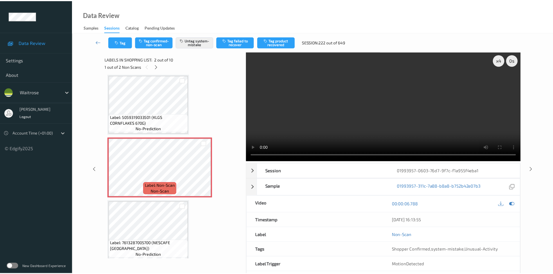
scroll to position [451, 0]
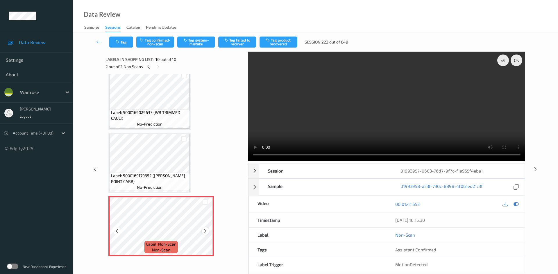
click at [204, 232] on icon at bounding box center [205, 231] width 5 height 5
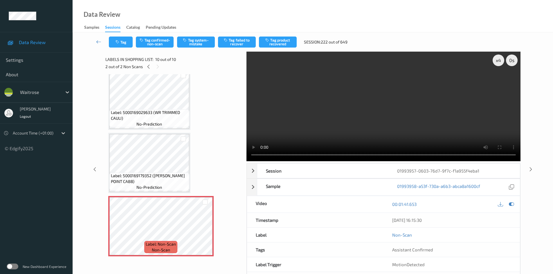
click at [255, 79] on video at bounding box center [384, 107] width 274 height 110
click at [335, 121] on video at bounding box center [384, 107] width 274 height 110
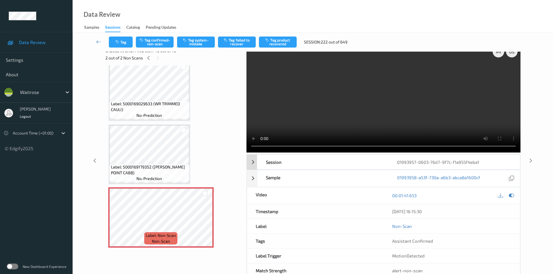
scroll to position [0, 0]
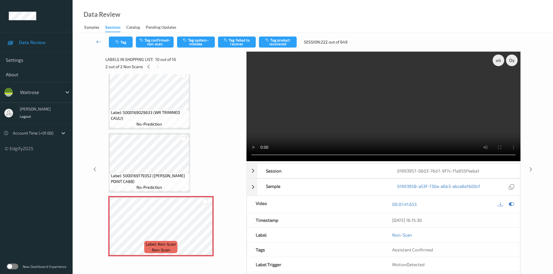
click at [369, 127] on video at bounding box center [384, 107] width 274 height 110
click at [501, 59] on div "x 4" at bounding box center [499, 61] width 12 height 12
click at [501, 59] on div "x 8" at bounding box center [499, 61] width 12 height 12
click at [499, 61] on div "x 1" at bounding box center [499, 61] width 12 height 12
click at [438, 106] on video at bounding box center [384, 107] width 274 height 110
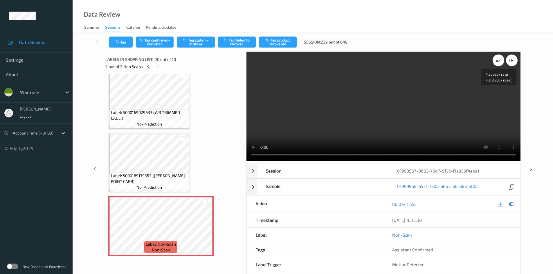
click at [496, 59] on div "x 2" at bounding box center [499, 61] width 12 height 12
click at [433, 92] on video at bounding box center [384, 107] width 274 height 110
click at [435, 130] on video at bounding box center [384, 107] width 274 height 110
click at [378, 117] on video at bounding box center [384, 107] width 274 height 110
click at [419, 119] on video at bounding box center [384, 107] width 274 height 110
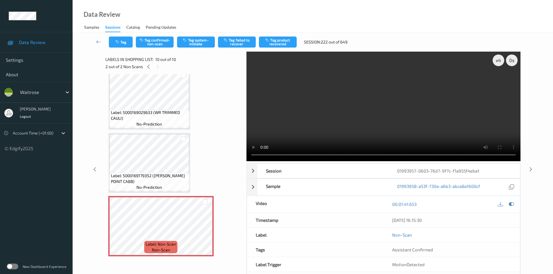
click at [378, 121] on video at bounding box center [384, 107] width 274 height 110
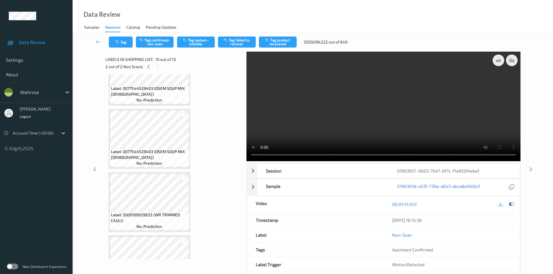
scroll to position [335, 0]
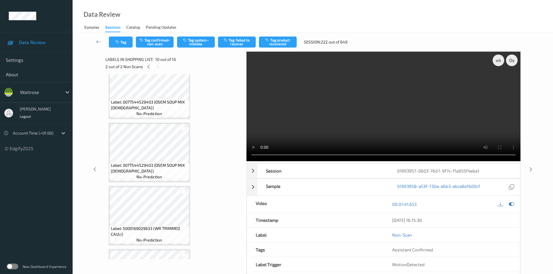
click at [362, 123] on video at bounding box center [384, 107] width 274 height 110
click at [371, 111] on video at bounding box center [384, 107] width 274 height 110
click at [392, 114] on video at bounding box center [384, 107] width 274 height 110
click at [393, 113] on video at bounding box center [384, 107] width 274 height 110
click at [382, 112] on video at bounding box center [384, 107] width 274 height 110
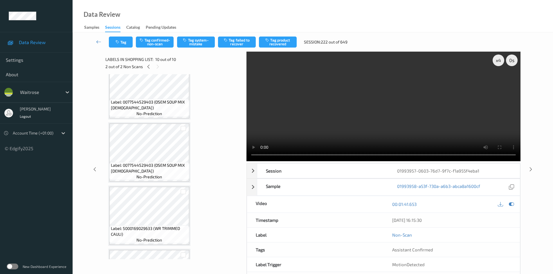
click at [391, 134] on video at bounding box center [384, 107] width 274 height 110
click at [363, 103] on video at bounding box center [384, 107] width 274 height 110
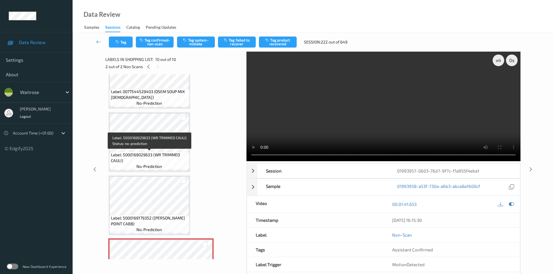
scroll to position [422, 0]
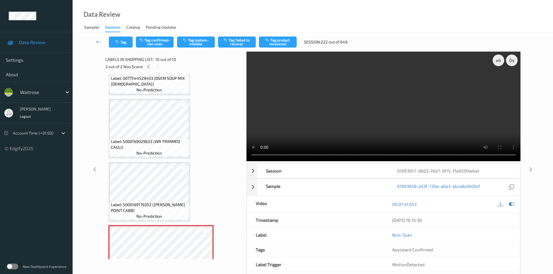
click at [320, 114] on video at bounding box center [384, 107] width 274 height 110
click at [370, 109] on video at bounding box center [384, 107] width 274 height 110
drag, startPoint x: 190, startPoint y: 122, endPoint x: 255, endPoint y: 112, distance: 66.1
click at [255, 112] on video at bounding box center [384, 107] width 274 height 110
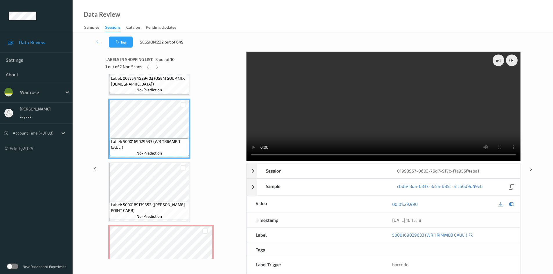
click at [297, 115] on video at bounding box center [384, 107] width 274 height 110
click at [340, 116] on video at bounding box center [384, 107] width 274 height 110
click at [344, 111] on video at bounding box center [384, 107] width 274 height 110
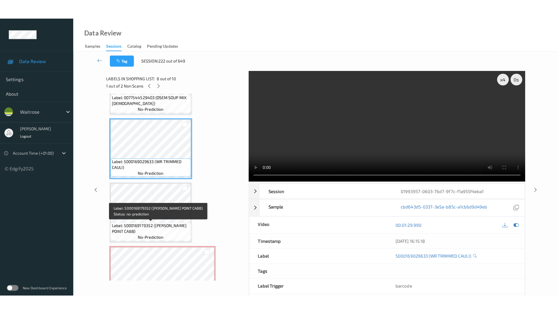
scroll to position [451, 0]
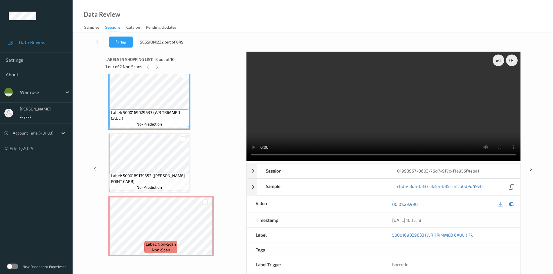
click at [355, 114] on video at bounding box center [384, 107] width 274 height 110
click at [337, 109] on video at bounding box center [384, 107] width 274 height 110
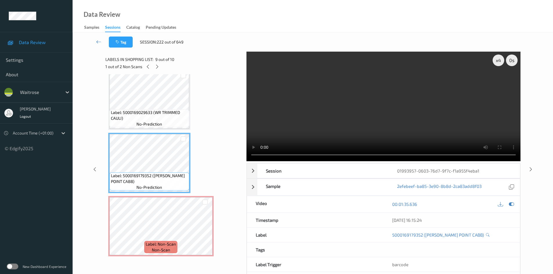
click at [355, 117] on video at bounding box center [384, 107] width 274 height 110
click at [347, 111] on video at bounding box center [384, 107] width 274 height 110
click at [364, 120] on video at bounding box center [384, 107] width 274 height 110
click at [373, 113] on video at bounding box center [384, 107] width 274 height 110
click at [207, 231] on icon at bounding box center [205, 231] width 5 height 5
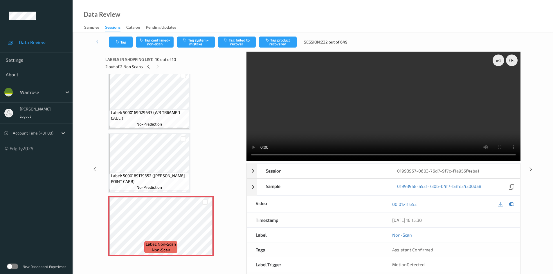
click at [378, 115] on video at bounding box center [384, 107] width 274 height 110
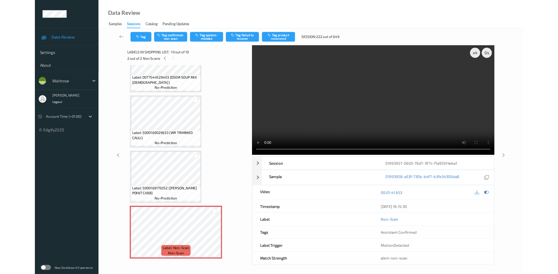
scroll to position [412, 0]
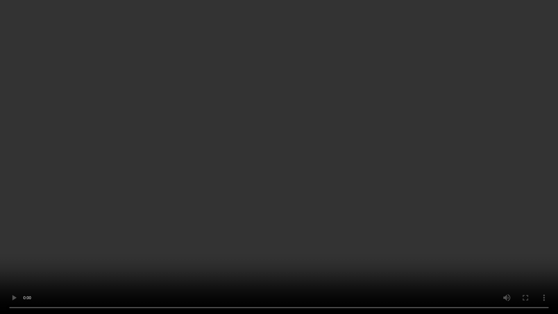
click at [368, 187] on video at bounding box center [279, 157] width 558 height 314
click at [349, 210] on video at bounding box center [279, 157] width 558 height 314
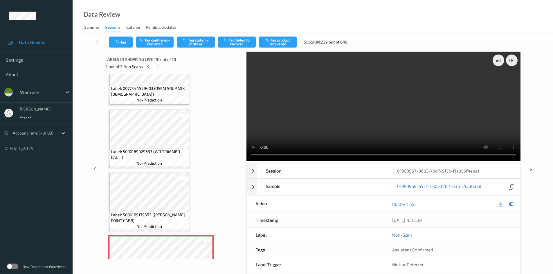
click at [382, 99] on video at bounding box center [384, 107] width 274 height 110
click at [200, 44] on button "Tag system-mistake" at bounding box center [196, 42] width 38 height 11
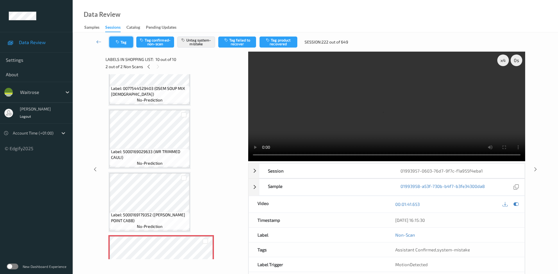
click at [121, 43] on button "Tag" at bounding box center [121, 42] width 24 height 11
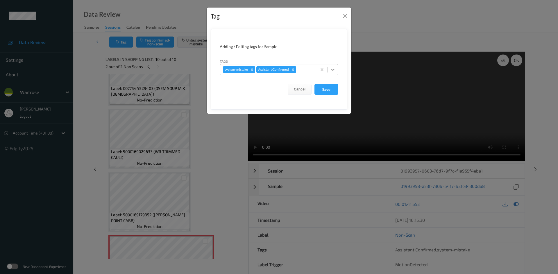
click at [331, 69] on icon at bounding box center [332, 70] width 3 height 2
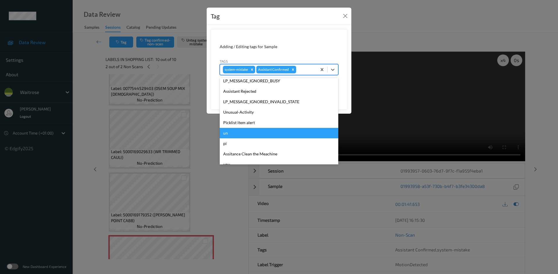
scroll to position [135, 0]
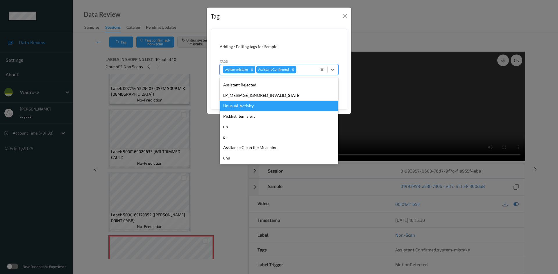
click at [257, 107] on div "Unusual-Activity" at bounding box center [279, 106] width 118 height 10
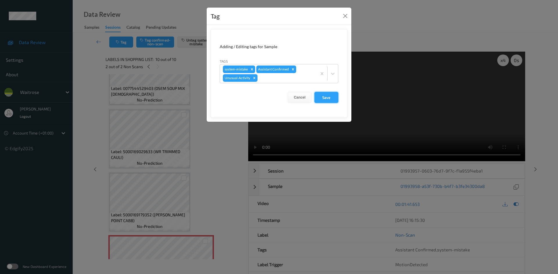
click at [324, 96] on button "Save" at bounding box center [326, 97] width 24 height 11
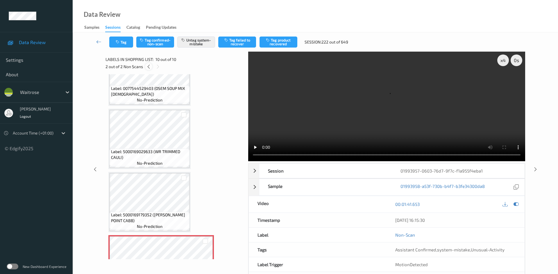
click at [148, 65] on icon at bounding box center [148, 66] width 5 height 5
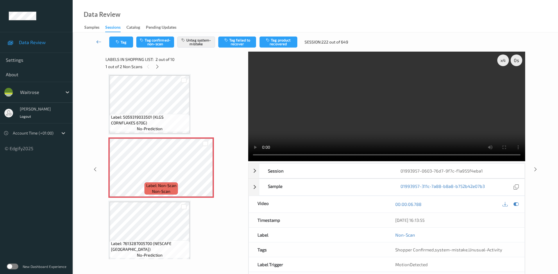
drag, startPoint x: 98, startPoint y: 36, endPoint x: 96, endPoint y: 39, distance: 3.0
click at [97, 39] on div "Tag Tag confirmed-non-scan Untag system-mistake Tag failed to recover Tag produ…" at bounding box center [315, 42] width 461 height 19
click at [97, 39] on icon at bounding box center [98, 42] width 5 height 6
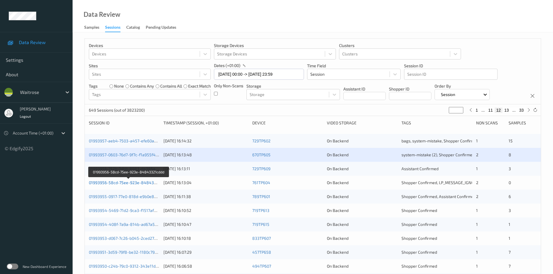
click at [117, 183] on link "01993956-58cd-75ee-923e-84843321cddd" at bounding box center [129, 182] width 80 height 5
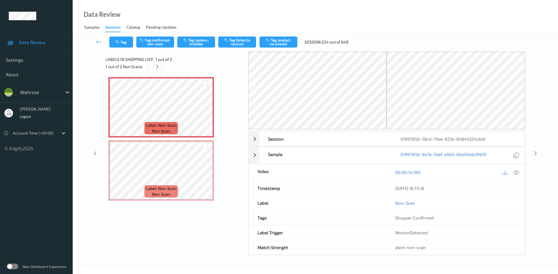
click at [156, 67] on icon at bounding box center [157, 66] width 5 height 5
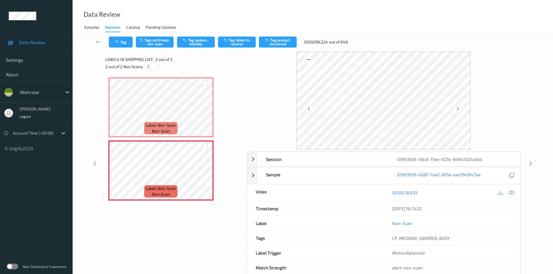
click at [512, 194] on icon at bounding box center [511, 192] width 5 height 5
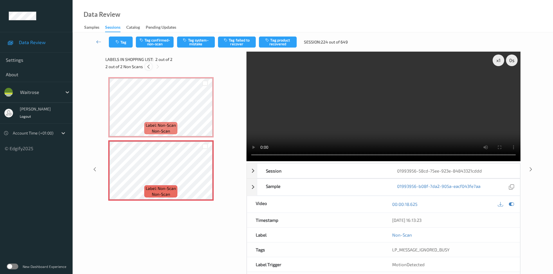
click at [150, 69] on icon at bounding box center [148, 66] width 5 height 5
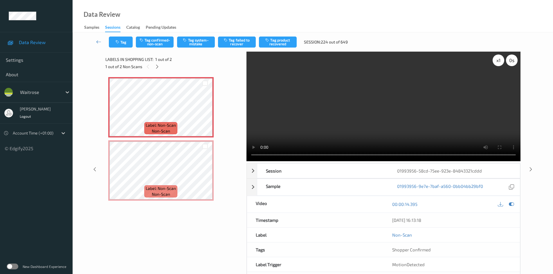
click at [501, 56] on div "x 1" at bounding box center [499, 61] width 12 height 12
click at [501, 57] on div "x 2" at bounding box center [499, 61] width 12 height 12
click at [497, 61] on div "x 4" at bounding box center [499, 61] width 12 height 12
click at [396, 82] on video at bounding box center [384, 107] width 274 height 110
click at [372, 94] on video at bounding box center [384, 107] width 274 height 110
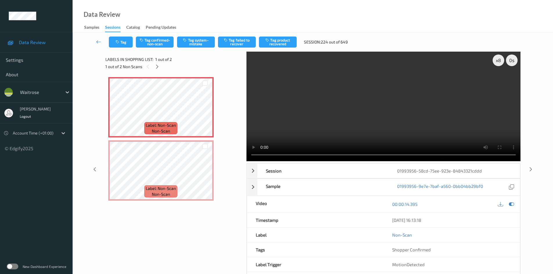
click at [384, 125] on video at bounding box center [384, 107] width 274 height 110
click at [498, 65] on div "x 8" at bounding box center [499, 61] width 12 height 12
click at [498, 65] on div "x 1" at bounding box center [499, 61] width 12 height 12
click at [499, 63] on div "x 2" at bounding box center [499, 61] width 12 height 12
click at [414, 111] on video at bounding box center [384, 107] width 274 height 110
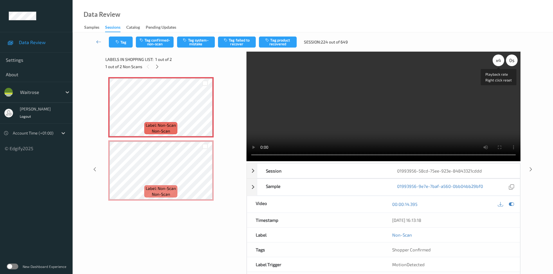
click at [500, 59] on div "x 4" at bounding box center [499, 61] width 12 height 12
click at [201, 42] on button "Tag system-mistake" at bounding box center [196, 42] width 38 height 11
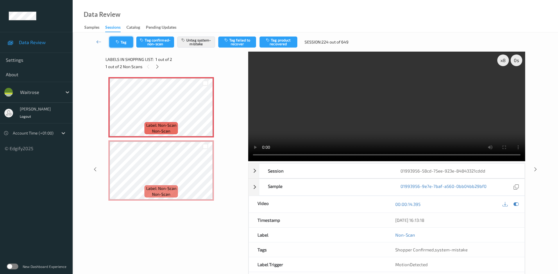
click at [124, 46] on button "Tag" at bounding box center [121, 42] width 24 height 11
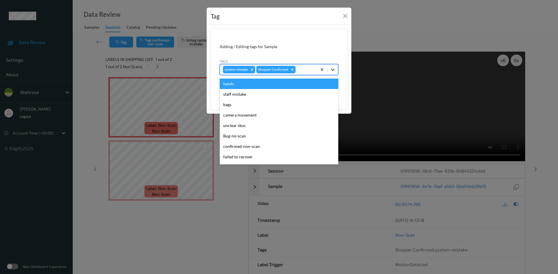
click at [333, 69] on icon at bounding box center [333, 70] width 6 height 6
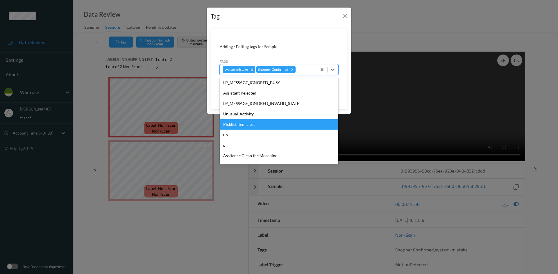
scroll to position [135, 0]
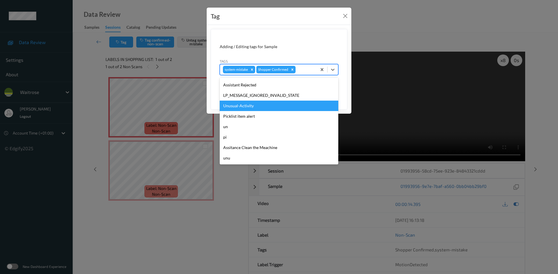
click at [248, 105] on div "Unusual-Activity" at bounding box center [279, 106] width 118 height 10
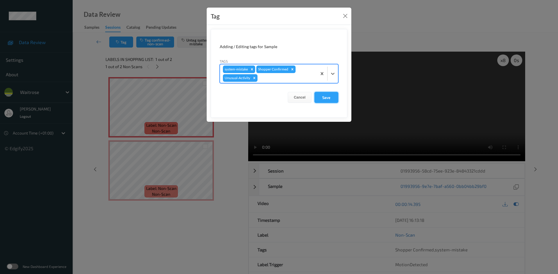
click at [325, 95] on button "Save" at bounding box center [326, 97] width 24 height 11
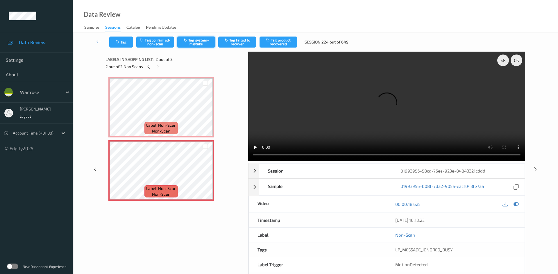
click at [198, 43] on button "Tag system-mistake" at bounding box center [196, 42] width 38 height 11
click at [124, 42] on button "Tag" at bounding box center [121, 42] width 24 height 11
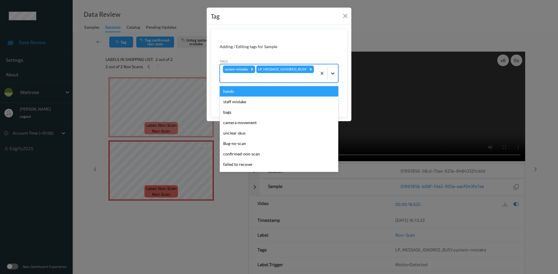
click at [332, 75] on icon at bounding box center [333, 74] width 6 height 6
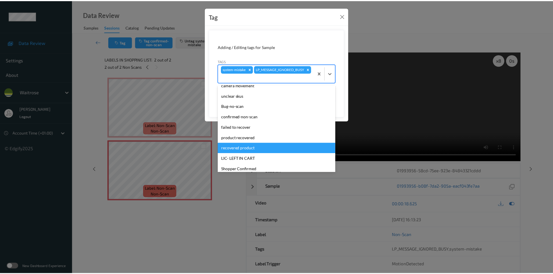
scroll to position [87, 0]
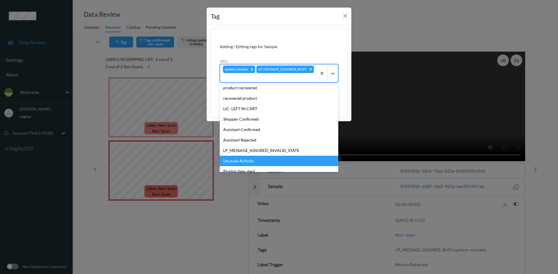
drag, startPoint x: 244, startPoint y: 162, endPoint x: 306, endPoint y: 132, distance: 68.8
click at [247, 161] on div "Unusual-Activity" at bounding box center [279, 161] width 118 height 10
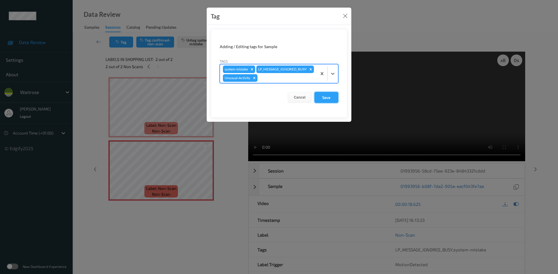
click at [326, 103] on button "Save" at bounding box center [326, 97] width 24 height 11
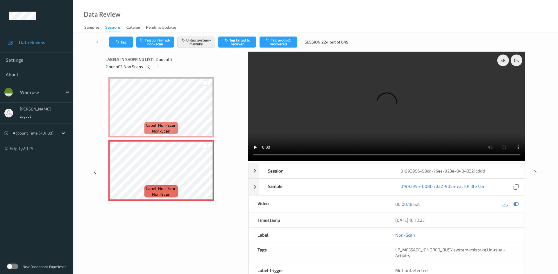
click at [97, 37] on link at bounding box center [99, 42] width 21 height 11
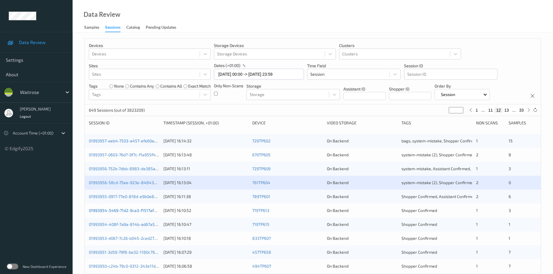
click at [115, 211] on link "01993954-5469-71d2-9ca3-f1517af4d32c" at bounding box center [127, 210] width 77 height 5
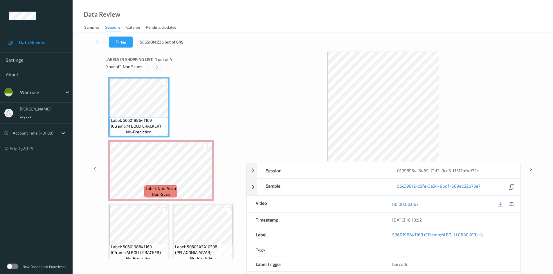
click at [157, 66] on icon at bounding box center [157, 66] width 5 height 5
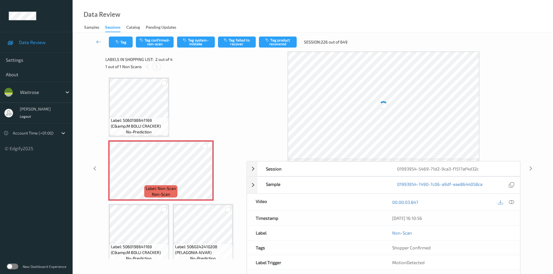
scroll to position [3, 0]
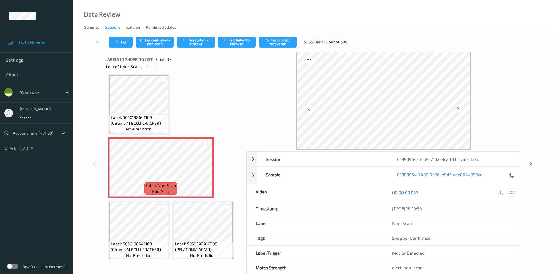
click at [512, 193] on icon at bounding box center [511, 192] width 5 height 5
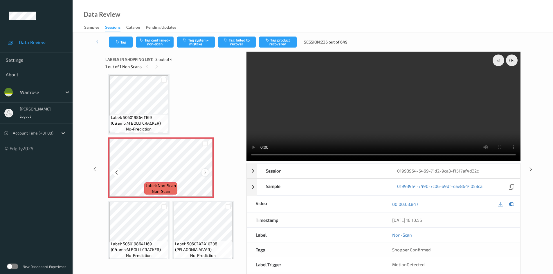
click at [205, 173] on icon at bounding box center [205, 172] width 5 height 5
click at [226, 158] on div "x 1 0 s Session 01993954-5469-71d2-9ca3-f1517af4d32c Session ID 01993954-5469-7…" at bounding box center [312, 170] width 415 height 236
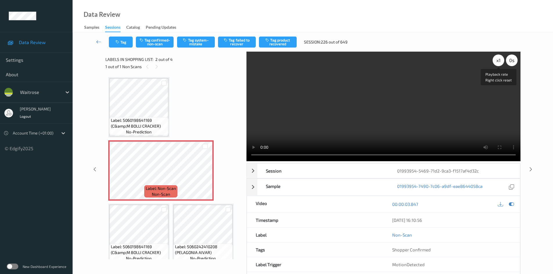
click at [499, 59] on div "x 1" at bounding box center [499, 61] width 12 height 12
click at [499, 61] on div "x 2" at bounding box center [499, 61] width 12 height 12
click at [310, 124] on video at bounding box center [384, 107] width 274 height 110
click at [357, 110] on video at bounding box center [384, 107] width 274 height 110
click at [368, 113] on video at bounding box center [384, 107] width 274 height 110
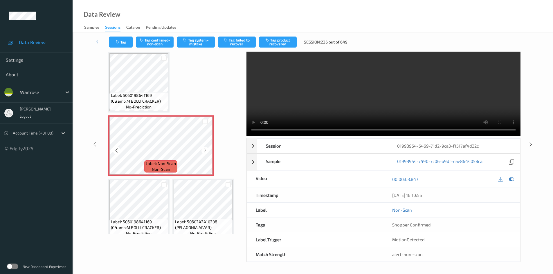
scroll to position [8, 0]
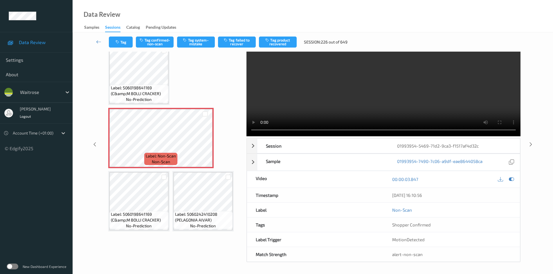
click at [337, 82] on video at bounding box center [384, 82] width 274 height 110
click at [350, 83] on video at bounding box center [384, 82] width 274 height 110
click at [350, 84] on video at bounding box center [384, 82] width 274 height 110
click at [362, 90] on video at bounding box center [384, 82] width 274 height 110
click at [357, 90] on video at bounding box center [384, 82] width 274 height 110
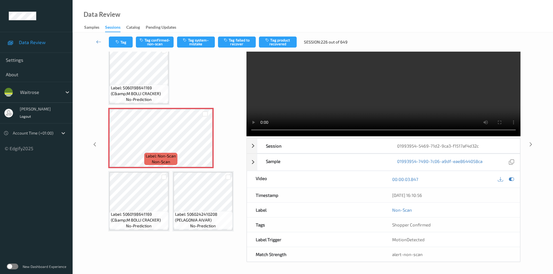
click at [358, 90] on video at bounding box center [384, 82] width 274 height 110
click at [189, 42] on button "Tag system-mistake" at bounding box center [196, 42] width 38 height 11
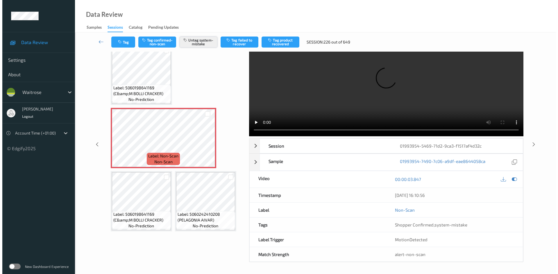
scroll to position [0, 0]
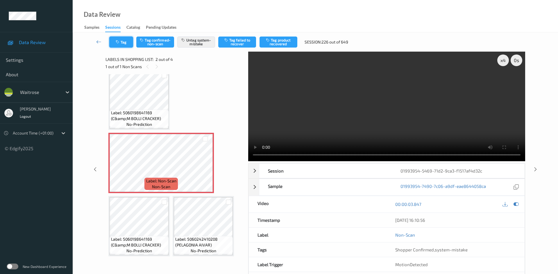
click at [125, 43] on button "Tag" at bounding box center [121, 42] width 24 height 11
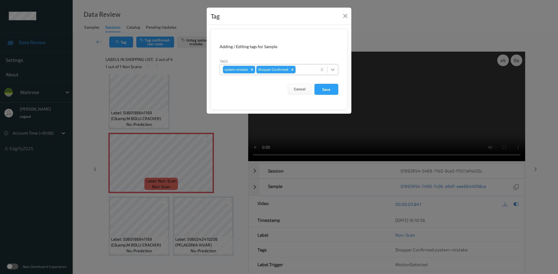
click at [336, 71] on div at bounding box center [332, 69] width 10 height 10
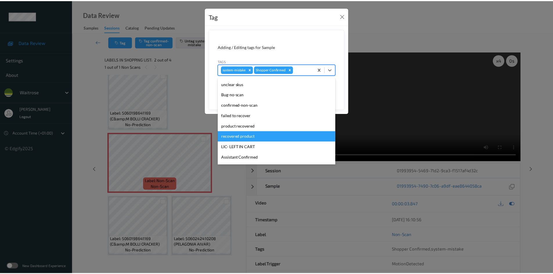
scroll to position [116, 0]
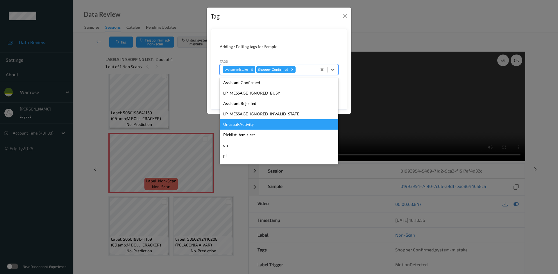
click at [236, 123] on div "Unusual-Activity" at bounding box center [279, 124] width 118 height 10
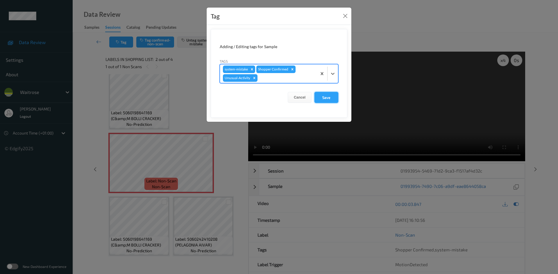
click at [329, 97] on button "Save" at bounding box center [326, 97] width 24 height 11
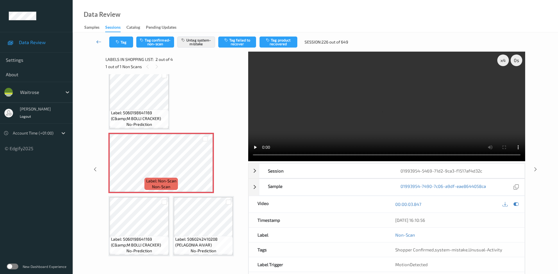
click at [98, 39] on icon at bounding box center [98, 42] width 5 height 6
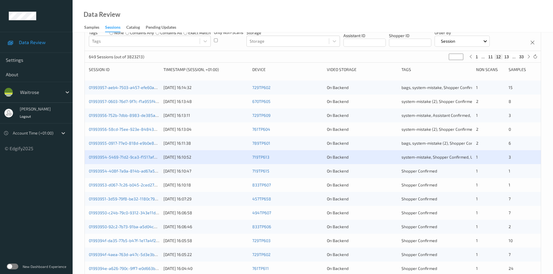
scroll to position [58, 0]
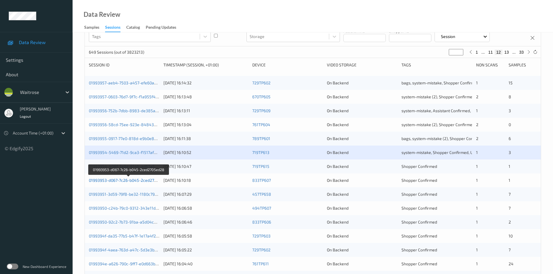
click at [110, 181] on link "01993953-d067-7c26-b045-2ced2705ed28" at bounding box center [129, 180] width 80 height 5
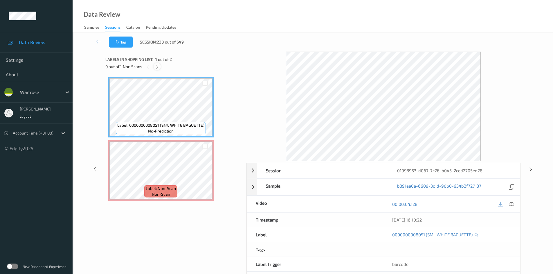
click at [156, 67] on icon at bounding box center [157, 66] width 5 height 5
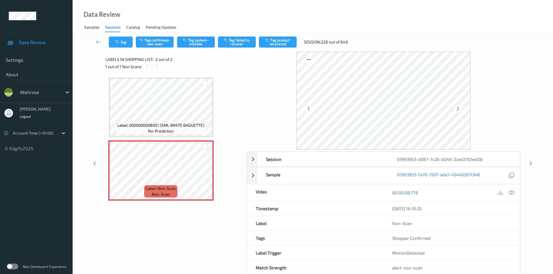
click at [514, 193] on icon at bounding box center [511, 192] width 5 height 5
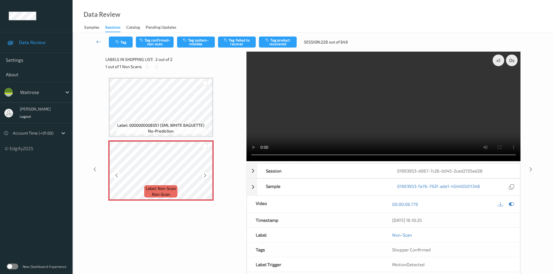
click at [205, 177] on icon at bounding box center [205, 175] width 5 height 5
click at [499, 57] on div "x 1" at bounding box center [499, 61] width 12 height 12
click at [499, 57] on div "x 2" at bounding box center [499, 61] width 12 height 12
click at [339, 124] on video at bounding box center [384, 107] width 274 height 110
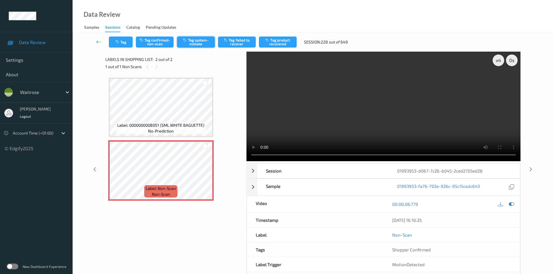
click at [192, 41] on button "Tag system-mistake" at bounding box center [196, 42] width 38 height 11
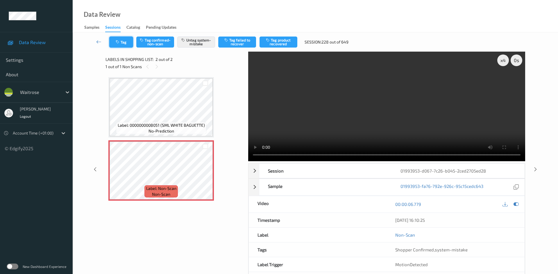
click at [121, 39] on button "Tag" at bounding box center [121, 42] width 24 height 11
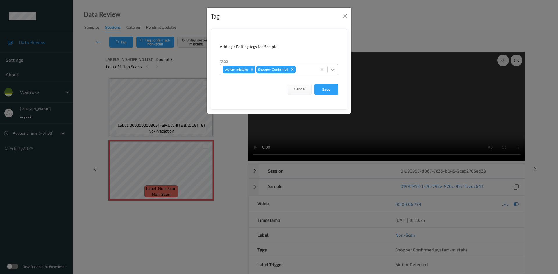
click at [333, 69] on icon at bounding box center [333, 70] width 6 height 6
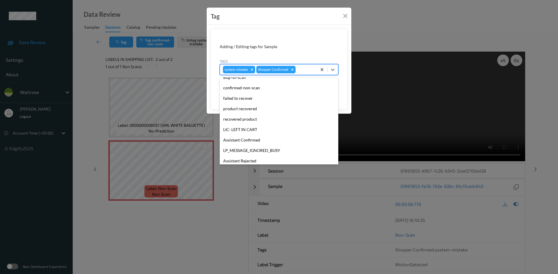
scroll to position [116, 0]
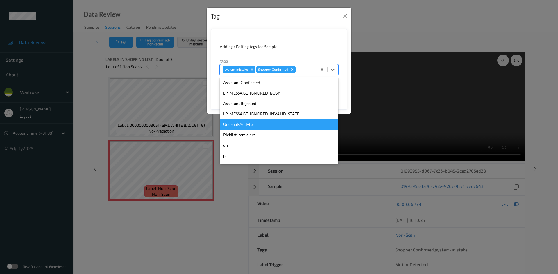
click at [238, 123] on div "Unusual-Activity" at bounding box center [279, 124] width 118 height 10
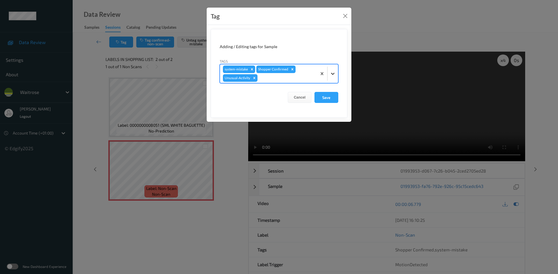
click at [334, 77] on div at bounding box center [332, 74] width 10 height 10
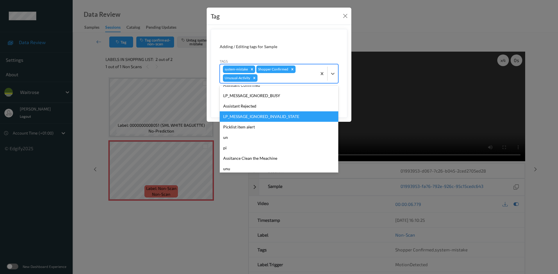
scroll to position [124, 0]
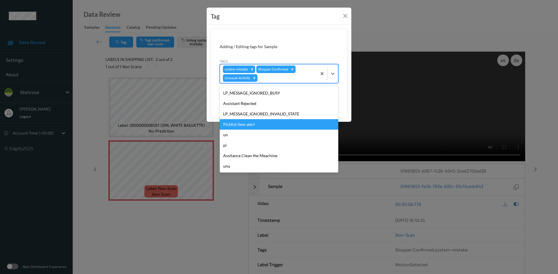
click at [253, 125] on div "Picklist item alert" at bounding box center [279, 124] width 118 height 10
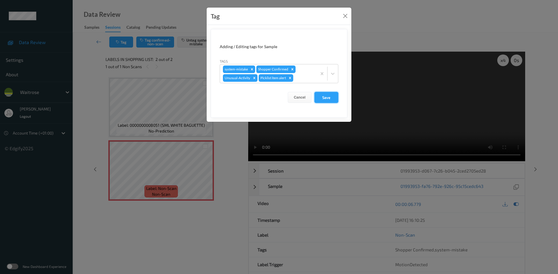
click at [326, 95] on button "Save" at bounding box center [326, 97] width 24 height 11
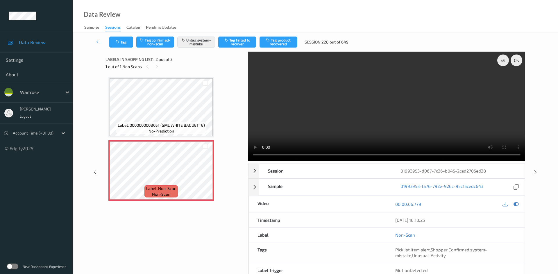
click at [97, 38] on link at bounding box center [99, 42] width 21 height 11
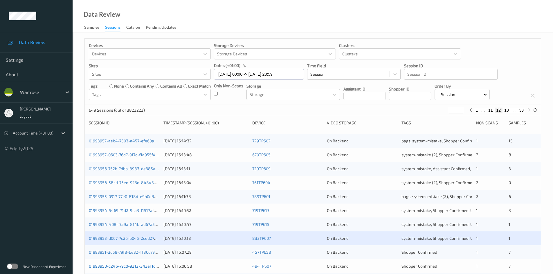
click at [112, 267] on link "01993950-c24b-79c0-9312-343e11d594ea" at bounding box center [128, 266] width 79 height 5
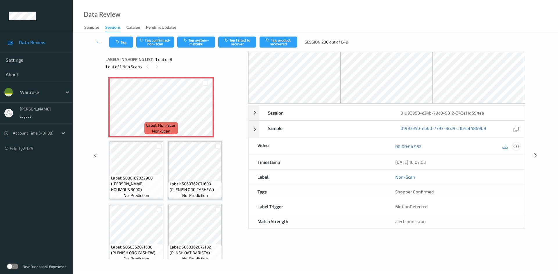
click at [515, 148] on icon at bounding box center [515, 146] width 5 height 5
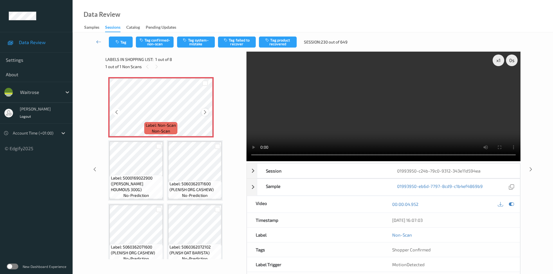
click at [206, 113] on icon at bounding box center [205, 112] width 5 height 5
click at [206, 112] on icon at bounding box center [205, 112] width 5 height 5
click at [308, 127] on video at bounding box center [384, 107] width 274 height 110
click at [494, 59] on div "x 1" at bounding box center [499, 61] width 12 height 12
click at [494, 60] on div "x 2" at bounding box center [499, 61] width 12 height 12
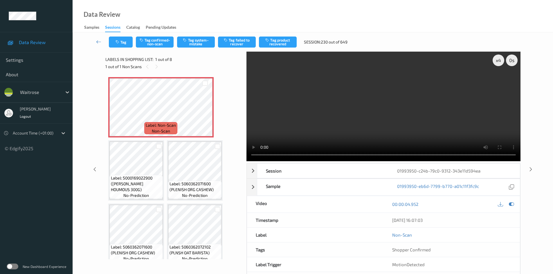
click at [364, 102] on video at bounding box center [384, 107] width 274 height 110
click at [195, 38] on button "Tag system-mistake" at bounding box center [196, 42] width 38 height 11
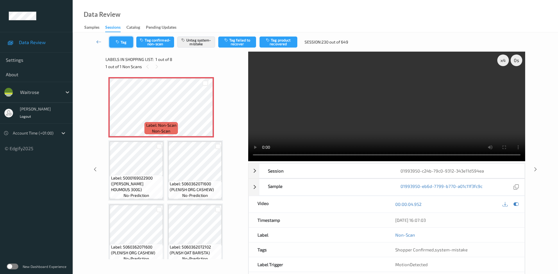
click at [126, 41] on button "Tag" at bounding box center [121, 42] width 24 height 11
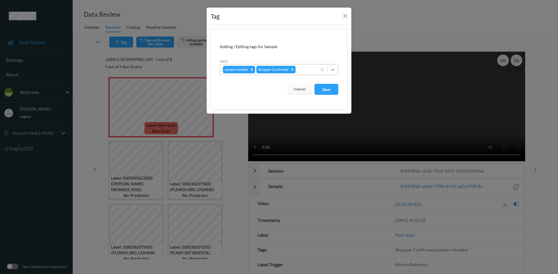
click at [335, 70] on div at bounding box center [332, 69] width 10 height 10
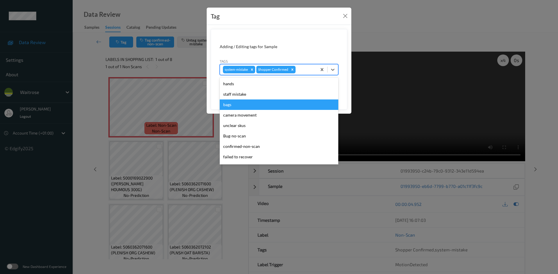
click at [233, 106] on div "bags" at bounding box center [279, 105] width 118 height 10
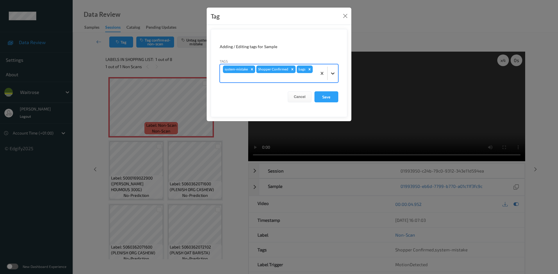
click at [331, 73] on icon at bounding box center [333, 74] width 6 height 6
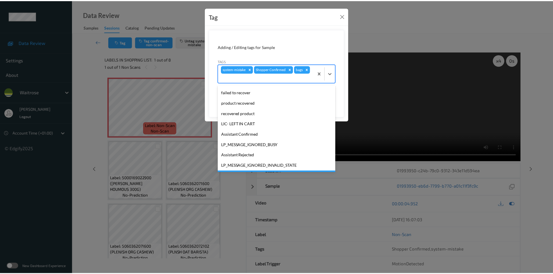
scroll to position [124, 0]
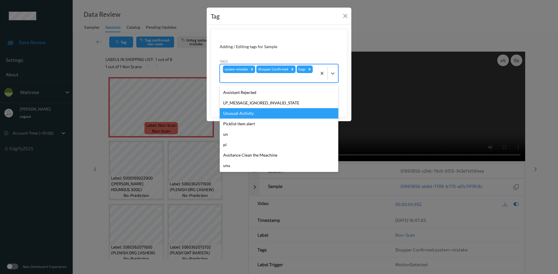
drag, startPoint x: 257, startPoint y: 114, endPoint x: 296, endPoint y: 106, distance: 39.1
click at [258, 114] on div "Unusual-Activity" at bounding box center [279, 113] width 118 height 10
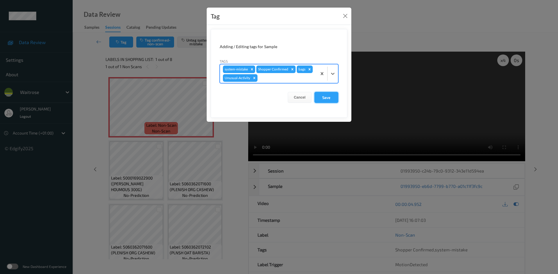
click at [327, 97] on button "Save" at bounding box center [326, 97] width 24 height 11
click at [323, 95] on button "Save" at bounding box center [326, 97] width 24 height 11
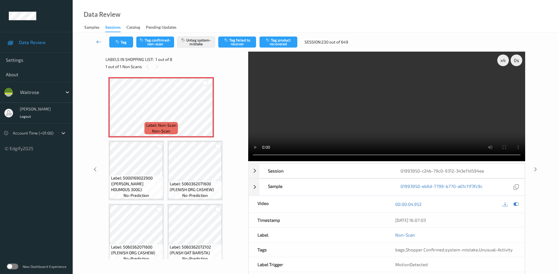
click at [98, 37] on link at bounding box center [99, 42] width 21 height 11
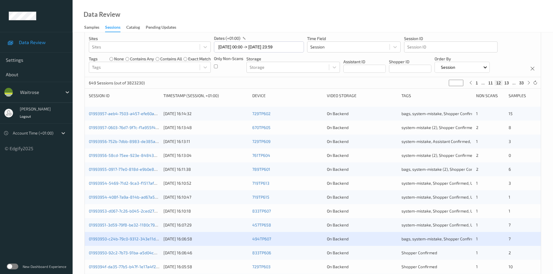
scroll to position [163, 0]
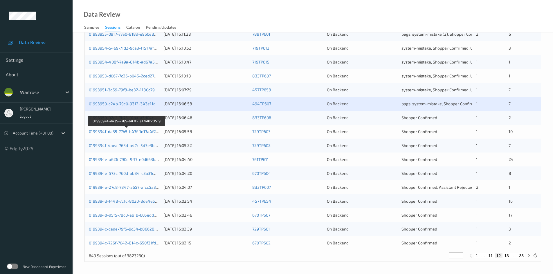
click at [114, 133] on link "0199394f-da35-77b5-b47f-1e17a4f20519" at bounding box center [127, 131] width 76 height 5
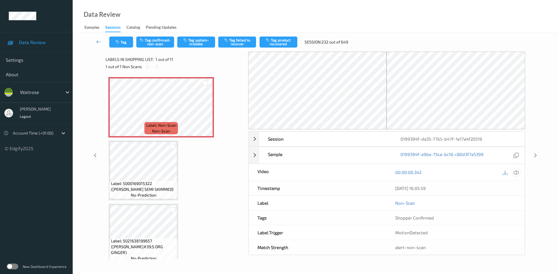
click at [517, 172] on icon at bounding box center [515, 172] width 5 height 5
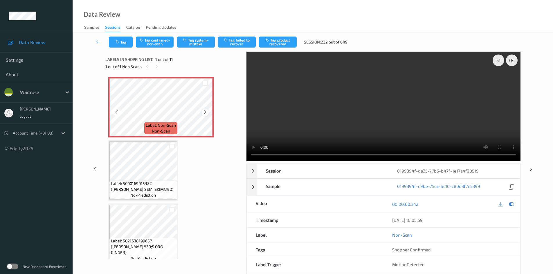
click at [205, 112] on icon at bounding box center [205, 112] width 5 height 5
click at [205, 113] on icon at bounding box center [205, 112] width 5 height 5
click at [499, 61] on div "x 1" at bounding box center [499, 61] width 12 height 12
click at [499, 61] on div "x 2" at bounding box center [499, 61] width 12 height 12
click at [386, 105] on video at bounding box center [384, 107] width 274 height 110
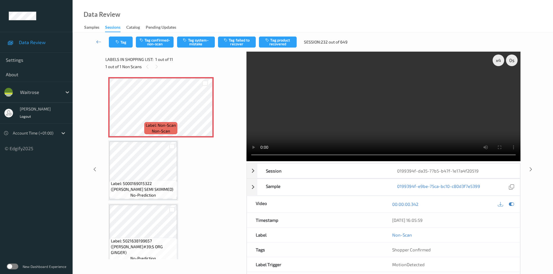
click at [386, 105] on video at bounding box center [384, 107] width 274 height 110
click at [360, 107] on video at bounding box center [384, 107] width 274 height 110
click at [197, 40] on button "Tag system-mistake" at bounding box center [196, 42] width 38 height 11
click at [207, 112] on icon at bounding box center [205, 112] width 5 height 5
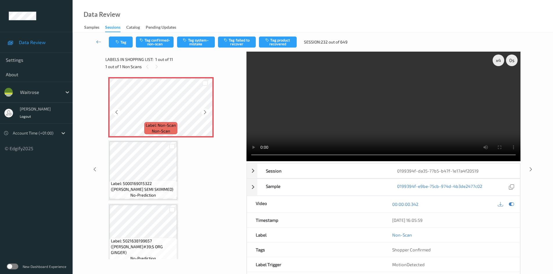
click at [208, 112] on icon at bounding box center [205, 112] width 5 height 5
click at [203, 43] on button "Tag system-mistake" at bounding box center [196, 42] width 38 height 11
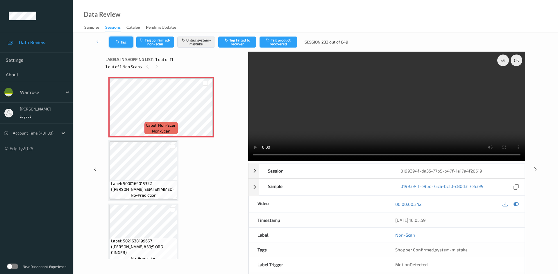
click at [126, 43] on button "Tag" at bounding box center [121, 42] width 24 height 11
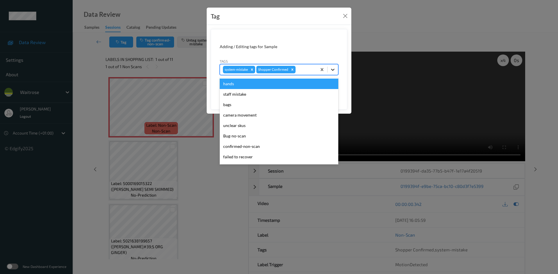
click at [337, 70] on div at bounding box center [332, 69] width 10 height 10
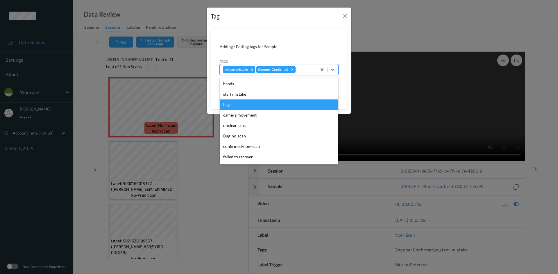
click at [231, 105] on div "bags" at bounding box center [279, 105] width 118 height 10
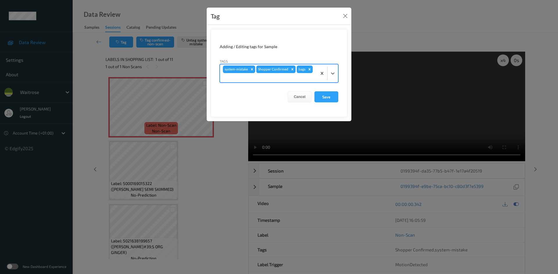
click at [299, 76] on div at bounding box center [268, 77] width 91 height 7
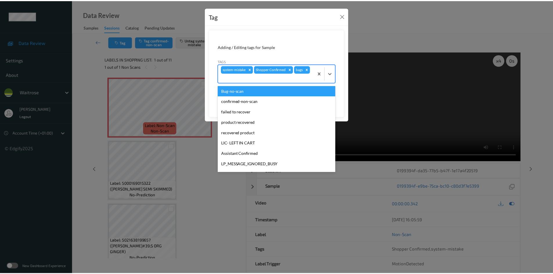
scroll to position [116, 0]
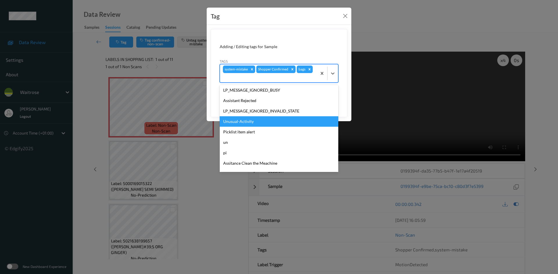
drag, startPoint x: 232, startPoint y: 119, endPoint x: 286, endPoint y: 105, distance: 55.7
click at [233, 118] on div "Unusual-Activity" at bounding box center [279, 121] width 118 height 10
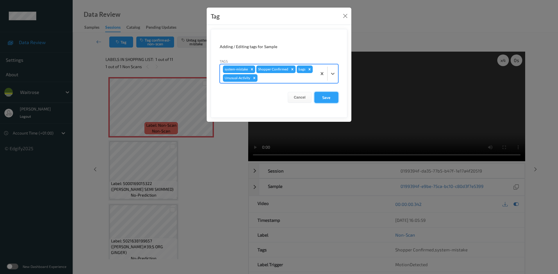
click at [325, 98] on button "Save" at bounding box center [326, 97] width 24 height 11
click at [330, 99] on button "Save" at bounding box center [326, 97] width 24 height 11
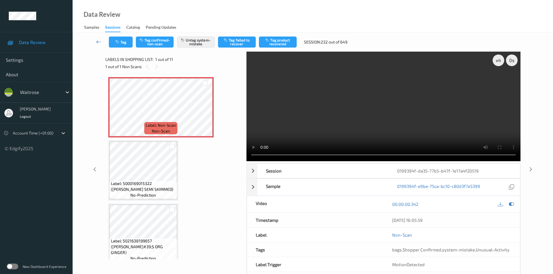
click at [96, 38] on link at bounding box center [99, 42] width 20 height 11
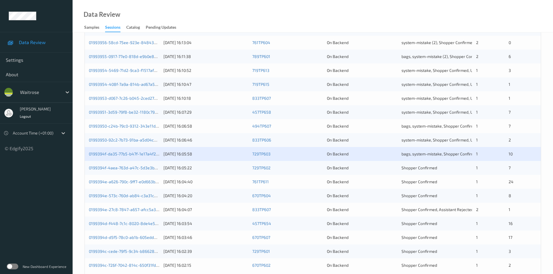
scroll to position [163, 0]
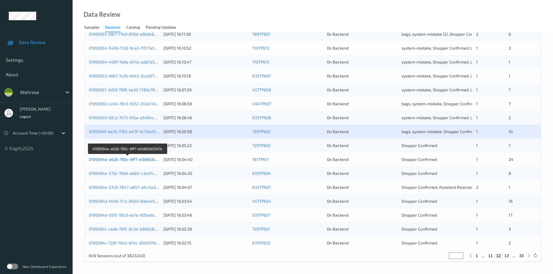
click at [111, 160] on link "0199394e-a626-790c-9ff7-e0d663b5303c" at bounding box center [128, 159] width 78 height 5
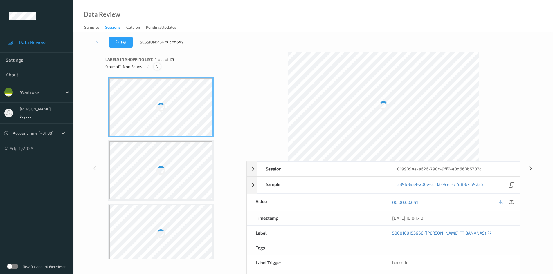
click at [159, 67] on icon at bounding box center [157, 66] width 5 height 5
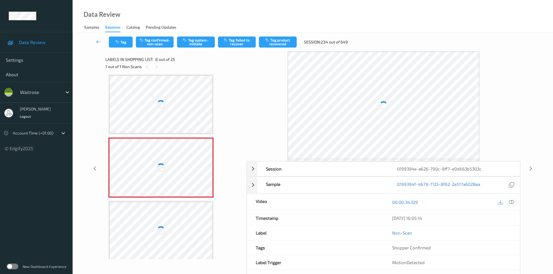
click at [511, 200] on icon at bounding box center [511, 202] width 5 height 5
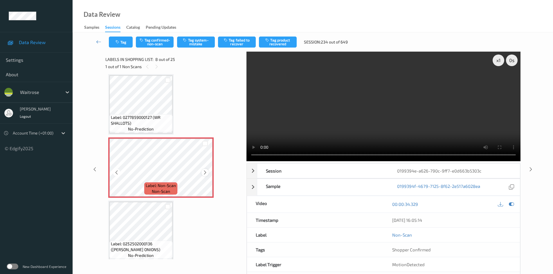
click at [202, 174] on div at bounding box center [205, 172] width 7 height 7
click at [325, 135] on video at bounding box center [384, 107] width 274 height 110
click at [499, 61] on div "x 1" at bounding box center [499, 61] width 12 height 12
drag, startPoint x: 499, startPoint y: 61, endPoint x: 495, endPoint y: 81, distance: 20.3
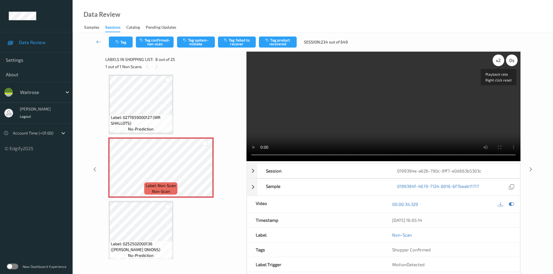
click at [499, 61] on div "x 2" at bounding box center [499, 61] width 12 height 12
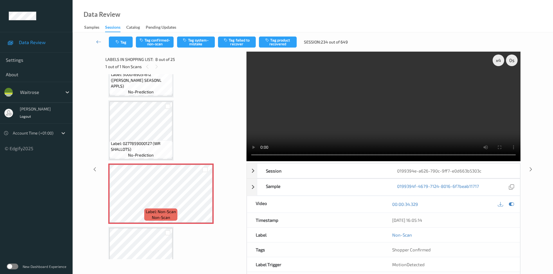
scroll to position [354, 0]
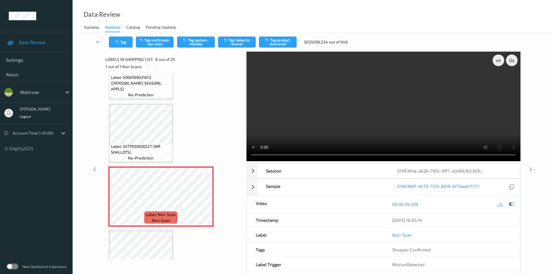
click at [299, 122] on video at bounding box center [384, 107] width 274 height 110
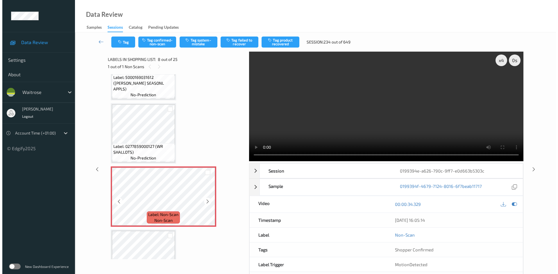
scroll to position [383, 0]
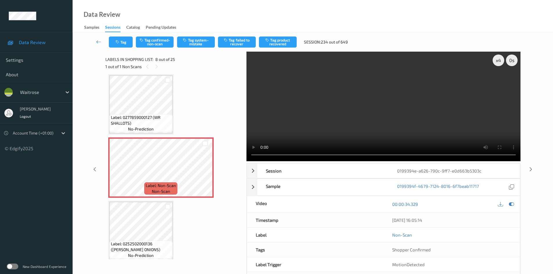
click at [383, 132] on video at bounding box center [384, 107] width 274 height 110
click at [385, 111] on video at bounding box center [384, 107] width 274 height 110
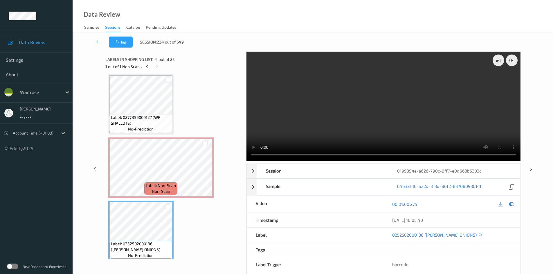
click at [363, 107] on video at bounding box center [384, 107] width 274 height 110
click at [340, 104] on video at bounding box center [384, 107] width 274 height 110
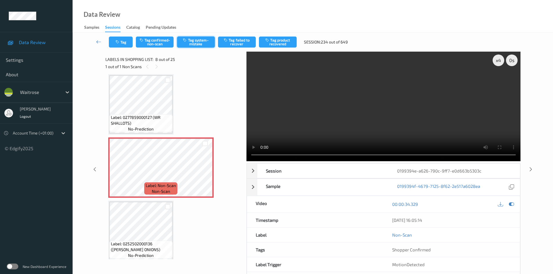
click at [196, 43] on button "Tag system-mistake" at bounding box center [196, 42] width 38 height 11
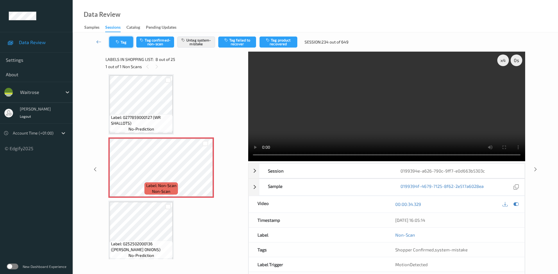
click at [116, 43] on button "Tag" at bounding box center [121, 42] width 24 height 11
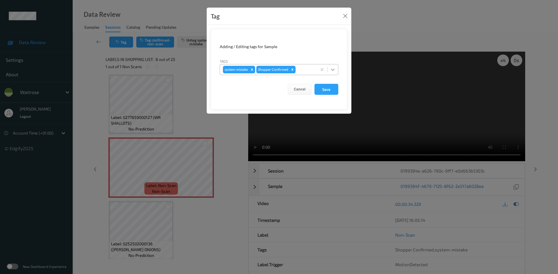
click at [329, 69] on div at bounding box center [332, 69] width 10 height 10
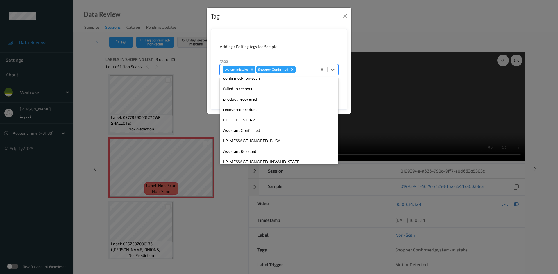
scroll to position [0, 0]
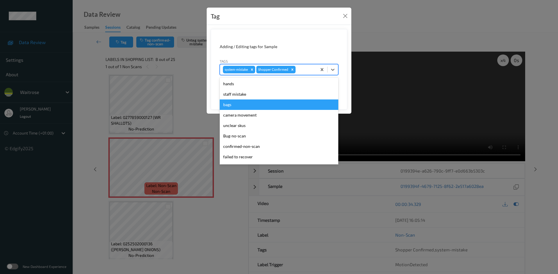
click at [230, 104] on div "bags" at bounding box center [279, 105] width 118 height 10
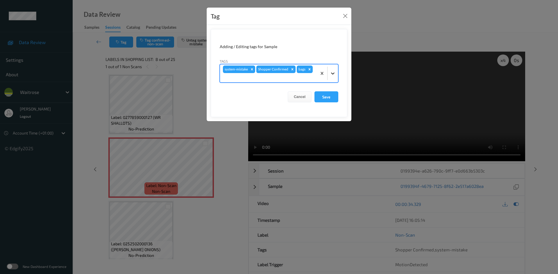
click at [335, 72] on icon at bounding box center [333, 74] width 6 height 6
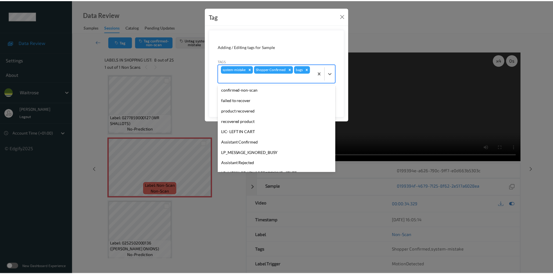
scroll to position [124, 0]
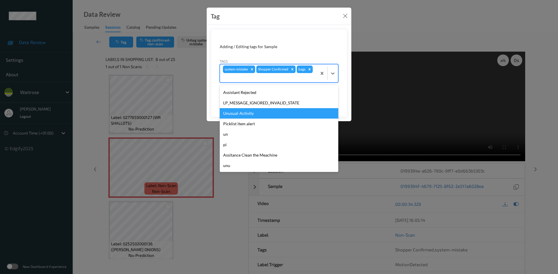
click at [258, 114] on div "Unusual-Activity" at bounding box center [279, 113] width 118 height 10
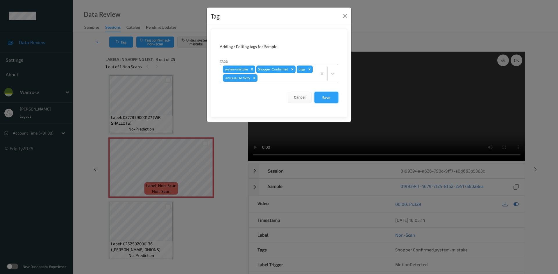
click at [329, 96] on button "Save" at bounding box center [326, 97] width 24 height 11
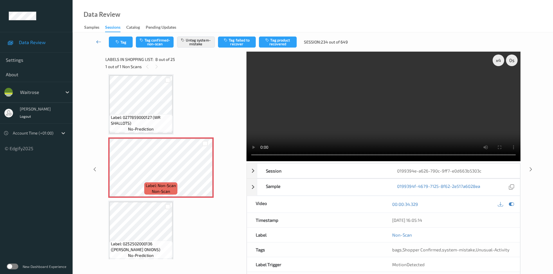
click at [98, 37] on link at bounding box center [99, 42] width 20 height 11
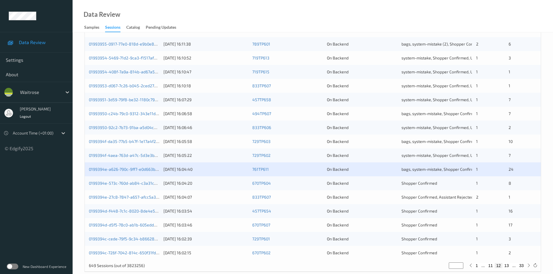
scroll to position [163, 0]
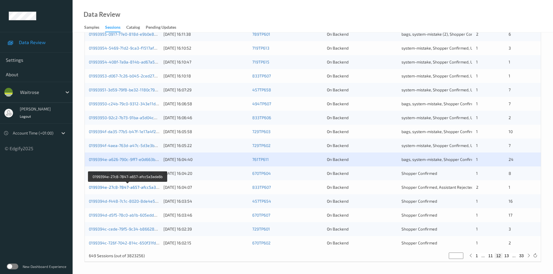
click at [113, 188] on link "0199394e-27c8-7847-a657-afcc5a3ada6b" at bounding box center [128, 187] width 79 height 5
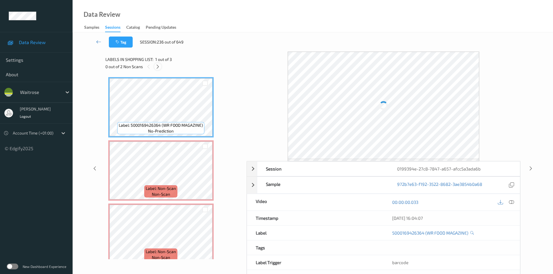
click at [158, 64] on icon at bounding box center [157, 66] width 5 height 5
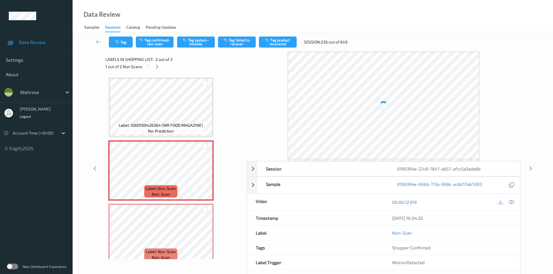
scroll to position [3, 0]
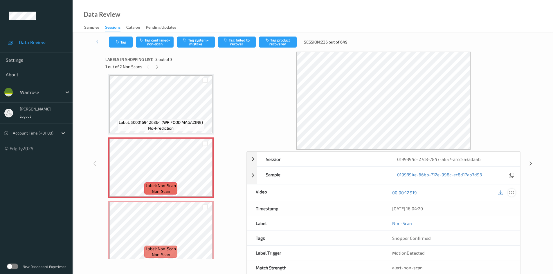
click at [512, 193] on icon at bounding box center [511, 192] width 5 height 5
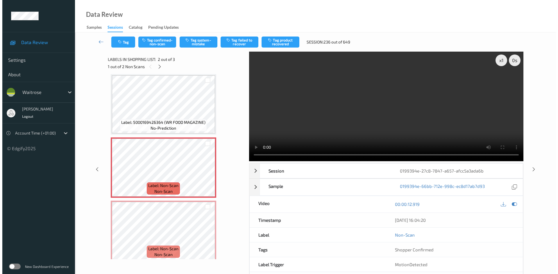
scroll to position [0, 0]
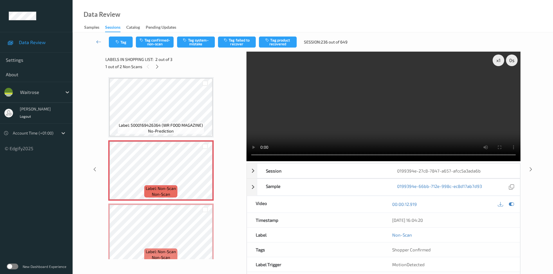
click at [341, 130] on video at bounding box center [384, 107] width 274 height 110
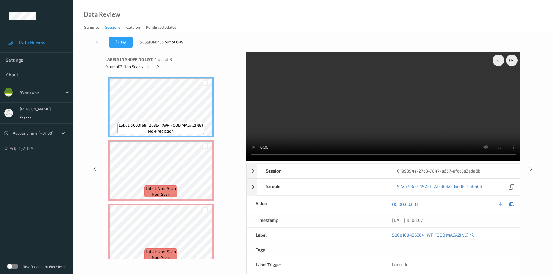
click at [339, 136] on video at bounding box center [384, 107] width 274 height 110
click at [499, 57] on div "x 1" at bounding box center [499, 61] width 12 height 12
click at [499, 58] on div "x 2" at bounding box center [499, 61] width 12 height 12
click at [342, 107] on video at bounding box center [384, 107] width 274 height 110
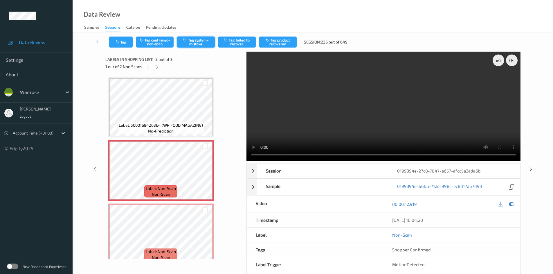
click at [193, 41] on button "Tag system-mistake" at bounding box center [196, 42] width 38 height 11
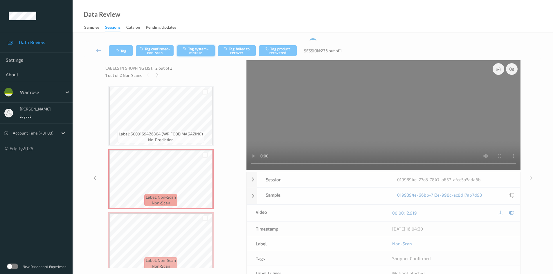
click at [198, 40] on div "Tag Tag confirmed-non-scan Tag system-mistake Tag failed to recover Tag product…" at bounding box center [313, 167] width 457 height 258
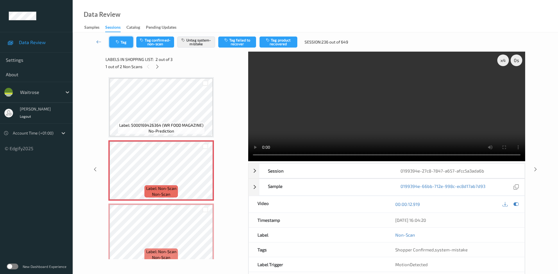
click at [116, 39] on button "Tag" at bounding box center [121, 42] width 24 height 11
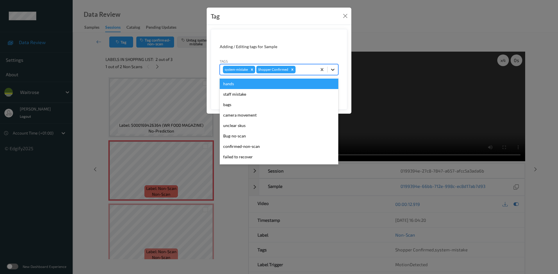
click at [333, 71] on icon at bounding box center [333, 70] width 6 height 6
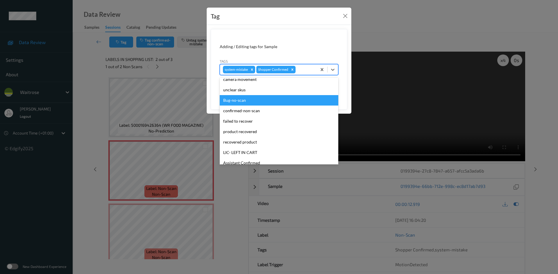
scroll to position [135, 0]
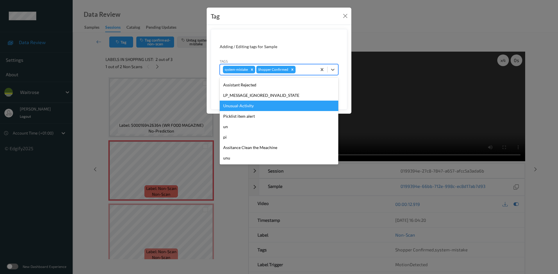
click at [244, 103] on div "Unusual-Activity" at bounding box center [279, 106] width 118 height 10
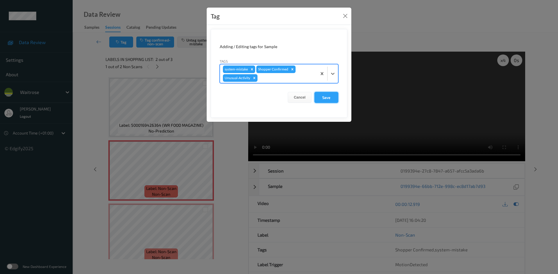
click at [331, 98] on button "Save" at bounding box center [326, 97] width 24 height 11
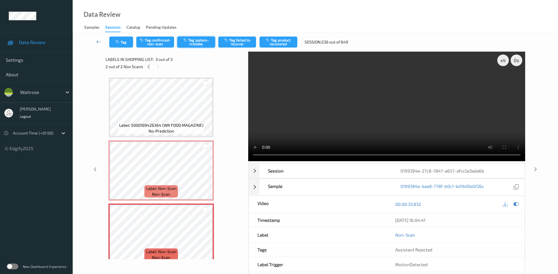
click at [208, 41] on button "Tag system-mistake" at bounding box center [196, 42] width 38 height 11
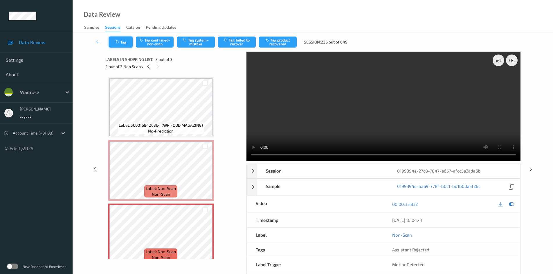
click at [123, 41] on button "Tag" at bounding box center [121, 42] width 24 height 11
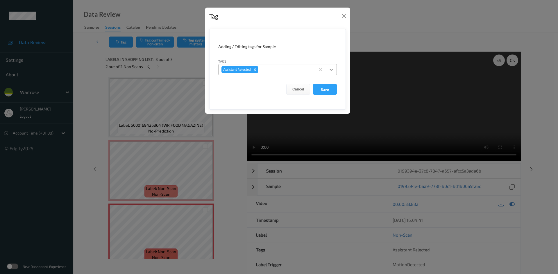
click at [333, 70] on icon at bounding box center [331, 70] width 6 height 6
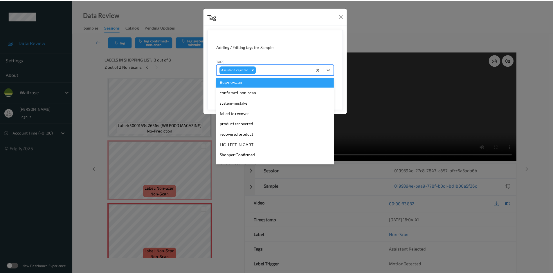
scroll to position [116, 0]
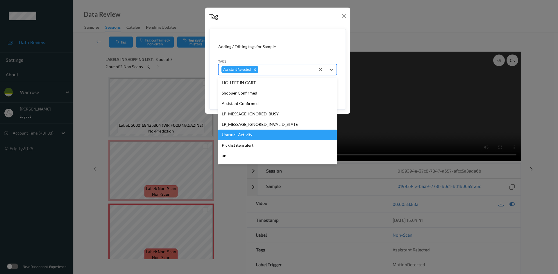
click at [243, 134] on div "Unusual-Activity" at bounding box center [277, 135] width 118 height 10
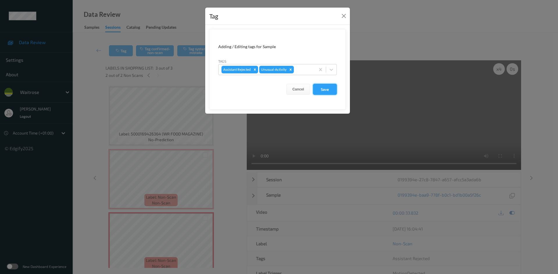
click at [328, 92] on button "Save" at bounding box center [325, 89] width 24 height 11
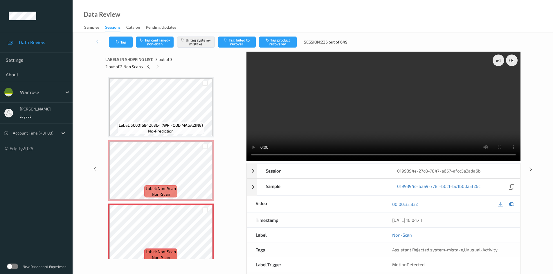
click at [94, 37] on link at bounding box center [99, 42] width 20 height 11
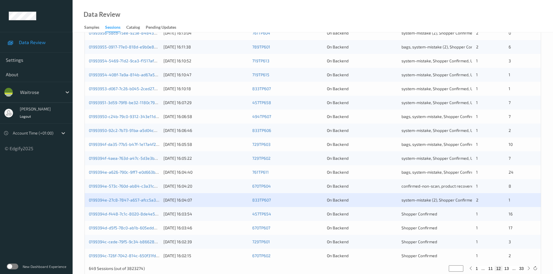
scroll to position [163, 0]
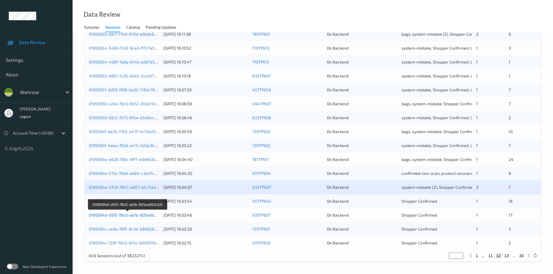
click at [110, 216] on link "0199394d-d5f5-78c0-ab1b-605edd52c5d1" at bounding box center [128, 215] width 78 height 5
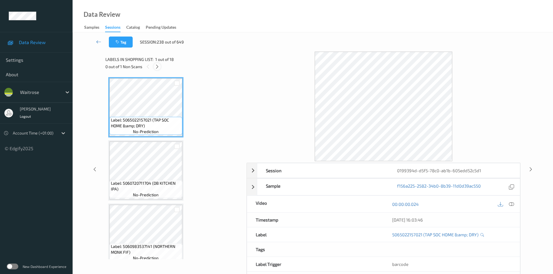
click at [156, 64] on icon at bounding box center [157, 66] width 5 height 5
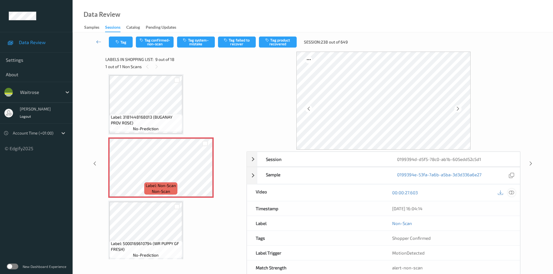
click at [512, 192] on icon at bounding box center [511, 192] width 5 height 5
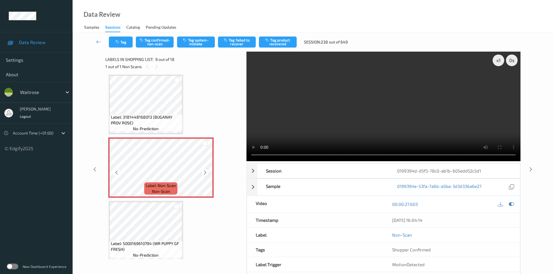
click at [206, 173] on icon at bounding box center [205, 172] width 5 height 5
click at [208, 171] on icon at bounding box center [205, 172] width 5 height 5
click at [208, 171] on div at bounding box center [205, 172] width 7 height 7
click at [207, 170] on icon at bounding box center [205, 172] width 5 height 5
click at [315, 132] on video at bounding box center [384, 107] width 274 height 110
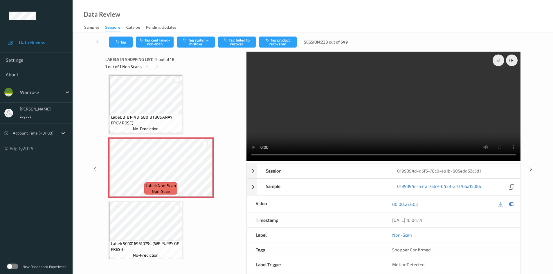
click at [326, 130] on video at bounding box center [384, 107] width 274 height 110
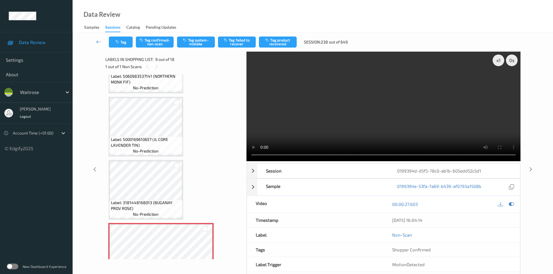
scroll to position [359, 0]
click at [364, 119] on video at bounding box center [384, 107] width 274 height 110
click at [354, 122] on video at bounding box center [384, 107] width 274 height 110
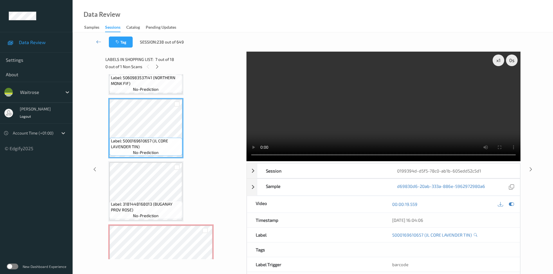
click at [307, 127] on video at bounding box center [384, 107] width 274 height 110
click at [351, 115] on video at bounding box center [384, 107] width 274 height 110
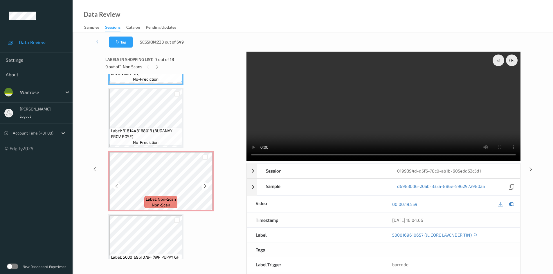
scroll to position [446, 0]
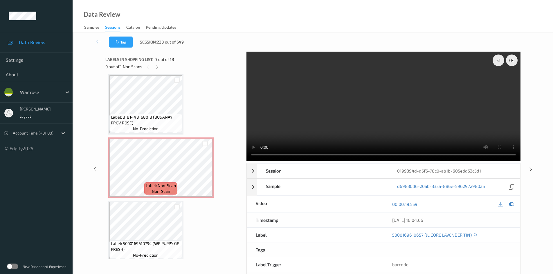
click at [349, 109] on video at bounding box center [384, 107] width 274 height 110
click at [495, 63] on div "x 1" at bounding box center [499, 61] width 12 height 12
click at [342, 98] on video at bounding box center [384, 107] width 274 height 110
click at [327, 114] on video at bounding box center [384, 107] width 274 height 110
click at [350, 138] on video at bounding box center [384, 107] width 274 height 110
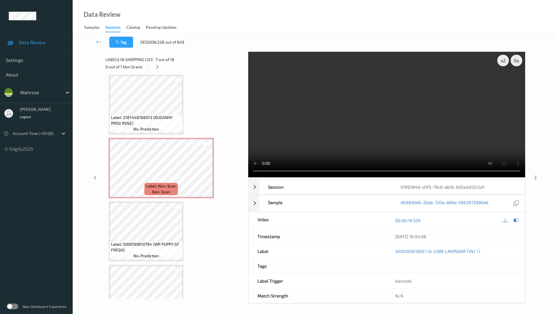
click at [248, 177] on video at bounding box center [386, 114] width 277 height 125
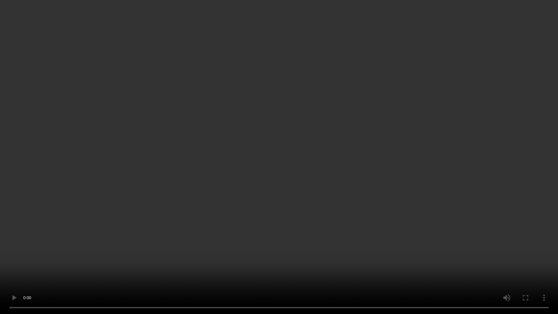
click at [307, 239] on video at bounding box center [279, 157] width 558 height 314
click at [206, 267] on video at bounding box center [279, 157] width 558 height 314
click at [244, 246] on video at bounding box center [279, 157] width 558 height 314
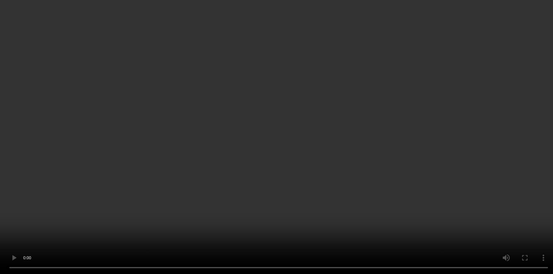
scroll to position [562, 0]
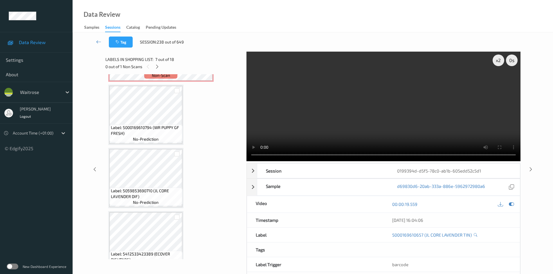
click at [340, 104] on video at bounding box center [384, 107] width 274 height 110
click at [367, 128] on video at bounding box center [384, 107] width 274 height 110
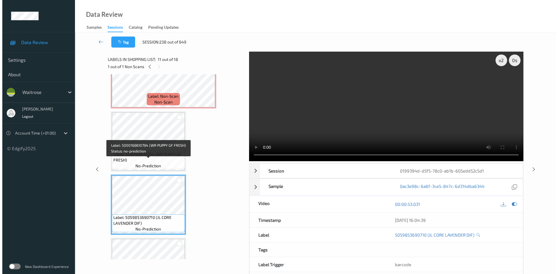
scroll to position [504, 0]
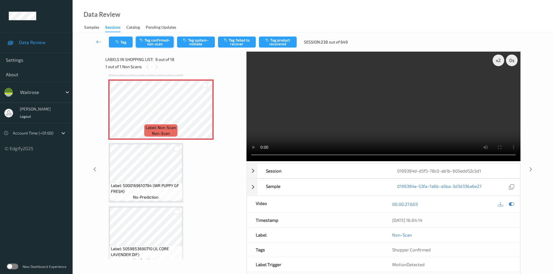
click at [162, 42] on button "Tag confirmed-non-scan" at bounding box center [155, 42] width 38 height 11
click at [153, 41] on button "Tag confirmed-non-scan" at bounding box center [155, 42] width 38 height 11
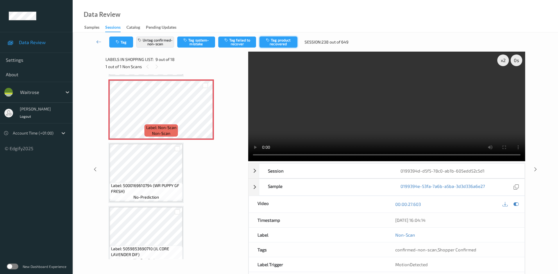
click at [291, 42] on button "Tag product recovered" at bounding box center [278, 42] width 38 height 11
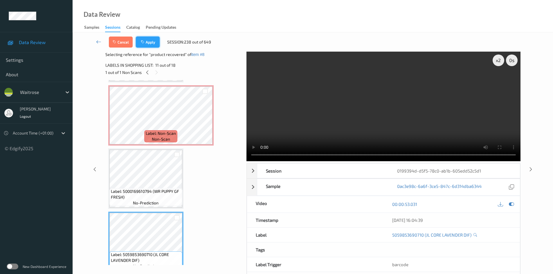
click at [148, 42] on button "Apply" at bounding box center [148, 42] width 24 height 11
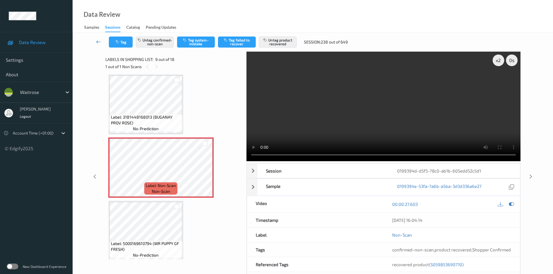
click at [98, 38] on link at bounding box center [99, 42] width 20 height 11
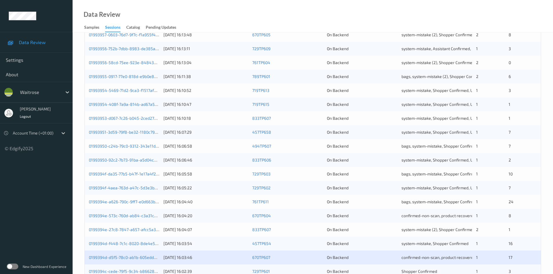
scroll to position [163, 0]
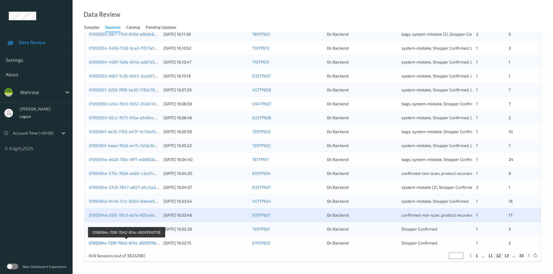
click at [113, 243] on link "0199394c-726f-7042-814c-650f31fd7178" at bounding box center [127, 243] width 76 height 5
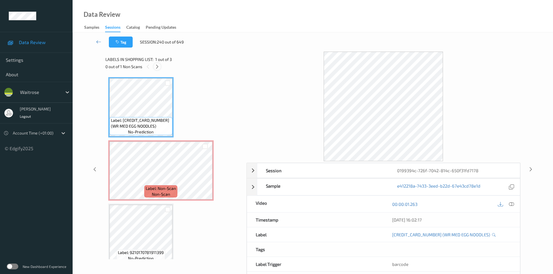
click at [158, 66] on icon at bounding box center [157, 66] width 5 height 5
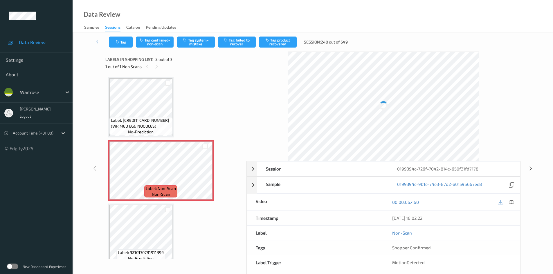
scroll to position [3, 0]
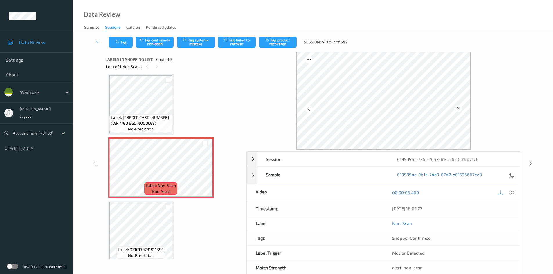
click at [514, 193] on icon at bounding box center [511, 192] width 5 height 5
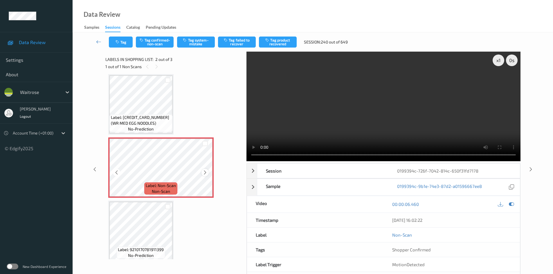
click at [207, 172] on icon at bounding box center [205, 172] width 5 height 5
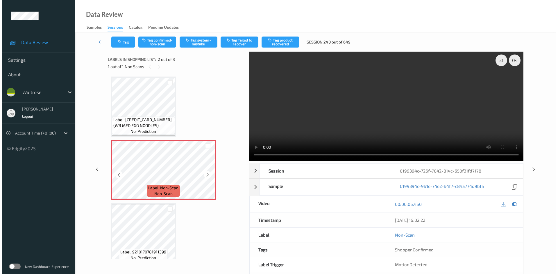
scroll to position [0, 0]
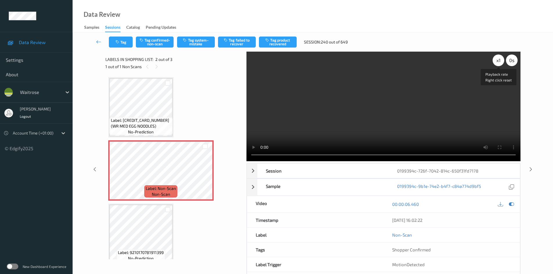
click at [501, 60] on div "x 1" at bounding box center [499, 61] width 12 height 12
click at [329, 120] on video at bounding box center [384, 107] width 274 height 110
click at [204, 36] on div "Tag Tag confirmed-non-scan Tag system-mistake Tag failed to recover Tag product…" at bounding box center [313, 42] width 457 height 19
click at [204, 38] on button "Tag system-mistake" at bounding box center [196, 42] width 38 height 11
click at [127, 40] on button "Tag" at bounding box center [121, 42] width 24 height 11
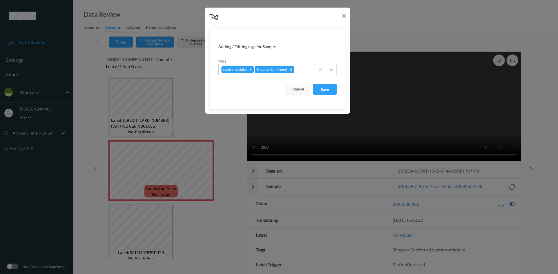
click at [335, 70] on div at bounding box center [331, 69] width 10 height 10
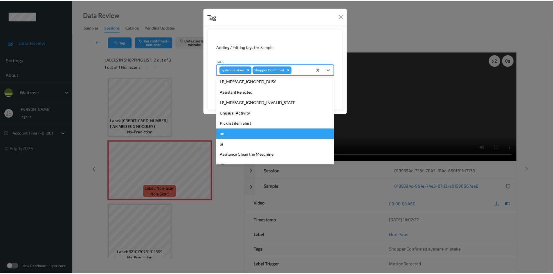
scroll to position [135, 0]
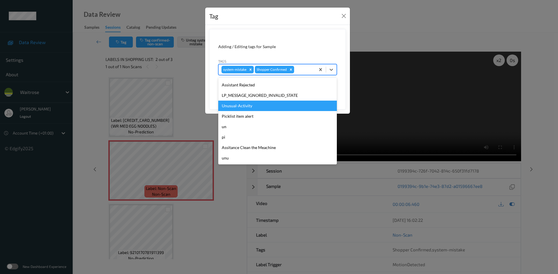
drag, startPoint x: 244, startPoint y: 108, endPoint x: 306, endPoint y: 96, distance: 63.0
click at [245, 108] on div "Unusual-Activity" at bounding box center [277, 106] width 118 height 10
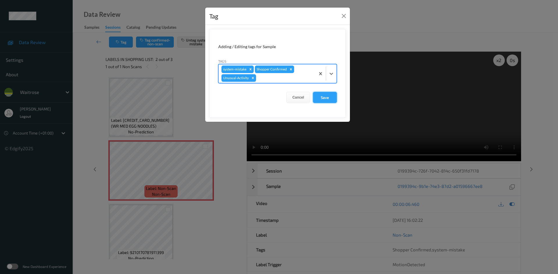
click at [324, 97] on button "Save" at bounding box center [325, 97] width 24 height 11
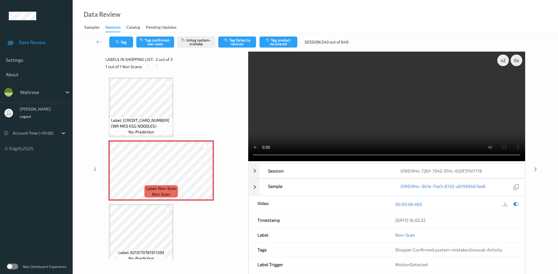
click at [97, 37] on link at bounding box center [99, 42] width 21 height 11
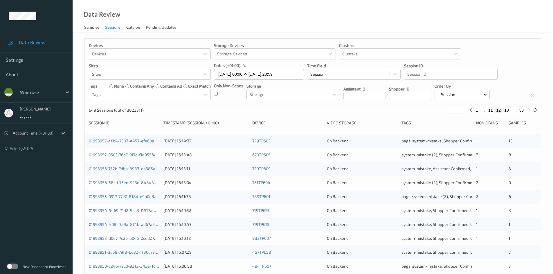
drag, startPoint x: 458, startPoint y: 109, endPoint x: 434, endPoint y: 127, distance: 29.1
click at [434, 127] on div "Devices Devices Storage Devices Storage Devices Clusters Clusters Sites Sites d…" at bounding box center [313, 231] width 457 height 387
type input "*"
type input "**"
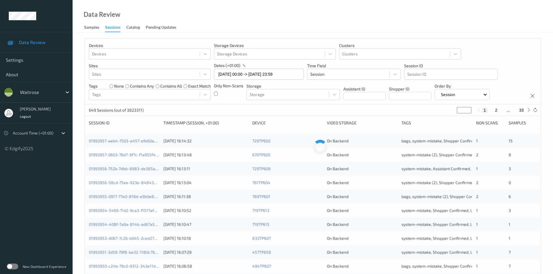
type input "**"
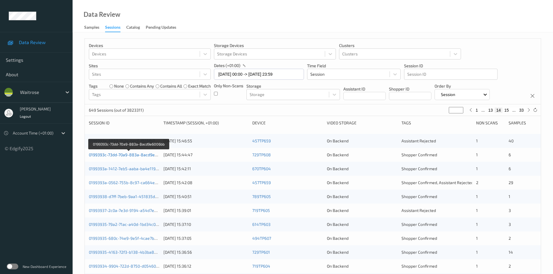
click at [114, 156] on link "0199393c-73dd-70a9-883a-8acd9e6006bb" at bounding box center [129, 154] width 80 height 5
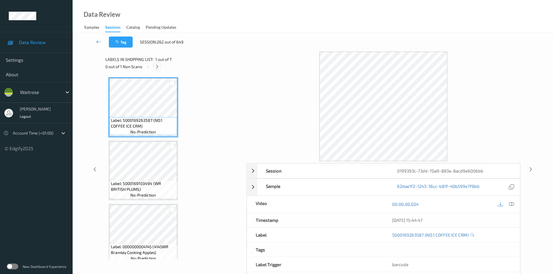
click at [157, 69] on icon at bounding box center [157, 66] width 5 height 5
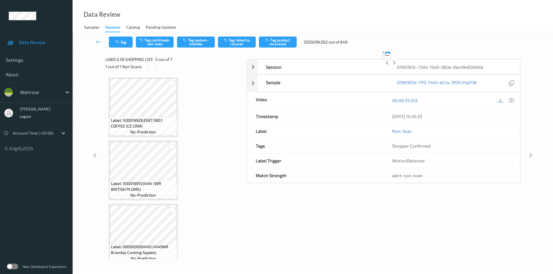
scroll to position [193, 0]
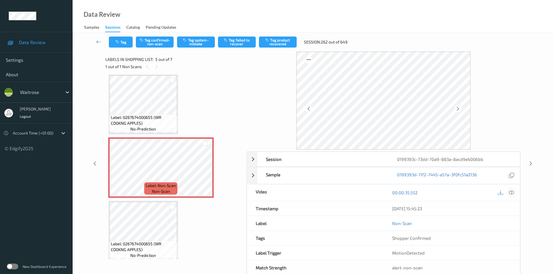
click at [514, 193] on icon at bounding box center [511, 192] width 5 height 5
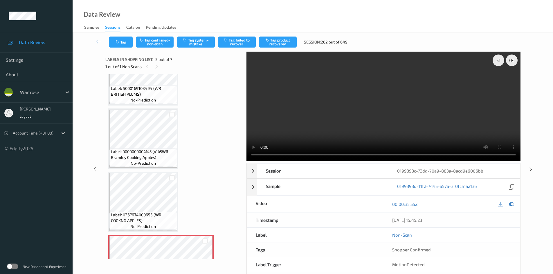
scroll to position [106, 0]
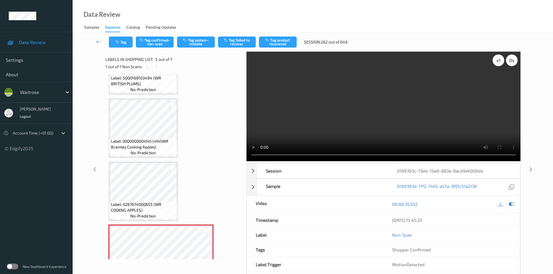
click at [496, 63] on div "x 1" at bounding box center [499, 61] width 12 height 12
click at [496, 63] on div "x 2" at bounding box center [499, 61] width 12 height 12
click at [386, 111] on video at bounding box center [384, 107] width 274 height 110
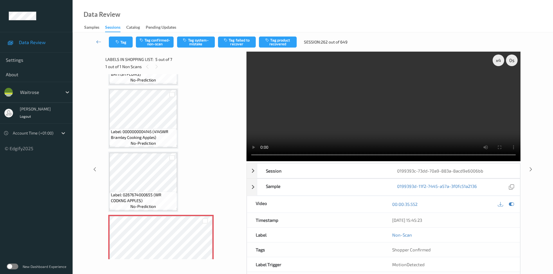
scroll to position [116, 0]
click at [380, 123] on video at bounding box center [384, 107] width 274 height 110
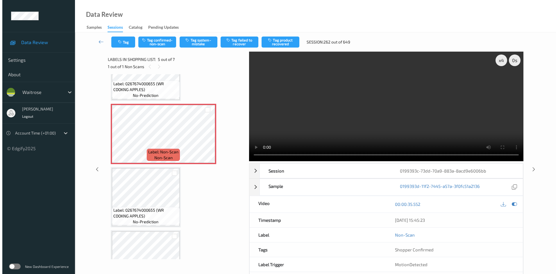
scroll to position [232, 0]
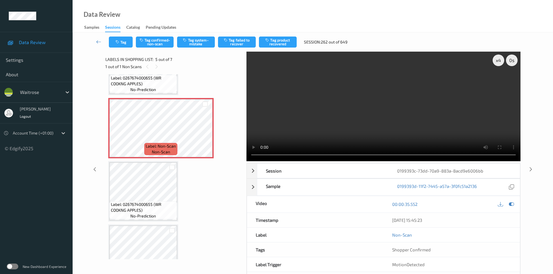
click at [364, 118] on video at bounding box center [384, 107] width 274 height 110
click at [199, 43] on button "Tag system-mistake" at bounding box center [196, 42] width 38 height 11
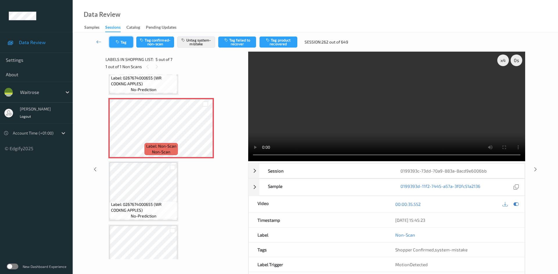
click at [123, 39] on button "Tag" at bounding box center [121, 42] width 24 height 11
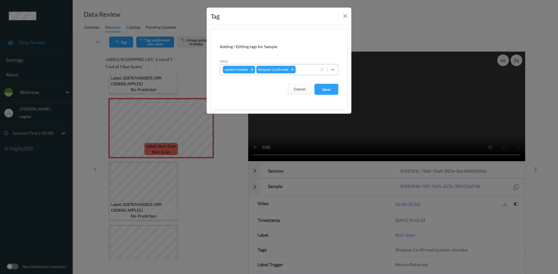
click at [331, 71] on icon at bounding box center [333, 70] width 6 height 6
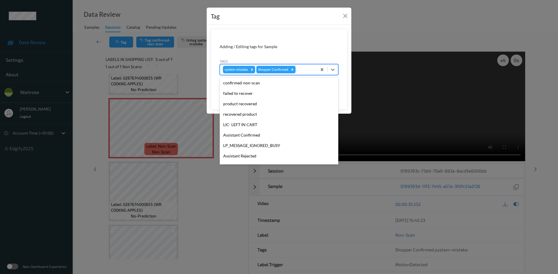
scroll to position [135, 0]
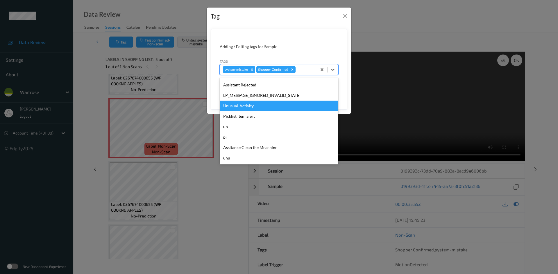
click at [248, 104] on div "Unusual-Activity" at bounding box center [279, 106] width 118 height 10
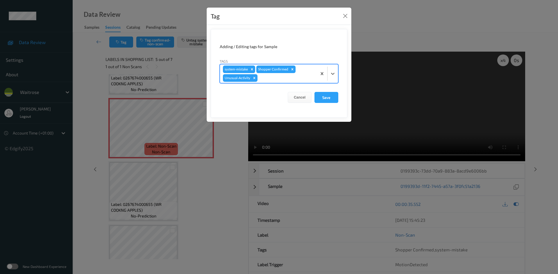
click at [331, 79] on div at bounding box center [327, 73] width 21 height 19
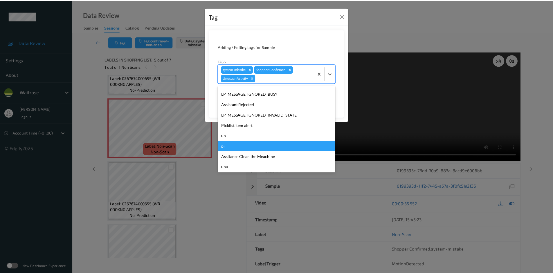
scroll to position [124, 0]
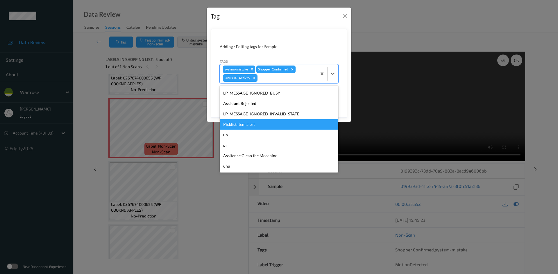
drag, startPoint x: 243, startPoint y: 125, endPoint x: 256, endPoint y: 123, distance: 12.9
click at [246, 125] on div "Picklist item alert" at bounding box center [279, 124] width 118 height 10
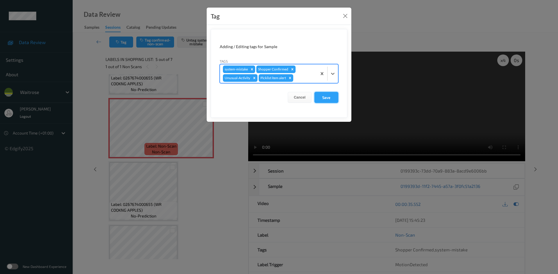
click at [330, 97] on button "Save" at bounding box center [326, 97] width 24 height 11
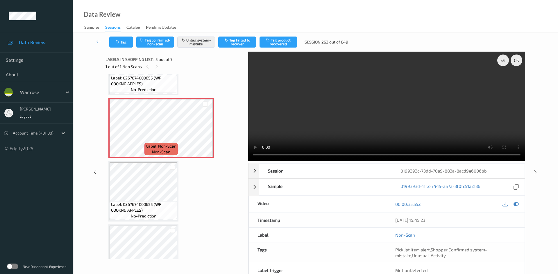
click at [97, 38] on link at bounding box center [99, 42] width 21 height 11
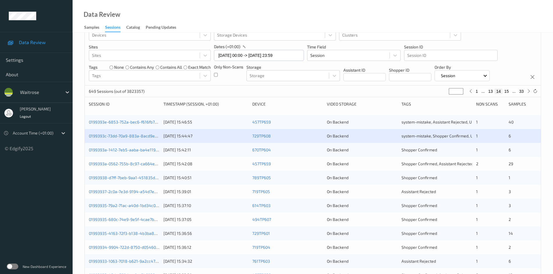
scroll to position [29, 0]
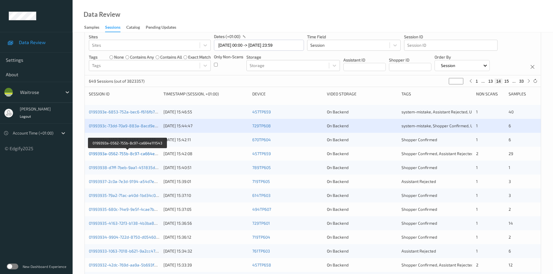
click at [114, 155] on link "0199393a-0562-755b-8c97-ca664e111543" at bounding box center [128, 153] width 78 height 5
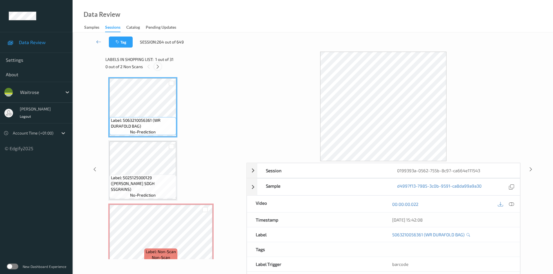
click at [157, 66] on icon at bounding box center [157, 66] width 5 height 5
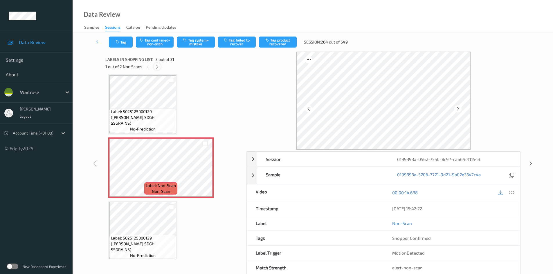
click at [160, 68] on div at bounding box center [157, 66] width 7 height 7
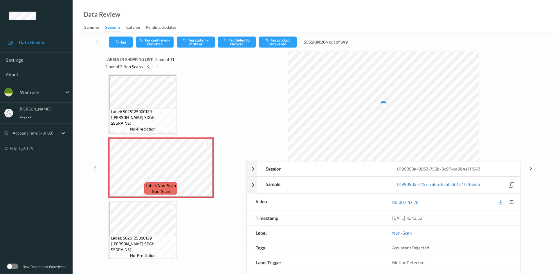
click at [150, 67] on icon at bounding box center [148, 66] width 5 height 5
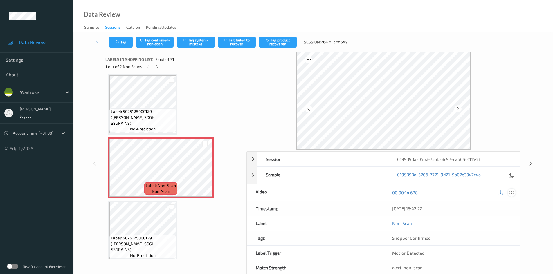
click at [511, 190] on icon at bounding box center [511, 192] width 5 height 5
